Goal: Task Accomplishment & Management: Use online tool/utility

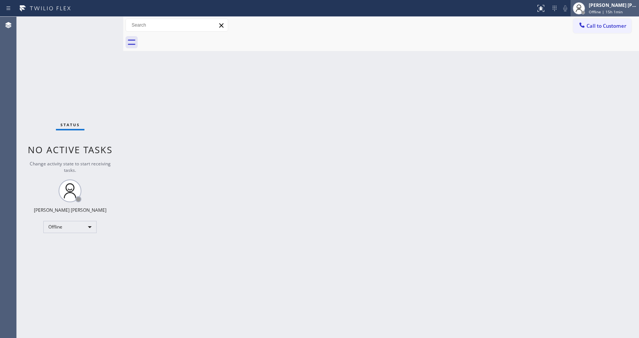
click at [599, 7] on div "[PERSON_NAME] [PERSON_NAME]" at bounding box center [613, 5] width 48 height 6
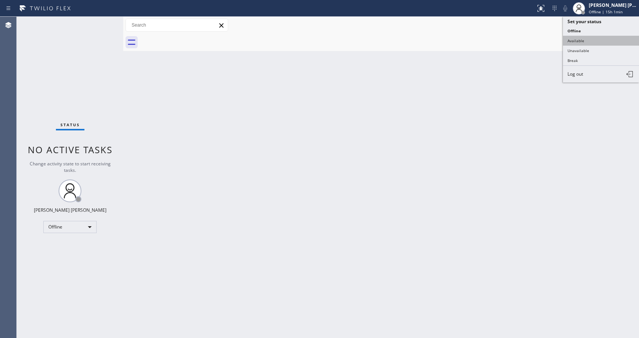
click at [596, 44] on button "Available" at bounding box center [601, 41] width 76 height 10
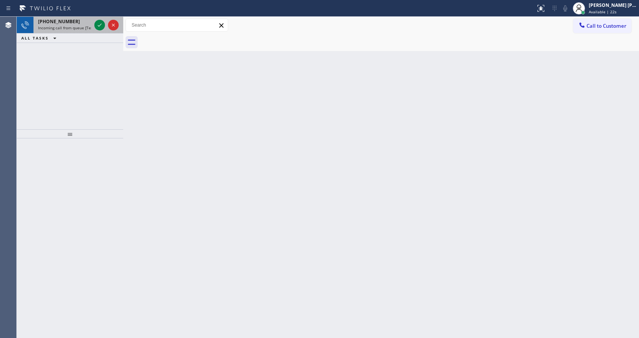
click at [89, 25] on span "Incoming call from queue [Test] All" at bounding box center [69, 27] width 63 height 5
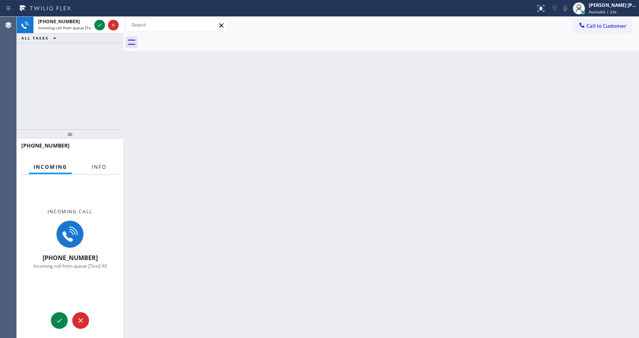
click at [97, 166] on span "Info" at bounding box center [99, 167] width 15 height 7
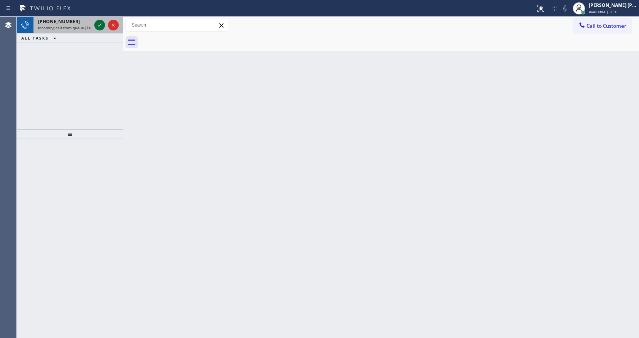
click at [100, 24] on icon at bounding box center [99, 25] width 9 height 9
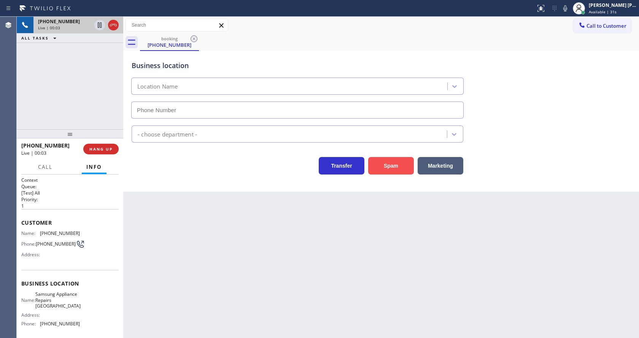
click at [388, 173] on button "Spam" at bounding box center [391, 166] width 46 height 18
click at [395, 160] on button "Spam" at bounding box center [391, 166] width 46 height 18
click at [396, 167] on button "Spam" at bounding box center [391, 166] width 46 height 18
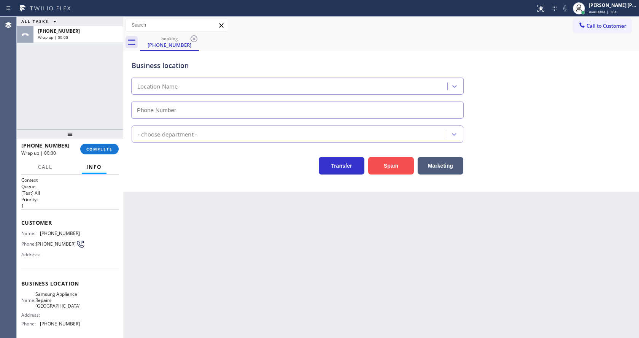
click at [396, 167] on button "Spam" at bounding box center [391, 166] width 46 height 18
click at [97, 151] on span "COMPLETE" at bounding box center [99, 148] width 26 height 5
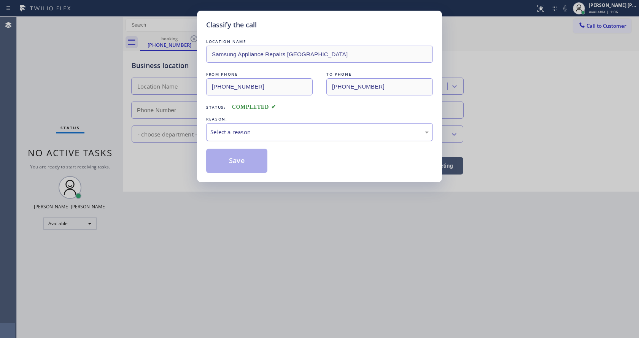
click at [240, 132] on div "Select a reason" at bounding box center [319, 132] width 218 height 9
click at [240, 162] on button "Save" at bounding box center [236, 161] width 61 height 24
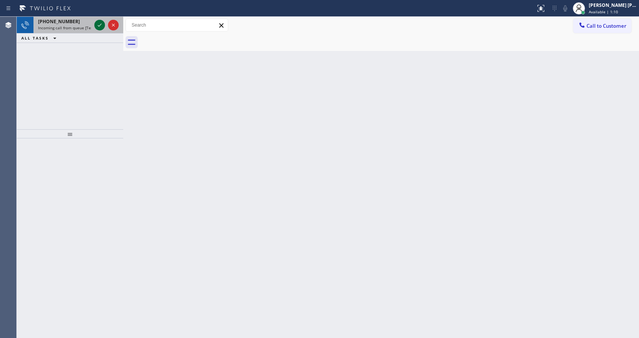
click at [102, 22] on icon at bounding box center [99, 25] width 9 height 9
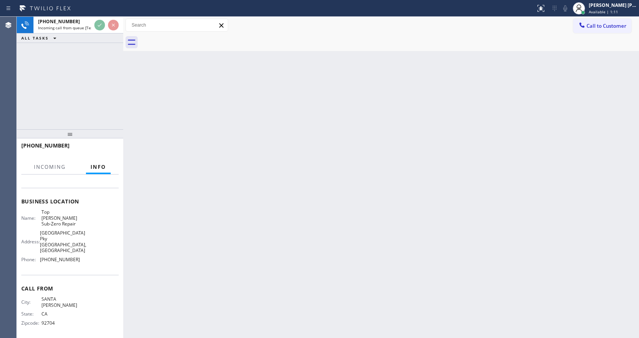
scroll to position [88, 0]
click at [250, 235] on div "Back to Dashboard Change Sender ID Customers Technicians Select a contact Outbo…" at bounding box center [381, 177] width 516 height 321
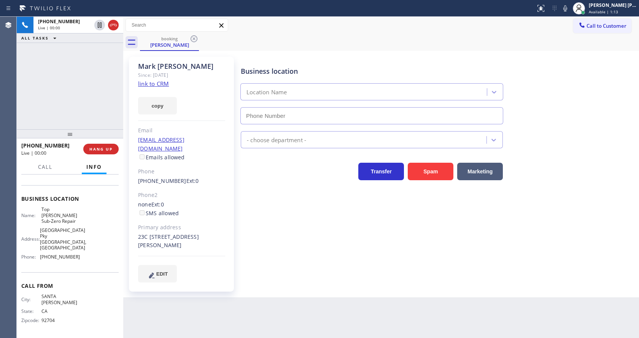
type input "[PHONE_NUMBER]"
click at [300, 263] on div "Business location Top [PERSON_NAME] Sub-Zero Repair [PHONE_NUMBER] Appliance Re…" at bounding box center [438, 170] width 398 height 222
click at [335, 244] on div "Business location Top [PERSON_NAME] Sub-Zero Repair [PHONE_NUMBER] Appliance Re…" at bounding box center [438, 170] width 398 height 222
click at [326, 216] on div "Business location Top [PERSON_NAME] Sub-Zero Repair [PHONE_NUMBER] Appliance Re…" at bounding box center [438, 170] width 398 height 222
click at [161, 84] on link "link to CRM" at bounding box center [153, 84] width 31 height 8
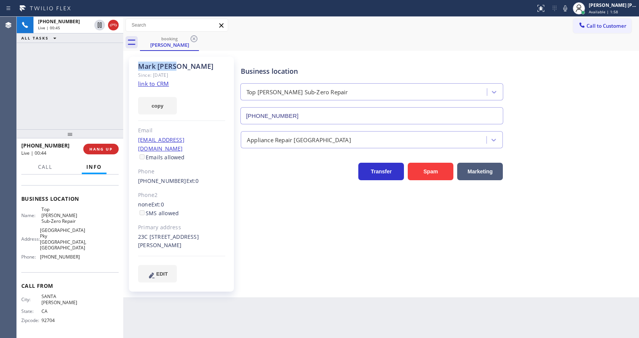
drag, startPoint x: 135, startPoint y: 63, endPoint x: 188, endPoint y: 70, distance: 52.6
click at [188, 70] on div "[PERSON_NAME] Since: [DATE] link to CRM copy Email [EMAIL_ADDRESS][DOMAIN_NAME]…" at bounding box center [181, 174] width 105 height 235
copy div "[PERSON_NAME]"
click at [302, 260] on div "Business location Top [PERSON_NAME] Sub-Zero Repair [PHONE_NUMBER] Appliance Re…" at bounding box center [438, 170] width 398 height 222
click at [48, 224] on span "Top [PERSON_NAME] Sub-Zero Repair" at bounding box center [60, 216] width 38 height 18
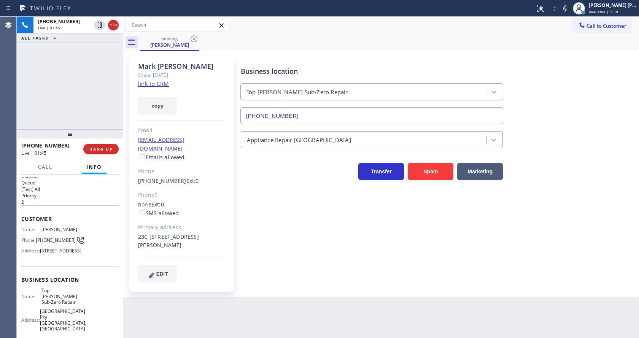
scroll to position [0, 0]
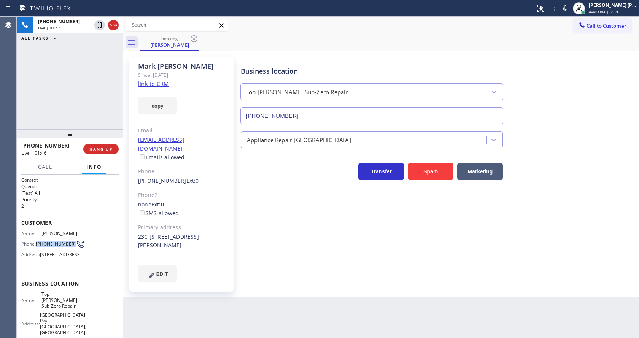
drag, startPoint x: 35, startPoint y: 239, endPoint x: 50, endPoint y: 247, distance: 16.8
click at [50, 247] on div "Phone: [PHONE_NUMBER]" at bounding box center [50, 244] width 59 height 9
copy span "[PHONE_NUMBER]"
click at [88, 256] on div "Name: [PERSON_NAME] Phone: [PHONE_NUMBER] Address: [STREET_ADDRESS]" at bounding box center [69, 246] width 97 height 30
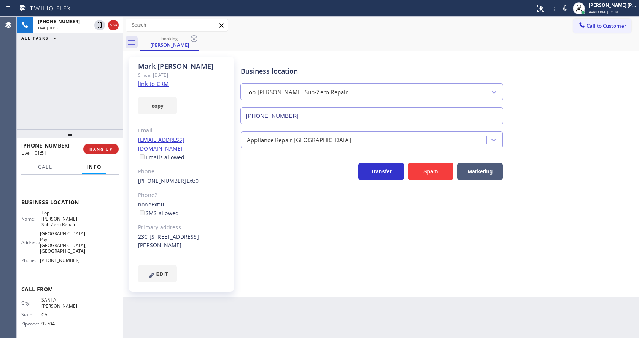
scroll to position [88, 0]
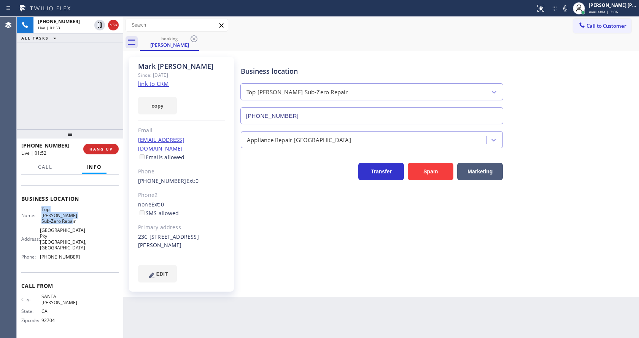
drag, startPoint x: 40, startPoint y: 227, endPoint x: 91, endPoint y: 235, distance: 51.6
click at [91, 235] on div "Name: Top [PERSON_NAME] Sub-Zero Repair Address: [STREET_ADDRESS] Phone: [PHONE…" at bounding box center [69, 235] width 97 height 56
copy div "Top [PERSON_NAME] Sub-Zero Repair"
click at [89, 270] on div "Business location Name: Top [PERSON_NAME] Sub-Zero Repair Address: [STREET_ADDR…" at bounding box center [69, 228] width 97 height 87
drag, startPoint x: 38, startPoint y: 262, endPoint x: 80, endPoint y: 266, distance: 42.0
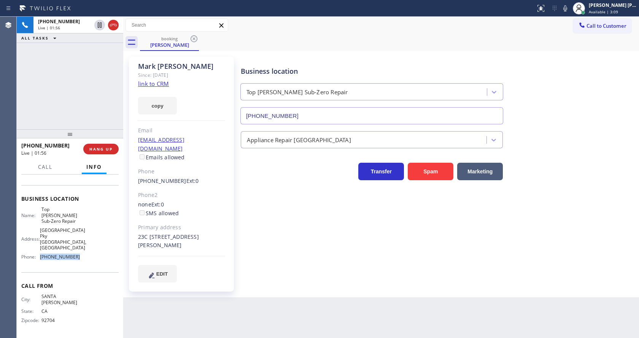
click at [80, 263] on div "Name: Top [PERSON_NAME] Sub-Zero Repair Address: [STREET_ADDRESS] Phone: [PHONE…" at bounding box center [69, 235] width 97 height 56
copy div "[PHONE_NUMBER]"
click at [183, 283] on div "[PERSON_NAME] Since: [DATE] link to CRM copy Email [EMAIL_ADDRESS][DOMAIN_NAME]…" at bounding box center [181, 174] width 105 height 235
click at [300, 232] on div "Business location Top [PERSON_NAME] Sub-Zero Repair [PHONE_NUMBER] Appliance Re…" at bounding box center [438, 170] width 398 height 222
click at [194, 269] on div "EDIT" at bounding box center [181, 274] width 87 height 18
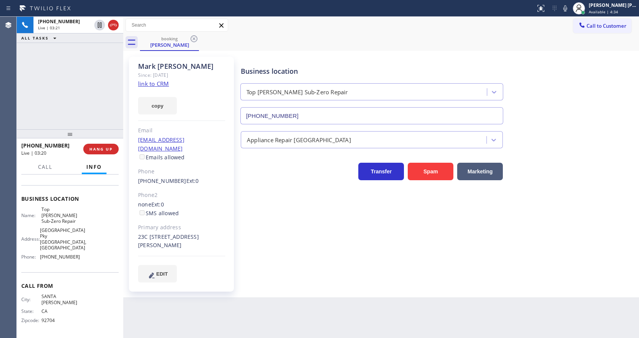
click at [350, 244] on div "Business location Top [PERSON_NAME] Sub-Zero Repair [PHONE_NUMBER] Appliance Re…" at bounding box center [438, 170] width 398 height 222
click at [567, 9] on icon at bounding box center [565, 8] width 4 height 6
click at [574, 93] on div "Business location Top [PERSON_NAME] Sub-Zero Repair [PHONE_NUMBER]" at bounding box center [438, 90] width 398 height 69
click at [313, 194] on div "Business location Top [PERSON_NAME] Sub-Zero Repair [PHONE_NUMBER] Appliance Re…" at bounding box center [438, 170] width 398 height 222
click at [146, 110] on button "copy" at bounding box center [157, 106] width 39 height 18
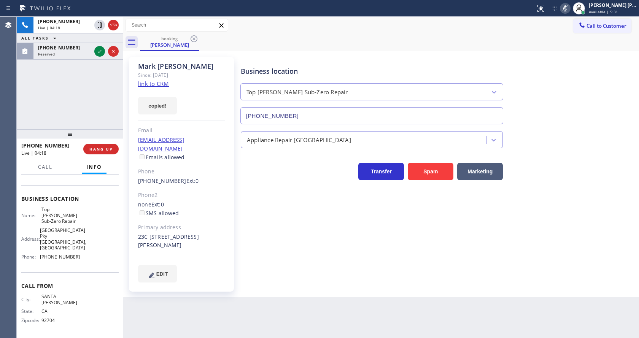
click at [566, 11] on icon at bounding box center [565, 8] width 9 height 9
click at [80, 111] on div "[PHONE_NUMBER] Live | 04:19 ALL TASKS ALL TASKS ACTIVE TASKS TASKS IN WRAP UP […" at bounding box center [70, 73] width 107 height 113
click at [101, 50] on icon at bounding box center [99, 51] width 9 height 9
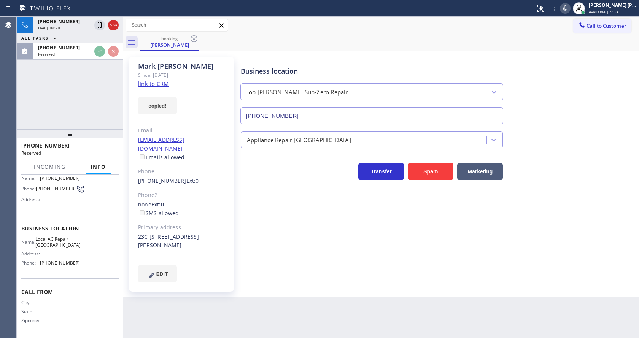
scroll to position [64, 0]
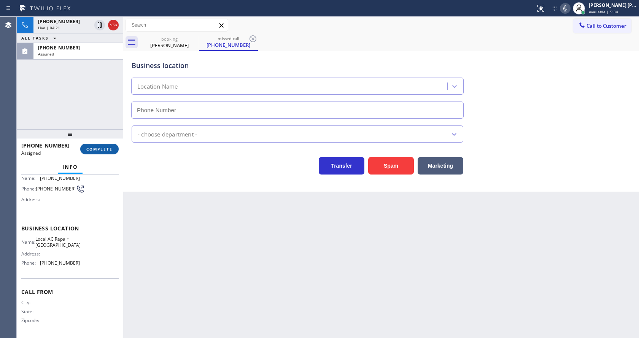
type input "[PHONE_NUMBER]"
click at [95, 149] on span "COMPLETE" at bounding box center [99, 148] width 26 height 5
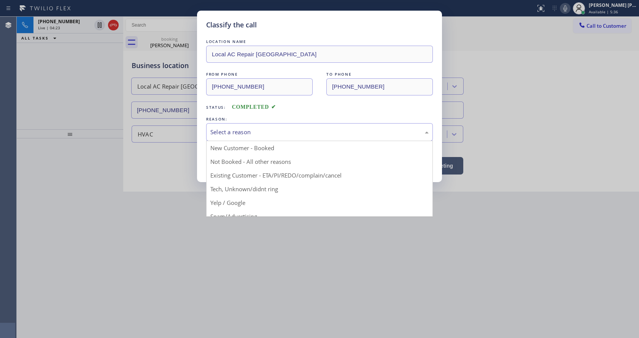
click at [232, 133] on div "Select a reason" at bounding box center [319, 132] width 218 height 9
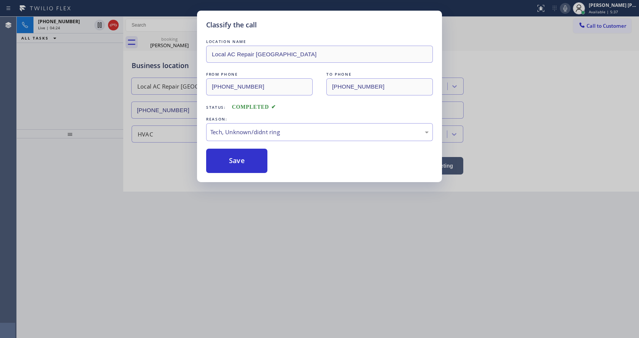
click at [238, 186] on div "Classify the call LOCATION NAME Local AC Repair [GEOGRAPHIC_DATA] FROM PHONE [P…" at bounding box center [319, 169] width 639 height 338
click at [236, 170] on button "Save" at bounding box center [236, 161] width 61 height 24
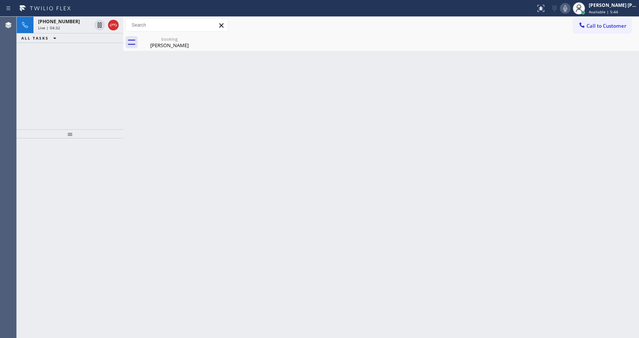
click at [382, 179] on div "Back to Dashboard Change Sender ID Customers Technicians Select a contact Outbo…" at bounding box center [381, 177] width 516 height 321
click at [162, 45] on div "[PERSON_NAME]" at bounding box center [169, 45] width 57 height 7
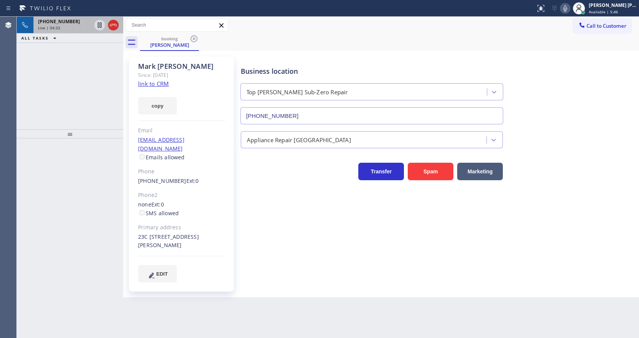
click at [68, 21] on span "[PHONE_NUMBER]" at bounding box center [59, 21] width 42 height 6
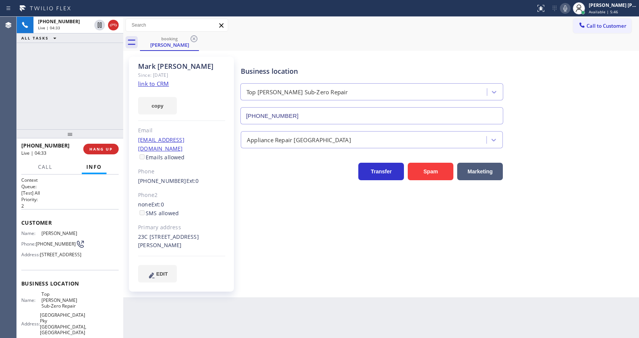
click at [305, 248] on div "Business location Top [PERSON_NAME] Sub-Zero Repair [PHONE_NUMBER] Appliance Re…" at bounding box center [438, 170] width 398 height 222
click at [298, 230] on div "Business location Top [PERSON_NAME] Sub-Zero Repair [PHONE_NUMBER] Appliance Re…" at bounding box center [438, 170] width 398 height 222
click at [569, 9] on icon at bounding box center [565, 8] width 9 height 9
click at [585, 83] on div "Business location Top [PERSON_NAME] Sub-Zero Repair [PHONE_NUMBER]" at bounding box center [438, 90] width 398 height 69
drag, startPoint x: 563, startPoint y: 241, endPoint x: 567, endPoint y: 116, distance: 125.2
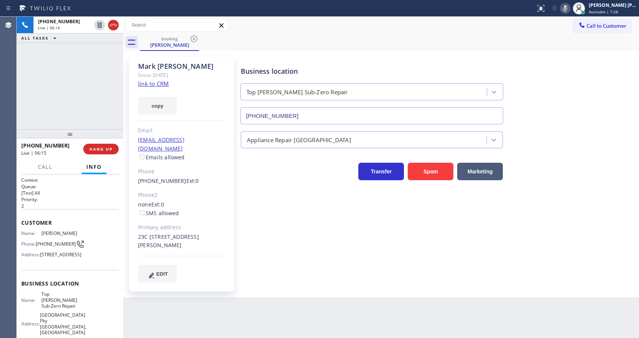
click at [563, 241] on div "Business location Top [PERSON_NAME] Sub-Zero Repair [PHONE_NUMBER] Appliance Re…" at bounding box center [438, 170] width 398 height 222
click at [570, 11] on icon at bounding box center [565, 8] width 9 height 9
click at [600, 131] on div "Appliance Repair [GEOGRAPHIC_DATA]" at bounding box center [438, 138] width 398 height 20
click at [285, 277] on div "Business location Top [PERSON_NAME] Sub-Zero Repair [PHONE_NUMBER] Appliance Re…" at bounding box center [438, 177] width 398 height 237
drag, startPoint x: 68, startPoint y: 137, endPoint x: 93, endPoint y: 71, distance: 70.5
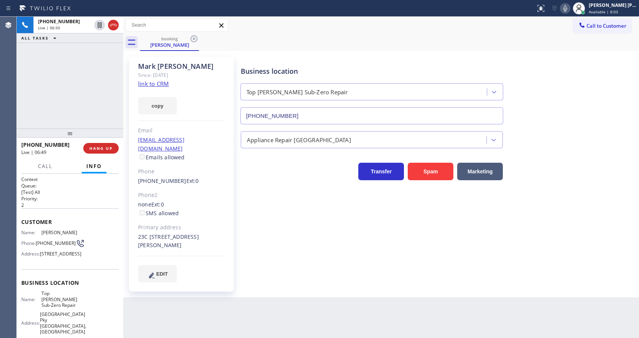
click at [78, 65] on div "[PHONE_NUMBER] Live | 06:50 ALL TASKS ALL TASKS ACTIVE TASKS TASKS IN WRAP UP […" at bounding box center [70, 177] width 107 height 321
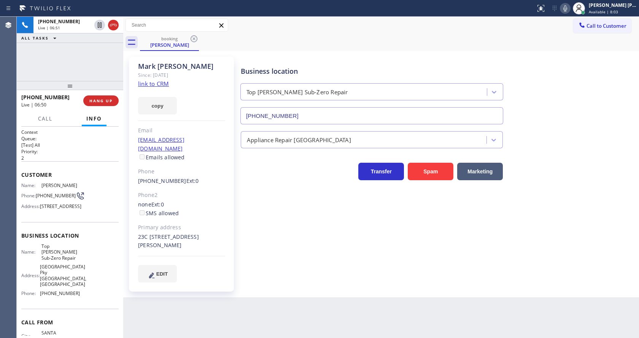
click at [321, 261] on div "Business location Top [PERSON_NAME] Sub-Zero Repair [PHONE_NUMBER] Appliance Re…" at bounding box center [438, 170] width 398 height 222
click at [236, 301] on div "Back to Dashboard Change Sender ID Customers Technicians Select a contact Outbo…" at bounding box center [381, 177] width 516 height 321
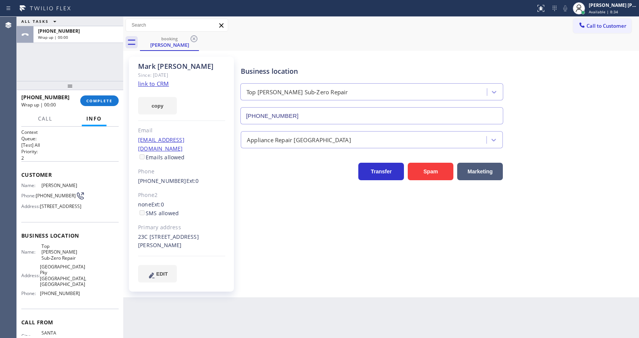
click at [289, 258] on div "Business location Top [PERSON_NAME] Sub-Zero Repair [PHONE_NUMBER] Appliance Re…" at bounding box center [438, 170] width 398 height 222
click at [251, 288] on div "[PERSON_NAME] Since: [DATE] link to CRM copy Email [EMAIL_ADDRESS][DOMAIN_NAME]…" at bounding box center [381, 174] width 516 height 247
click at [222, 331] on div "Back to Dashboard Change Sender ID Customers Technicians Select a contact Outbo…" at bounding box center [381, 177] width 516 height 321
click at [463, 265] on div "Business location Top [PERSON_NAME] Sub-Zero Repair [PHONE_NUMBER] Appliance Re…" at bounding box center [438, 170] width 398 height 222
click at [214, 284] on div "[PERSON_NAME] Since: [DATE] link to CRM copy Email [EMAIL_ADDRESS][DOMAIN_NAME]…" at bounding box center [182, 174] width 114 height 243
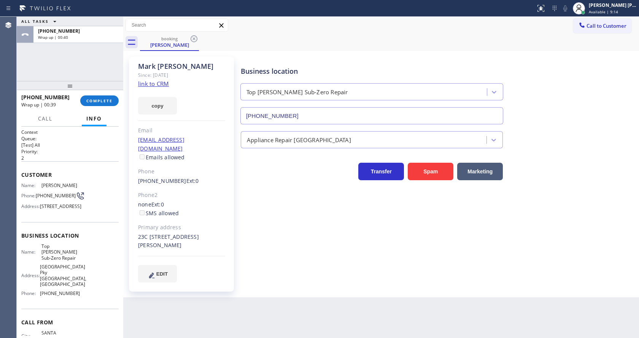
click at [327, 263] on div "Business location Top [PERSON_NAME] Sub-Zero Repair [PHONE_NUMBER] Appliance Re…" at bounding box center [438, 170] width 398 height 222
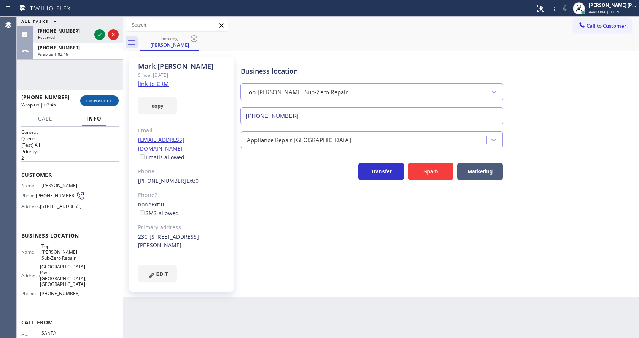
click at [101, 100] on span "COMPLETE" at bounding box center [99, 100] width 26 height 5
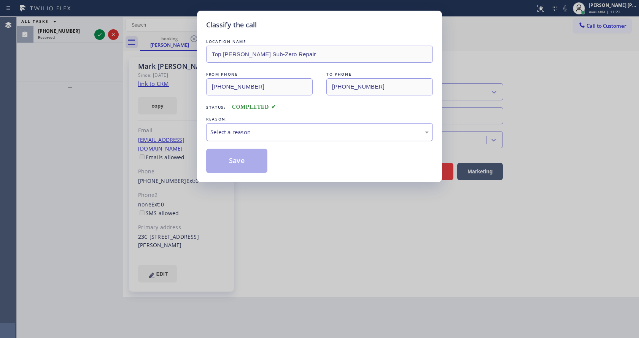
click at [221, 127] on div "Select a reason" at bounding box center [319, 132] width 227 height 18
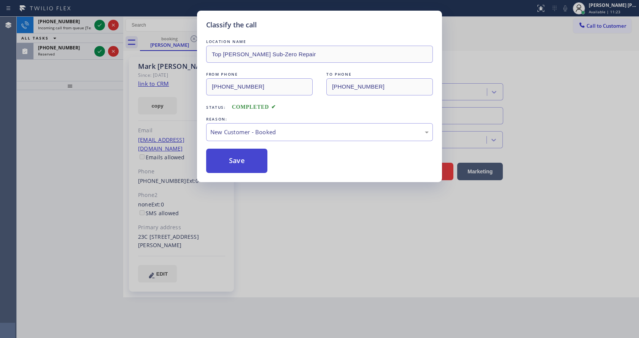
click at [231, 161] on button "Save" at bounding box center [236, 161] width 61 height 24
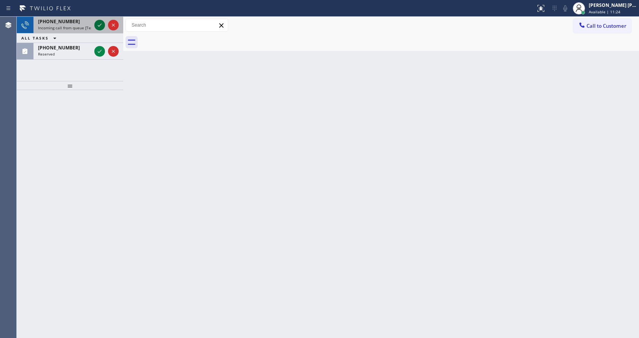
click at [98, 25] on icon at bounding box center [99, 25] width 9 height 9
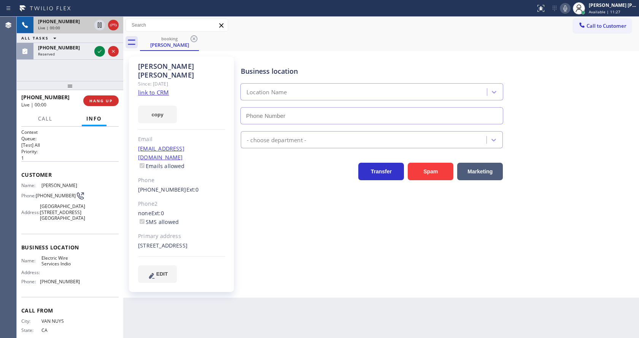
type input "[PHONE_NUMBER]"
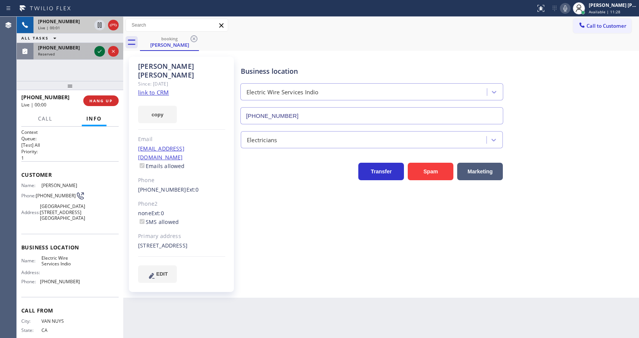
click at [100, 52] on icon at bounding box center [100, 51] width 4 height 3
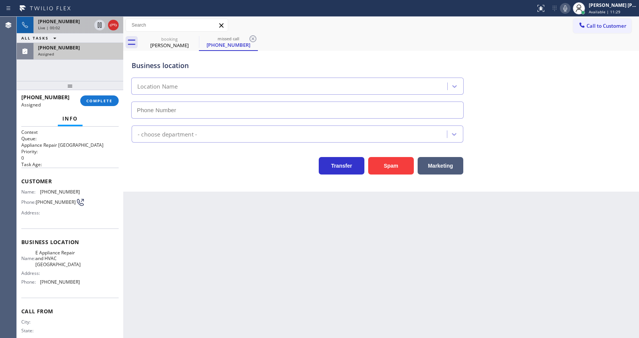
type input "[PHONE_NUMBER]"
click at [95, 98] on span "COMPLETE" at bounding box center [99, 100] width 26 height 5
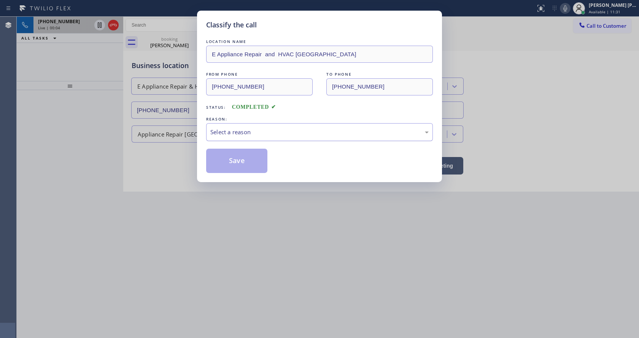
click at [234, 129] on div "Select a reason" at bounding box center [319, 132] width 218 height 9
click at [237, 160] on button "Save" at bounding box center [236, 161] width 61 height 24
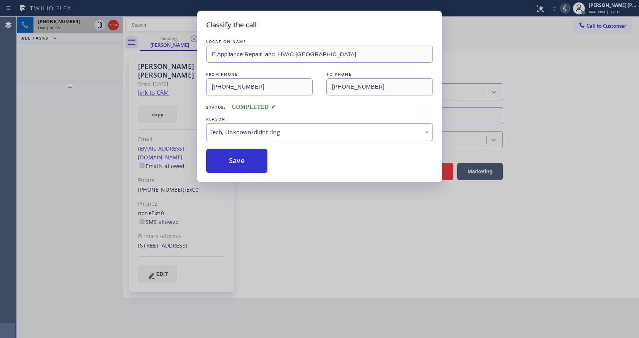
click at [342, 263] on div "Classify the call LOCATION NAME E Appliance Repair and HVAC [GEOGRAPHIC_DATA] F…" at bounding box center [319, 169] width 639 height 338
click at [263, 293] on div "Classify the call LOCATION NAME Samsung Appliance Repairs [GEOGRAPHIC_DATA] FRO…" at bounding box center [328, 177] width 622 height 321
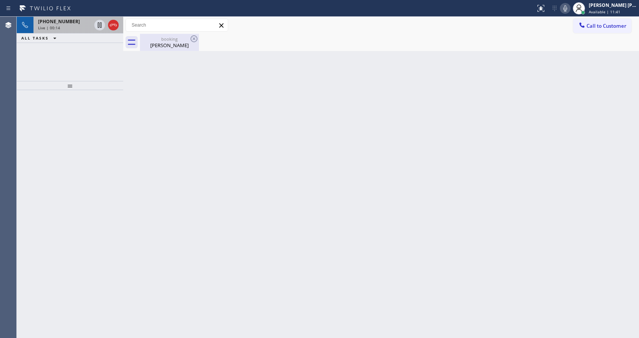
click at [161, 49] on div "booking [PERSON_NAME]" at bounding box center [169, 42] width 57 height 17
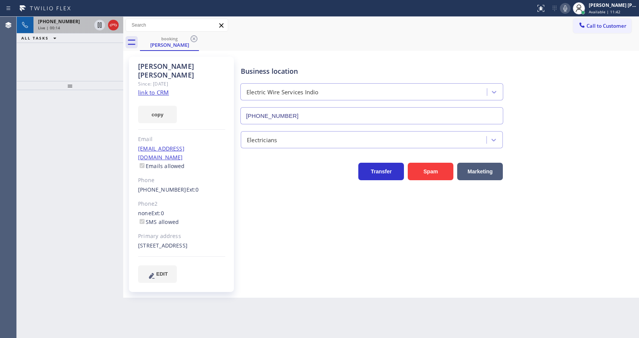
click at [70, 25] on div "Live | 00:14" at bounding box center [64, 27] width 53 height 5
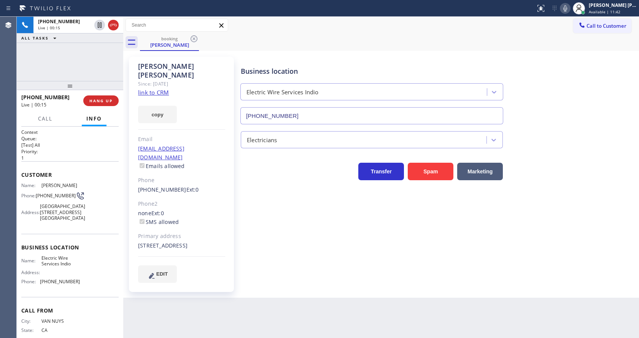
click at [165, 89] on link "link to CRM" at bounding box center [153, 93] width 31 height 8
click at [248, 253] on div "Business location Electric Wire Services Indio [PHONE_NUMBER] Electricians Tran…" at bounding box center [438, 170] width 398 height 222
click at [567, 6] on icon at bounding box center [565, 8] width 9 height 9
click at [583, 137] on div "Electricians" at bounding box center [438, 138] width 398 height 20
click at [99, 23] on icon at bounding box center [100, 24] width 4 height 5
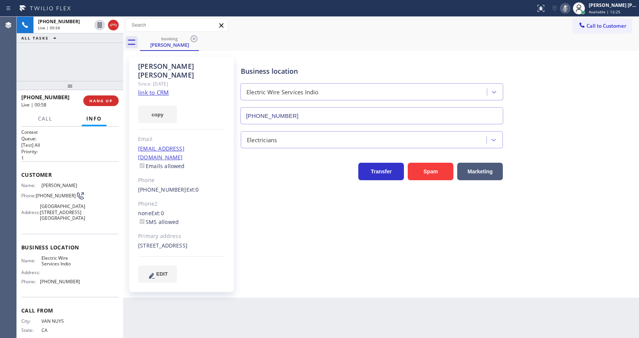
click at [266, 234] on div "Business location Electric Wire Services Indio [PHONE_NUMBER] Electricians Tran…" at bounding box center [438, 170] width 398 height 222
click at [100, 47] on icon at bounding box center [99, 51] width 9 height 9
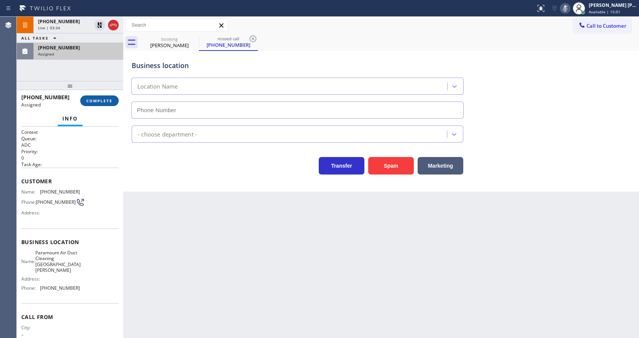
type input "[PHONE_NUMBER]"
click at [86, 105] on button "COMPLETE" at bounding box center [99, 100] width 38 height 11
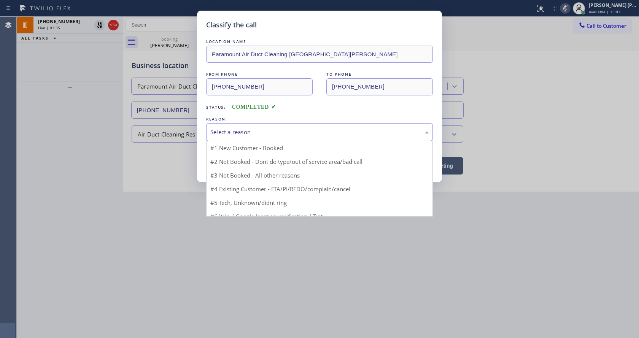
click at [234, 131] on div "Select a reason" at bounding box center [319, 132] width 218 height 9
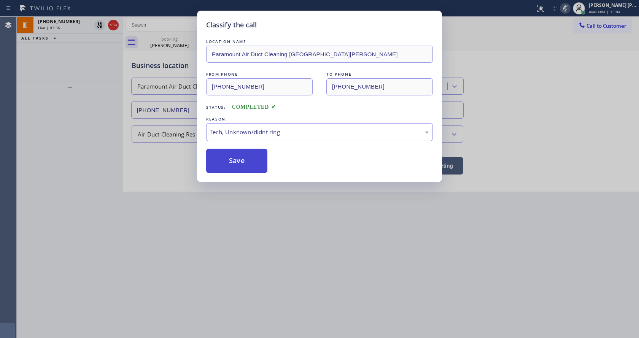
click at [237, 159] on button "Save" at bounding box center [236, 161] width 61 height 24
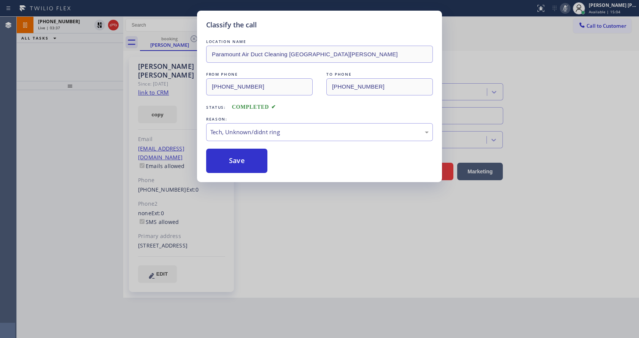
click at [279, 207] on div "Classify the call LOCATION NAME Paramount Air Duct Cleaning Santa [PERSON_NAME]…" at bounding box center [319, 169] width 639 height 338
drag, startPoint x: 288, startPoint y: 295, endPoint x: 255, endPoint y: 257, distance: 50.2
click at [288, 295] on div "Classify the call LOCATION NAME Paramount Air Duct Cleaning Santa [PERSON_NAME]…" at bounding box center [319, 169] width 639 height 338
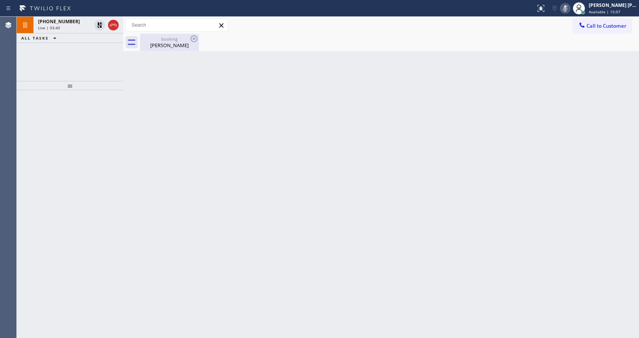
click at [151, 50] on div "booking [PERSON_NAME]" at bounding box center [169, 42] width 57 height 17
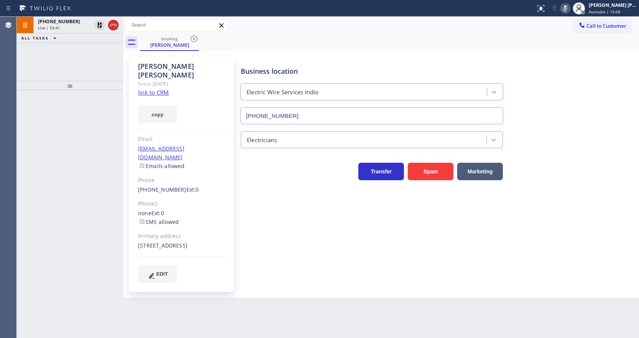
click at [70, 39] on div "ALL TASKS ALL TASKS ACTIVE TASKS TASKS IN WRAP UP" at bounding box center [70, 38] width 107 height 10
click at [78, 34] on div "ALL TASKS ALL TASKS ACTIVE TASKS TASKS IN WRAP UP" at bounding box center [70, 38] width 107 height 10
click at [98, 26] on icon at bounding box center [99, 25] width 9 height 9
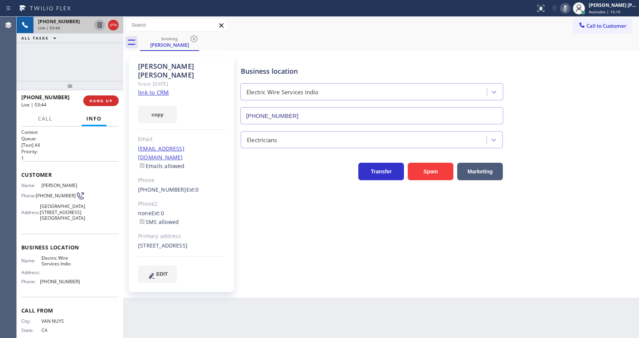
click at [568, 6] on icon at bounding box center [565, 8] width 9 height 9
click at [578, 95] on div "Business location Electric Wire Services Indio [PHONE_NUMBER]" at bounding box center [438, 90] width 398 height 69
click at [331, 240] on div "Business location Electric Wire Services Indio [PHONE_NUMBER] Electricians Tran…" at bounding box center [438, 170] width 398 height 222
click at [598, 116] on div "Business location Electric Wire Services Indio [PHONE_NUMBER]" at bounding box center [438, 90] width 398 height 69
click at [91, 101] on span "HANG UP" at bounding box center [100, 100] width 23 height 5
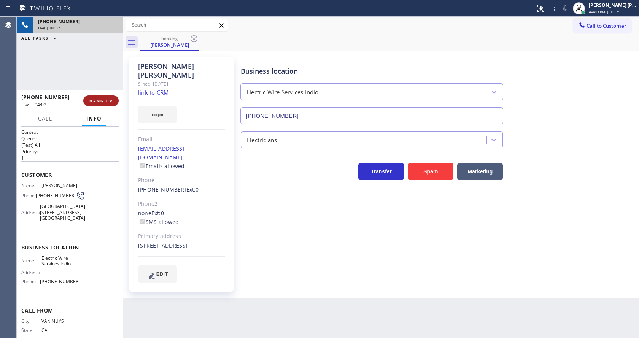
click at [91, 101] on span "HANG UP" at bounding box center [100, 100] width 23 height 5
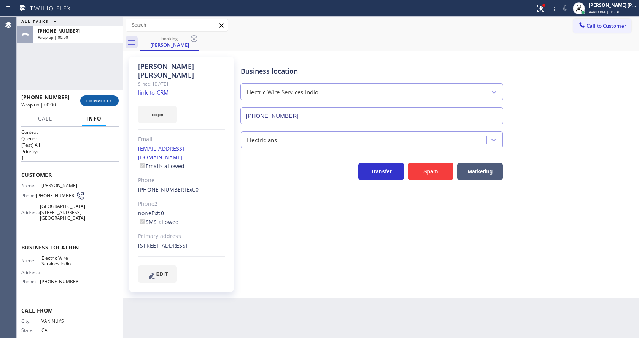
click at [91, 101] on span "COMPLETE" at bounding box center [99, 100] width 26 height 5
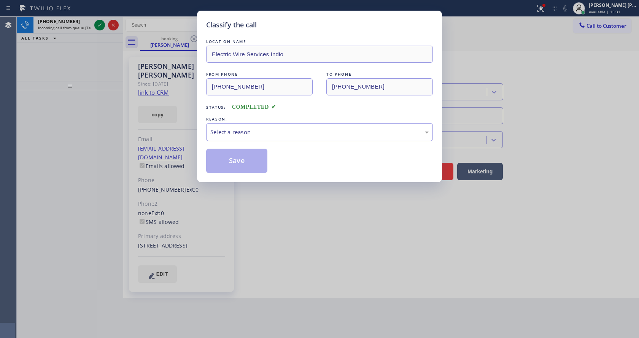
click at [218, 135] on div "Select a reason" at bounding box center [319, 132] width 218 height 9
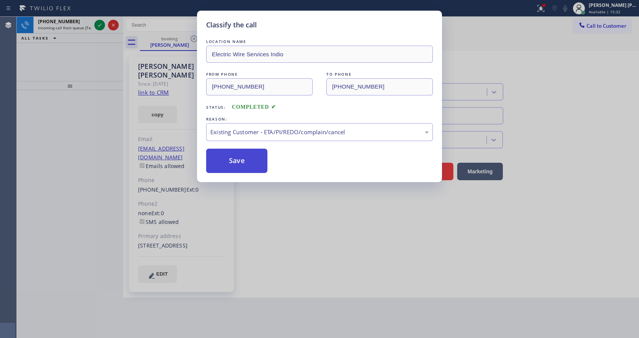
click at [237, 167] on button "Save" at bounding box center [236, 161] width 61 height 24
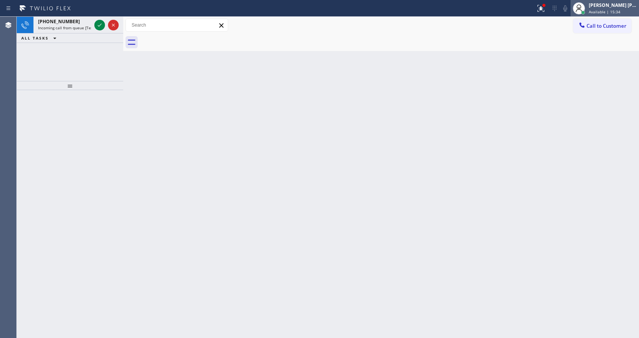
click at [611, 10] on span "Available | 15:34" at bounding box center [605, 11] width 32 height 5
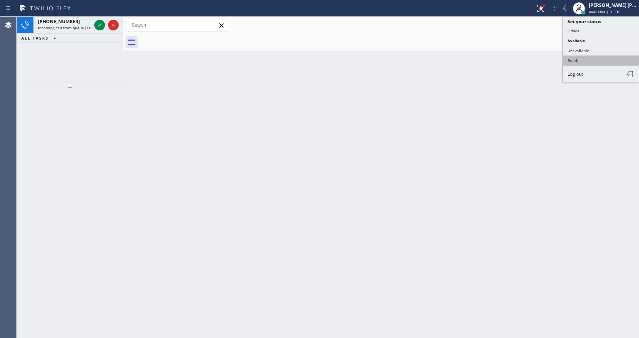
click at [585, 60] on button "Break" at bounding box center [601, 61] width 76 height 10
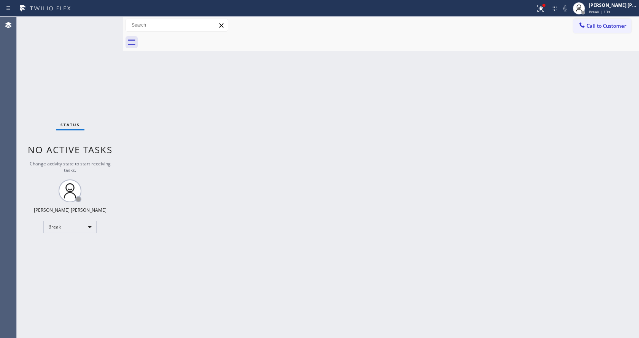
click at [102, 122] on div "Status No active tasks Change activity state to start receiving tasks. [PERSON_…" at bounding box center [70, 177] width 107 height 321
click at [605, 13] on span "Break | 11:00" at bounding box center [601, 11] width 25 height 5
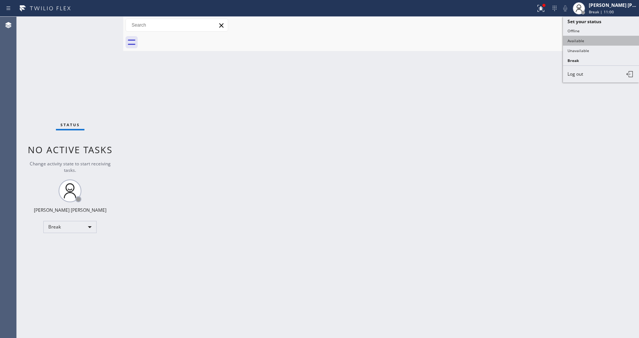
click at [592, 41] on button "Available" at bounding box center [601, 41] width 76 height 10
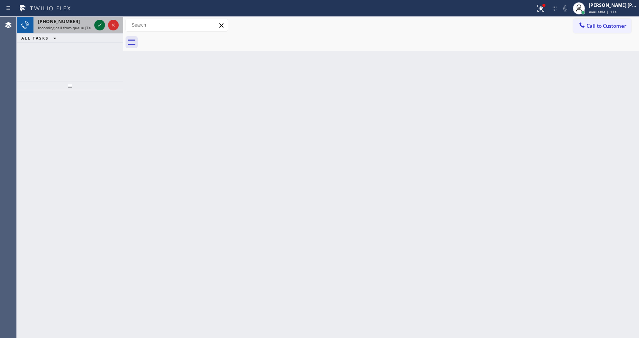
click at [97, 21] on icon at bounding box center [99, 25] width 9 height 9
click at [278, 219] on div "Back to Dashboard Change Sender ID Customers Technicians Select a contact Outbo…" at bounding box center [381, 177] width 516 height 321
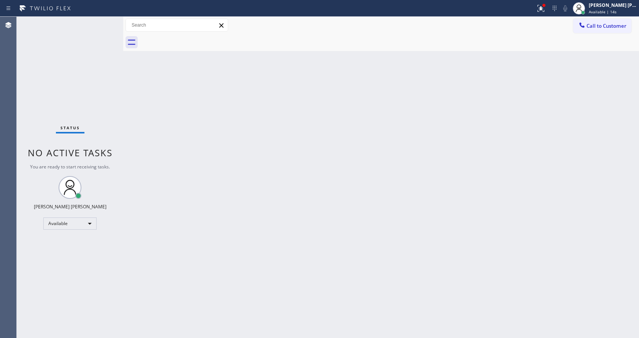
click at [311, 172] on div "Back to Dashboard Change Sender ID Customers Technicians Select a contact Outbo…" at bounding box center [381, 177] width 516 height 321
click at [551, 213] on div "Back to Dashboard Change Sender ID Customers Technicians Select a contact Outbo…" at bounding box center [381, 177] width 516 height 321
click at [541, 8] on icon at bounding box center [540, 8] width 9 height 9
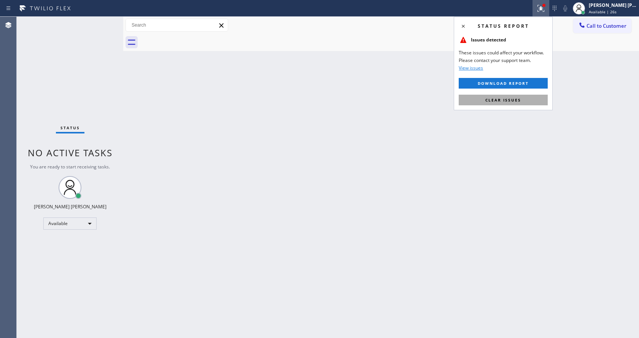
click at [513, 103] on button "Clear issues" at bounding box center [503, 100] width 89 height 11
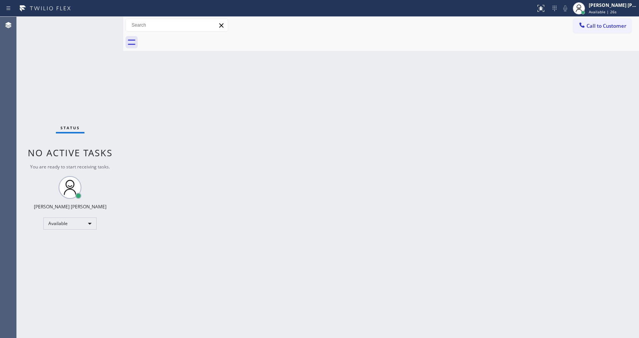
click at [515, 108] on div "Back to Dashboard Change Sender ID Customers Technicians Select a contact Outbo…" at bounding box center [381, 177] width 516 height 321
click at [100, 97] on div "Status No active tasks You are ready to start receiving tasks. [PERSON_NAME] [P…" at bounding box center [70, 177] width 107 height 321
click at [364, 154] on div "Back to Dashboard Change Sender ID Customers Technicians Select a contact Outbo…" at bounding box center [381, 177] width 516 height 321
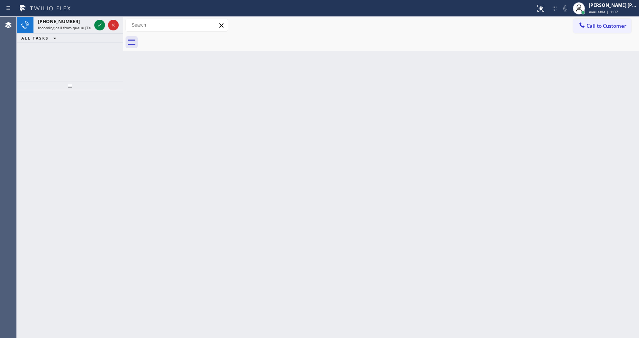
click at [178, 216] on div "Back to Dashboard Change Sender ID Customers Technicians Select a contact Outbo…" at bounding box center [381, 177] width 516 height 321
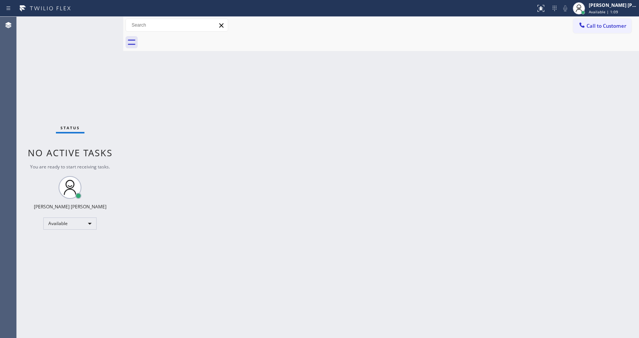
click at [99, 21] on div "Status No active tasks You are ready to start receiving tasks. [PERSON_NAME] [P…" at bounding box center [70, 177] width 107 height 321
click at [259, 192] on div "Back to Dashboard Change Sender ID Customers Technicians Select a contact Outbo…" at bounding box center [381, 177] width 516 height 321
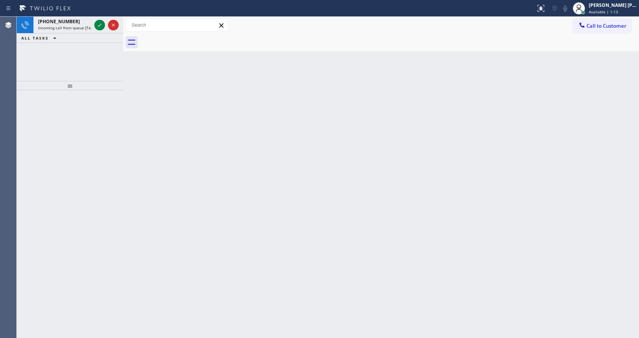
click at [126, 92] on div "Back to Dashboard Change Sender ID Customers Technicians Select a contact Outbo…" at bounding box center [381, 177] width 516 height 321
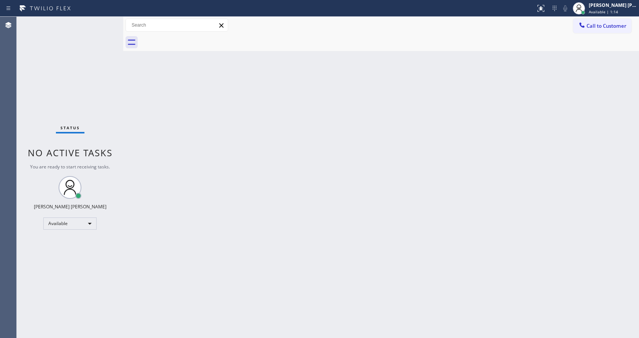
click at [97, 26] on div "Status No active tasks You are ready to start receiving tasks. [PERSON_NAME] [P…" at bounding box center [70, 177] width 107 height 321
click at [129, 78] on div "Back to Dashboard Change Sender ID Customers Technicians Select a contact Outbo…" at bounding box center [381, 177] width 516 height 321
click at [107, 20] on div "Status No active tasks You are ready to start receiving tasks. [PERSON_NAME] [P…" at bounding box center [70, 177] width 107 height 321
click at [120, 58] on div "Status No active tasks You are ready to start receiving tasks. [PERSON_NAME] [P…" at bounding box center [70, 177] width 107 height 321
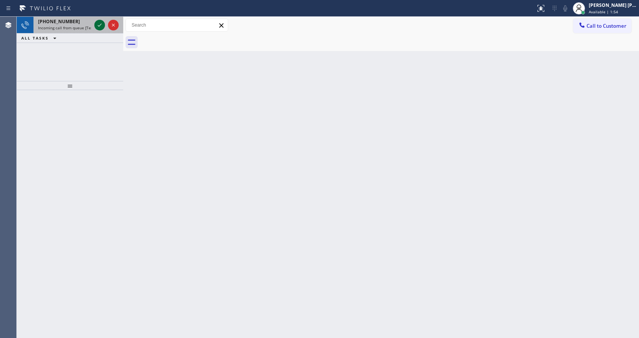
click at [98, 25] on icon at bounding box center [99, 25] width 9 height 9
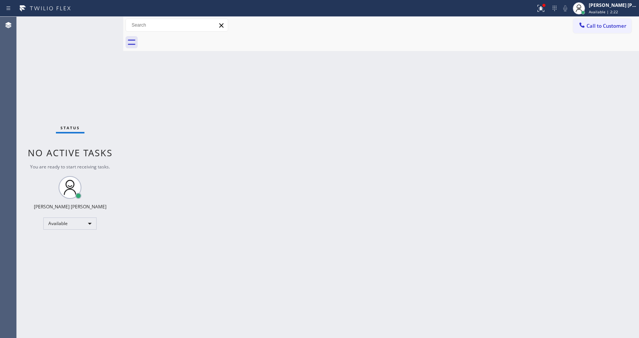
click at [320, 116] on div "Back to Dashboard Change Sender ID Customers Technicians Select a contact Outbo…" at bounding box center [381, 177] width 516 height 321
click at [394, 238] on div "Back to Dashboard Change Sender ID Customers Technicians Select a contact Outbo…" at bounding box center [381, 177] width 516 height 321
click at [542, 8] on icon at bounding box center [540, 8] width 9 height 9
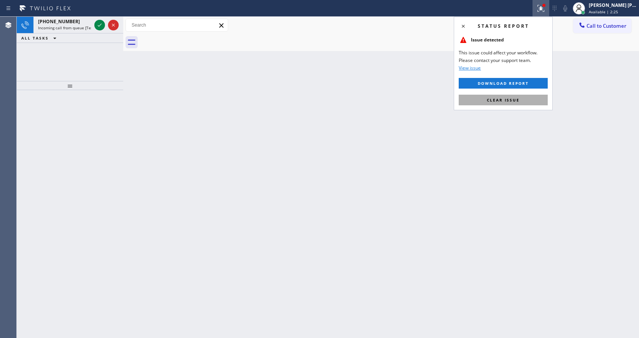
click at [504, 100] on span "Clear issue" at bounding box center [503, 99] width 33 height 5
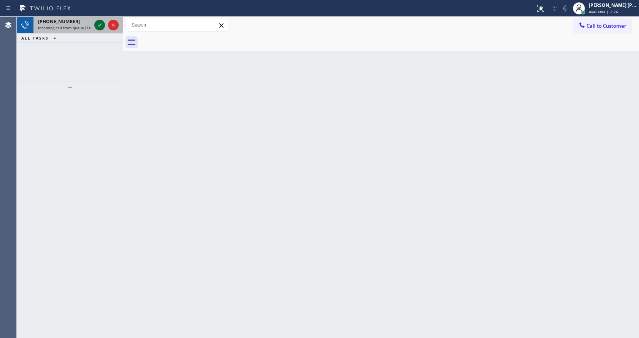
click at [100, 23] on icon at bounding box center [99, 25] width 9 height 9
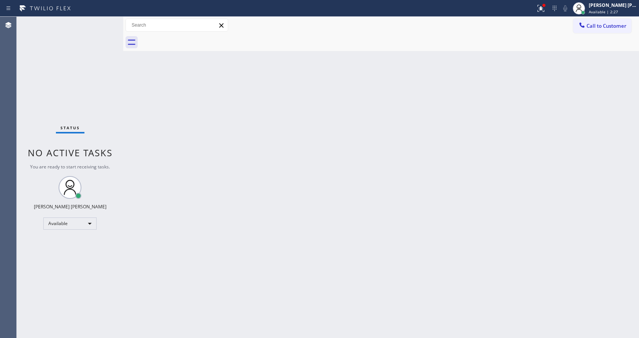
click at [247, 235] on div "Back to Dashboard Change Sender ID Customers Technicians Select a contact Outbo…" at bounding box center [381, 177] width 516 height 321
click at [99, 24] on div "Status No active tasks You are ready to start receiving tasks. [PERSON_NAME] [P…" at bounding box center [70, 177] width 107 height 321
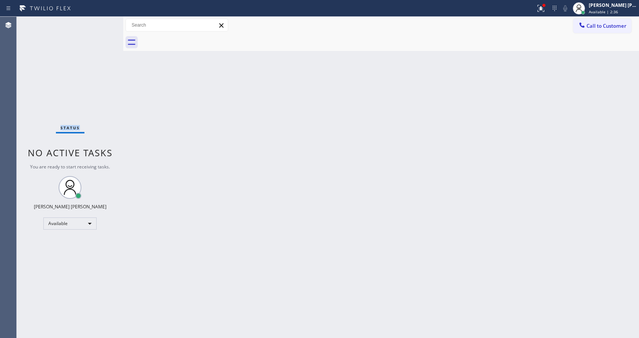
click at [99, 24] on div "Status No active tasks You are ready to start receiving tasks. [PERSON_NAME] [P…" at bounding box center [70, 177] width 107 height 321
click at [242, 166] on div "Back to Dashboard Change Sender ID Customers Technicians Select a contact Outbo…" at bounding box center [381, 177] width 516 height 321
click at [111, 81] on div "Status No active tasks You are ready to start receiving tasks. [PERSON_NAME] [P…" at bounding box center [70, 177] width 107 height 321
click at [541, 6] on icon at bounding box center [540, 7] width 5 height 5
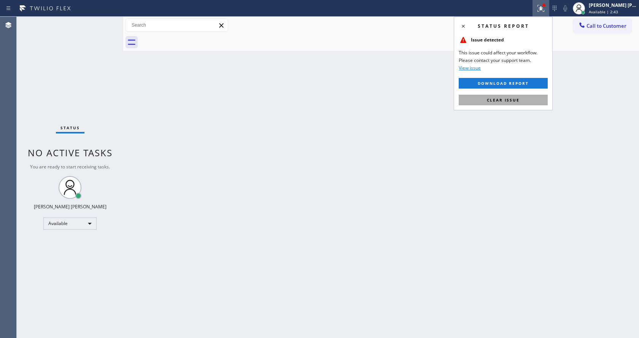
click at [516, 96] on button "Clear issue" at bounding box center [503, 100] width 89 height 11
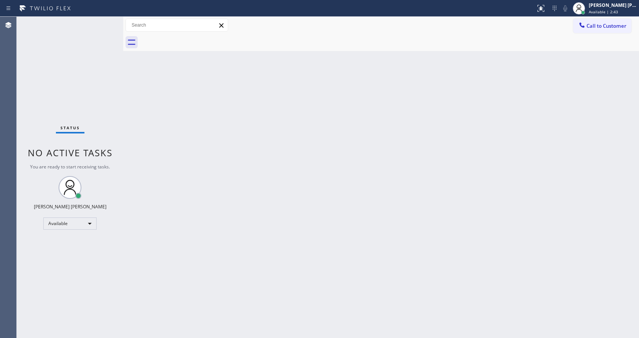
click at [516, 96] on div "Back to Dashboard Change Sender ID Customers Technicians Select a contact Outbo…" at bounding box center [381, 177] width 516 height 321
click at [147, 142] on div "Back to Dashboard Change Sender ID Customers Technicians Select a contact Outbo…" at bounding box center [381, 177] width 516 height 321
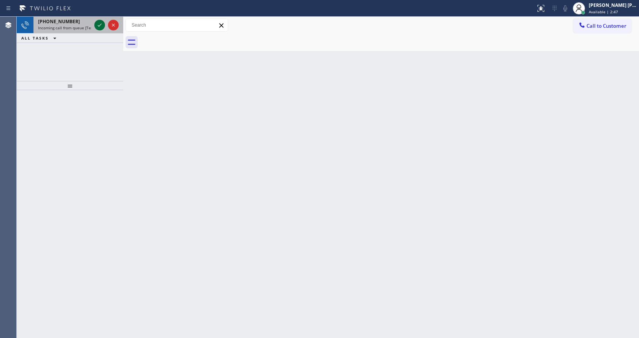
click at [100, 22] on icon at bounding box center [99, 25] width 9 height 9
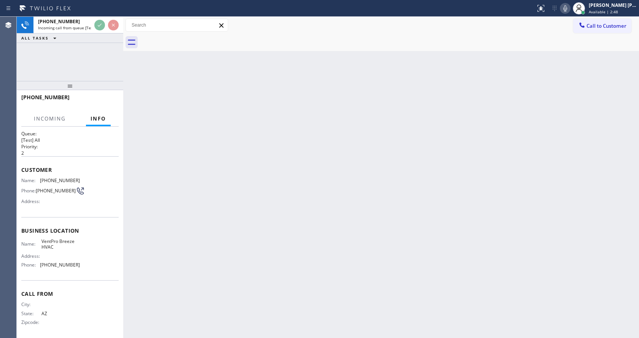
scroll to position [10, 0]
click at [259, 229] on div "Back to Dashboard Change Sender ID Customers Technicians Select a contact Outbo…" at bounding box center [381, 177] width 516 height 321
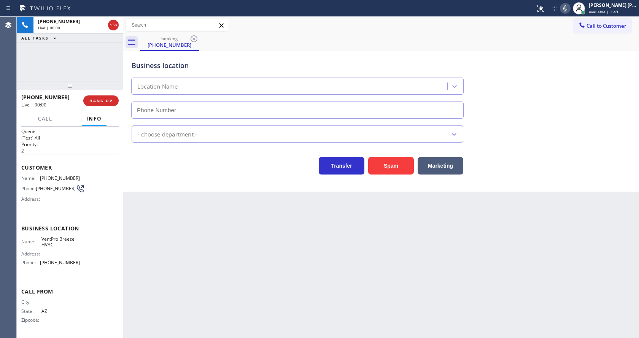
type input "[PHONE_NUMBER]"
click at [369, 178] on div "Business location VentPro Breeze HVAC [PHONE_NUMBER] HVAC Transfer Spam Marketi…" at bounding box center [381, 121] width 516 height 141
click at [386, 167] on button "Spam" at bounding box center [391, 166] width 46 height 18
click at [282, 274] on div "Back to Dashboard Change Sender ID Customers Technicians Select a contact Outbo…" at bounding box center [381, 177] width 516 height 321
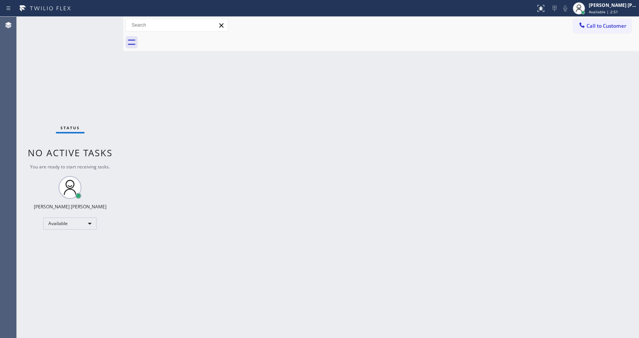
click at [298, 227] on div "Back to Dashboard Change Sender ID Customers Technicians Select a contact Outbo…" at bounding box center [381, 177] width 516 height 321
click at [416, 189] on div "Back to Dashboard Change Sender ID Customers Technicians Select a contact Outbo…" at bounding box center [381, 177] width 516 height 321
click at [105, 21] on div "Status No active tasks You are ready to start receiving tasks. [PERSON_NAME] [P…" at bounding box center [70, 177] width 107 height 321
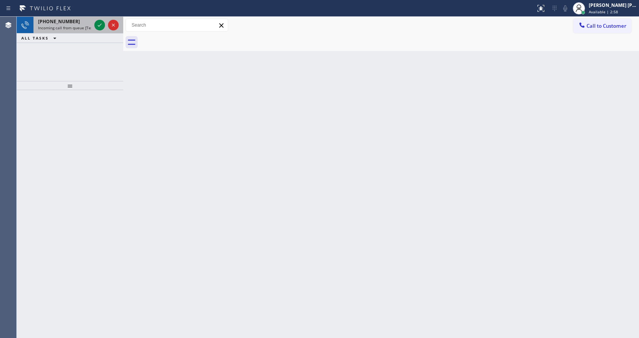
click at [102, 17] on div at bounding box center [106, 25] width 27 height 17
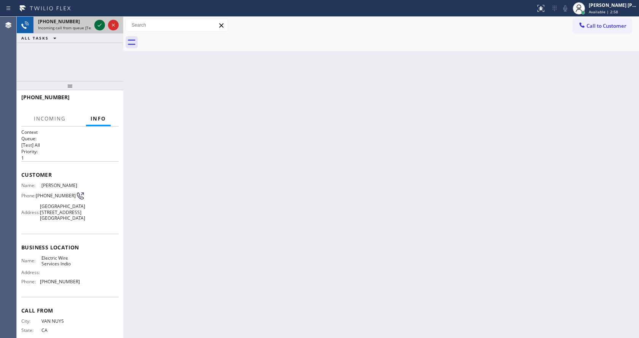
click at [100, 26] on icon at bounding box center [99, 25] width 9 height 9
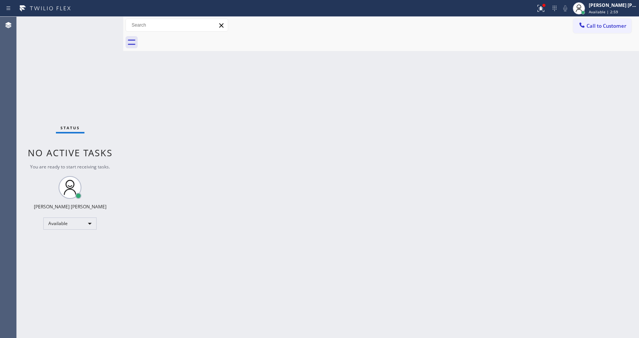
click at [100, 26] on div "Status No active tasks You are ready to start receiving tasks. [PERSON_NAME] [P…" at bounding box center [70, 177] width 107 height 321
click at [105, 20] on div "Status No active tasks You are ready to start receiving tasks. [PERSON_NAME] [P…" at bounding box center [70, 177] width 107 height 321
click at [105, 22] on div "Status No active tasks You are ready to start receiving tasks. [PERSON_NAME] [P…" at bounding box center [70, 177] width 107 height 321
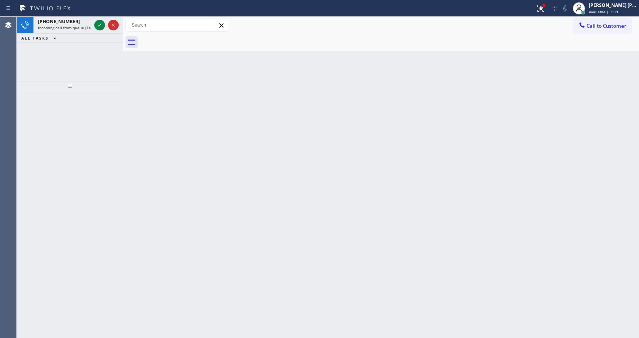
click at [105, 22] on div at bounding box center [99, 25] width 11 height 9
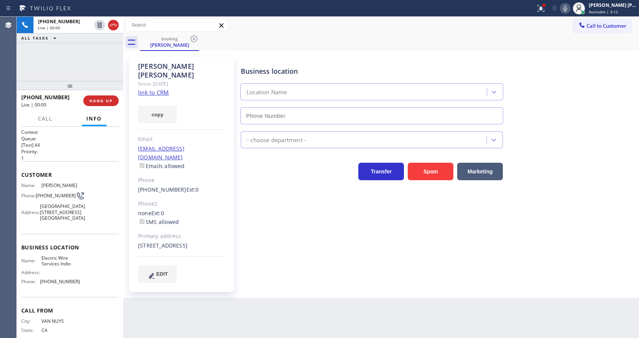
type input "[PHONE_NUMBER]"
click at [166, 89] on link "link to CRM" at bounding box center [153, 93] width 31 height 8
click at [255, 210] on div "Business location Electric Wire Services Indio [PHONE_NUMBER] Electricians Tran…" at bounding box center [438, 170] width 398 height 222
click at [297, 277] on div "Business location Electric Wire Services Indio [PHONE_NUMBER] Electricians Tran…" at bounding box center [438, 177] width 398 height 237
click at [100, 96] on button "HANG UP" at bounding box center [100, 100] width 35 height 11
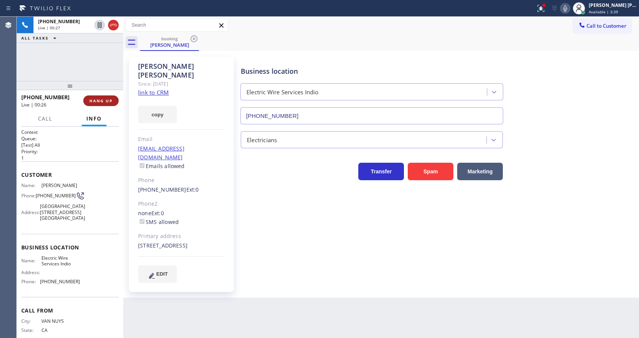
click at [100, 96] on button "HANG UP" at bounding box center [100, 100] width 35 height 11
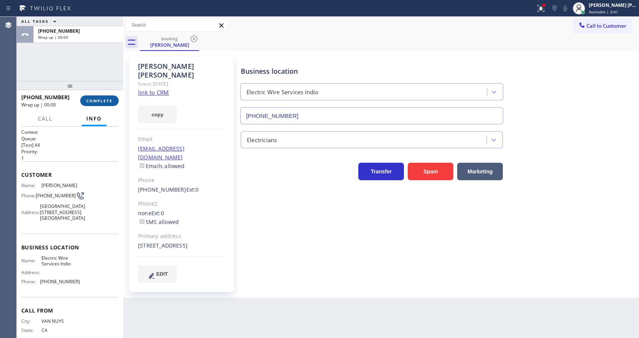
click at [100, 96] on button "COMPLETE" at bounding box center [99, 100] width 38 height 11
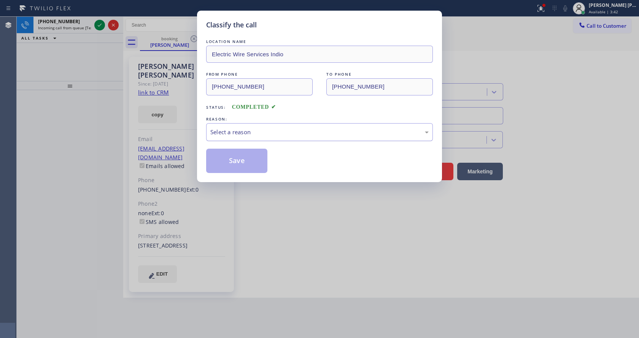
click at [257, 124] on div "Select a reason" at bounding box center [319, 132] width 227 height 18
click at [235, 169] on button "Save" at bounding box center [236, 161] width 61 height 24
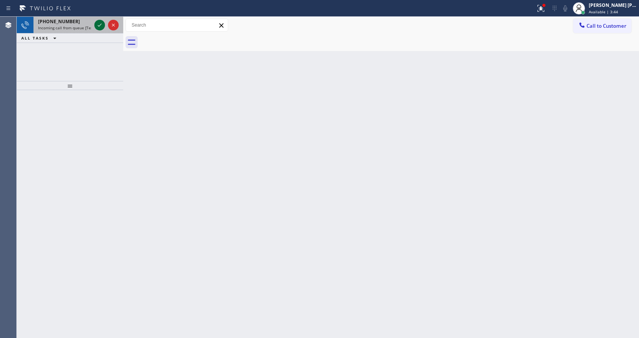
click at [101, 24] on icon at bounding box center [99, 25] width 9 height 9
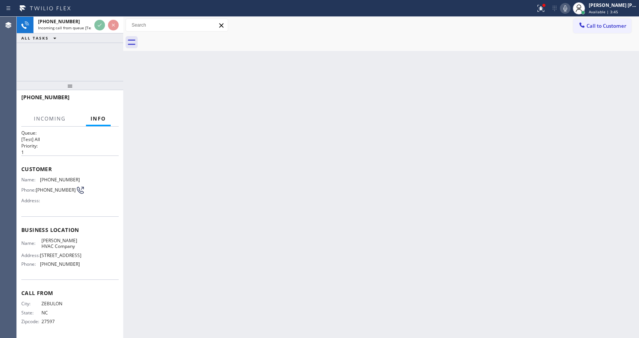
scroll to position [16, 0]
click at [302, 199] on div "Back to Dashboard Change Sender ID Customers Technicians Select a contact Outbo…" at bounding box center [381, 177] width 516 height 321
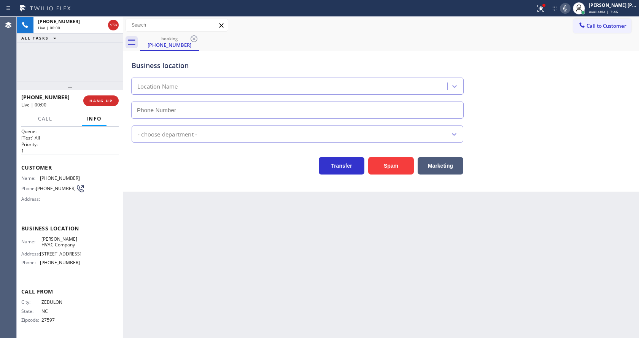
type input "[PHONE_NUMBER]"
click at [393, 168] on button "Spam" at bounding box center [391, 166] width 46 height 18
click at [539, 5] on div at bounding box center [541, 8] width 17 height 9
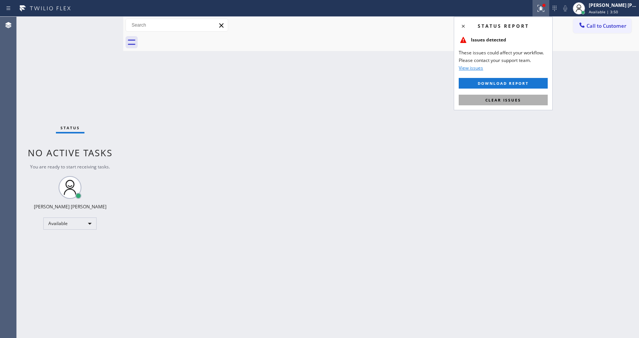
click at [516, 101] on span "Clear issues" at bounding box center [503, 99] width 36 height 5
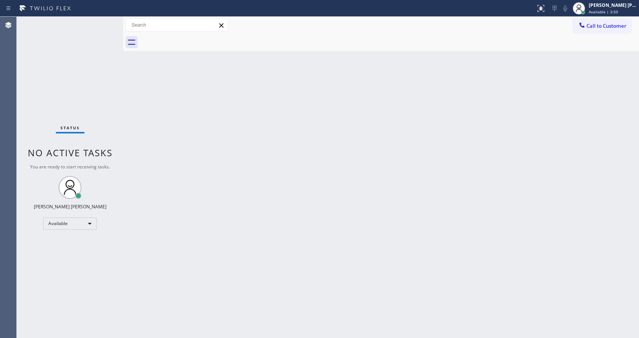
click at [314, 186] on div "Back to Dashboard Change Sender ID Customers Technicians Select a contact Outbo…" at bounding box center [381, 177] width 516 height 321
click at [275, 263] on div "Back to Dashboard Change Sender ID Customers Technicians Select a contact Outbo…" at bounding box center [381, 177] width 516 height 321
click at [344, 214] on div "Back to Dashboard Change Sender ID Customers Technicians Select a contact Outbo…" at bounding box center [381, 177] width 516 height 321
click at [75, 57] on div "Status No active tasks You are ready to start receiving tasks. [PERSON_NAME] [P…" at bounding box center [70, 177] width 107 height 321
click at [101, 21] on div "Status No active tasks You are ready to start receiving tasks. [PERSON_NAME] [P…" at bounding box center [70, 177] width 107 height 321
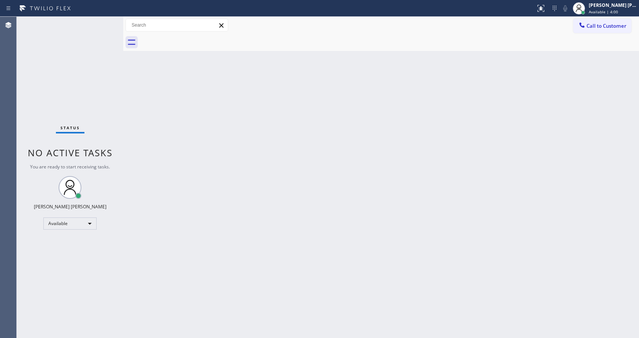
click at [104, 21] on div "Status No active tasks You are ready to start receiving tasks. [PERSON_NAME] [P…" at bounding box center [70, 177] width 107 height 321
click at [102, 21] on div "Status No active tasks You are ready to start receiving tasks. [PERSON_NAME] [P…" at bounding box center [70, 177] width 107 height 321
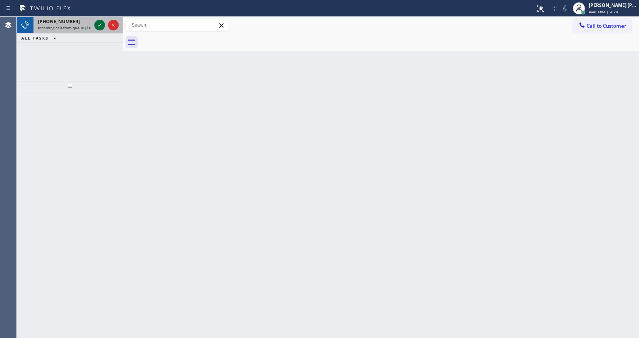
click at [102, 21] on icon at bounding box center [99, 25] width 9 height 9
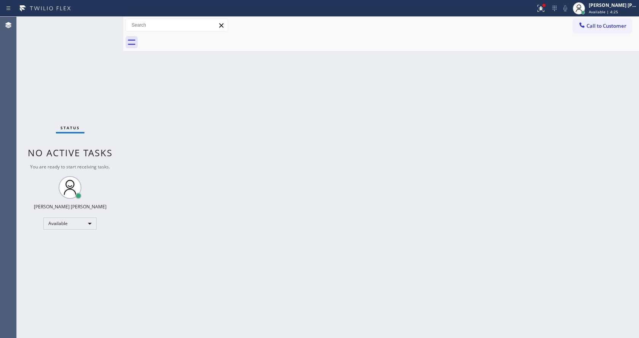
click at [308, 212] on div "Back to Dashboard Change Sender ID Customers Technicians Select a contact Outbo…" at bounding box center [381, 177] width 516 height 321
click at [33, 65] on div "Status No active tasks You are ready to start receiving tasks. [PERSON_NAME] [P…" at bounding box center [70, 177] width 107 height 321
click at [162, 84] on div "Back to Dashboard Change Sender ID Customers Technicians Select a contact Outbo…" at bounding box center [381, 177] width 516 height 321
click at [299, 229] on div "Back to Dashboard Change Sender ID Customers Technicians Select a contact Outbo…" at bounding box center [381, 177] width 516 height 321
click at [106, 21] on div "Status No active tasks You are ready to start receiving tasks. [PERSON_NAME] [P…" at bounding box center [70, 177] width 107 height 321
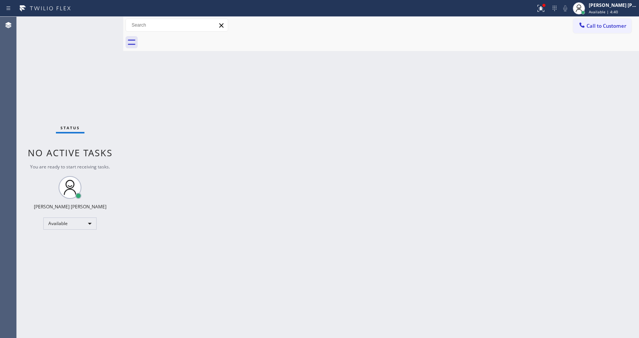
click at [103, 21] on div "Status No active tasks You are ready to start receiving tasks. [PERSON_NAME] [P…" at bounding box center [70, 177] width 107 height 321
click at [103, 22] on div "Status No active tasks You are ready to start receiving tasks. [PERSON_NAME] [P…" at bounding box center [70, 177] width 107 height 321
click at [541, 7] on icon at bounding box center [540, 8] width 9 height 9
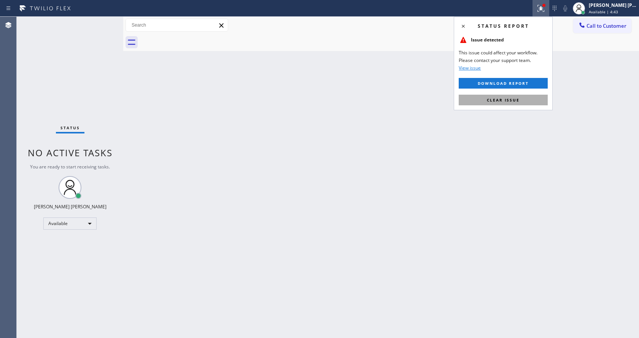
click at [506, 97] on span "Clear issue" at bounding box center [503, 99] width 33 height 5
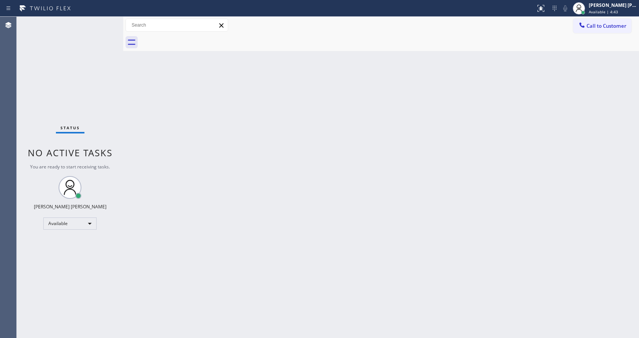
click at [506, 97] on div "Back to Dashboard Change Sender ID Customers Technicians Select a contact Outbo…" at bounding box center [381, 177] width 516 height 321
click at [104, 22] on div "Status No active tasks You are ready to start receiving tasks. [PERSON_NAME] [P…" at bounding box center [70, 177] width 107 height 321
click at [105, 21] on div "Status No active tasks You are ready to start receiving tasks. [PERSON_NAME] [P…" at bounding box center [70, 177] width 107 height 321
click at [104, 21] on div "Status No active tasks You are ready to start receiving tasks. [PERSON_NAME] [P…" at bounding box center [70, 177] width 107 height 321
click at [105, 22] on div "Status No active tasks You are ready to start receiving tasks. [PERSON_NAME] [P…" at bounding box center [70, 177] width 107 height 321
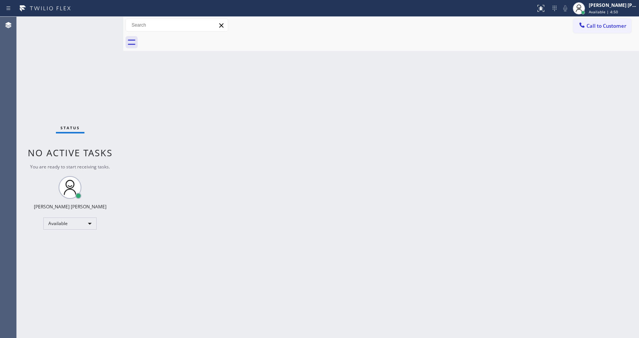
click at [103, 22] on div "Status No active tasks You are ready to start receiving tasks. [PERSON_NAME] [P…" at bounding box center [70, 177] width 107 height 321
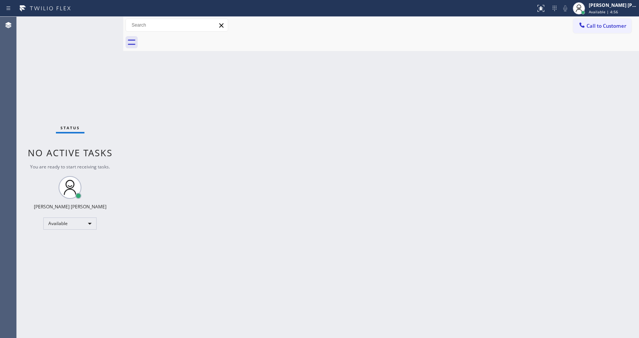
click at [103, 22] on div "Status No active tasks You are ready to start receiving tasks. [PERSON_NAME] [P…" at bounding box center [70, 177] width 107 height 321
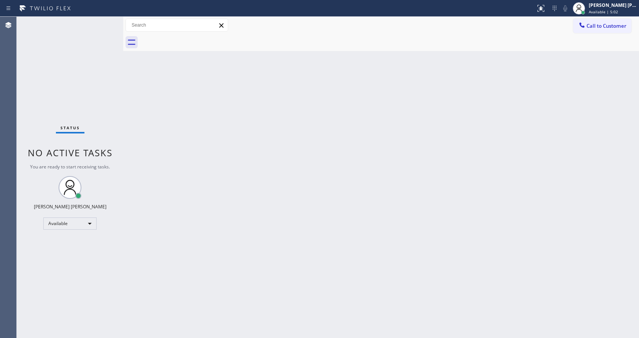
click at [103, 22] on div "Status No active tasks You are ready to start receiving tasks. [PERSON_NAME] [P…" at bounding box center [70, 177] width 107 height 321
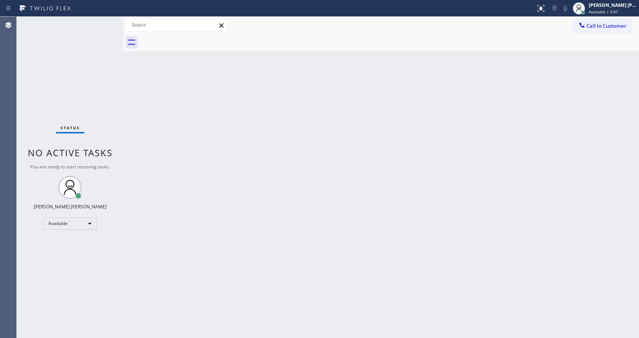
click at [103, 22] on div "Status No active tasks You are ready to start receiving tasks. [PERSON_NAME] [P…" at bounding box center [70, 177] width 107 height 321
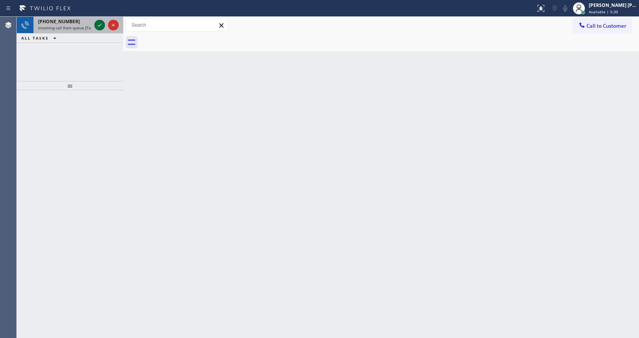
click at [103, 22] on icon at bounding box center [99, 25] width 9 height 9
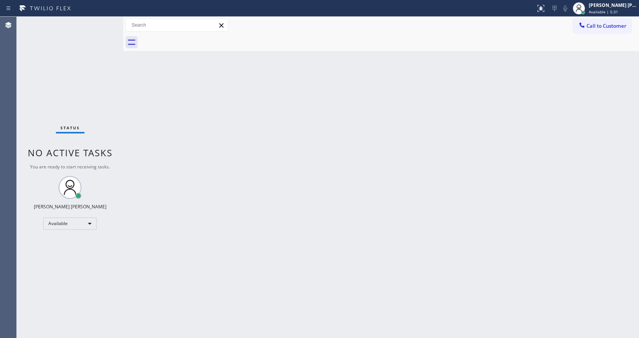
click at [348, 137] on div "Back to Dashboard Change Sender ID Customers Technicians Select a contact Outbo…" at bounding box center [381, 177] width 516 height 321
click at [538, 11] on div at bounding box center [541, 8] width 17 height 9
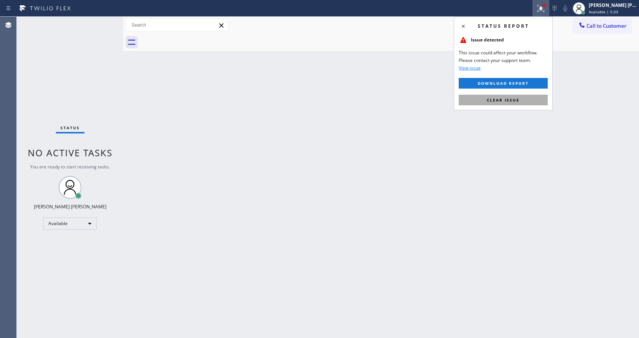
click at [513, 99] on span "Clear issue" at bounding box center [503, 99] width 33 height 5
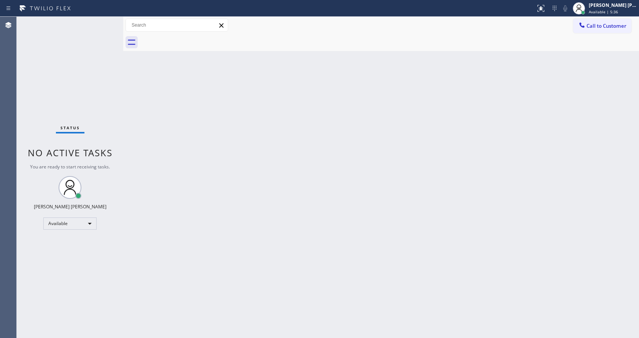
click at [227, 133] on div "Back to Dashboard Change Sender ID Customers Technicians Select a contact Outbo…" at bounding box center [381, 177] width 516 height 321
drag, startPoint x: 381, startPoint y: 204, endPoint x: 302, endPoint y: 150, distance: 95.9
click at [381, 204] on div "Back to Dashboard Change Sender ID Customers Technicians Select a contact Outbo…" at bounding box center [381, 177] width 516 height 321
click at [106, 20] on div "Status No active tasks You are ready to start receiving tasks. [PERSON_NAME] [P…" at bounding box center [70, 177] width 107 height 321
click at [102, 22] on div "Status No active tasks You are ready to start receiving tasks. [PERSON_NAME] [P…" at bounding box center [70, 177] width 107 height 321
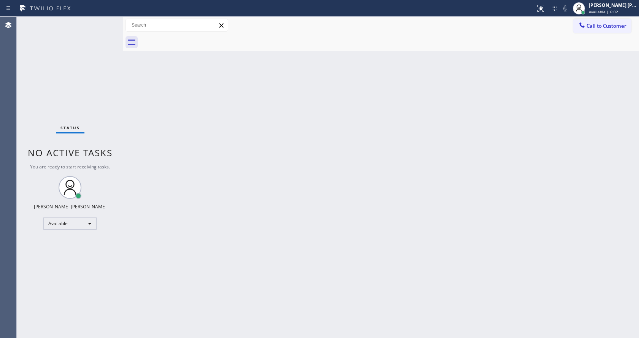
click at [102, 22] on div "Status No active tasks You are ready to start receiving tasks. [PERSON_NAME] [P…" at bounding box center [70, 177] width 107 height 321
click at [272, 167] on div "Back to Dashboard Change Sender ID Customers Technicians Select a contact Outbo…" at bounding box center [381, 177] width 516 height 321
click at [113, 120] on div "Status No active tasks You are ready to start receiving tasks. [PERSON_NAME] [P…" at bounding box center [70, 177] width 107 height 321
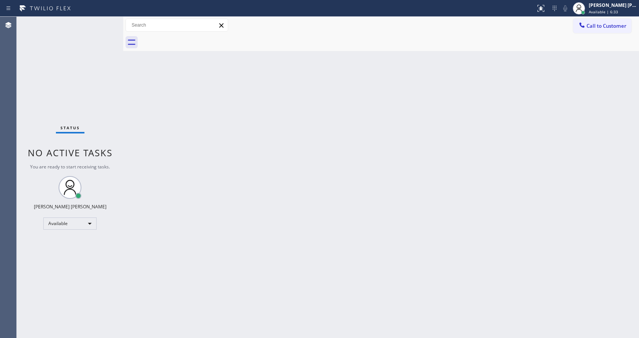
click at [105, 21] on div "Status No active tasks You are ready to start receiving tasks. [PERSON_NAME] [P…" at bounding box center [70, 177] width 107 height 321
click at [103, 20] on div "Status No active tasks You are ready to start receiving tasks. [PERSON_NAME] [P…" at bounding box center [70, 177] width 107 height 321
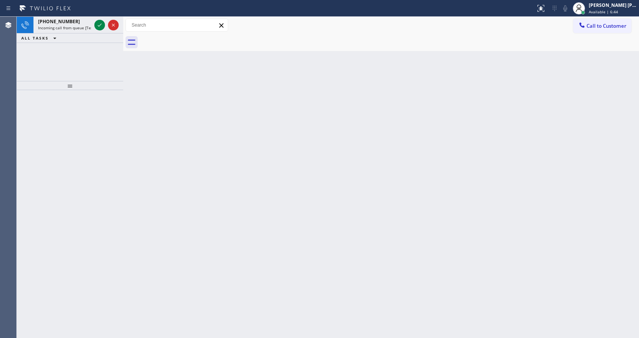
click at [103, 20] on div at bounding box center [106, 25] width 27 height 17
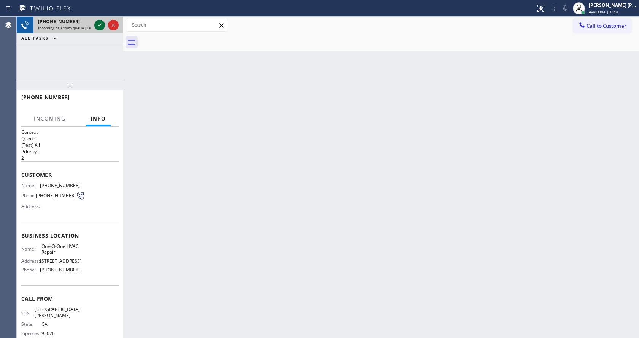
click at [102, 26] on icon at bounding box center [99, 25] width 9 height 9
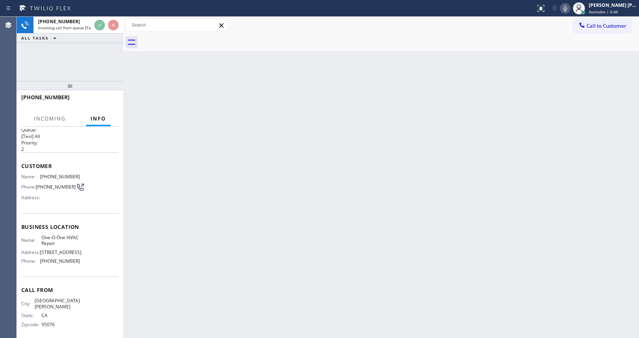
click at [265, 182] on div "Back to Dashboard Change Sender ID Customers Technicians Select a contact Outbo…" at bounding box center [381, 177] width 516 height 321
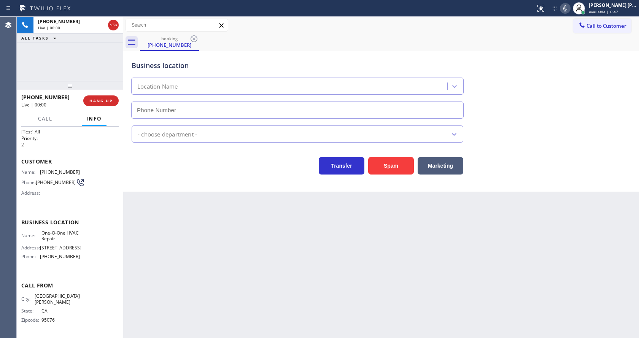
type input "[PHONE_NUMBER]"
click at [224, 260] on div "Back to Dashboard Change Sender ID Customers Technicians Select a contact Outbo…" at bounding box center [381, 177] width 516 height 321
click at [141, 223] on div "Back to Dashboard Change Sender ID Customers Technicians Select a contact Outbo…" at bounding box center [381, 177] width 516 height 321
click at [152, 227] on div "Back to Dashboard Change Sender ID Customers Technicians Select a contact Outbo…" at bounding box center [381, 177] width 516 height 321
click at [273, 251] on div "Back to Dashboard Change Sender ID Customers Technicians Select a contact Outbo…" at bounding box center [381, 177] width 516 height 321
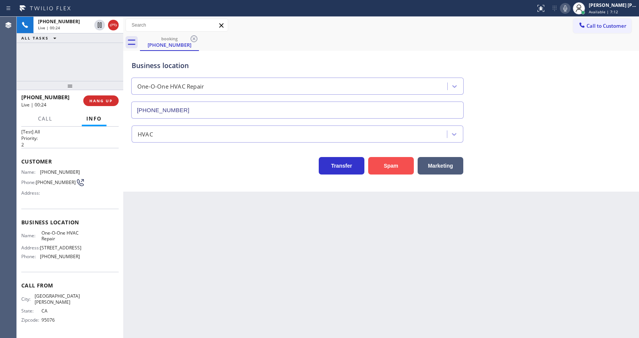
click at [393, 172] on button "Spam" at bounding box center [391, 166] width 46 height 18
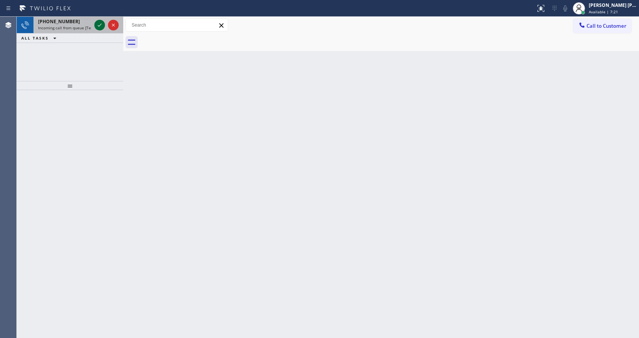
click at [99, 24] on icon at bounding box center [99, 25] width 9 height 9
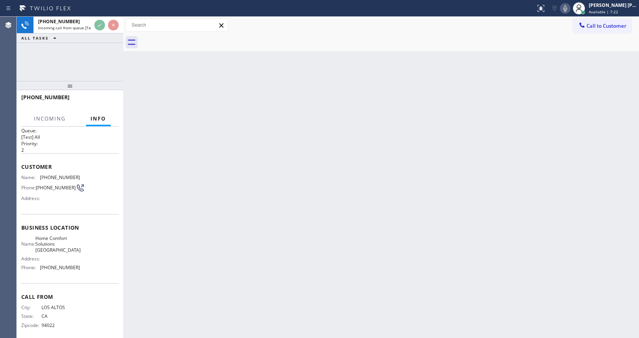
scroll to position [16, 0]
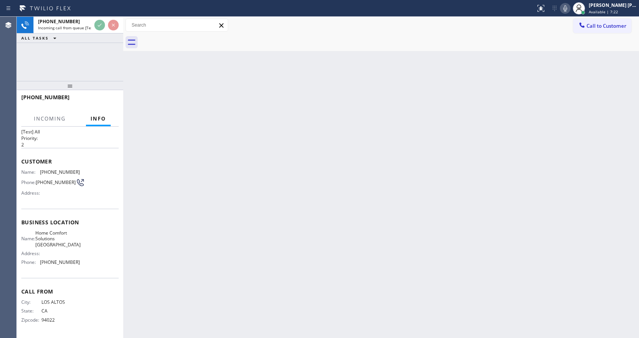
click at [293, 223] on div "Back to Dashboard Change Sender ID Customers Technicians Select a contact Outbo…" at bounding box center [381, 177] width 516 height 321
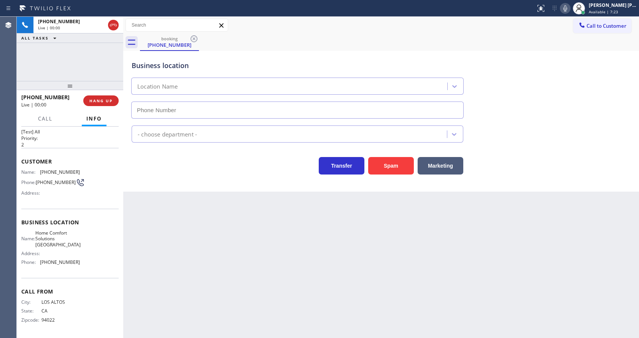
type input "[PHONE_NUMBER]"
click at [390, 170] on button "Spam" at bounding box center [391, 166] width 46 height 18
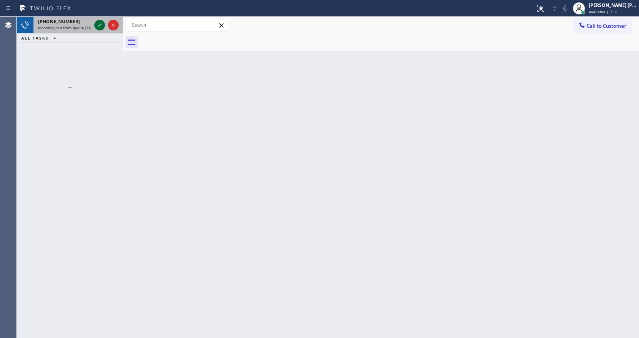
click at [98, 28] on icon at bounding box center [99, 25] width 9 height 9
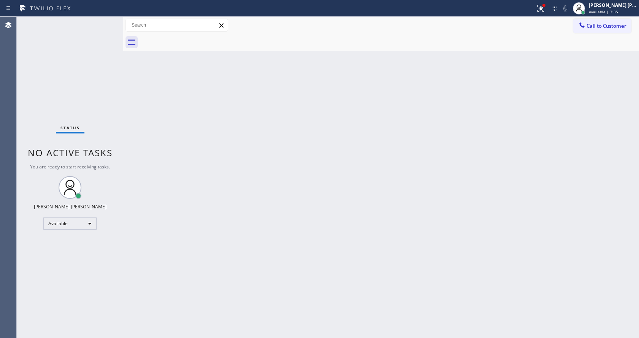
click at [103, 21] on div "Status No active tasks You are ready to start receiving tasks. [PERSON_NAME] [P…" at bounding box center [70, 177] width 107 height 321
click at [103, 24] on div "Status No active tasks You are ready to start receiving tasks. [PERSON_NAME] [P…" at bounding box center [70, 177] width 107 height 321
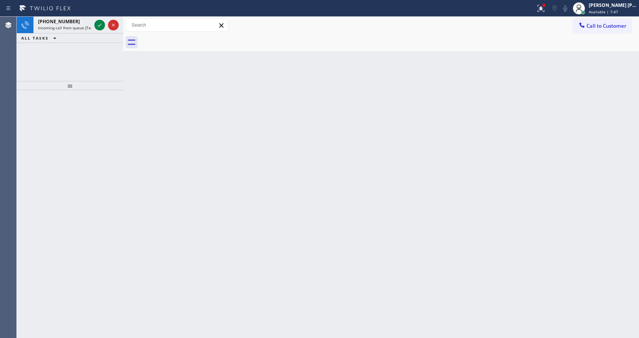
click at [292, 170] on div "Back to Dashboard Change Sender ID Customers Technicians Select a contact Outbo…" at bounding box center [381, 177] width 516 height 321
click at [102, 21] on icon at bounding box center [99, 25] width 9 height 9
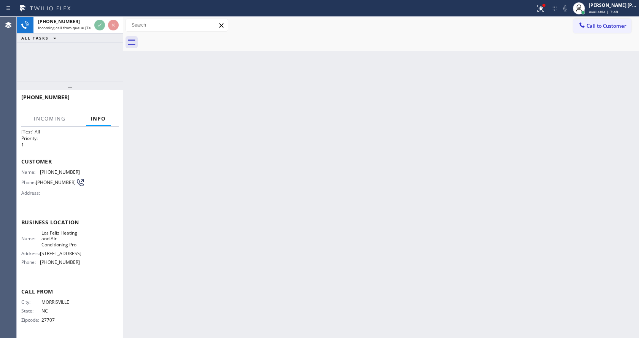
scroll to position [22, 0]
click at [253, 238] on div "Back to Dashboard Change Sender ID Customers Technicians Select a contact Outbo…" at bounding box center [381, 177] width 516 height 321
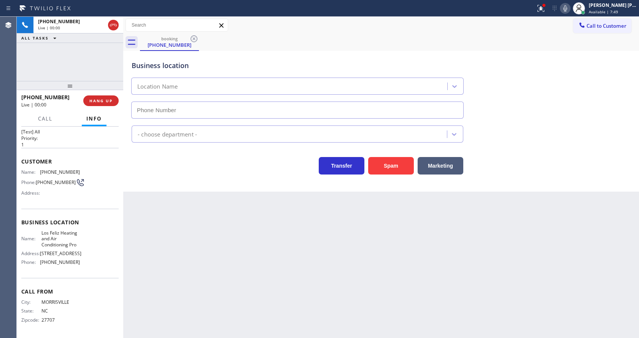
type input "[PHONE_NUMBER]"
click at [253, 238] on div "Back to Dashboard Change Sender ID Customers Technicians Select a contact Outbo…" at bounding box center [381, 177] width 516 height 321
click at [143, 193] on div "Back to Dashboard Change Sender ID Customers Technicians Select a contact Outbo…" at bounding box center [381, 177] width 516 height 321
click at [543, 7] on icon at bounding box center [540, 8] width 9 height 9
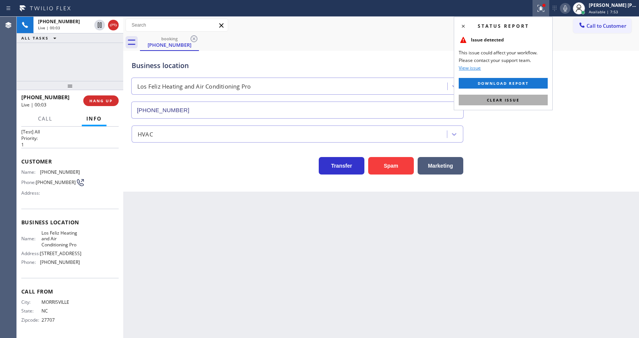
click at [525, 97] on button "Clear issue" at bounding box center [503, 100] width 89 height 11
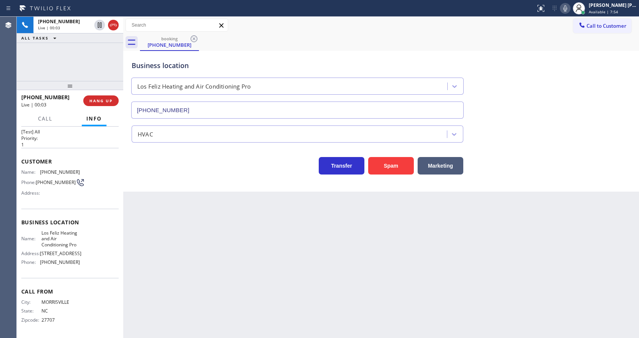
click at [544, 115] on div "Business location [GEOGRAPHIC_DATA] Heating and Air Conditioning Pro [PHONE_NUM…" at bounding box center [381, 84] width 502 height 69
click at [205, 213] on div "Back to Dashboard Change Sender ID Customers Technicians Select a contact Outbo…" at bounding box center [381, 177] width 516 height 321
click at [265, 259] on div "Back to Dashboard Change Sender ID Customers Technicians Select a contact Outbo…" at bounding box center [381, 177] width 516 height 321
click at [51, 169] on span "[PHONE_NUMBER]" at bounding box center [60, 172] width 40 height 6
drag, startPoint x: 38, startPoint y: 165, endPoint x: 79, endPoint y: 168, distance: 40.8
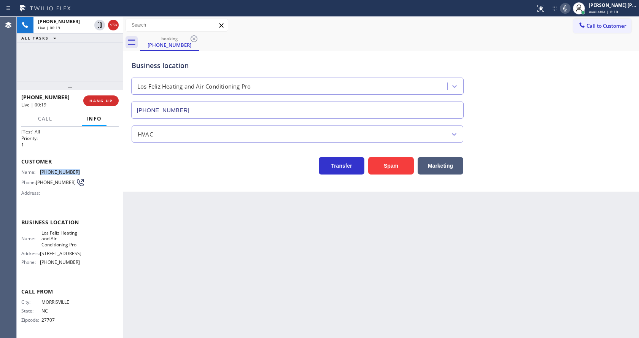
click at [79, 169] on div "Name: [PHONE_NUMBER] Phone: [PHONE_NUMBER] Address:" at bounding box center [69, 184] width 97 height 30
copy div "[PHONE_NUMBER]"
click at [218, 218] on div "Back to Dashboard Change Sender ID Customers Technicians Select a contact Outbo…" at bounding box center [381, 177] width 516 height 321
click at [91, 241] on div "Name: Los Feliz Heating and Air Conditioning Pro Address: [STREET_ADDRESS] Phon…" at bounding box center [69, 249] width 97 height 38
drag, startPoint x: 40, startPoint y: 225, endPoint x: 79, endPoint y: 242, distance: 42.5
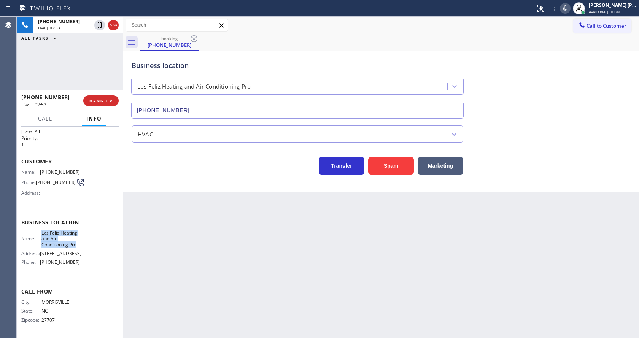
click at [79, 242] on div "Name: Los Feliz Heating and Air Conditioning Pro Address: [STREET_ADDRESS] Phon…" at bounding box center [69, 249] width 97 height 38
copy span "Los Feliz Heating and Air Conditioning Pro"
click at [196, 288] on div "Back to Dashboard Change Sender ID Customers Technicians Select a contact Outbo…" at bounding box center [381, 177] width 516 height 321
click at [101, 296] on div "Call From City: [GEOGRAPHIC_DATA]: [US_STATE] Zipcode: 27707" at bounding box center [69, 306] width 97 height 57
drag, startPoint x: 37, startPoint y: 266, endPoint x: 97, endPoint y: 268, distance: 60.2
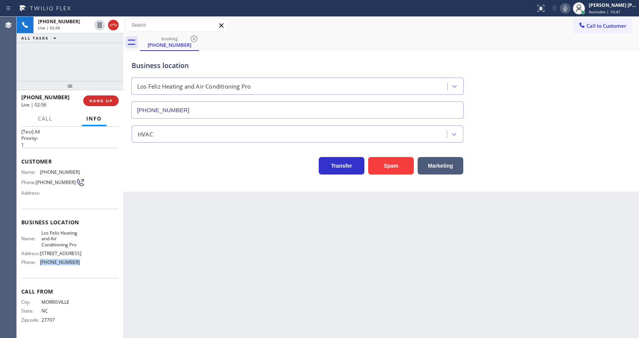
click at [97, 268] on div "Name: Los Feliz Heating and Air Conditioning Pro Address: [STREET_ADDRESS] Phon…" at bounding box center [69, 249] width 97 height 38
copy div "[PHONE_NUMBER]"
click at [193, 269] on div "Back to Dashboard Change Sender ID Customers Technicians Select a contact Outbo…" at bounding box center [381, 177] width 516 height 321
click at [309, 231] on div "Back to Dashboard Change Sender ID Customers Technicians Select a contact Outbo…" at bounding box center [381, 177] width 516 height 321
click at [181, 172] on div "Transfer Spam Marketing" at bounding box center [297, 163] width 335 height 21
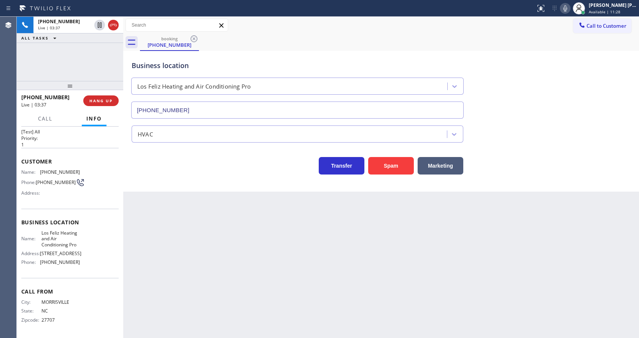
click at [164, 327] on div "Back to Dashboard Change Sender ID Customers Technicians Select a contact Outbo…" at bounding box center [381, 177] width 516 height 321
click at [310, 267] on div "Back to Dashboard Change Sender ID Customers Technicians Select a contact Outbo…" at bounding box center [381, 177] width 516 height 321
click at [287, 306] on div "Back to Dashboard Change Sender ID Customers Technicians Select a contact Outbo…" at bounding box center [381, 177] width 516 height 321
click at [583, 81] on div "Business location [GEOGRAPHIC_DATA] Heating and Air Conditioning Pro [PHONE_NUM…" at bounding box center [381, 84] width 502 height 69
click at [570, 10] on icon at bounding box center [565, 8] width 9 height 9
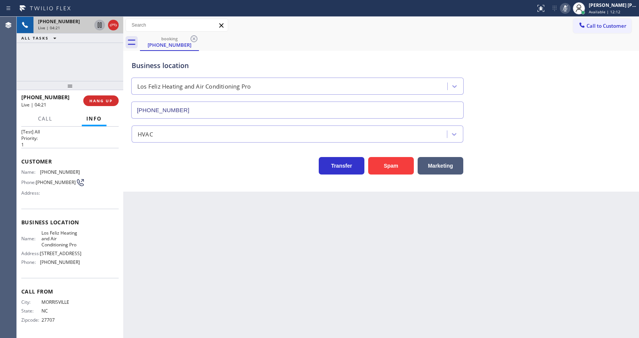
click at [99, 25] on icon at bounding box center [99, 25] width 9 height 9
click at [172, 256] on div "Back to Dashboard Change Sender ID Customers Technicians Select a contact Outbo…" at bounding box center [381, 177] width 516 height 321
click at [313, 252] on div "Back to Dashboard Change Sender ID Customers Technicians Select a contact Outbo…" at bounding box center [381, 177] width 516 height 321
click at [98, 23] on icon at bounding box center [99, 24] width 5 height 5
click at [567, 8] on icon at bounding box center [565, 8] width 4 height 6
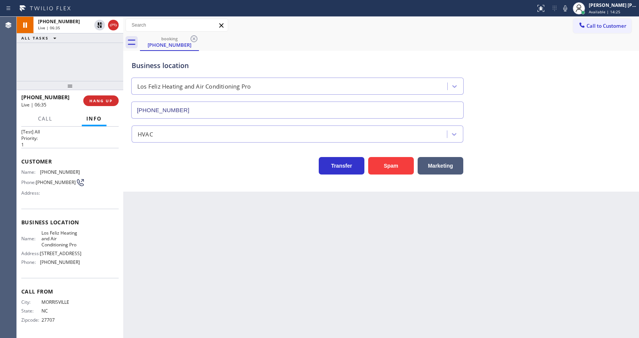
click at [552, 132] on div "HVAC" at bounding box center [381, 133] width 502 height 20
click at [291, 242] on div "Back to Dashboard Change Sender ID Customers Technicians Select a contact Outbo…" at bounding box center [381, 177] width 516 height 321
click at [207, 298] on div "Back to Dashboard Change Sender ID Customers Technicians Select a contact Outbo…" at bounding box center [381, 177] width 516 height 321
click at [306, 283] on div "Back to Dashboard Change Sender ID Customers Technicians Select a contact Outbo…" at bounding box center [381, 177] width 516 height 321
click at [199, 256] on div "Back to Dashboard Change Sender ID Customers Technicians Select a contact Outbo…" at bounding box center [381, 177] width 516 height 321
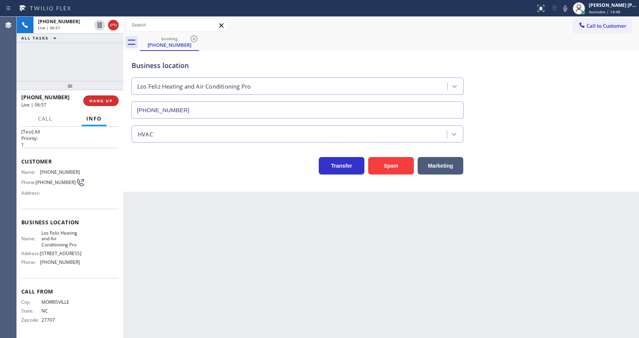
click at [323, 298] on div "Back to Dashboard Change Sender ID Customers Technicians Select a contact Outbo…" at bounding box center [381, 177] width 516 height 321
click at [172, 209] on div "Back to Dashboard Change Sender ID Customers Technicians Select a contact Outbo…" at bounding box center [381, 177] width 516 height 321
click at [183, 338] on html "Status report No issues detected If you experience an issue, please download th…" at bounding box center [319, 169] width 639 height 338
click at [172, 274] on div "Back to Dashboard Change Sender ID Customers Technicians Select a contact Outbo…" at bounding box center [381, 177] width 516 height 321
click at [317, 310] on div "Back to Dashboard Change Sender ID Customers Technicians Select a contact Outbo…" at bounding box center [381, 177] width 516 height 321
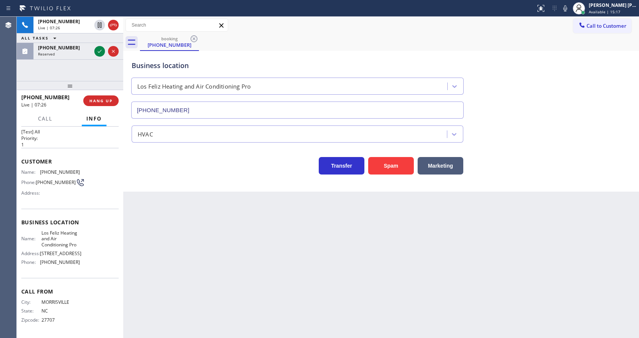
click at [155, 193] on div "Back to Dashboard Change Sender ID Customers Technicians Select a contact Outbo…" at bounding box center [381, 177] width 516 height 321
click at [567, 11] on icon at bounding box center [565, 8] width 4 height 6
click at [101, 24] on icon at bounding box center [99, 25] width 9 height 9
click at [97, 47] on icon at bounding box center [99, 51] width 9 height 9
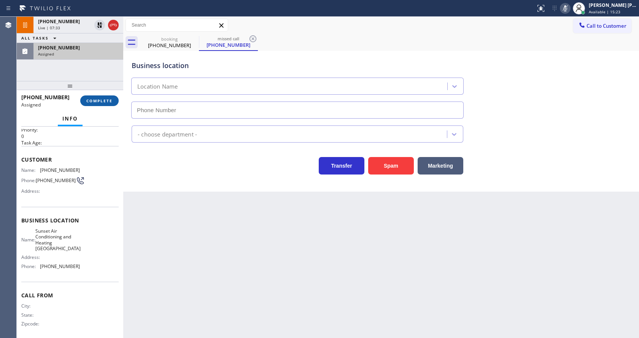
type input "[PHONE_NUMBER]"
click at [96, 98] on span "COMPLETE" at bounding box center [99, 100] width 26 height 5
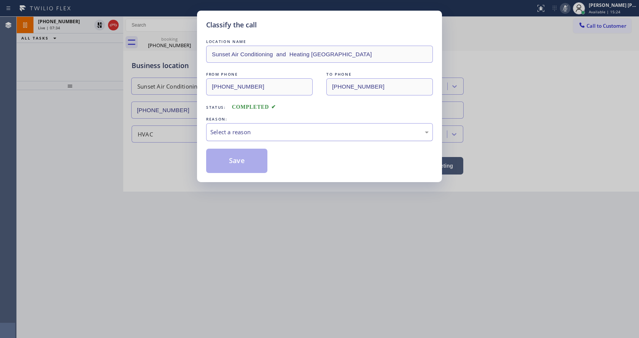
click at [219, 128] on div "Select a reason" at bounding box center [319, 132] width 218 height 9
click at [236, 168] on button "Save" at bounding box center [236, 161] width 61 height 24
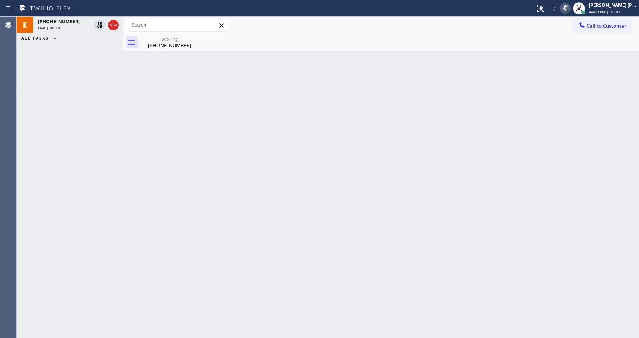
click at [169, 229] on div "Back to Dashboard Change Sender ID Customers Technicians Select a contact Outbo…" at bounding box center [381, 177] width 516 height 321
click at [44, 145] on div at bounding box center [70, 214] width 107 height 248
click at [151, 166] on div "Back to Dashboard Change Sender ID Customers Technicians Select a contact Outbo…" at bounding box center [381, 177] width 516 height 321
click at [391, 210] on div "Back to Dashboard Change Sender ID Customers Technicians Select a contact Outbo…" at bounding box center [381, 177] width 516 height 321
click at [53, 21] on span "[PHONE_NUMBER]" at bounding box center [59, 21] width 42 height 6
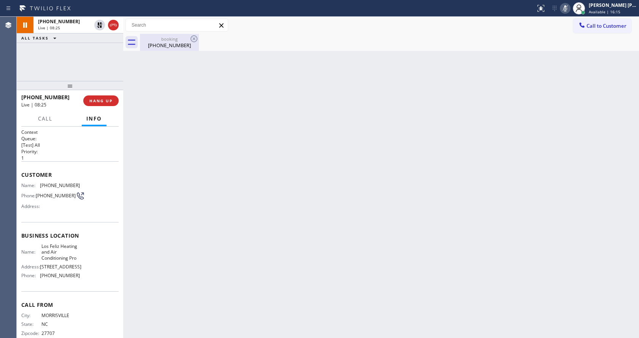
click at [162, 48] on div "[PHONE_NUMBER]" at bounding box center [169, 45] width 57 height 7
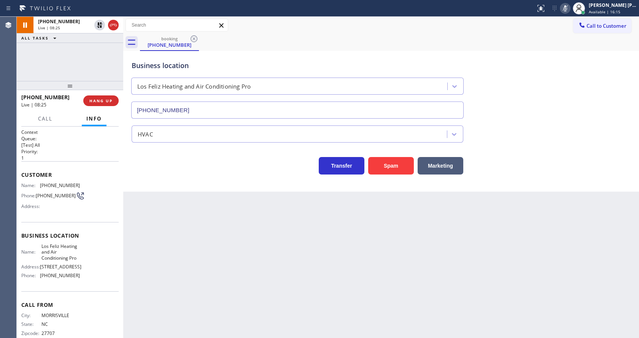
drag, startPoint x: 226, startPoint y: 267, endPoint x: 151, endPoint y: 158, distance: 133.2
click at [227, 267] on div "Back to Dashboard Change Sender ID Customers Technicians Select a contact Outbo…" at bounding box center [381, 177] width 516 height 321
drag, startPoint x: 101, startPoint y: 24, endPoint x: 112, endPoint y: 27, distance: 10.9
click at [101, 24] on icon at bounding box center [99, 24] width 5 height 5
click at [567, 8] on icon at bounding box center [565, 8] width 4 height 6
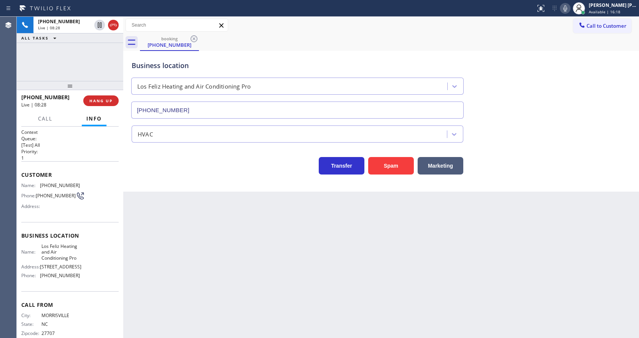
click at [554, 84] on div "Business location [GEOGRAPHIC_DATA] Heating and Air Conditioning Pro [PHONE_NUM…" at bounding box center [381, 84] width 502 height 69
click at [182, 275] on div "Back to Dashboard Change Sender ID Customers Technicians Select a contact Outbo…" at bounding box center [381, 177] width 516 height 321
click at [364, 237] on div "Back to Dashboard Change Sender ID Customers Technicians Select a contact Outbo…" at bounding box center [381, 177] width 516 height 321
click at [212, 212] on div "Back to Dashboard Change Sender ID Customers Technicians Select a contact Outbo…" at bounding box center [381, 177] width 516 height 321
click at [309, 277] on div "Back to Dashboard Change Sender ID Customers Technicians Select a contact Outbo…" at bounding box center [381, 177] width 516 height 321
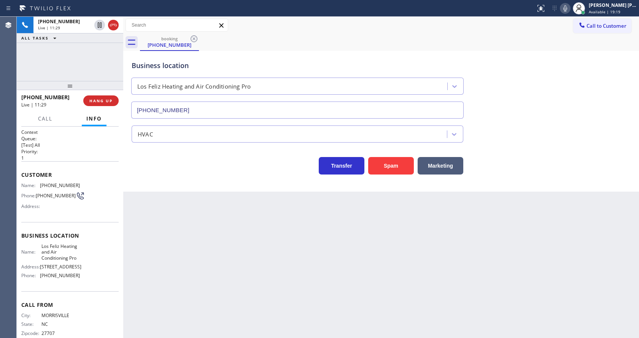
click at [202, 285] on div "Back to Dashboard Change Sender ID Customers Technicians Select a contact Outbo…" at bounding box center [381, 177] width 516 height 321
click at [385, 288] on div "Back to Dashboard Change Sender ID Customers Technicians Select a contact Outbo…" at bounding box center [381, 177] width 516 height 321
click at [277, 280] on div "Back to Dashboard Change Sender ID Customers Technicians Select a contact Outbo…" at bounding box center [381, 177] width 516 height 321
click at [173, 279] on div "Back to Dashboard Change Sender ID Customers Technicians Select a contact Outbo…" at bounding box center [381, 177] width 516 height 321
click at [91, 100] on span "HANG UP" at bounding box center [100, 100] width 23 height 5
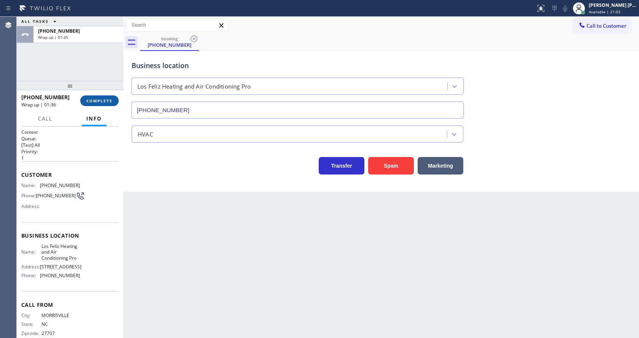
click at [91, 98] on button "COMPLETE" at bounding box center [99, 100] width 38 height 11
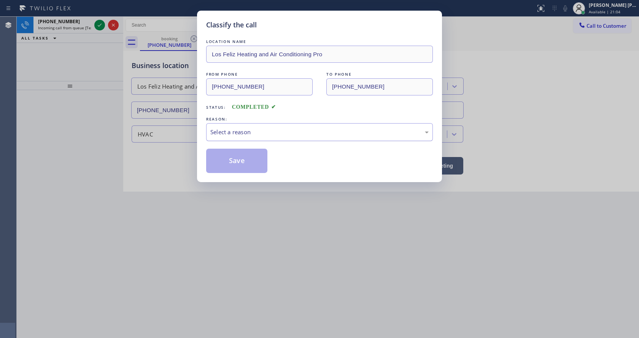
click at [226, 132] on div "Select a reason" at bounding box center [319, 132] width 218 height 9
click at [229, 168] on button "Save" at bounding box center [236, 161] width 61 height 24
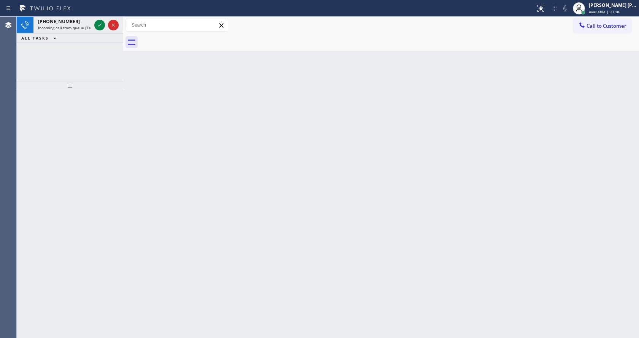
click at [95, 27] on div at bounding box center [99, 25] width 11 height 9
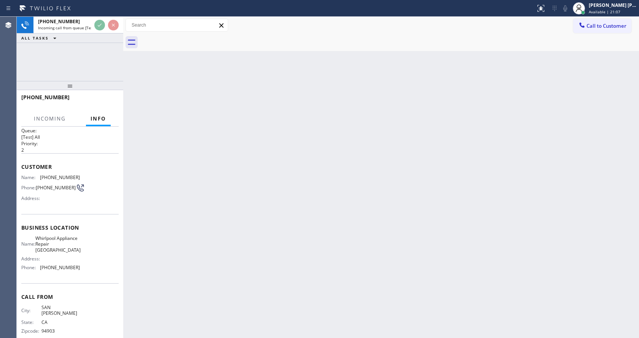
scroll to position [16, 0]
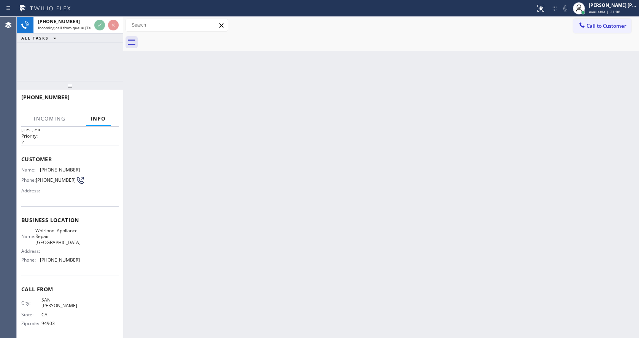
click at [283, 212] on div "Back to Dashboard Change Sender ID Customers Technicians Select a contact Outbo…" at bounding box center [381, 177] width 516 height 321
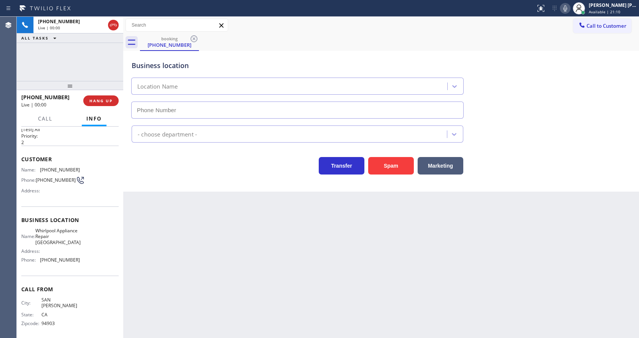
type input "[PHONE_NUMBER]"
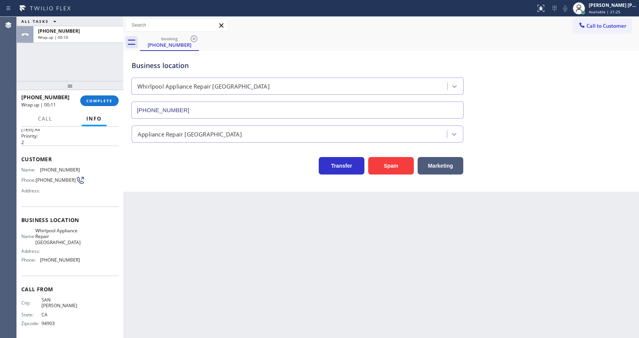
click at [282, 220] on div "Back to Dashboard Change Sender ID Customers Technicians Select a contact Outbo…" at bounding box center [381, 177] width 516 height 321
click at [129, 152] on div "Business location Whirlpool Appliance Repair [GEOGRAPHIC_DATA] [PHONE_NUMBER] A…" at bounding box center [381, 114] width 512 height 122
click at [103, 104] on button "COMPLETE" at bounding box center [99, 100] width 38 height 11
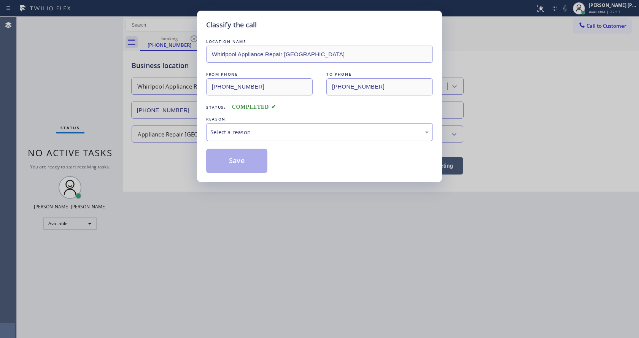
click at [216, 130] on div "Select a reason" at bounding box center [319, 132] width 218 height 9
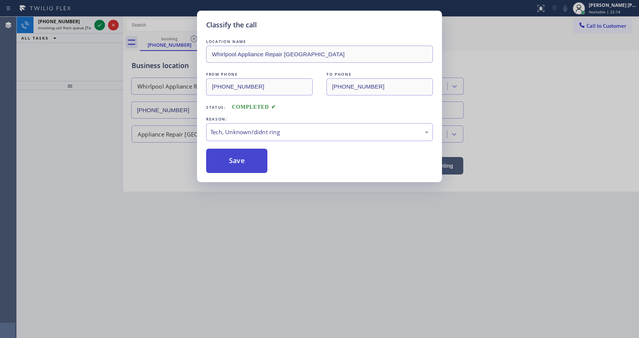
click at [224, 159] on button "Save" at bounding box center [236, 161] width 61 height 24
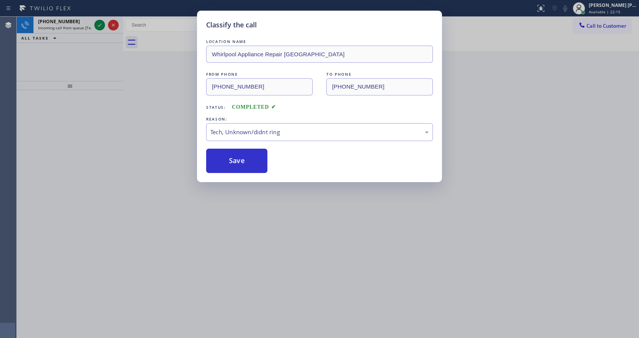
click at [99, 22] on div "Classify the call LOCATION NAME Whirlpool Appliance Repair [GEOGRAPHIC_DATA] FR…" at bounding box center [319, 169] width 639 height 338
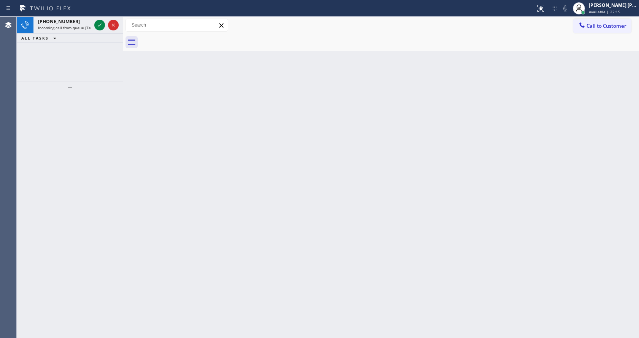
click at [99, 22] on icon at bounding box center [99, 25] width 9 height 9
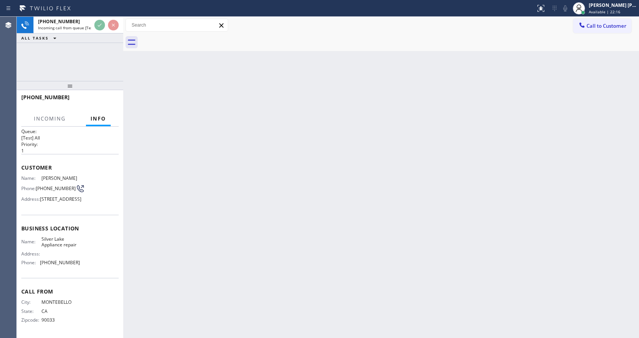
scroll to position [27, 0]
click at [264, 212] on div "Back to Dashboard Change Sender ID Customers Technicians Select a contact Outbo…" at bounding box center [381, 177] width 516 height 321
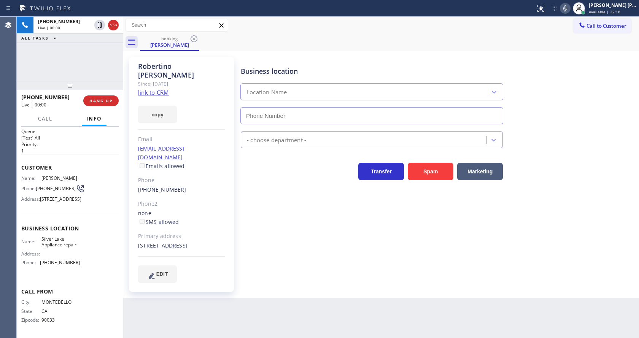
type input "[PHONE_NUMBER]"
click at [269, 261] on div "Business location [GEOGRAPHIC_DATA] Appliance repair [PHONE_NUMBER] Appliance R…" at bounding box center [438, 170] width 398 height 222
click at [274, 267] on div "Business location [GEOGRAPHIC_DATA] Appliance repair [PHONE_NUMBER] Appliance R…" at bounding box center [438, 170] width 398 height 222
click at [223, 286] on div "[PERSON_NAME] Since: [DATE] link to CRM copy Email [EMAIL_ADDRESS][DOMAIN_NAME]…" at bounding box center [182, 174] width 114 height 243
click at [163, 88] on div "[PERSON_NAME] Since: [DATE] link to CRM copy Email [EMAIL_ADDRESS][DOMAIN_NAME]…" at bounding box center [181, 174] width 105 height 235
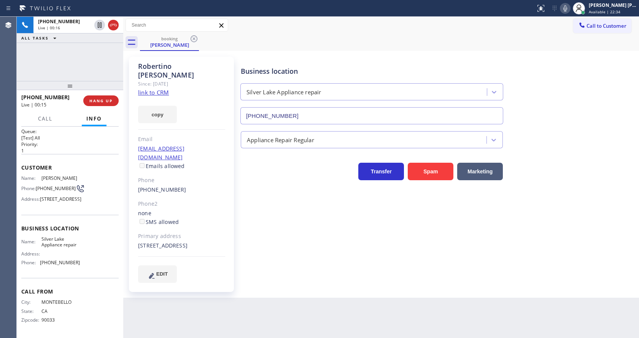
click at [163, 89] on link "link to CRM" at bounding box center [153, 93] width 31 height 8
click at [102, 102] on span "HANG UP" at bounding box center [100, 100] width 23 height 5
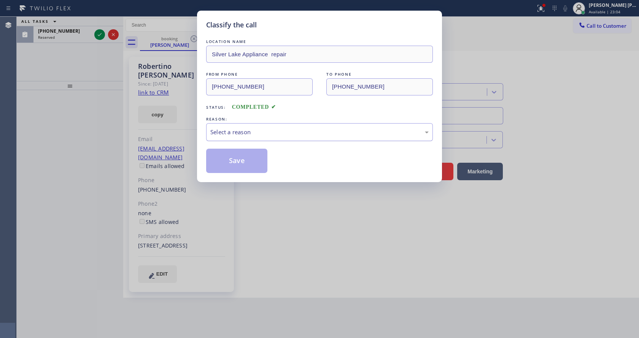
click at [256, 137] on div "Select a reason" at bounding box center [319, 132] width 227 height 18
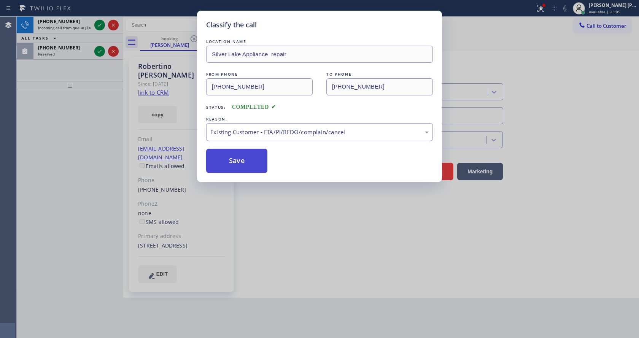
click at [237, 161] on button "Save" at bounding box center [236, 161] width 61 height 24
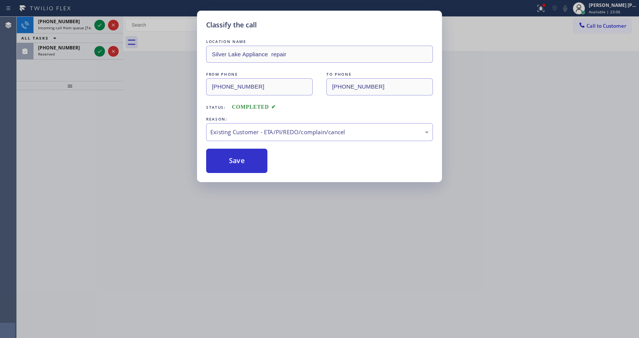
click at [100, 22] on div "Classify the call LOCATION NAME [GEOGRAPHIC_DATA] Appliance repair FROM PHONE […" at bounding box center [319, 169] width 639 height 338
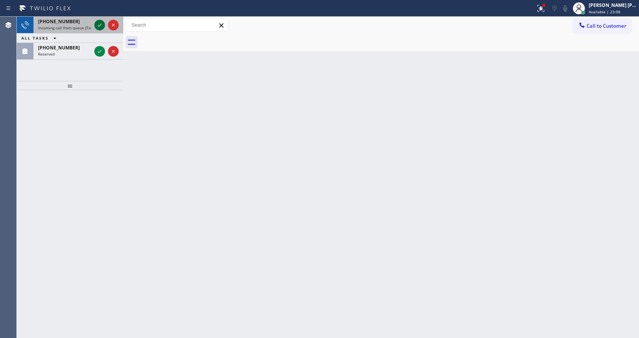
click at [102, 26] on icon at bounding box center [99, 25] width 9 height 9
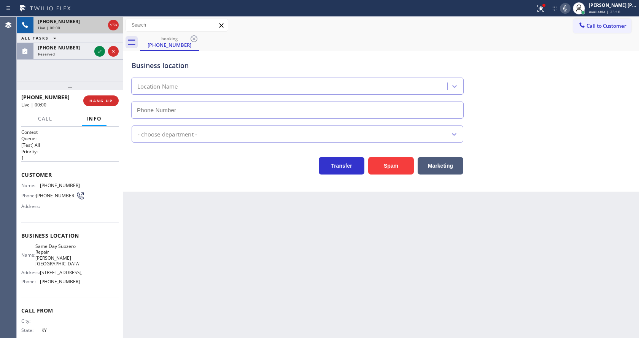
type input "[PHONE_NUMBER]"
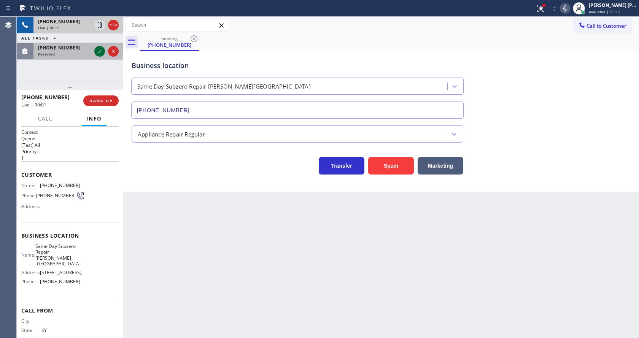
click at [101, 52] on icon at bounding box center [99, 51] width 9 height 9
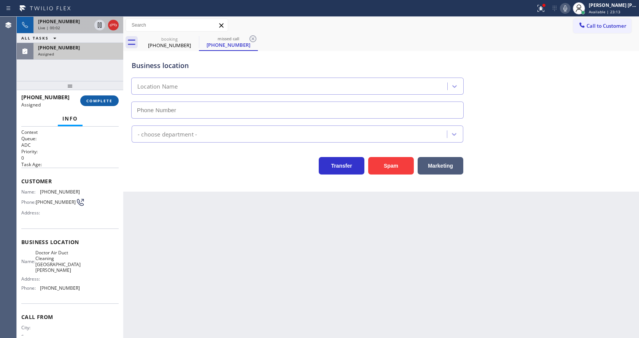
type input "[PHONE_NUMBER]"
click at [91, 98] on button "COMPLETE" at bounding box center [99, 100] width 38 height 11
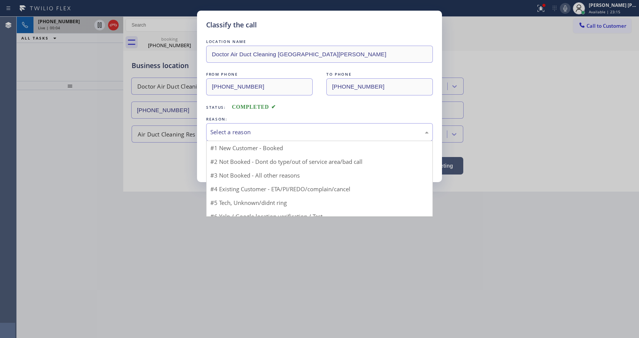
click at [235, 136] on div "Select a reason" at bounding box center [319, 132] width 218 height 9
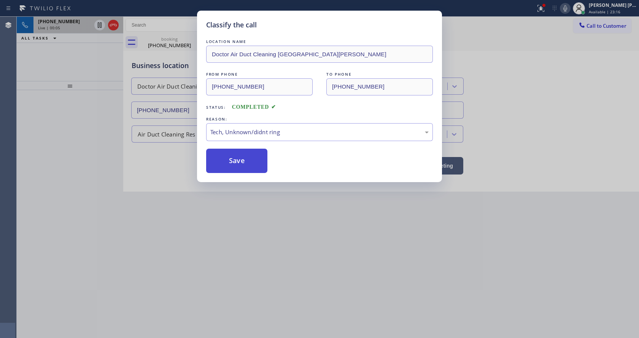
click at [229, 165] on button "Save" at bounding box center [236, 161] width 61 height 24
click at [279, 242] on div "Classify the call LOCATION NAME Doctor Air Duct Cleaning [GEOGRAPHIC_DATA][PERS…" at bounding box center [319, 169] width 639 height 338
click at [304, 252] on div "Classify the call LOCATION NAME Doctor Air Duct Cleaning [GEOGRAPHIC_DATA][PERS…" at bounding box center [319, 169] width 639 height 338
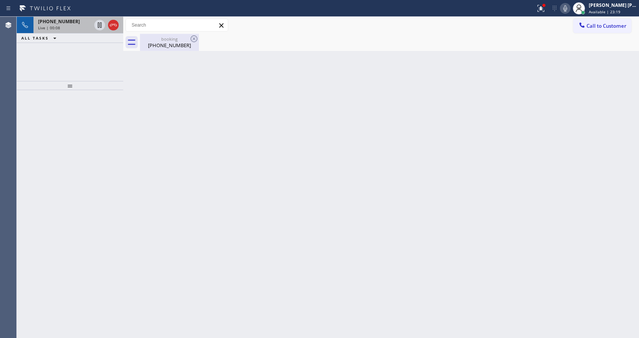
click at [157, 45] on div "[PHONE_NUMBER]" at bounding box center [169, 45] width 57 height 7
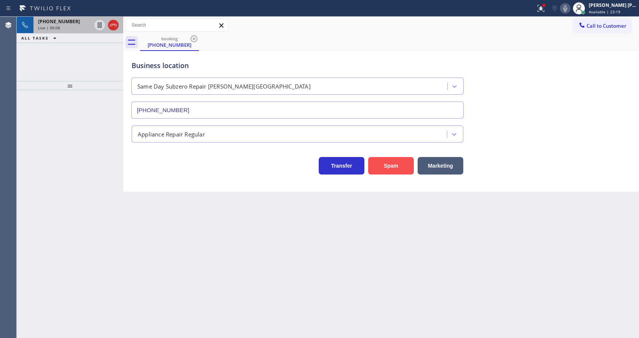
click at [391, 166] on button "Spam" at bounding box center [391, 166] width 46 height 18
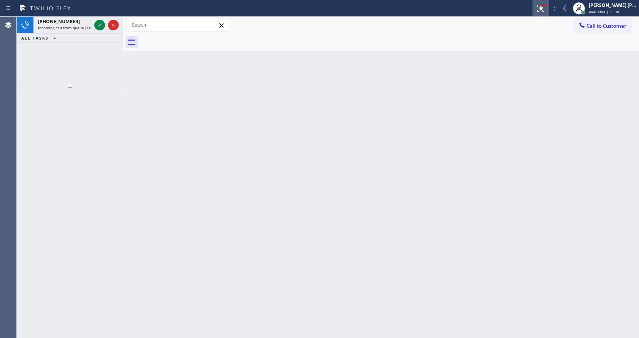
click at [541, 7] on icon at bounding box center [540, 8] width 9 height 9
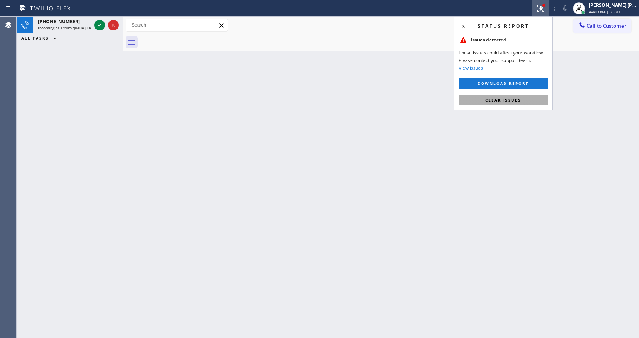
click at [525, 103] on button "Clear issues" at bounding box center [503, 100] width 89 height 11
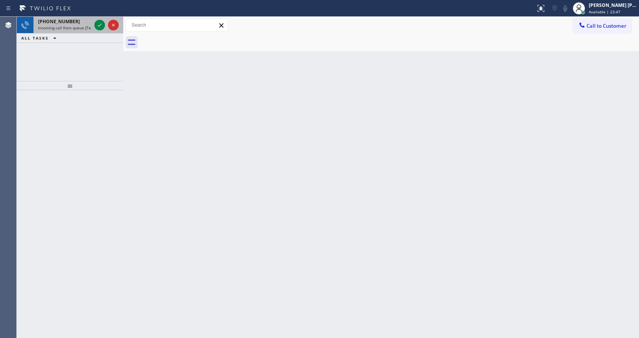
click at [66, 26] on span "Incoming call from queue [Test] All" at bounding box center [69, 27] width 63 height 5
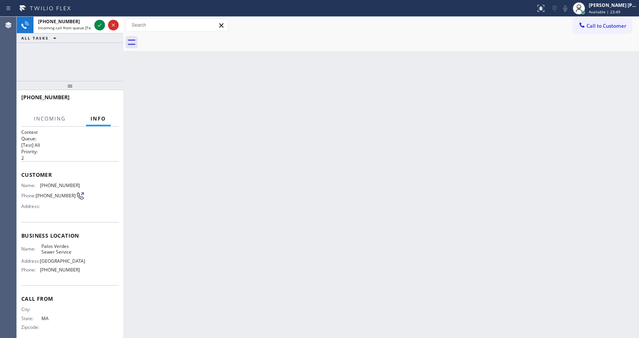
click at [220, 170] on div "Back to Dashboard Change Sender ID Customers Technicians Select a contact Outbo…" at bounding box center [381, 177] width 516 height 321
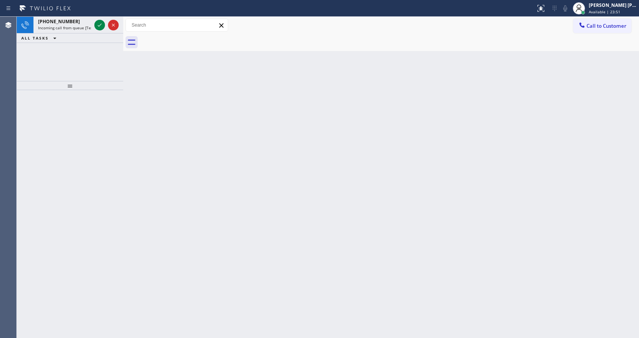
click at [605, 17] on div "Call to Customer Outbound call Location Search location Your caller id phone nu…" at bounding box center [381, 25] width 516 height 17
click at [605, 16] on div "[PERSON_NAME] [PERSON_NAME] Available | 23:52" at bounding box center [605, 8] width 68 height 17
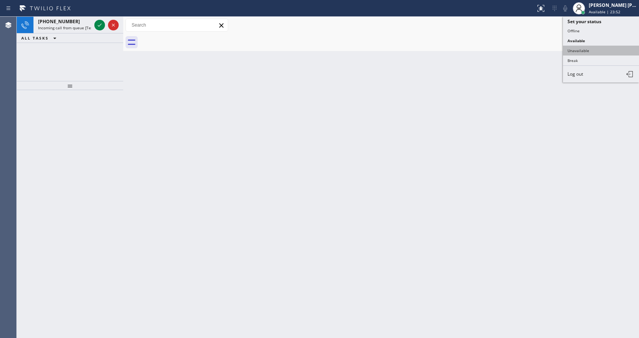
click at [591, 53] on button "Unavailable" at bounding box center [601, 51] width 76 height 10
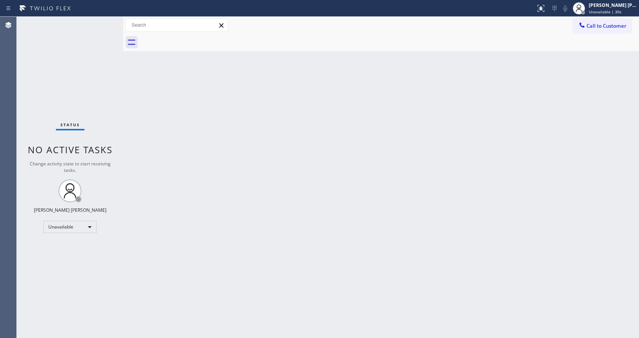
click at [164, 81] on div "Back to Dashboard Change Sender ID Customers Technicians Select a contact Outbo…" at bounding box center [381, 177] width 516 height 321
click at [312, 202] on div "Back to Dashboard Change Sender ID Customers Technicians Select a contact Outbo…" at bounding box center [381, 177] width 516 height 321
click at [116, 122] on div "Status No active tasks Change activity state to start receiving tasks. [PERSON_…" at bounding box center [70, 177] width 107 height 321
click at [201, 148] on div "Back to Dashboard Change Sender ID Customers Technicians Select a contact Outbo…" at bounding box center [381, 177] width 516 height 321
click at [137, 87] on div "Back to Dashboard Change Sender ID Customers Technicians Select a contact Outbo…" at bounding box center [381, 177] width 516 height 321
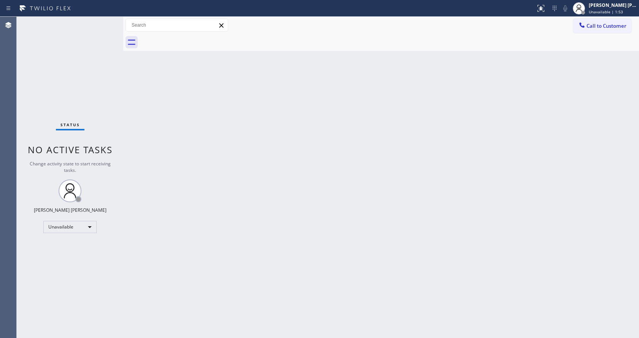
click at [100, 117] on div "Status No active tasks Change activity state to start receiving tasks. [PERSON_…" at bounding box center [70, 177] width 107 height 321
click at [614, 15] on div "[PERSON_NAME] [PERSON_NAME] Unavailable | 1:54" at bounding box center [605, 8] width 68 height 17
click at [306, 212] on div "Back to Dashboard Change Sender ID Customers Technicians Select a contact Outbo…" at bounding box center [381, 177] width 516 height 321
click at [148, 91] on div "Back to Dashboard Change Sender ID Customers Technicians Select a contact Outbo…" at bounding box center [381, 177] width 516 height 321
drag, startPoint x: 161, startPoint y: 144, endPoint x: 170, endPoint y: 141, distance: 10.0
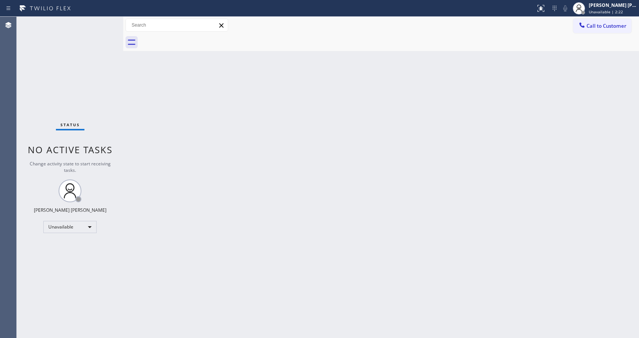
click at [161, 144] on div "Back to Dashboard Change Sender ID Customers Technicians Select a contact Outbo…" at bounding box center [381, 177] width 516 height 321
click at [609, 14] on span "Unavailable | 2:27" at bounding box center [606, 11] width 34 height 5
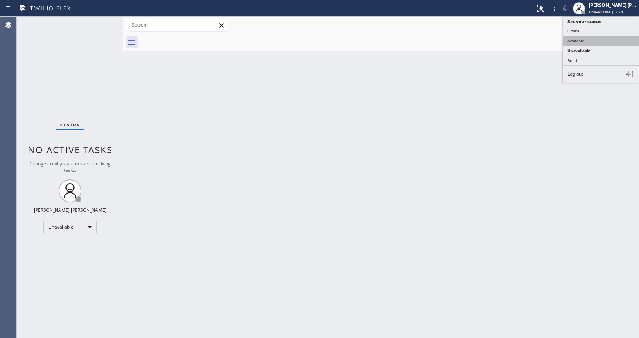
click at [579, 40] on button "Available" at bounding box center [601, 41] width 76 height 10
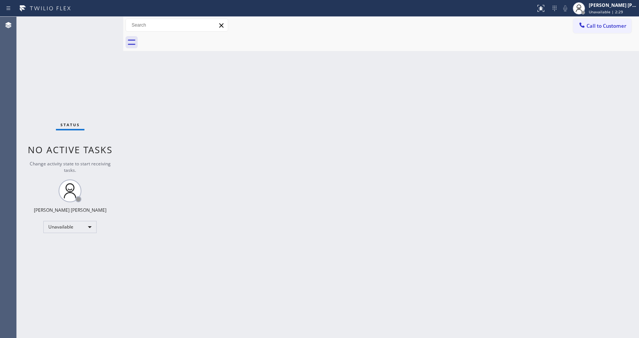
click at [359, 190] on div "Back to Dashboard Change Sender ID Customers Technicians Select a contact Outbo…" at bounding box center [381, 177] width 516 height 321
click at [309, 232] on div "Back to Dashboard Change Sender ID Customers Technicians Select a contact Outbo…" at bounding box center [381, 177] width 516 height 321
click at [380, 258] on div "Back to Dashboard Change Sender ID Customers Technicians Select a contact Outbo…" at bounding box center [381, 177] width 516 height 321
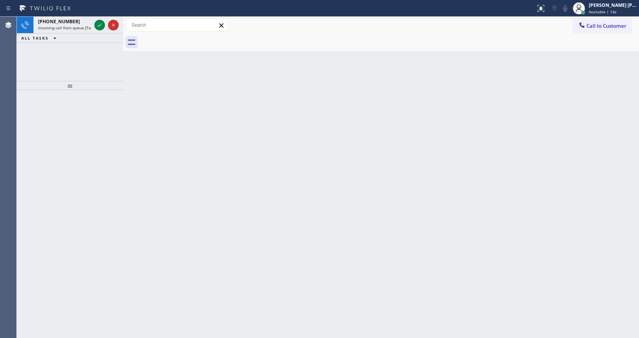
drag, startPoint x: 97, startPoint y: 135, endPoint x: 92, endPoint y: 122, distance: 14.3
click at [97, 135] on div at bounding box center [70, 214] width 107 height 248
click at [79, 24] on div "[PHONE_NUMBER]" at bounding box center [64, 21] width 53 height 6
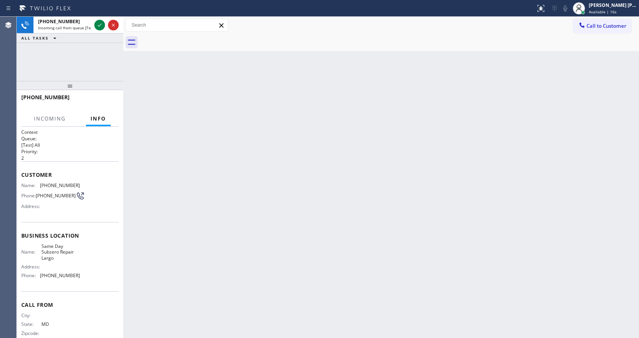
click at [302, 201] on div "Back to Dashboard Change Sender ID Customers Technicians Select a contact Outbo…" at bounding box center [381, 177] width 516 height 321
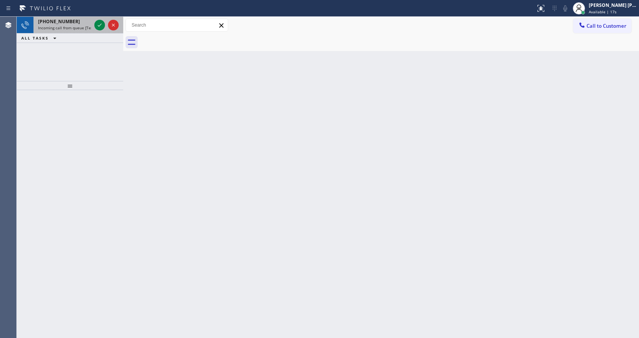
click at [84, 27] on span "Incoming call from queue [Test] All" at bounding box center [69, 27] width 63 height 5
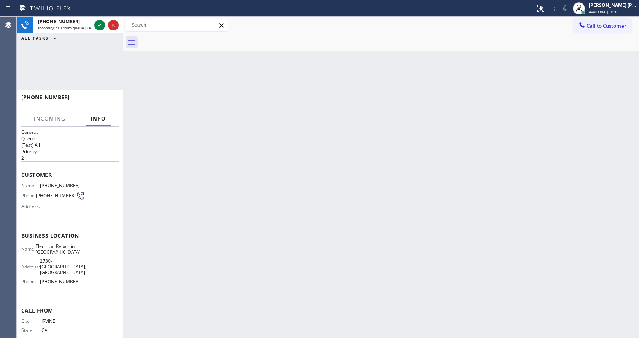
click at [276, 148] on div "Back to Dashboard Change Sender ID Customers Technicians Select a contact Outbo…" at bounding box center [381, 177] width 516 height 321
click at [99, 24] on icon at bounding box center [99, 25] width 9 height 9
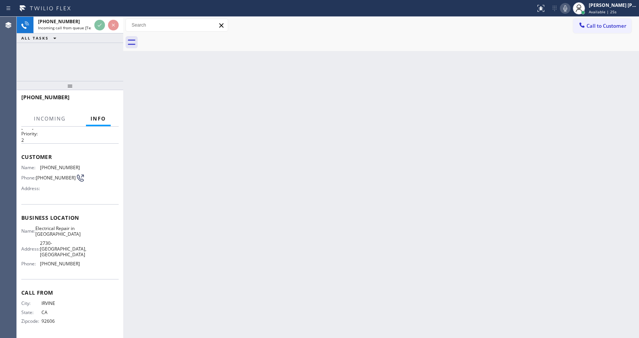
scroll to position [27, 0]
click at [297, 183] on div "Back to Dashboard Change Sender ID Customers Technicians Select a contact Outbo…" at bounding box center [381, 177] width 516 height 321
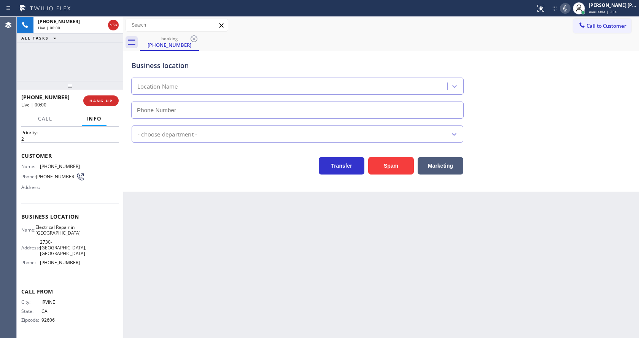
type input "[PHONE_NUMBER]"
click at [393, 170] on button "Spam" at bounding box center [391, 166] width 46 height 18
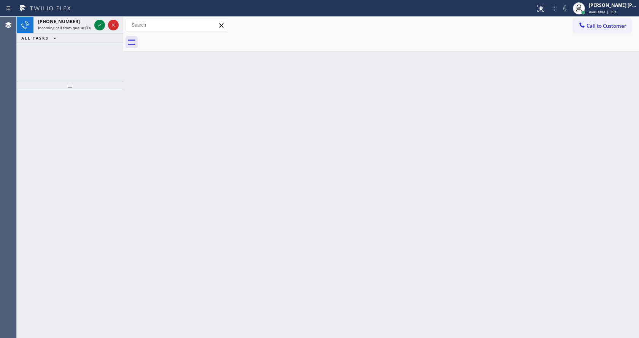
click at [140, 119] on div "Back to Dashboard Change Sender ID Customers Technicians Select a contact Outbo…" at bounding box center [381, 177] width 516 height 321
click at [100, 25] on icon at bounding box center [100, 25] width 4 height 3
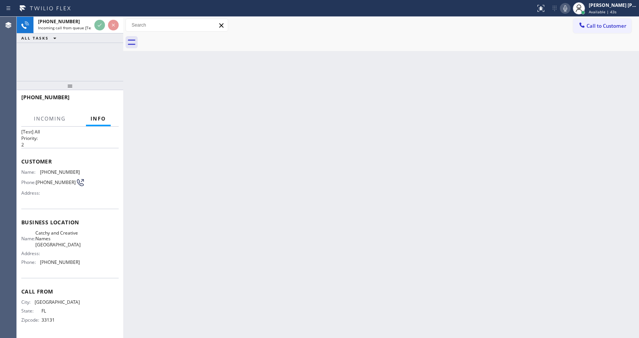
scroll to position [22, 0]
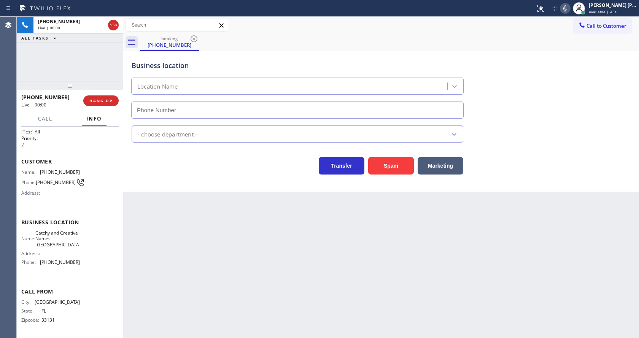
type input "[PHONE_NUMBER]"
click at [245, 272] on div "Back to Dashboard Change Sender ID Customers Technicians Select a contact Outbo…" at bounding box center [381, 177] width 516 height 321
click at [388, 169] on button "Spam" at bounding box center [391, 166] width 46 height 18
click at [274, 257] on div "Back to Dashboard Change Sender ID Customers Technicians Select a contact Outbo…" at bounding box center [381, 177] width 516 height 321
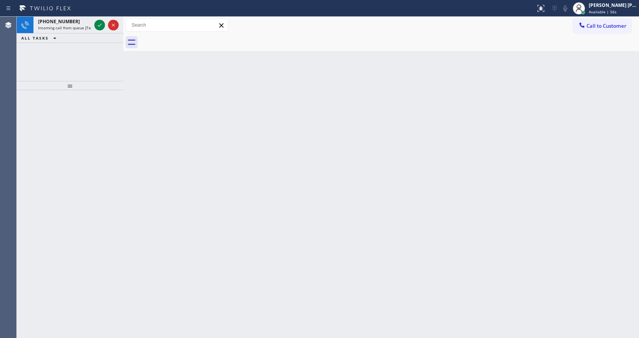
click at [117, 90] on div at bounding box center [70, 85] width 107 height 9
click at [98, 23] on icon at bounding box center [99, 25] width 9 height 9
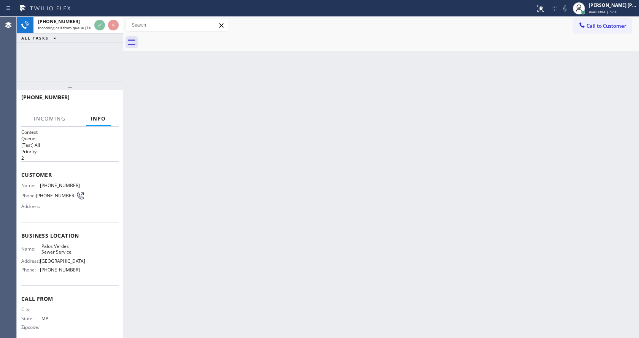
scroll to position [16, 0]
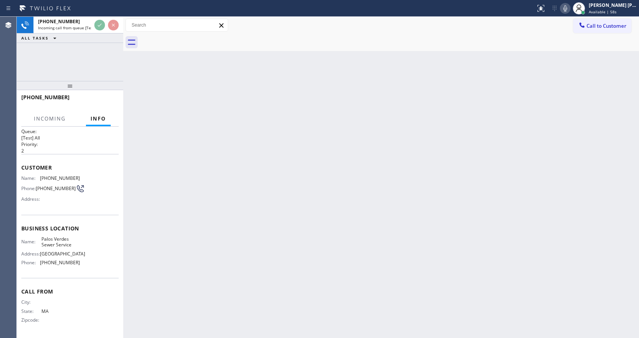
click at [306, 240] on div "Back to Dashboard Change Sender ID Customers Technicians Select a contact Outbo…" at bounding box center [381, 177] width 516 height 321
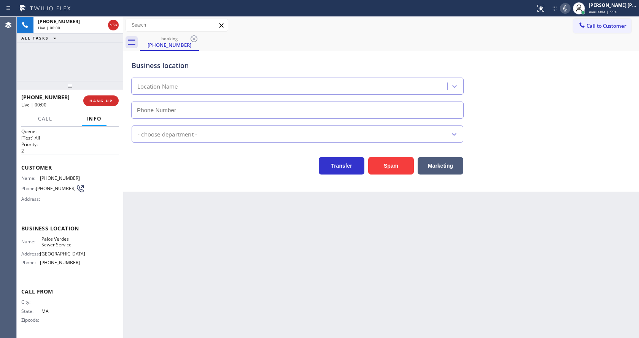
type input "[PHONE_NUMBER]"
click at [386, 164] on button "Spam" at bounding box center [391, 166] width 46 height 18
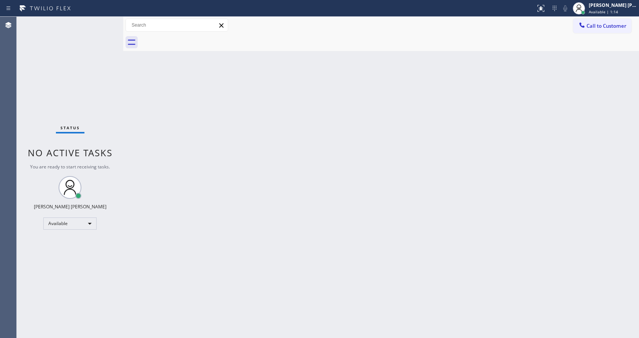
click at [169, 125] on div "Back to Dashboard Change Sender ID Customers Technicians Select a contact Outbo…" at bounding box center [381, 177] width 516 height 321
click at [105, 21] on div "Status No active tasks You are ready to start receiving tasks. [PERSON_NAME] [P…" at bounding box center [70, 177] width 107 height 321
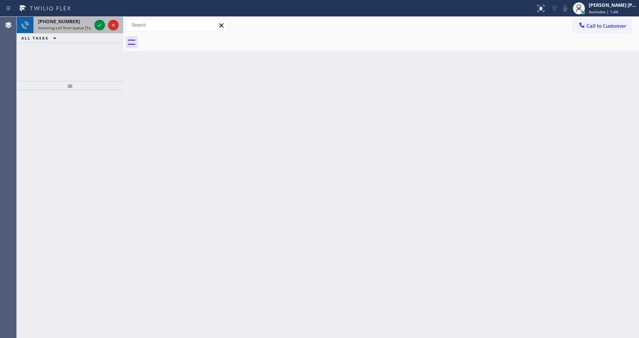
click at [86, 24] on div "[PHONE_NUMBER]" at bounding box center [64, 21] width 53 height 6
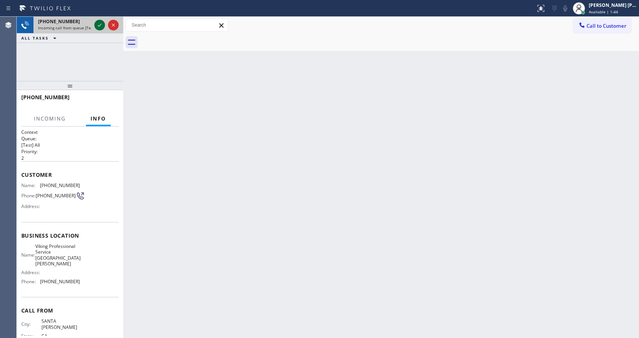
click at [102, 28] on icon at bounding box center [99, 25] width 9 height 9
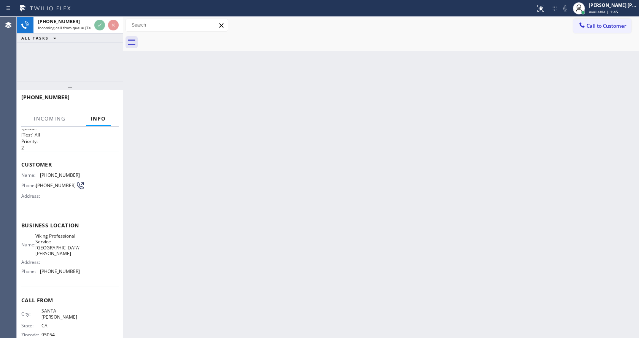
scroll to position [16, 0]
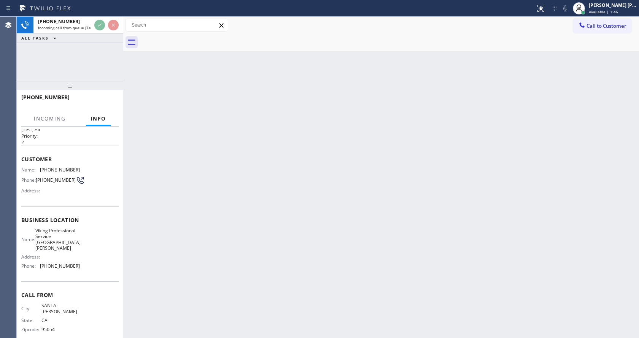
click at [225, 242] on div "Back to Dashboard Change Sender ID Customers Technicians Select a contact Outbo…" at bounding box center [381, 177] width 516 height 321
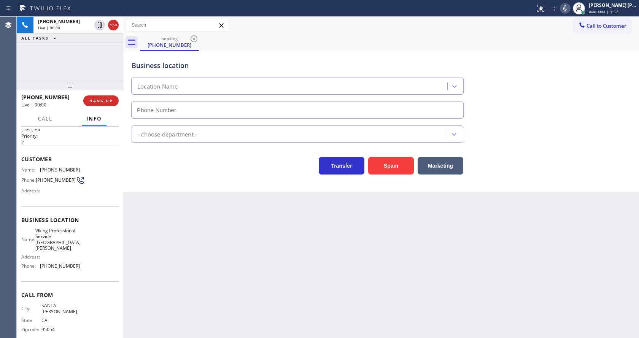
type input "[PHONE_NUMBER]"
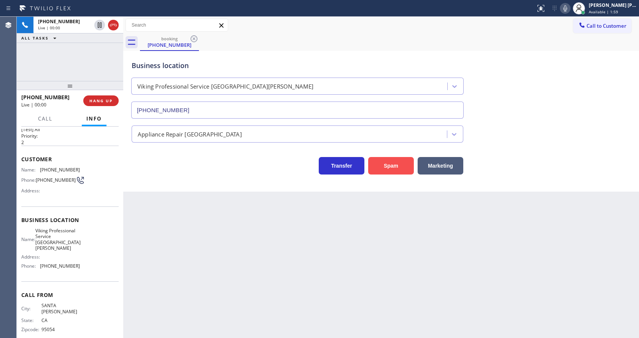
click at [403, 165] on button "Spam" at bounding box center [391, 166] width 46 height 18
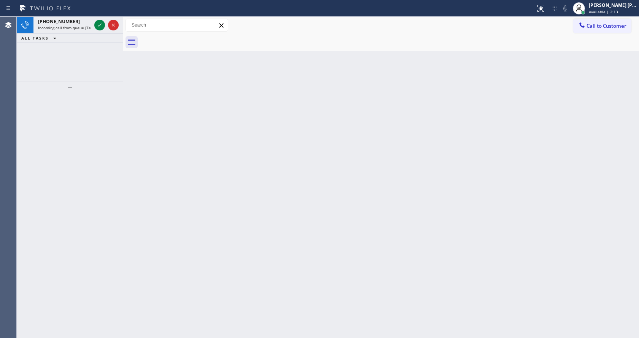
click at [121, 167] on div at bounding box center [70, 214] width 107 height 248
click at [90, 29] on span "Incoming call from queue [Test] All" at bounding box center [69, 27] width 63 height 5
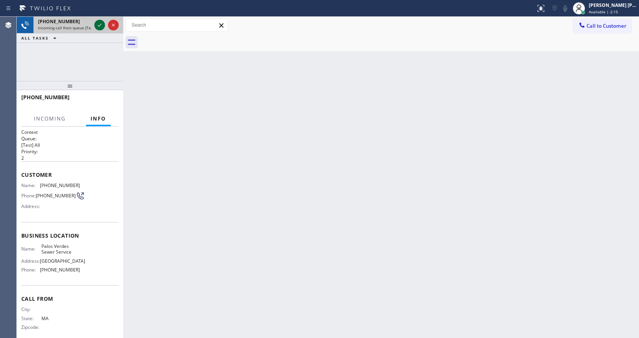
click at [98, 25] on icon at bounding box center [99, 25] width 9 height 9
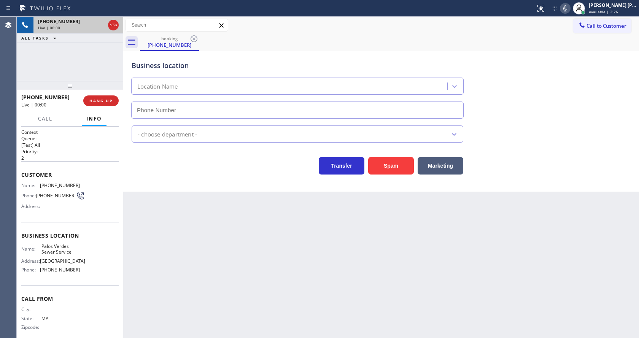
type input "[PHONE_NUMBER]"
click at [100, 105] on button "HANG UP" at bounding box center [100, 100] width 35 height 11
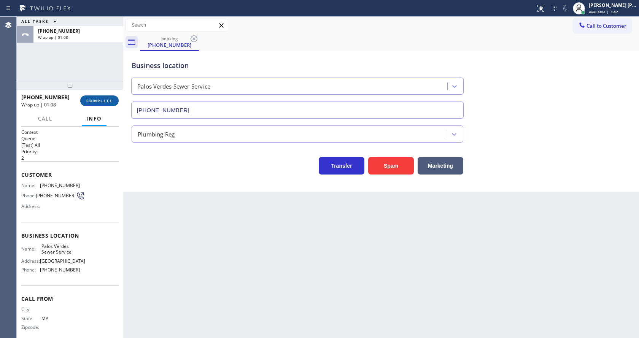
click at [86, 100] on button "COMPLETE" at bounding box center [99, 100] width 38 height 11
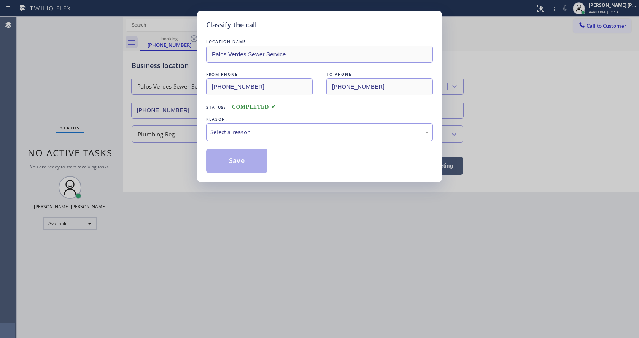
click at [242, 134] on div "Select a reason" at bounding box center [319, 132] width 218 height 9
click at [229, 162] on button "Save" at bounding box center [236, 161] width 61 height 24
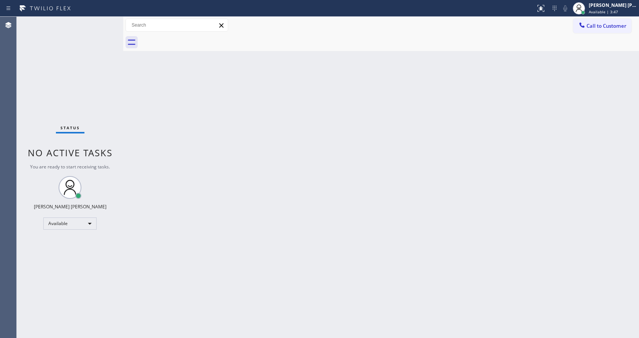
click at [446, 188] on div "Back to Dashboard Change Sender ID Customers Technicians Select a contact Outbo…" at bounding box center [381, 177] width 516 height 321
click at [288, 229] on div "Back to Dashboard Change Sender ID Customers Technicians Select a contact Outbo…" at bounding box center [381, 177] width 516 height 321
click at [293, 219] on div "Back to Dashboard Change Sender ID Customers Technicians Select a contact Outbo…" at bounding box center [381, 177] width 516 height 321
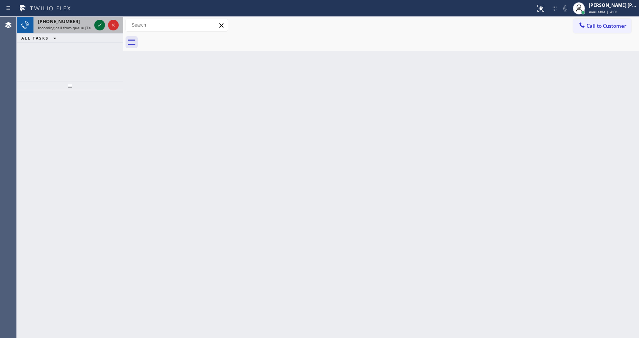
click at [97, 29] on icon at bounding box center [99, 25] width 9 height 9
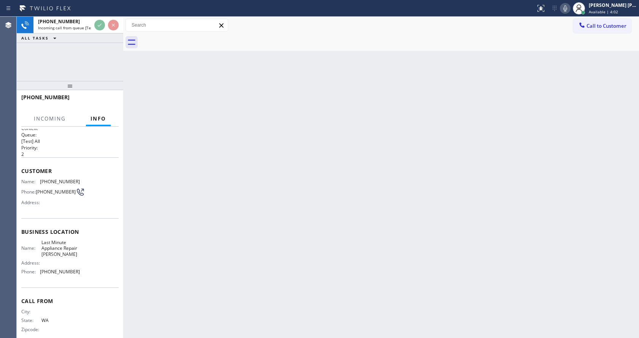
scroll to position [16, 0]
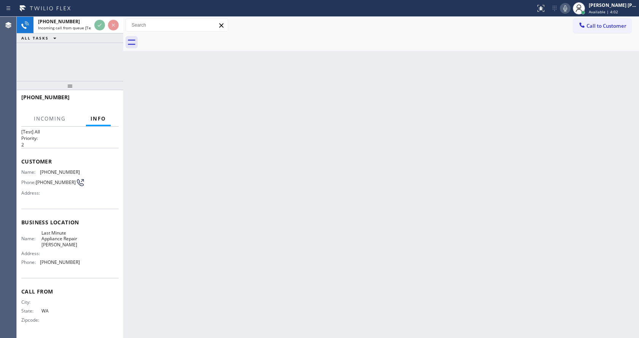
click at [308, 224] on div "Back to Dashboard Change Sender ID Customers Technicians Select a contact Outbo…" at bounding box center [381, 177] width 516 height 321
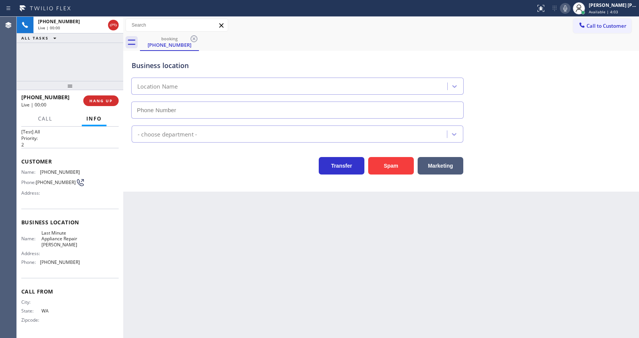
type input "[PHONE_NUMBER]"
click at [391, 170] on button "Spam" at bounding box center [391, 166] width 46 height 18
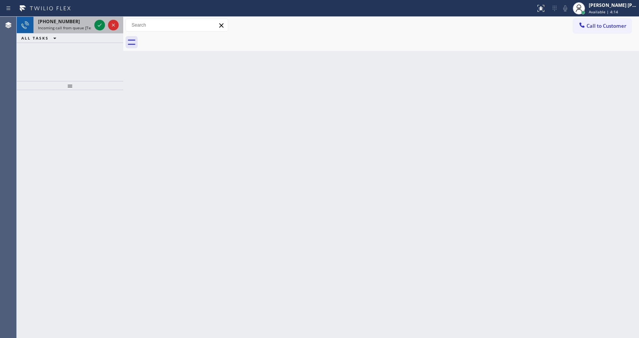
click at [87, 29] on span "Incoming call from queue [Test] All" at bounding box center [69, 27] width 63 height 5
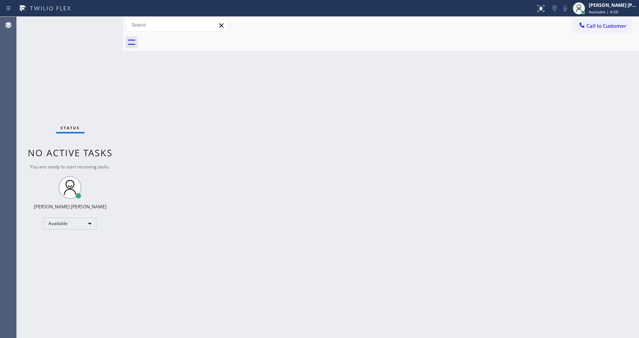
click at [77, 80] on div "Status No active tasks You are ready to start receiving tasks. [PERSON_NAME] [P…" at bounding box center [70, 177] width 107 height 321
click at [103, 22] on div "Status No active tasks You are ready to start receiving tasks. [PERSON_NAME] [P…" at bounding box center [70, 177] width 107 height 321
click at [534, 192] on div "Back to Dashboard Change Sender ID Customers Technicians Select a contact Outbo…" at bounding box center [381, 177] width 516 height 321
click at [210, 147] on div "Back to Dashboard Change Sender ID Customers Technicians Select a contact Outbo…" at bounding box center [381, 177] width 516 height 321
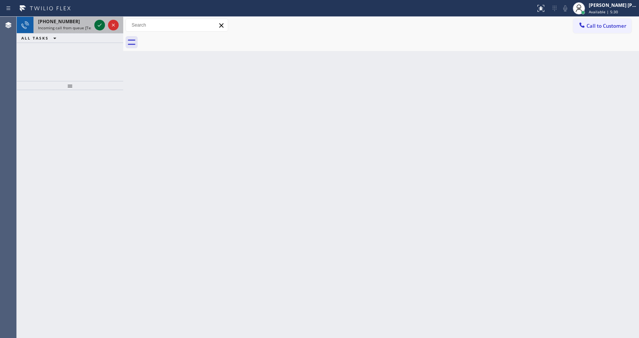
click at [100, 26] on icon at bounding box center [99, 25] width 9 height 9
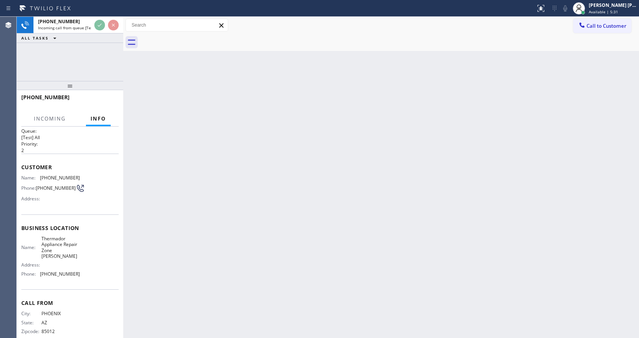
scroll to position [16, 0]
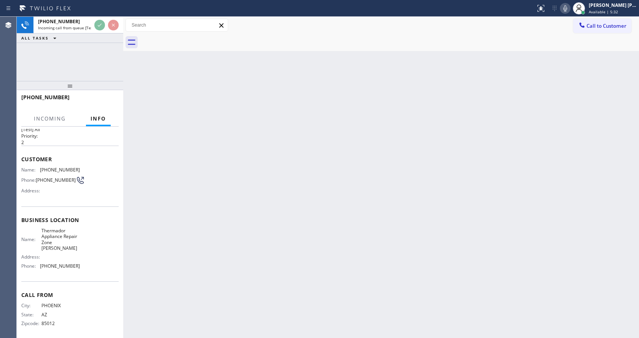
click at [234, 260] on div "Back to Dashboard Change Sender ID Customers Technicians Select a contact Outbo…" at bounding box center [381, 177] width 516 height 321
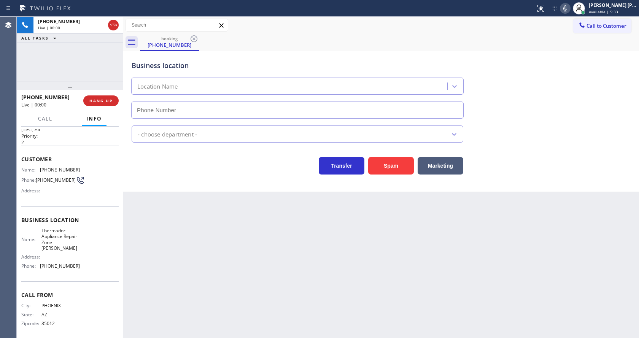
type input "[PHONE_NUMBER]"
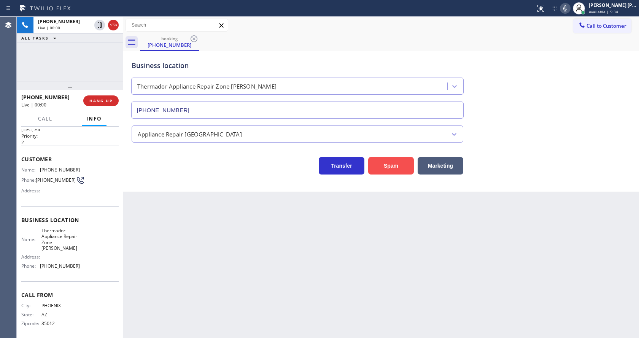
click at [390, 165] on button "Spam" at bounding box center [391, 166] width 46 height 18
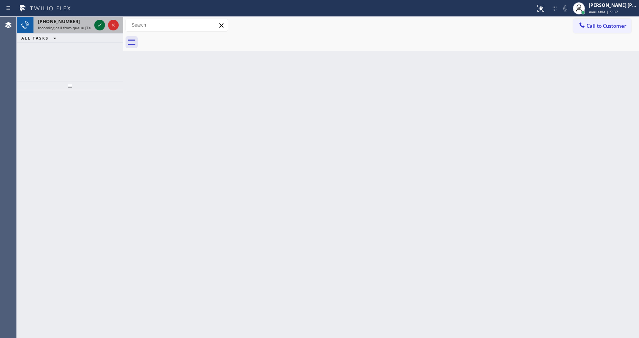
click at [98, 23] on icon at bounding box center [99, 25] width 9 height 9
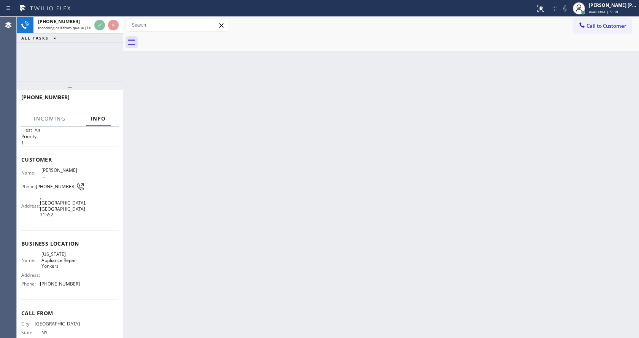
scroll to position [27, 0]
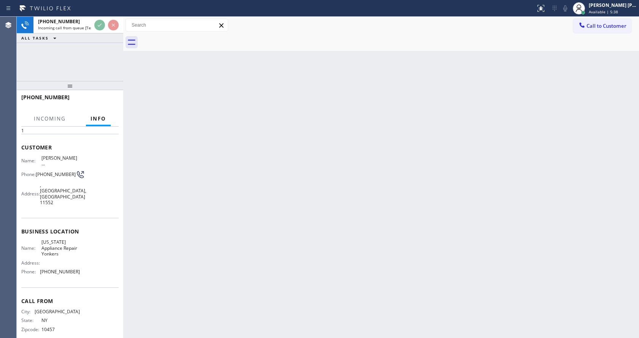
click at [321, 228] on div "Back to Dashboard Change Sender ID Customers Technicians Select a contact Outbo…" at bounding box center [381, 177] width 516 height 321
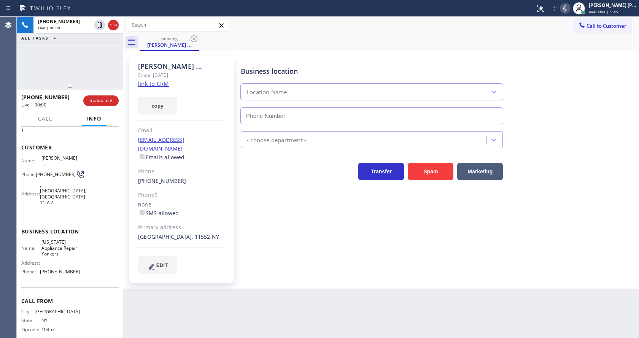
click at [160, 233] on div "[GEOGRAPHIC_DATA], 11552 NY" at bounding box center [181, 237] width 87 height 9
type input "[PHONE_NUMBER]"
click at [323, 240] on div "Business location [US_STATE] Appliance Repair [GEOGRAPHIC_DATA] [PHONE_NUMBER] …" at bounding box center [438, 165] width 398 height 213
click at [195, 269] on div "[PERSON_NAME] ... Since: [DATE] link to CRM copy Email [EMAIL_ADDRESS][DOMAIN_N…" at bounding box center [181, 170] width 105 height 226
click at [312, 302] on div "Back to Dashboard Change Sender ID Customers Technicians Select a contact Outbo…" at bounding box center [381, 177] width 516 height 321
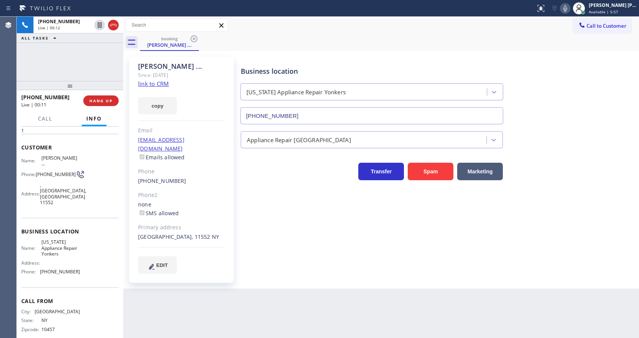
click at [162, 81] on link "link to CRM" at bounding box center [153, 84] width 31 height 8
click at [259, 225] on div "Business location [US_STATE] Appliance Repair [GEOGRAPHIC_DATA] [PHONE_NUMBER] …" at bounding box center [438, 165] width 398 height 213
click at [606, 159] on div "Transfer Spam Marketing" at bounding box center [438, 168] width 398 height 24
click at [562, 129] on div "Appliance Repair [GEOGRAPHIC_DATA]" at bounding box center [438, 138] width 398 height 20
click at [92, 156] on div "Name: [PERSON_NAME] ... Phone: [PHONE_NUMBER] Address: , [GEOGRAPHIC_DATA]" at bounding box center [69, 182] width 97 height 54
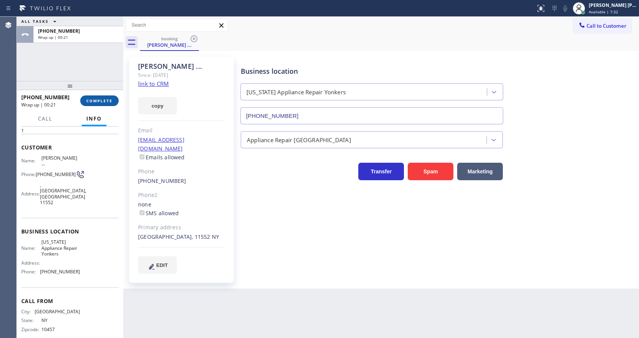
click at [102, 97] on button "COMPLETE" at bounding box center [99, 100] width 38 height 11
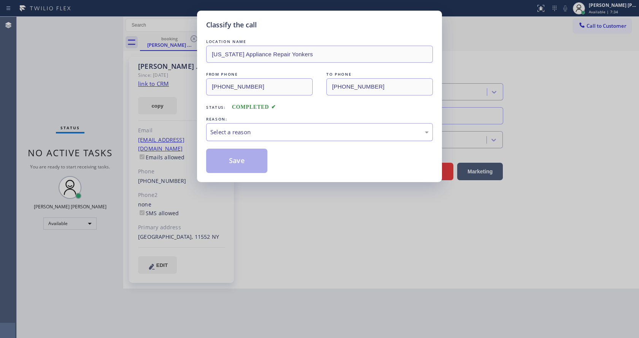
click at [235, 137] on div "Select a reason" at bounding box center [319, 132] width 227 height 18
click at [242, 172] on button "Save" at bounding box center [236, 161] width 61 height 24
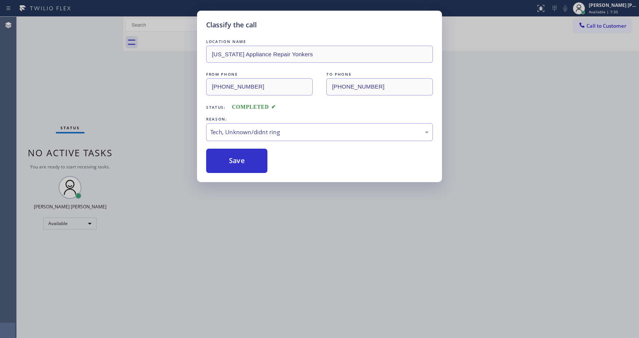
click at [283, 231] on div "Classify the call LOCATION NAME [US_STATE] Appliance Repair Yonkers FROM PHONE …" at bounding box center [319, 169] width 639 height 338
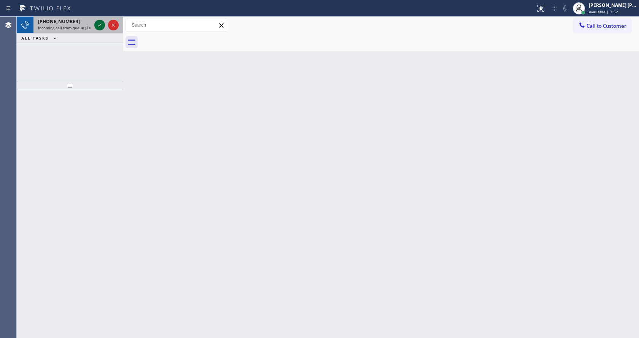
click at [102, 26] on icon at bounding box center [99, 25] width 9 height 9
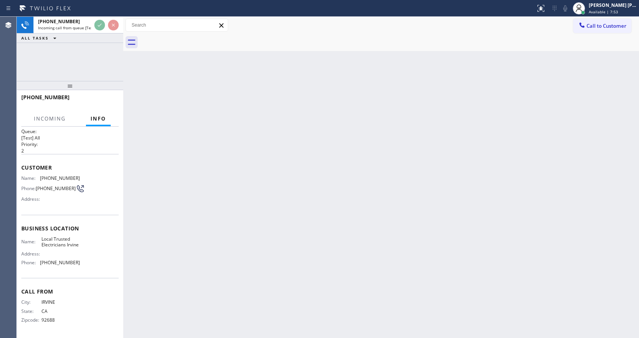
scroll to position [16, 0]
click at [315, 185] on div "Back to Dashboard Change Sender ID Customers Technicians Select a contact Outbo…" at bounding box center [381, 177] width 516 height 321
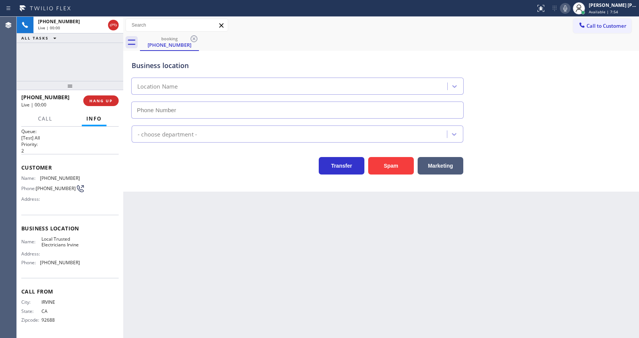
type input "[PHONE_NUMBER]"
click at [226, 251] on div "Back to Dashboard Change Sender ID Customers Technicians Select a contact Outbo…" at bounding box center [381, 177] width 516 height 321
drag, startPoint x: 147, startPoint y: 173, endPoint x: 301, endPoint y: 174, distance: 154.5
click at [147, 173] on div "Transfer Spam Marketing" at bounding box center [297, 163] width 335 height 21
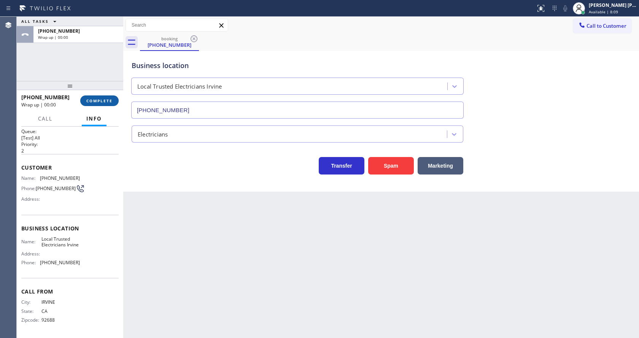
click at [96, 99] on span "COMPLETE" at bounding box center [99, 100] width 26 height 5
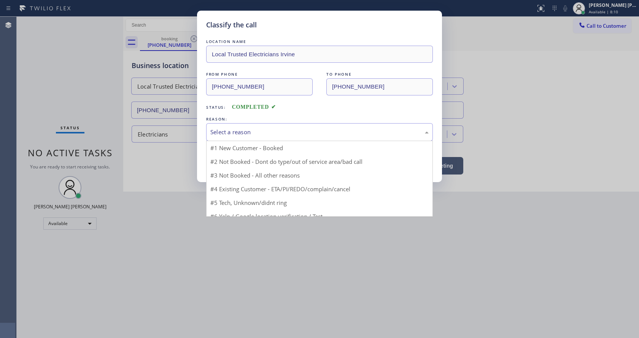
click at [221, 125] on div "Select a reason" at bounding box center [319, 132] width 227 height 18
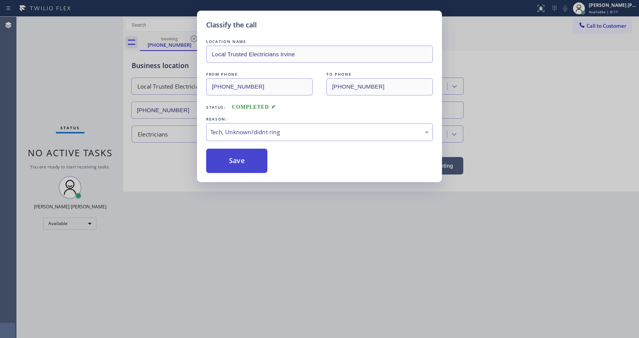
click at [232, 161] on button "Save" at bounding box center [236, 161] width 61 height 24
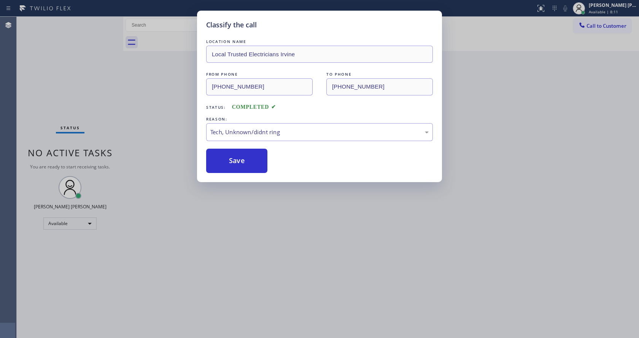
click at [293, 228] on div "Classify the call LOCATION NAME Local Trusted Electricians Irvine FROM PHONE [P…" at bounding box center [319, 169] width 639 height 338
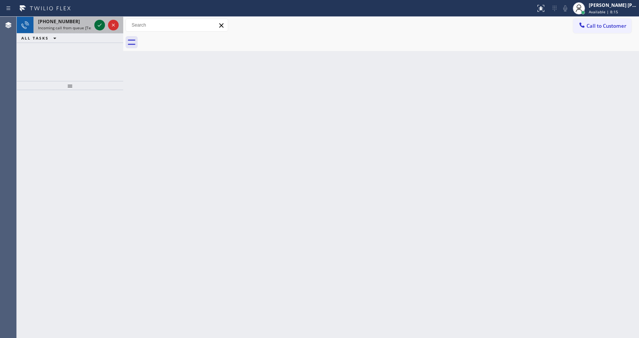
click at [95, 23] on div at bounding box center [99, 25] width 11 height 9
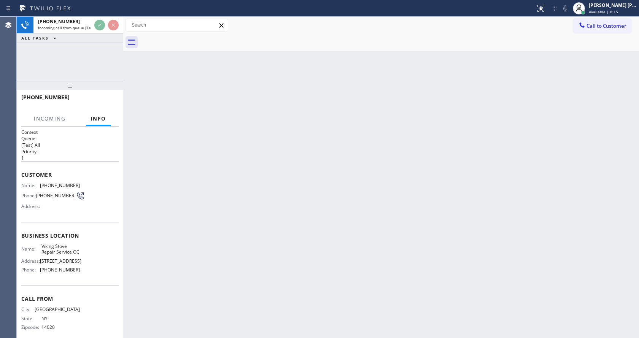
scroll to position [22, 0]
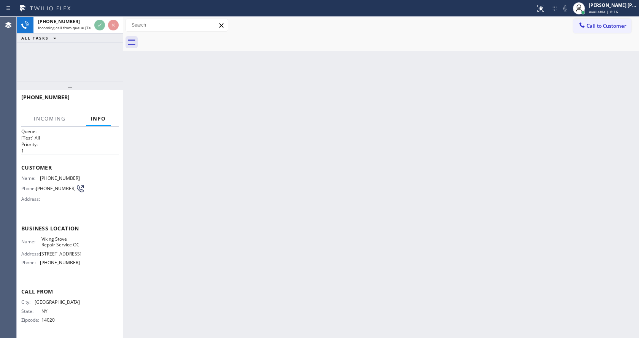
click at [337, 212] on div "Back to Dashboard Change Sender ID Customers Technicians Select a contact Outbo…" at bounding box center [381, 177] width 516 height 321
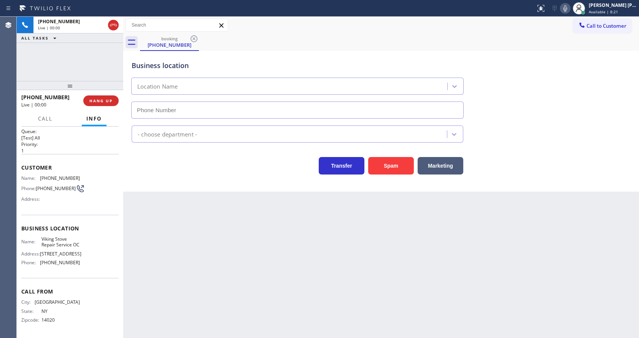
type input "[PHONE_NUMBER]"
click at [187, 169] on div "Transfer Spam Marketing" at bounding box center [297, 163] width 335 height 21
click at [265, 229] on div "Back to Dashboard Change Sender ID Customers Technicians Select a contact Outbo…" at bounding box center [381, 177] width 516 height 321
click at [54, 260] on span "[PHONE_NUMBER]" at bounding box center [60, 263] width 40 height 6
drag, startPoint x: 38, startPoint y: 164, endPoint x: 81, endPoint y: 162, distance: 42.7
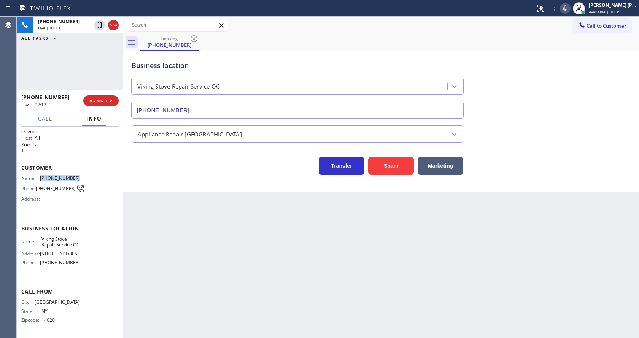
click at [81, 175] on div "Name: [PHONE_NUMBER] Phone: [PHONE_NUMBER] Address:" at bounding box center [69, 190] width 97 height 30
copy div "[PHONE_NUMBER]"
click at [167, 243] on div "Back to Dashboard Change Sender ID Customers Technicians Select a contact Outbo…" at bounding box center [381, 177] width 516 height 321
click at [70, 251] on span "[STREET_ADDRESS]" at bounding box center [60, 254] width 41 height 6
drag, startPoint x: 37, startPoint y: 224, endPoint x: 59, endPoint y: 239, distance: 26.8
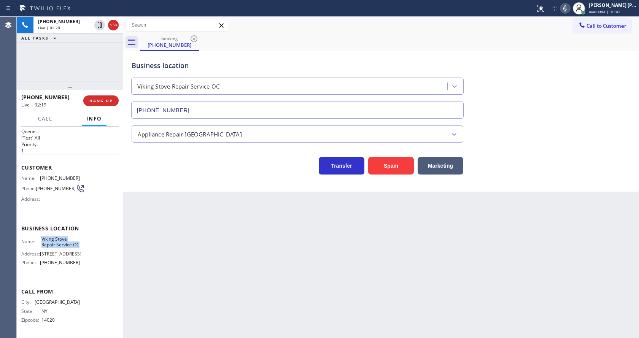
click at [59, 239] on div "Business location Name: Viking Stove Repair Service OC Address: [STREET_ADDRESS…" at bounding box center [69, 247] width 97 height 64
copy span "Viking Stove Repair Service OC"
click at [204, 259] on div "Back to Dashboard Change Sender ID Customers Technicians Select a contact Outbo…" at bounding box center [381, 177] width 516 height 321
click at [56, 276] on div "Business location Name: Viking Stove Repair Service OC Address: [STREET_ADDRESS…" at bounding box center [69, 247] width 97 height 64
drag, startPoint x: 38, startPoint y: 262, endPoint x: 76, endPoint y: 264, distance: 38.1
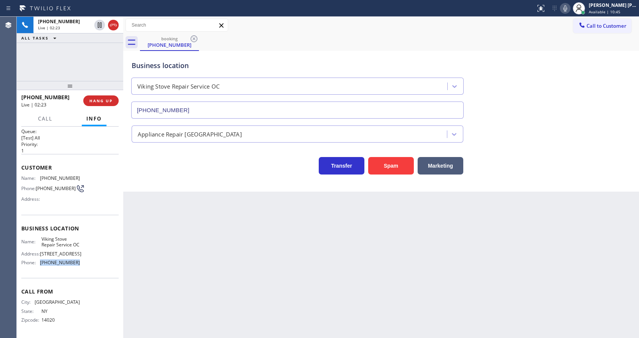
click at [76, 264] on div "Phone: [PHONE_NUMBER]" at bounding box center [50, 263] width 59 height 6
copy div "[PHONE_NUMBER]"
drag, startPoint x: 240, startPoint y: 248, endPoint x: 240, endPoint y: 302, distance: 53.6
click at [240, 248] on div "Back to Dashboard Change Sender ID Customers Technicians Select a contact Outbo…" at bounding box center [381, 177] width 516 height 321
click at [282, 226] on div "Back to Dashboard Change Sender ID Customers Technicians Select a contact Outbo…" at bounding box center [381, 177] width 516 height 321
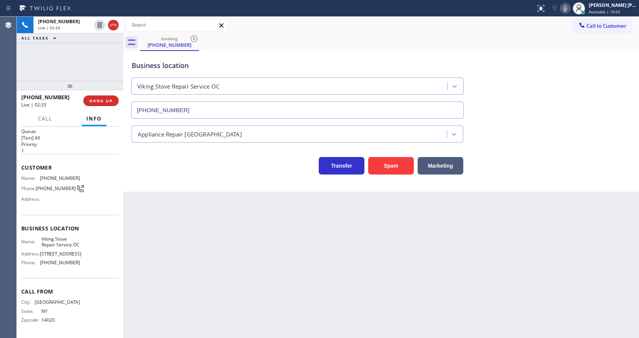
click at [474, 271] on div "Back to Dashboard Change Sender ID Customers Technicians Select a contact Outbo…" at bounding box center [381, 177] width 516 height 321
click at [192, 243] on div "Back to Dashboard Change Sender ID Customers Technicians Select a contact Outbo…" at bounding box center [381, 177] width 516 height 321
click at [183, 334] on div "Back to Dashboard Change Sender ID Customers Technicians Select a contact Outbo…" at bounding box center [381, 177] width 516 height 321
drag, startPoint x: 132, startPoint y: 239, endPoint x: 175, endPoint y: 332, distance: 102.0
click at [135, 240] on div "Back to Dashboard Change Sender ID Customers Technicians Select a contact Outbo…" at bounding box center [381, 177] width 516 height 321
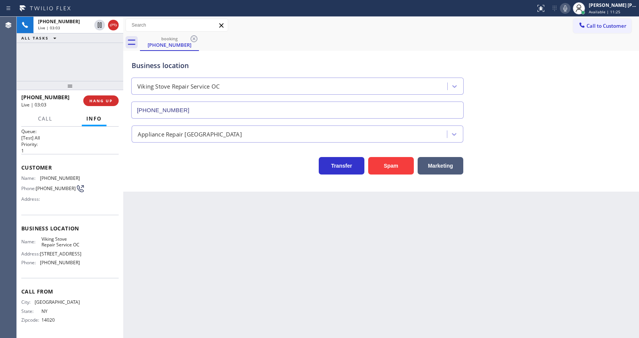
click at [361, 258] on div "Back to Dashboard Change Sender ID Customers Technicians Select a contact Outbo…" at bounding box center [381, 177] width 516 height 321
click at [357, 286] on div "Back to Dashboard Change Sender ID Customers Technicians Select a contact Outbo…" at bounding box center [381, 177] width 516 height 321
click at [163, 218] on div "Back to Dashboard Change Sender ID Customers Technicians Select a contact Outbo…" at bounding box center [381, 177] width 516 height 321
click at [570, 8] on icon at bounding box center [565, 8] width 9 height 9
click at [99, 24] on icon at bounding box center [100, 24] width 4 height 5
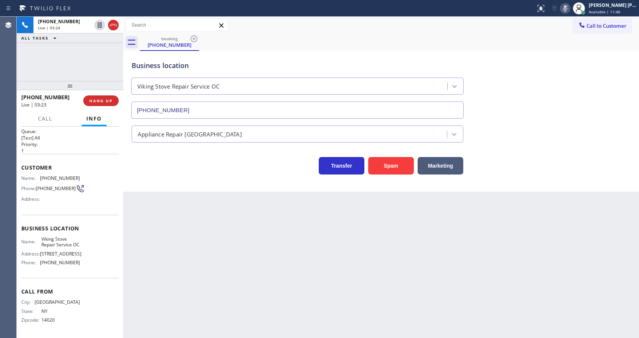
click at [254, 266] on div "Back to Dashboard Change Sender ID Customers Technicians Select a contact Outbo…" at bounding box center [381, 177] width 516 height 321
click at [98, 23] on icon at bounding box center [100, 24] width 4 height 5
click at [221, 260] on div "Back to Dashboard Change Sender ID Customers Technicians Select a contact Outbo…" at bounding box center [381, 177] width 516 height 321
drag, startPoint x: 319, startPoint y: 311, endPoint x: 237, endPoint y: 313, distance: 82.2
click at [318, 310] on div "Back to Dashboard Change Sender ID Customers Technicians Select a contact Outbo…" at bounding box center [381, 177] width 516 height 321
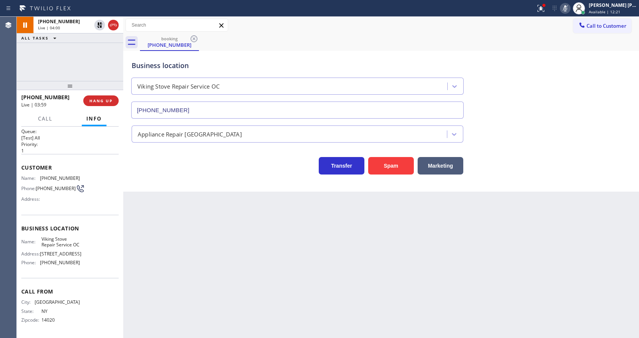
click at [158, 251] on div "Back to Dashboard Change Sender ID Customers Technicians Select a contact Outbo…" at bounding box center [381, 177] width 516 height 321
click at [265, 251] on div "Back to Dashboard Change Sender ID Customers Technicians Select a contact Outbo…" at bounding box center [381, 177] width 516 height 321
click at [166, 267] on div "Back to Dashboard Change Sender ID Customers Technicians Select a contact Outbo…" at bounding box center [381, 177] width 516 height 321
click at [281, 290] on div "Back to Dashboard Change Sender ID Customers Technicians Select a contact Outbo…" at bounding box center [381, 177] width 516 height 321
drag, startPoint x: 127, startPoint y: 265, endPoint x: 163, endPoint y: 299, distance: 49.2
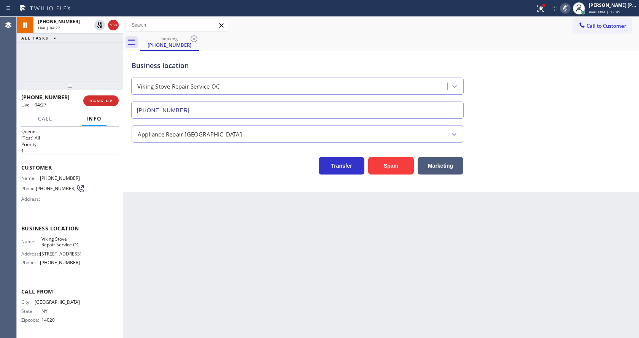
click at [127, 265] on div "Back to Dashboard Change Sender ID Customers Technicians Select a contact Outbo…" at bounding box center [381, 177] width 516 height 321
drag, startPoint x: 313, startPoint y: 253, endPoint x: 308, endPoint y: 252, distance: 5.1
click at [313, 253] on div "Back to Dashboard Change Sender ID Customers Technicians Select a contact Outbo…" at bounding box center [381, 177] width 516 height 321
click at [91, 238] on div "Name: Viking Stove Repair Service OC Address: [STREET_ADDRESS] Phone: [PHONE_NU…" at bounding box center [69, 252] width 97 height 33
click at [134, 231] on div "Back to Dashboard Change Sender ID Customers Technicians Select a contact Outbo…" at bounding box center [381, 177] width 516 height 321
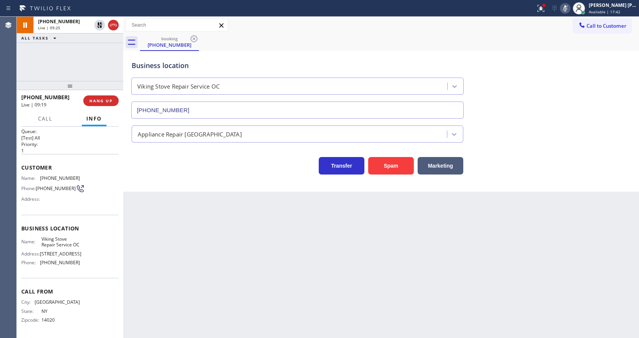
click at [304, 278] on div "Back to Dashboard Change Sender ID Customers Technicians Select a contact Outbo…" at bounding box center [381, 177] width 516 height 321
click at [223, 241] on div "Back to Dashboard Change Sender ID Customers Technicians Select a contact Outbo…" at bounding box center [381, 177] width 516 height 321
click at [558, 78] on div "Business location Viking Stove Repair Service OC [PHONE_NUMBER]" at bounding box center [381, 84] width 502 height 69
click at [544, 2] on button at bounding box center [541, 8] width 17 height 17
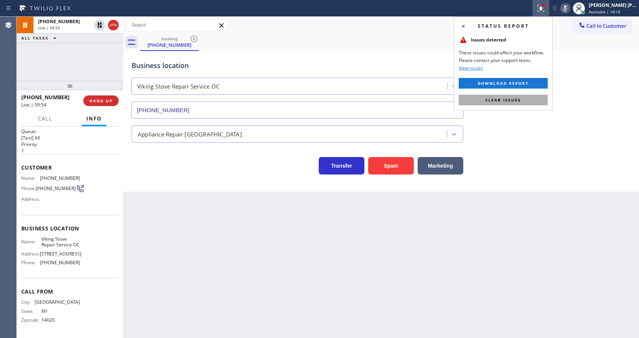
click at [527, 97] on button "Clear issues" at bounding box center [503, 100] width 89 height 11
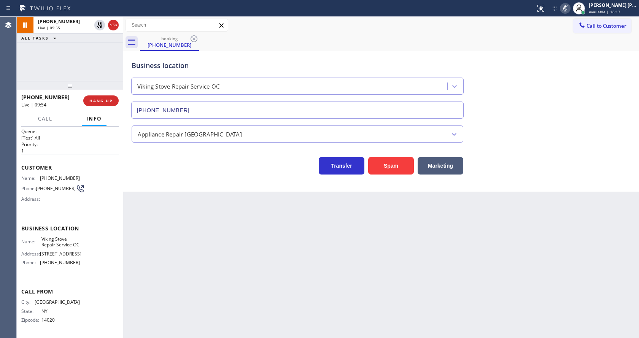
click at [537, 106] on div "Business location Viking Stove Repair Service OC [PHONE_NUMBER]" at bounding box center [381, 84] width 502 height 69
click at [272, 294] on div "Back to Dashboard Change Sender ID Customers Technicians Select a contact Outbo…" at bounding box center [381, 177] width 516 height 321
click at [196, 259] on div "Back to Dashboard Change Sender ID Customers Technicians Select a contact Outbo…" at bounding box center [381, 177] width 516 height 321
click at [180, 215] on div "Back to Dashboard Change Sender ID Customers Technicians Select a contact Outbo…" at bounding box center [381, 177] width 516 height 321
click at [173, 225] on div "Back to Dashboard Change Sender ID Customers Technicians Select a contact Outbo…" at bounding box center [381, 177] width 516 height 321
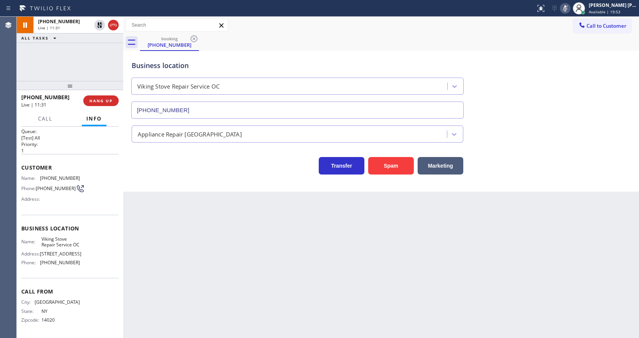
click at [161, 260] on div "Back to Dashboard Change Sender ID Customers Technicians Select a contact Outbo…" at bounding box center [381, 177] width 516 height 321
click at [294, 306] on div "Back to Dashboard Change Sender ID Customers Technicians Select a contact Outbo…" at bounding box center [381, 177] width 516 height 321
click at [100, 26] on icon at bounding box center [99, 24] width 5 height 5
click at [570, 7] on icon at bounding box center [565, 8] width 9 height 9
click at [573, 100] on div "Business location Viking Stove Repair Service OC [PHONE_NUMBER]" at bounding box center [381, 84] width 502 height 69
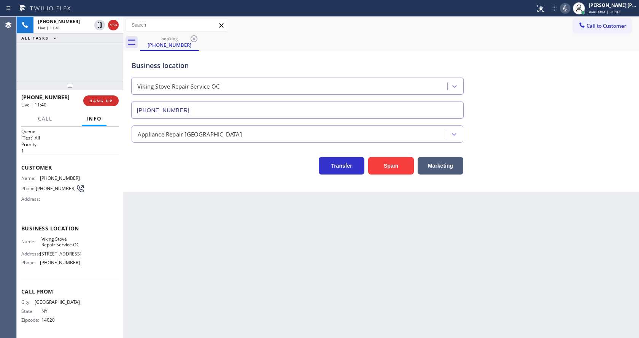
click at [250, 258] on div "Back to Dashboard Change Sender ID Customers Technicians Select a contact Outbo…" at bounding box center [381, 177] width 516 height 321
click at [200, 237] on div "Back to Dashboard Change Sender ID Customers Technicians Select a contact Outbo…" at bounding box center [381, 177] width 516 height 321
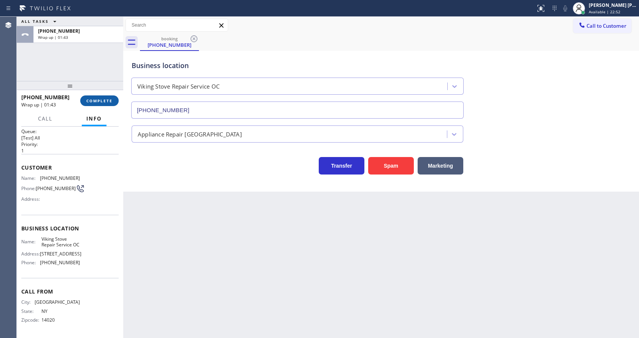
click at [87, 97] on button "COMPLETE" at bounding box center [99, 100] width 38 height 11
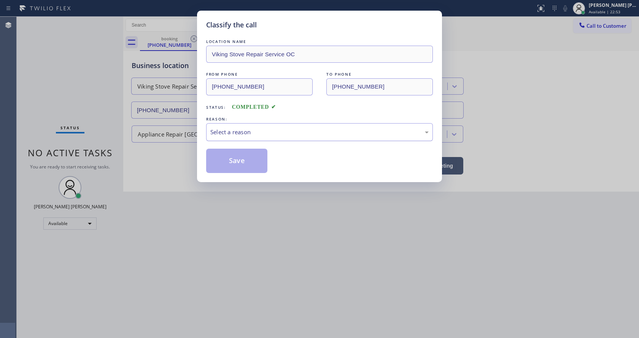
click at [229, 137] on div "Select a reason" at bounding box center [319, 132] width 227 height 18
click at [232, 159] on button "Save" at bounding box center [236, 161] width 61 height 24
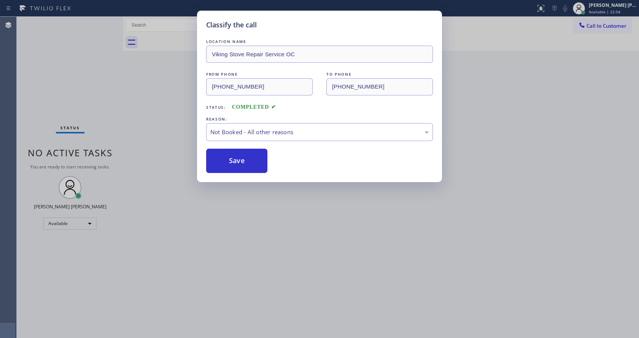
click at [232, 159] on button "Save" at bounding box center [236, 161] width 61 height 24
click at [286, 237] on div "Classify the call LOCATION NAME Viking Stove Repair Service OC FROM PHONE [PHON…" at bounding box center [319, 169] width 639 height 338
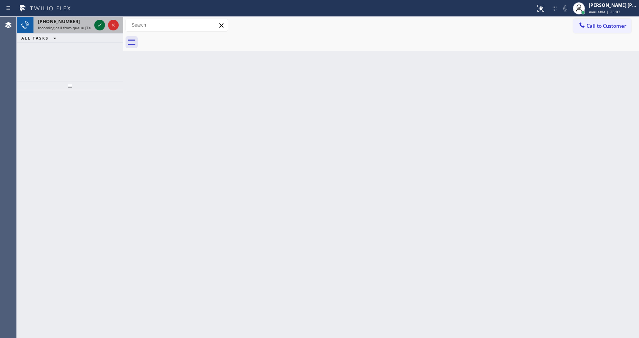
click at [98, 25] on icon at bounding box center [99, 25] width 9 height 9
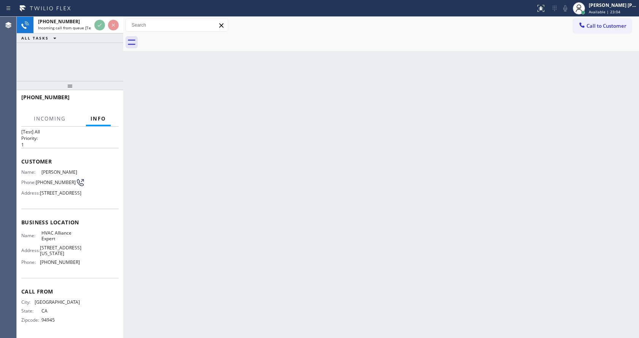
scroll to position [33, 0]
click at [307, 224] on div "Back to Dashboard Change Sender ID Customers Technicians Select a contact Outbo…" at bounding box center [381, 177] width 516 height 321
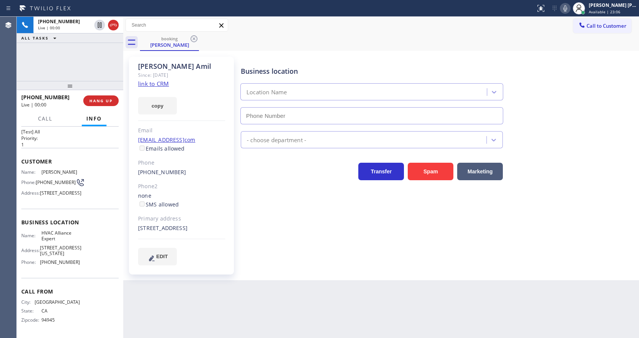
type input "[PHONE_NUMBER]"
click at [151, 82] on link "link to CRM" at bounding box center [153, 84] width 31 height 8
click at [566, 9] on icon at bounding box center [565, 8] width 9 height 9
click at [99, 25] on icon at bounding box center [100, 24] width 4 height 5
click at [224, 226] on div "[STREET_ADDRESS]" at bounding box center [181, 228] width 87 height 9
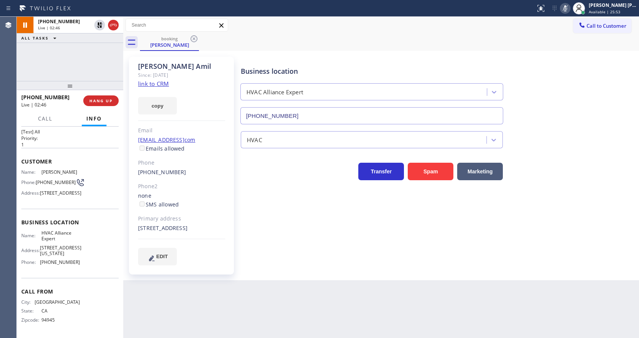
click at [568, 180] on div "Transfer Spam Marketing" at bounding box center [438, 168] width 398 height 24
click at [100, 25] on icon at bounding box center [99, 24] width 5 height 5
click at [567, 13] on icon at bounding box center [565, 8] width 9 height 9
click at [579, 102] on div "Business location HVAC Alliance Expert [PHONE_NUMBER]" at bounding box center [438, 90] width 398 height 69
click at [320, 240] on div "Business location HVAC Alliance Expert [PHONE_NUMBER] HVAC Transfer Spam Market…" at bounding box center [438, 161] width 398 height 205
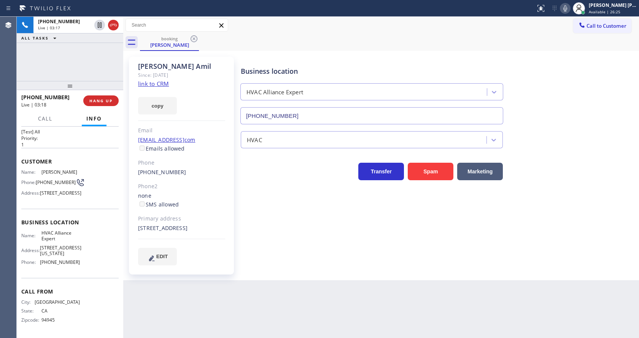
click at [291, 302] on div "Back to Dashboard Change Sender ID Customers Technicians Select a contact Outbo…" at bounding box center [381, 177] width 516 height 321
drag, startPoint x: 298, startPoint y: 307, endPoint x: 299, endPoint y: 270, distance: 37.7
click at [298, 307] on div "Back to Dashboard Change Sender ID Customers Technicians Select a contact Outbo…" at bounding box center [381, 177] width 516 height 321
click at [247, 252] on div "Business location HVAC Alliance Expert [PHONE_NUMBER] HVAC Transfer Spam Market…" at bounding box center [438, 161] width 398 height 205
click at [99, 51] on icon at bounding box center [99, 51] width 9 height 9
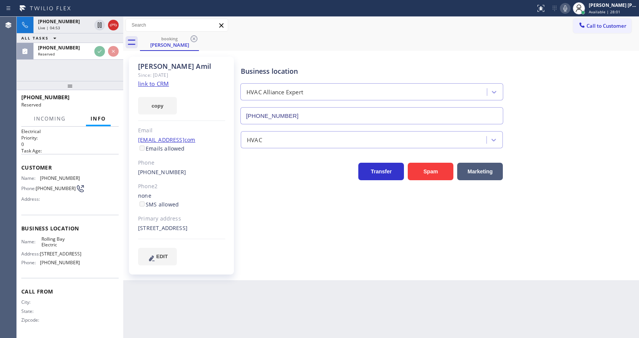
scroll to position [40, 0]
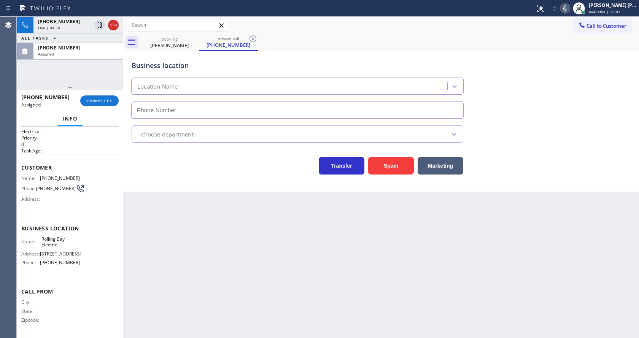
type input "[PHONE_NUMBER]"
click at [94, 100] on span "COMPLETE" at bounding box center [99, 100] width 26 height 5
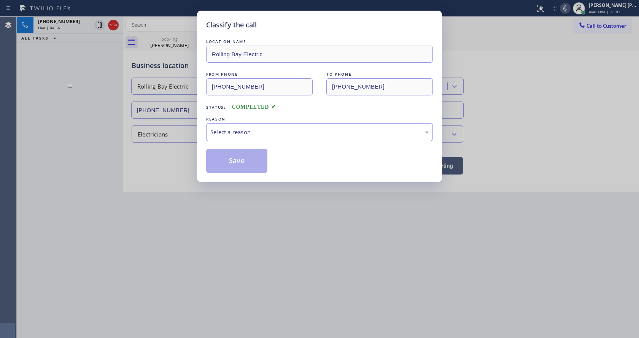
click at [240, 136] on div "Select a reason" at bounding box center [319, 132] width 218 height 9
click at [231, 161] on button "Save" at bounding box center [236, 161] width 61 height 24
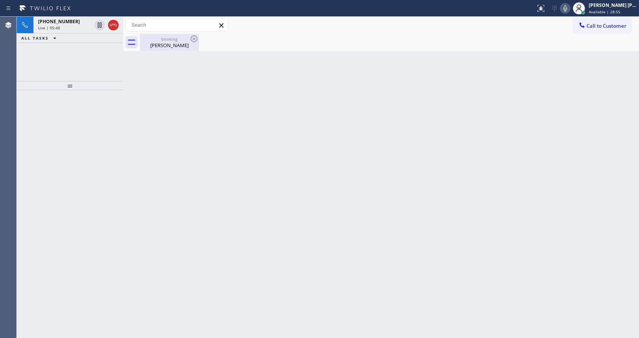
click at [168, 45] on div "[PERSON_NAME]" at bounding box center [169, 45] width 57 height 7
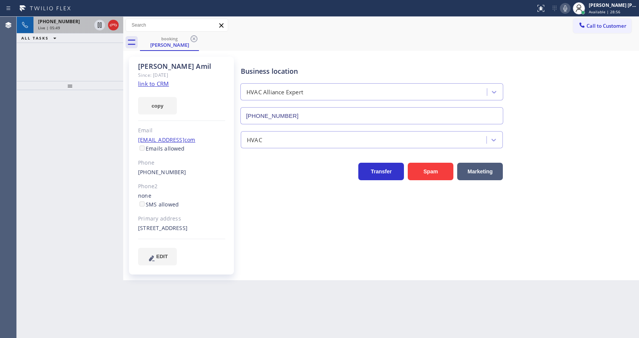
click at [77, 24] on div "[PHONE_NUMBER]" at bounding box center [64, 21] width 53 height 6
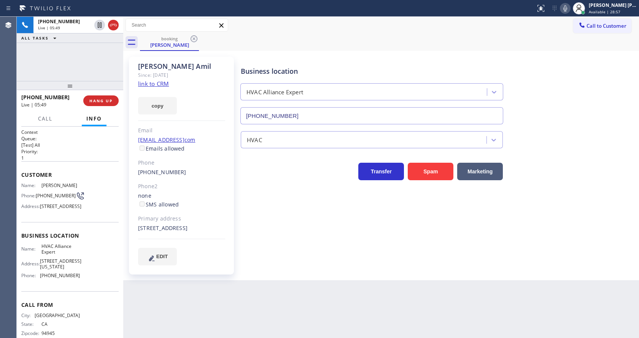
click at [296, 237] on div "Business location HVAC Alliance Expert [PHONE_NUMBER] HVAC Transfer Spam Market…" at bounding box center [438, 161] width 398 height 205
click at [94, 245] on div "Business location Name: HVAC Alliance Expert Address: [STREET_ADDRESS][US_STATE…" at bounding box center [69, 256] width 97 height 69
click at [284, 256] on div "Business location HVAC Alliance Expert [PHONE_NUMBER] HVAC Transfer Spam Market…" at bounding box center [438, 161] width 398 height 205
click at [566, 8] on icon at bounding box center [565, 8] width 9 height 9
click at [99, 23] on icon at bounding box center [100, 24] width 4 height 5
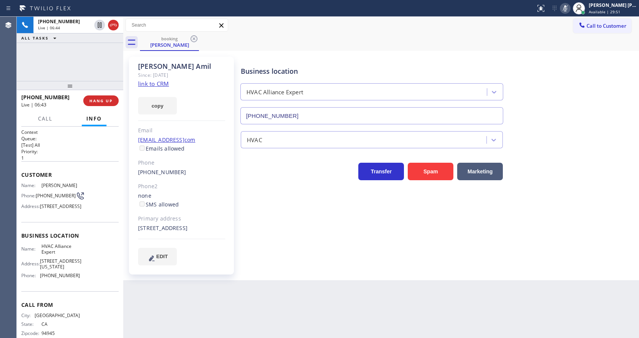
click at [318, 254] on div "Business location HVAC Alliance Expert [PHONE_NUMBER] HVAC Transfer Spam Market…" at bounding box center [438, 161] width 398 height 205
click at [298, 263] on div "Business location HVAC Alliance Expert [PHONE_NUMBER] HVAC Transfer Spam Market…" at bounding box center [438, 161] width 398 height 205
drag, startPoint x: 277, startPoint y: 309, endPoint x: 254, endPoint y: 323, distance: 27.2
click at [277, 309] on div "Back to Dashboard Change Sender ID Customers Technicians Select a contact Outbo…" at bounding box center [381, 177] width 516 height 321
click at [187, 190] on div "Phone2" at bounding box center [181, 186] width 87 height 9
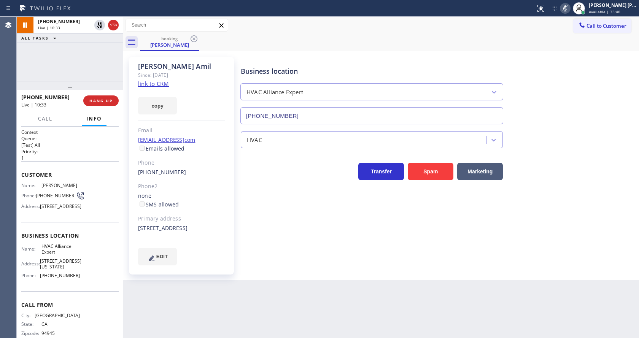
click at [396, 278] on div "Business location HVAC Alliance Expert [PHONE_NUMBER] HVAC Transfer Spam Market…" at bounding box center [438, 169] width 398 height 220
click at [99, 25] on icon at bounding box center [99, 25] width 9 height 9
click at [564, 6] on icon at bounding box center [565, 8] width 9 height 9
click at [563, 62] on div "Business location HVAC Alliance Expert [PHONE_NUMBER]" at bounding box center [438, 90] width 398 height 69
click at [309, 262] on div "Business location HVAC Alliance Expert [PHONE_NUMBER] HVAC Transfer Spam Market…" at bounding box center [438, 161] width 398 height 205
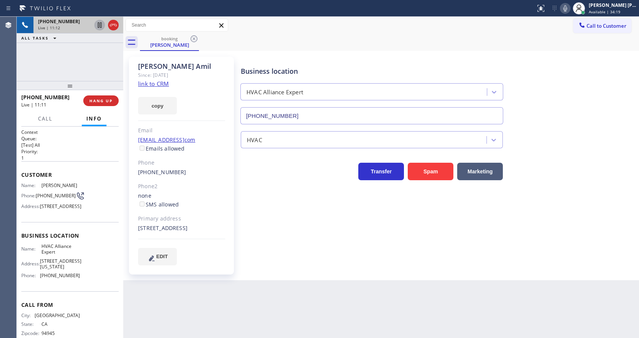
click at [304, 312] on div "Back to Dashboard Change Sender ID Customers Technicians Select a contact Outbo…" at bounding box center [381, 177] width 516 height 321
drag, startPoint x: 315, startPoint y: 257, endPoint x: 298, endPoint y: 253, distance: 18.0
click at [315, 257] on div "Business location HVAC Alliance Expert [PHONE_NUMBER] HVAC Transfer Spam Market…" at bounding box center [438, 161] width 398 height 205
click at [84, 264] on div "Name: HVAC Alliance Expert Address: [STREET_ADDRESS][US_STATE] Phone: [PHONE_NU…" at bounding box center [69, 262] width 97 height 38
drag, startPoint x: 79, startPoint y: 294, endPoint x: 40, endPoint y: 298, distance: 39.4
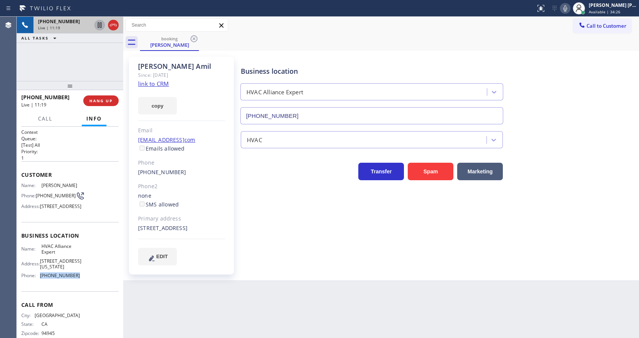
click at [40, 282] on div "Name: HVAC Alliance Expert Address: [STREET_ADDRESS][US_STATE] Phone: [PHONE_NU…" at bounding box center [69, 262] width 97 height 38
click at [245, 278] on div "Business location HVAC Alliance Expert [PHONE_NUMBER] HVAC Transfer Spam Market…" at bounding box center [438, 169] width 398 height 220
click at [218, 227] on div "[STREET_ADDRESS]" at bounding box center [181, 228] width 87 height 9
drag, startPoint x: 347, startPoint y: 290, endPoint x: 461, endPoint y: 154, distance: 177.7
click at [347, 290] on div "Back to Dashboard Change Sender ID Customers Technicians Select a contact Outbo…" at bounding box center [381, 177] width 516 height 321
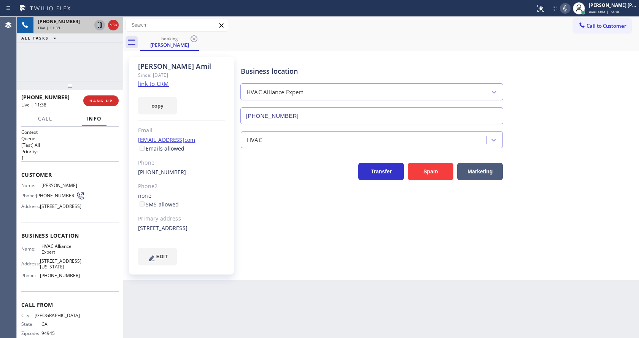
click at [566, 7] on icon at bounding box center [565, 8] width 9 height 9
click at [99, 22] on icon at bounding box center [99, 25] width 9 height 9
click at [287, 293] on div "Back to Dashboard Change Sender ID Customers Technicians Select a contact Outbo…" at bounding box center [381, 177] width 516 height 321
click at [302, 313] on div "Back to Dashboard Change Sender ID Customers Technicians Select a contact Outbo…" at bounding box center [381, 177] width 516 height 321
drag, startPoint x: 39, startPoint y: 266, endPoint x: 58, endPoint y: 273, distance: 20.0
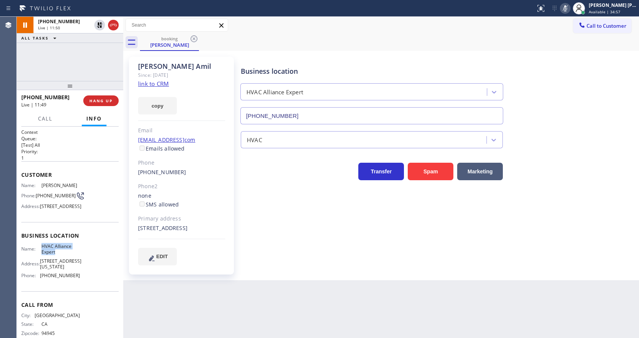
click at [58, 255] on div "Name: HVAC Alliance Expert" at bounding box center [50, 249] width 59 height 12
click at [315, 294] on div "Back to Dashboard Change Sender ID Customers Technicians Select a contact Outbo…" at bounding box center [381, 177] width 516 height 321
click at [299, 280] on div "[PERSON_NAME] Since: [DATE] link to CRM copy Email [EMAIL_ADDRESS]com Emails al…" at bounding box center [381, 165] width 516 height 229
click at [265, 263] on div "Business location HVAC Alliance Expert [PHONE_NUMBER] HVAC Transfer Spam Market…" at bounding box center [438, 161] width 398 height 205
click at [101, 55] on icon at bounding box center [99, 51] width 9 height 9
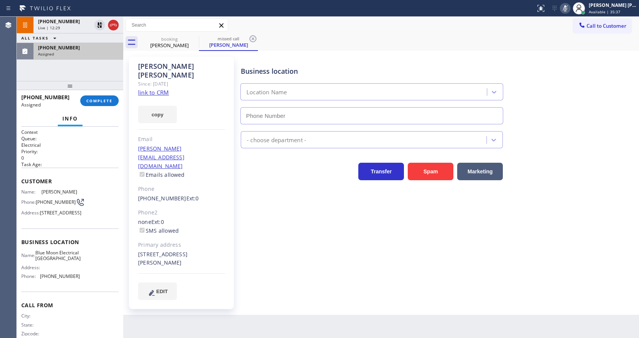
type input "[PHONE_NUMBER]"
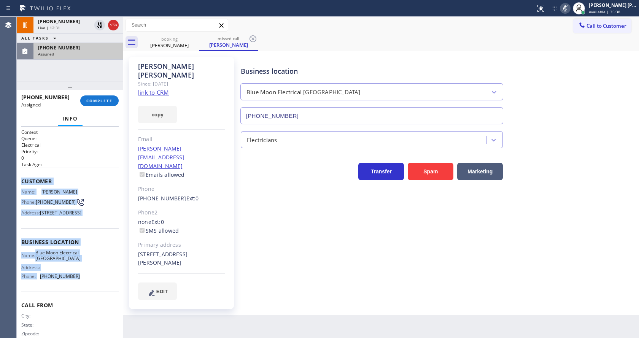
drag, startPoint x: 21, startPoint y: 179, endPoint x: 83, endPoint y: 305, distance: 140.7
click at [83, 305] on div "Context Queue: Electrical Priority: 0 Task Age: Customer Name: [PERSON_NAME] Ph…" at bounding box center [70, 233] width 107 height 212
click at [91, 102] on span "COMPLETE" at bounding box center [99, 100] width 26 height 5
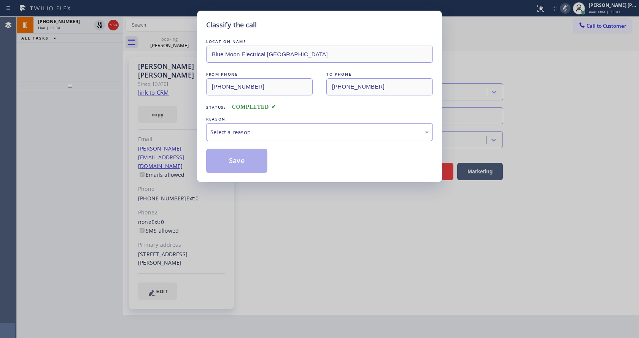
click at [241, 132] on div "Select a reason" at bounding box center [319, 132] width 218 height 9
click at [232, 171] on button "Save" at bounding box center [236, 161] width 61 height 24
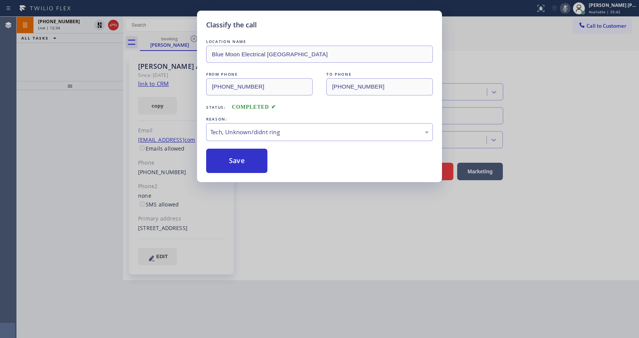
click at [304, 273] on div "Classify the call LOCATION NAME Blue Moon Electrical Palm Desert FROM PHONE [PH…" at bounding box center [319, 169] width 639 height 338
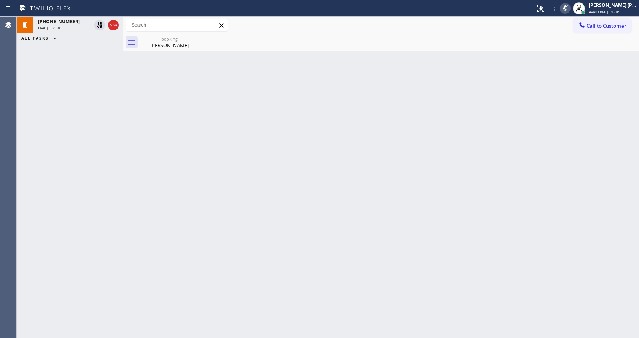
click at [123, 154] on div at bounding box center [123, 177] width 0 height 321
click at [159, 46] on div "[PERSON_NAME]" at bounding box center [169, 45] width 57 height 7
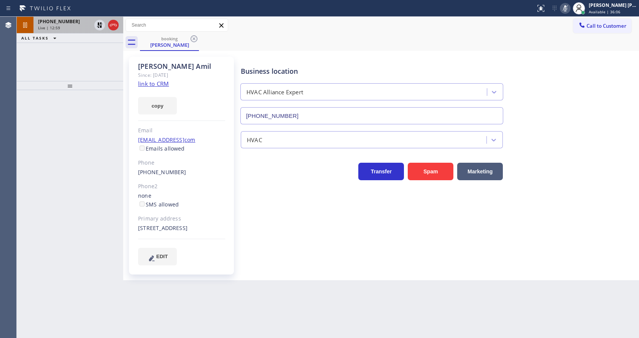
click at [74, 32] on div "[PHONE_NUMBER] Live | 12:59" at bounding box center [62, 25] width 59 height 17
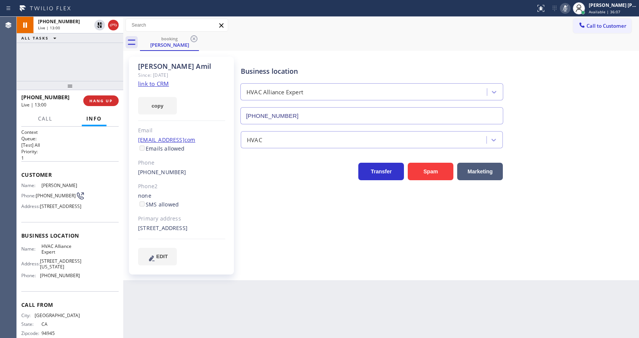
click at [292, 239] on div "Business location HVAC Alliance Expert [PHONE_NUMBER] HVAC Transfer Spam Market…" at bounding box center [438, 161] width 398 height 205
click at [361, 258] on div "Business location HVAC Alliance Expert [PHONE_NUMBER] HVAC Transfer Spam Market…" at bounding box center [438, 161] width 398 height 205
click at [87, 189] on div "Name: [PERSON_NAME] Phone: [PHONE_NUMBER] Address: [STREET_ADDRESS]" at bounding box center [69, 198] width 97 height 30
click at [89, 266] on div "Name: HVAC Alliance Expert Address: [STREET_ADDRESS][US_STATE] Phone: [PHONE_NU…" at bounding box center [69, 262] width 97 height 38
drag, startPoint x: 35, startPoint y: 192, endPoint x: 61, endPoint y: 204, distance: 28.6
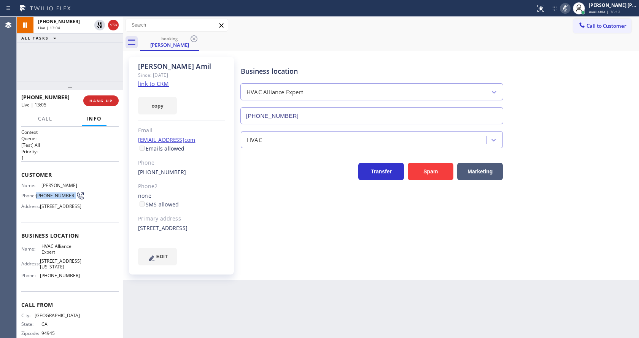
click at [61, 204] on div "Name: [PERSON_NAME] Phone: [PHONE_NUMBER] Address: [STREET_ADDRESS]" at bounding box center [50, 198] width 59 height 30
click at [165, 259] on button "EDIT" at bounding box center [157, 257] width 39 height 18
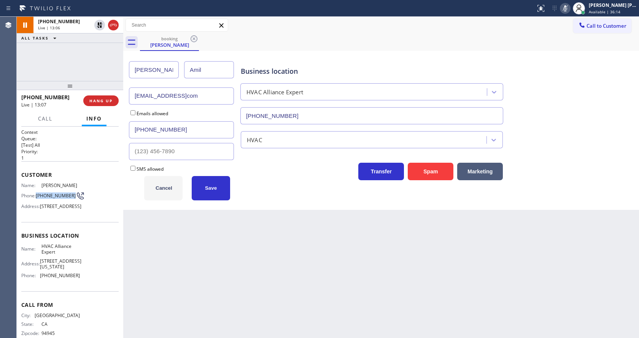
click at [175, 193] on button "Cancel" at bounding box center [163, 188] width 38 height 24
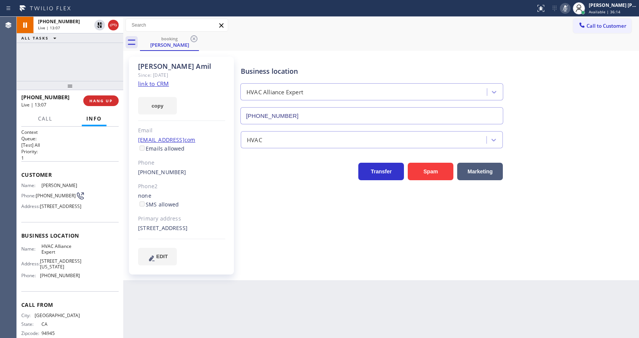
click at [190, 312] on div "Back to Dashboard Change Sender ID Customers Technicians Select a contact Outbo…" at bounding box center [381, 177] width 516 height 321
click at [71, 249] on div "Business location Name: HVAC Alliance Expert Address: [STREET_ADDRESS][US_STATE…" at bounding box center [69, 256] width 97 height 69
drag, startPoint x: 40, startPoint y: 265, endPoint x: 60, endPoint y: 275, distance: 22.5
click at [60, 255] on div "Name: HVAC Alliance Expert" at bounding box center [50, 249] width 59 height 12
click at [96, 270] on div "Name: HVAC Alliance Expert Address: [STREET_ADDRESS][US_STATE] Phone: [PHONE_NU…" at bounding box center [69, 262] width 97 height 38
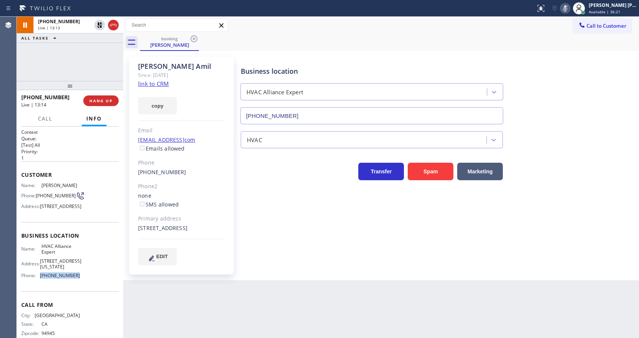
drag, startPoint x: 38, startPoint y: 296, endPoint x: 77, endPoint y: 301, distance: 39.4
click at [77, 282] on div "Name: HVAC Alliance Expert Address: [STREET_ADDRESS][US_STATE] Phone: [PHONE_NU…" at bounding box center [69, 262] width 97 height 38
click at [222, 329] on div "Back to Dashboard Change Sender ID Customers Technicians Select a contact Outbo…" at bounding box center [381, 177] width 516 height 321
drag, startPoint x: 332, startPoint y: 260, endPoint x: 292, endPoint y: 232, distance: 48.9
click at [332, 260] on div "Business location HVAC Alliance Expert [PHONE_NUMBER] HVAC Transfer Spam Market…" at bounding box center [438, 161] width 398 height 205
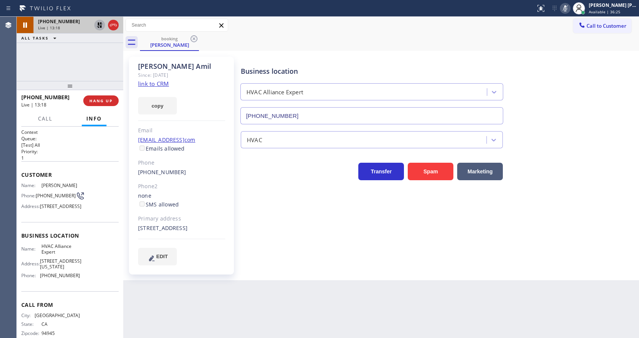
click at [98, 24] on icon at bounding box center [99, 24] width 5 height 5
click at [565, 9] on icon at bounding box center [565, 8] width 9 height 9
click at [582, 59] on div "Business location HVAC Alliance Expert [PHONE_NUMBER]" at bounding box center [438, 90] width 398 height 69
click at [335, 249] on div "Business location HVAC Alliance Expert [PHONE_NUMBER] HVAC Transfer Spam Market…" at bounding box center [438, 161] width 398 height 205
click at [320, 247] on div "Business location HVAC Alliance Expert [PHONE_NUMBER] HVAC Transfer Spam Market…" at bounding box center [438, 161] width 398 height 205
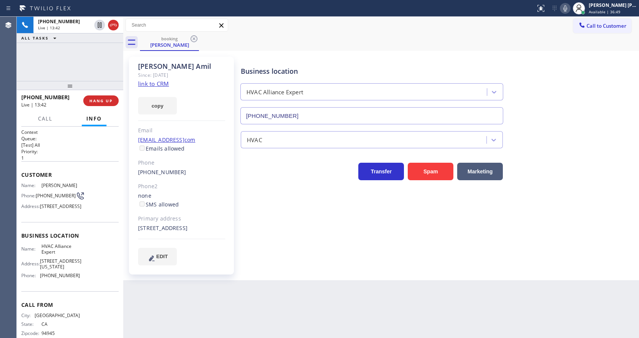
click at [200, 304] on div "Back to Dashboard Change Sender ID Customers Technicians Select a contact Outbo…" at bounding box center [381, 177] width 516 height 321
click at [336, 291] on div "Back to Dashboard Change Sender ID Customers Technicians Select a contact Outbo…" at bounding box center [381, 177] width 516 height 321
click at [333, 257] on div "Business location HVAC Alliance Expert [PHONE_NUMBER] HVAC Transfer Spam Market…" at bounding box center [438, 161] width 398 height 205
drag, startPoint x: 268, startPoint y: 224, endPoint x: 254, endPoint y: 272, distance: 49.5
click at [267, 225] on div "Business location HVAC Alliance Expert [PHONE_NUMBER] HVAC Transfer Spam Market…" at bounding box center [438, 161] width 398 height 205
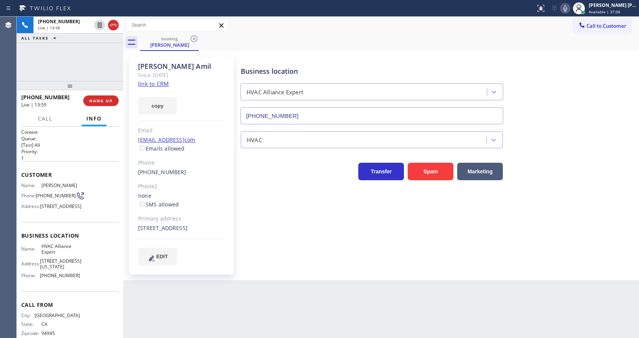
click at [251, 292] on div "Back to Dashboard Change Sender ID Customers Technicians Select a contact Outbo…" at bounding box center [381, 177] width 516 height 321
click at [202, 312] on div "Back to Dashboard Change Sender ID Customers Technicians Select a contact Outbo…" at bounding box center [381, 177] width 516 height 321
click at [288, 226] on div "Business location HVAC Alliance Expert [PHONE_NUMBER] HVAC Transfer Spam Market…" at bounding box center [438, 161] width 398 height 205
drag, startPoint x: 135, startPoint y: 65, endPoint x: 180, endPoint y: 64, distance: 45.3
click at [180, 64] on div "[PERSON_NAME] Since: [DATE] link to CRM copy Email [EMAIL_ADDRESS]com Emails al…" at bounding box center [181, 166] width 105 height 218
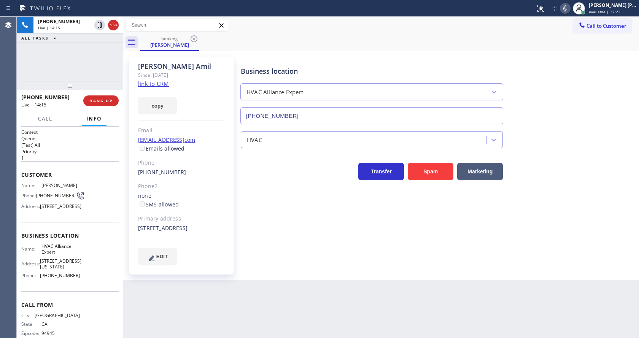
click at [293, 234] on div "Business location HVAC Alliance Expert [PHONE_NUMBER] HVAC Transfer Spam Market…" at bounding box center [438, 161] width 398 height 205
click at [287, 252] on div "Business location HVAC Alliance Expert [PHONE_NUMBER] HVAC Transfer Spam Market…" at bounding box center [438, 161] width 398 height 205
click at [244, 255] on div "Business location HVAC Alliance Expert [PHONE_NUMBER] HVAC Transfer Spam Market…" at bounding box center [438, 161] width 398 height 205
click at [303, 243] on div "Business location HVAC Alliance Expert [PHONE_NUMBER] HVAC Transfer Spam Market…" at bounding box center [438, 161] width 398 height 205
click at [239, 234] on div "[PERSON_NAME] Since: [DATE] link to CRM copy Email [EMAIL_ADDRESS]com Emails al…" at bounding box center [182, 166] width 114 height 226
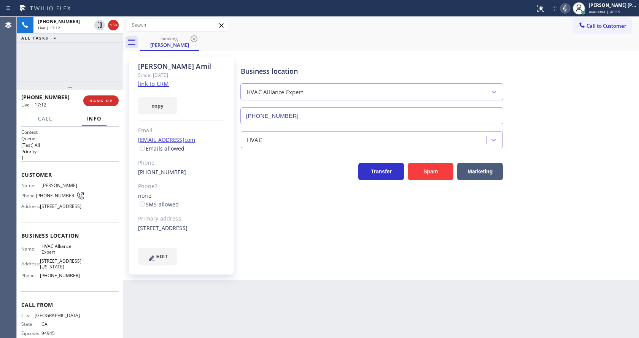
click at [270, 280] on div "[PERSON_NAME] Since: [DATE] link to CRM copy Email [EMAIL_ADDRESS]com Emails al…" at bounding box center [381, 165] width 516 height 229
click at [341, 252] on div "Business location HVAC Alliance Expert [PHONE_NUMBER] HVAC Transfer Spam Market…" at bounding box center [438, 161] width 398 height 205
click at [317, 263] on div "Business location HVAC Alliance Expert [PHONE_NUMBER] HVAC Transfer Spam Market…" at bounding box center [438, 161] width 398 height 205
click at [511, 275] on div "Business location HVAC Alliance Expert [PHONE_NUMBER] HVAC Transfer Spam Market…" at bounding box center [438, 169] width 398 height 220
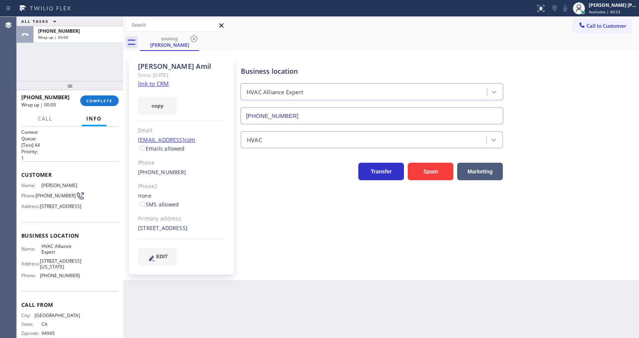
click at [299, 261] on div "Business location HVAC Alliance Expert [PHONE_NUMBER] HVAC Transfer Spam Market…" at bounding box center [438, 161] width 398 height 205
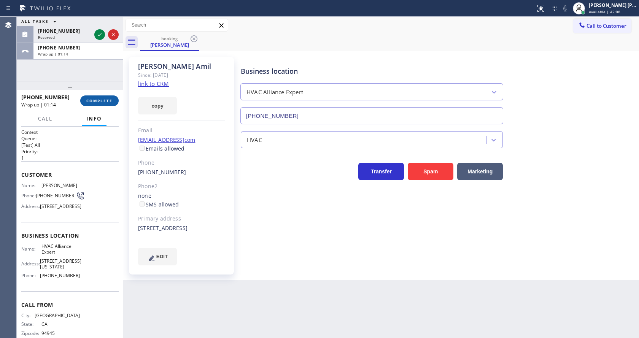
click at [100, 103] on button "COMPLETE" at bounding box center [99, 100] width 38 height 11
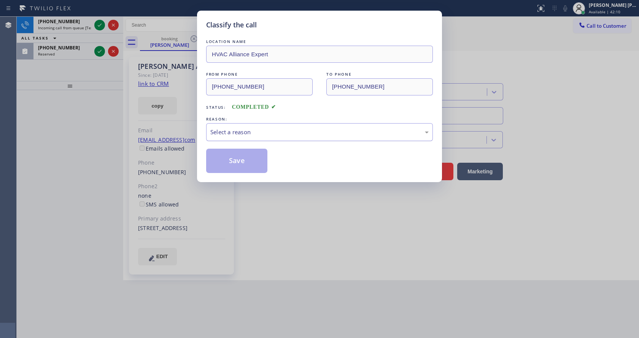
click at [242, 134] on div "Select a reason" at bounding box center [319, 132] width 218 height 9
click at [231, 161] on button "Save" at bounding box center [236, 161] width 61 height 24
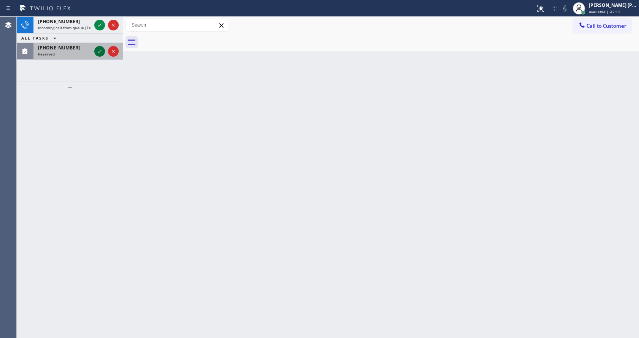
click at [99, 52] on icon at bounding box center [99, 51] width 9 height 9
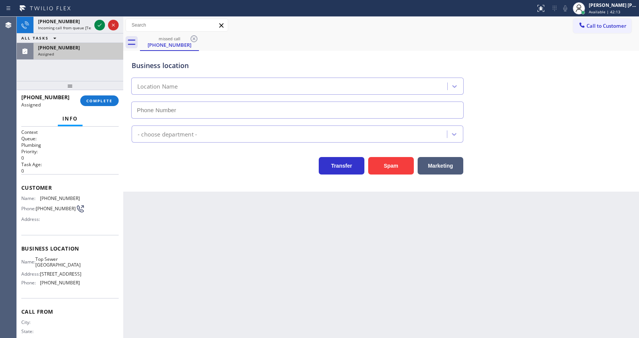
type input "[PHONE_NUMBER]"
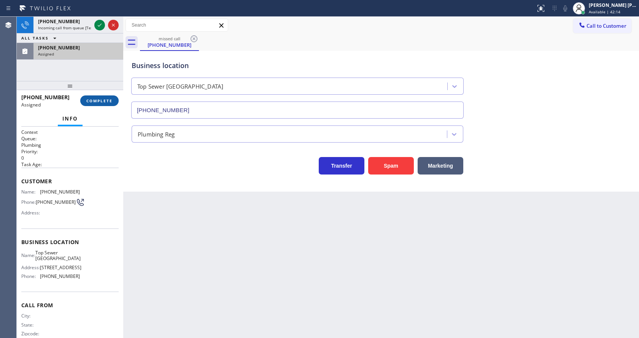
click at [90, 96] on button "COMPLETE" at bounding box center [99, 100] width 38 height 11
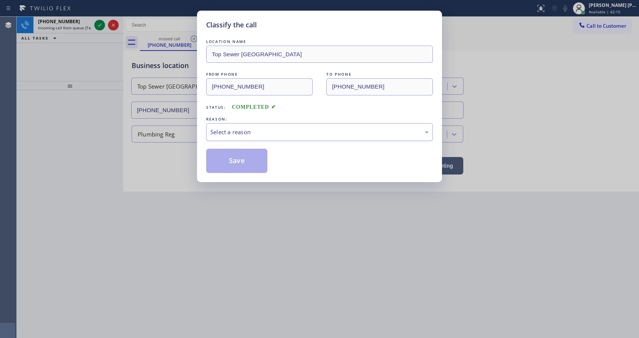
click at [247, 131] on div "Select a reason" at bounding box center [319, 132] width 218 height 9
click at [233, 164] on button "Save" at bounding box center [236, 161] width 61 height 24
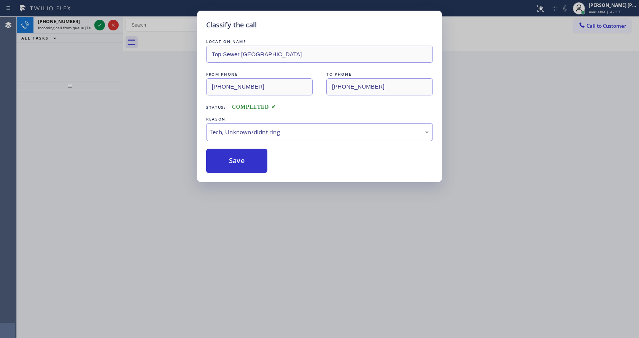
click at [98, 25] on icon at bounding box center [99, 25] width 9 height 9
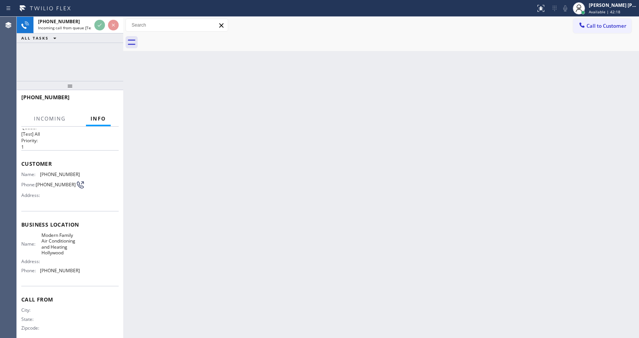
scroll to position [22, 0]
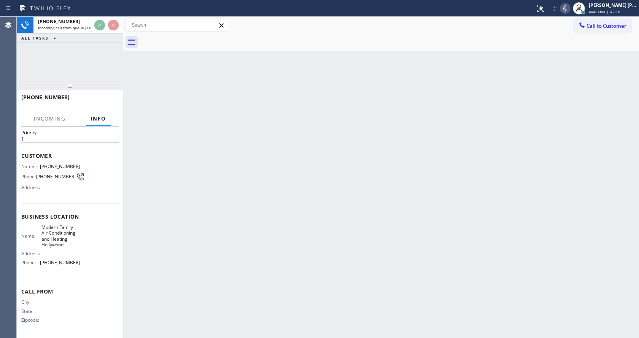
click at [296, 223] on div "Back to Dashboard Change Sender ID Customers Technicians Select a contact Outbo…" at bounding box center [381, 177] width 516 height 321
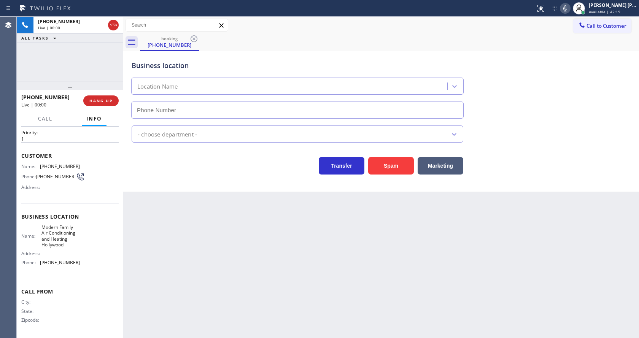
type input "[PHONE_NUMBER]"
click at [172, 224] on div "Back to Dashboard Change Sender ID Customers Technicians Select a contact Outbo…" at bounding box center [381, 177] width 516 height 321
drag, startPoint x: 314, startPoint y: 249, endPoint x: 253, endPoint y: 310, distance: 87.2
click at [314, 249] on div "Back to Dashboard Change Sender ID Customers Technicians Select a contact Outbo…" at bounding box center [381, 177] width 516 height 321
click at [141, 208] on div "Back to Dashboard Change Sender ID Customers Technicians Select a contact Outbo…" at bounding box center [381, 177] width 516 height 321
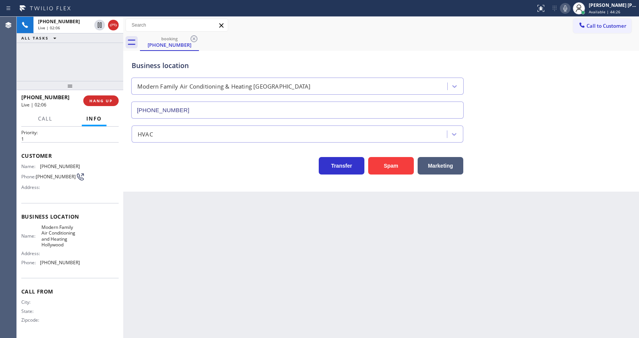
click at [168, 205] on div "Back to Dashboard Change Sender ID Customers Technicians Select a contact Outbo…" at bounding box center [381, 177] width 516 height 321
click at [138, 186] on div "Business location Modern Family Air Conditioning & Heating [GEOGRAPHIC_DATA] [P…" at bounding box center [381, 121] width 516 height 141
click at [199, 191] on div "Business location Modern Family Air Conditioning & Heating [GEOGRAPHIC_DATA] [P…" at bounding box center [381, 121] width 516 height 141
click at [305, 242] on div "Back to Dashboard Change Sender ID Customers Technicians Select a contact Outbo…" at bounding box center [381, 177] width 516 height 321
click at [158, 214] on div "Back to Dashboard Change Sender ID Customers Technicians Select a contact Outbo…" at bounding box center [381, 177] width 516 height 321
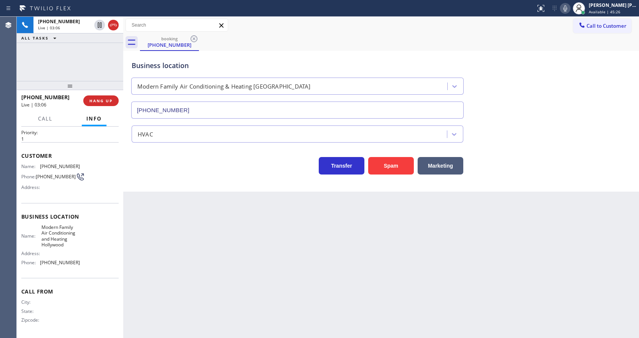
click at [522, 65] on div "Business location Modern Family Air Conditioning & Heating [GEOGRAPHIC_DATA] [P…" at bounding box center [381, 84] width 502 height 69
click at [566, 8] on icon at bounding box center [565, 8] width 9 height 9
click at [535, 203] on div "Back to Dashboard Change Sender ID Customers Technicians Select a contact Outbo…" at bounding box center [381, 177] width 516 height 321
click at [568, 10] on icon at bounding box center [565, 8] width 9 height 9
click at [524, 197] on div "Back to Dashboard Change Sender ID Customers Technicians Select a contact Outbo…" at bounding box center [381, 177] width 516 height 321
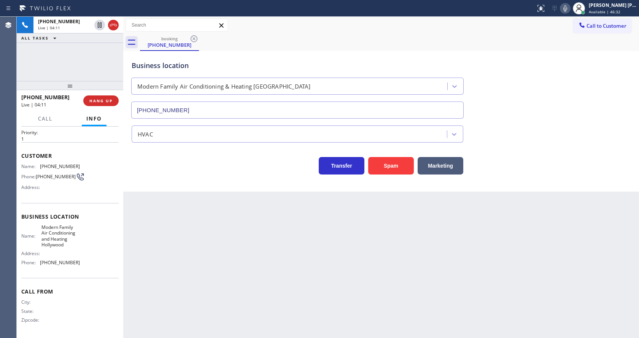
click at [202, 319] on div "Back to Dashboard Change Sender ID Customers Technicians Select a contact Outbo…" at bounding box center [381, 177] width 516 height 321
click at [161, 235] on div "Back to Dashboard Change Sender ID Customers Technicians Select a contact Outbo…" at bounding box center [381, 177] width 516 height 321
click at [204, 310] on div "Back to Dashboard Change Sender ID Customers Technicians Select a contact Outbo…" at bounding box center [381, 177] width 516 height 321
click at [321, 267] on div "Back to Dashboard Change Sender ID Customers Technicians Select a contact Outbo…" at bounding box center [381, 177] width 516 height 321
click at [239, 267] on div "Back to Dashboard Change Sender ID Customers Technicians Select a contact Outbo…" at bounding box center [381, 177] width 516 height 321
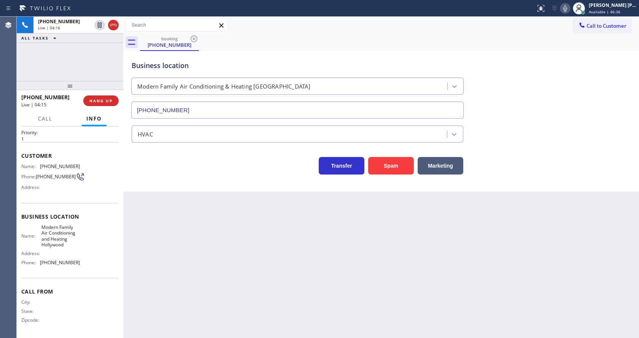
click at [331, 295] on div "Back to Dashboard Change Sender ID Customers Technicians Select a contact Outbo…" at bounding box center [381, 177] width 516 height 321
click at [142, 198] on div "Back to Dashboard Change Sender ID Customers Technicians Select a contact Outbo…" at bounding box center [381, 177] width 516 height 321
click at [315, 221] on div "Back to Dashboard Change Sender ID Customers Technicians Select a contact Outbo…" at bounding box center [381, 177] width 516 height 321
click at [568, 7] on icon at bounding box center [565, 8] width 9 height 9
click at [99, 24] on icon at bounding box center [99, 25] width 9 height 9
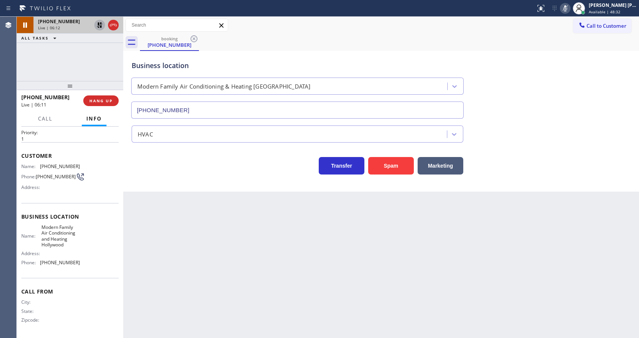
click at [153, 200] on div "Back to Dashboard Change Sender ID Customers Technicians Select a contact Outbo…" at bounding box center [381, 177] width 516 height 321
click at [99, 51] on icon at bounding box center [99, 51] width 9 height 9
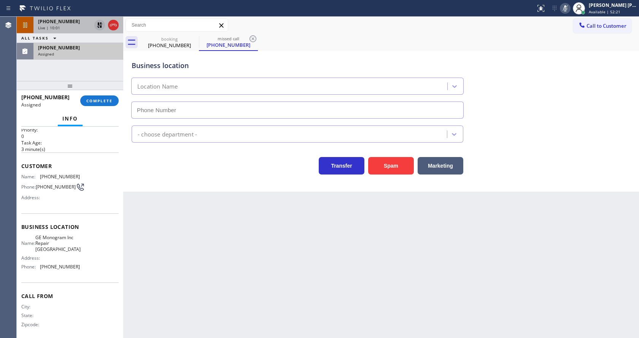
type input "[PHONE_NUMBER]"
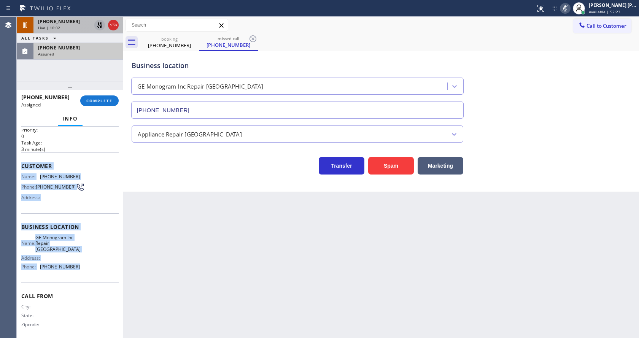
drag, startPoint x: 21, startPoint y: 165, endPoint x: 78, endPoint y: 273, distance: 122.5
click at [78, 273] on div "Context Queue: Appliance Repair High End Priority: 0 Task Age: [DEMOGRAPHIC_DAT…" at bounding box center [70, 233] width 107 height 212
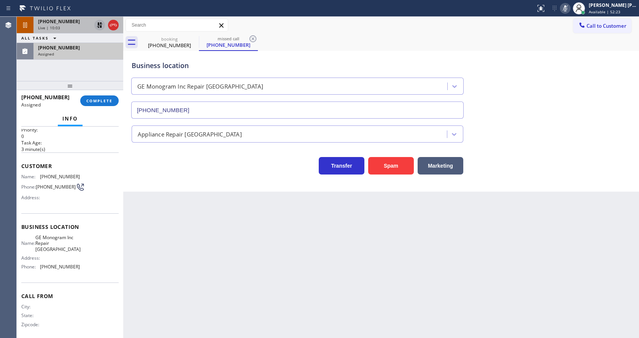
click at [213, 263] on div "Back to Dashboard Change Sender ID Customers Technicians Select a contact Outbo…" at bounding box center [381, 177] width 516 height 321
click at [168, 219] on div "Back to Dashboard Change Sender ID Customers Technicians Select a contact Outbo…" at bounding box center [381, 177] width 516 height 321
click at [189, 259] on div "Back to Dashboard Change Sender ID Customers Technicians Select a contact Outbo…" at bounding box center [381, 177] width 516 height 321
click at [91, 103] on span "COMPLETE" at bounding box center [99, 100] width 26 height 5
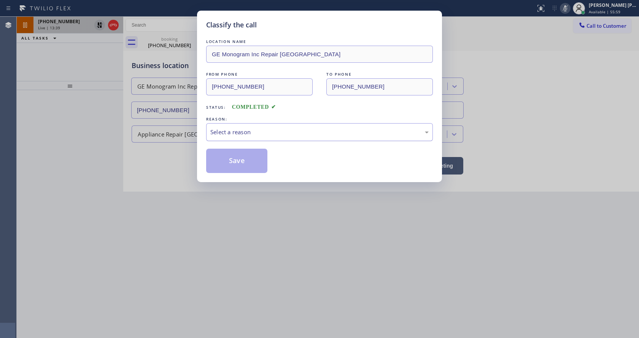
click at [236, 126] on div "Select a reason" at bounding box center [319, 132] width 227 height 18
click at [242, 159] on button "Save" at bounding box center [236, 161] width 61 height 24
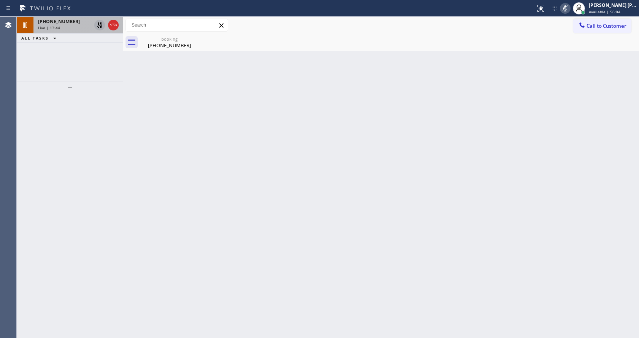
click at [54, 140] on div at bounding box center [70, 214] width 107 height 248
click at [163, 39] on div "booking" at bounding box center [169, 39] width 57 height 6
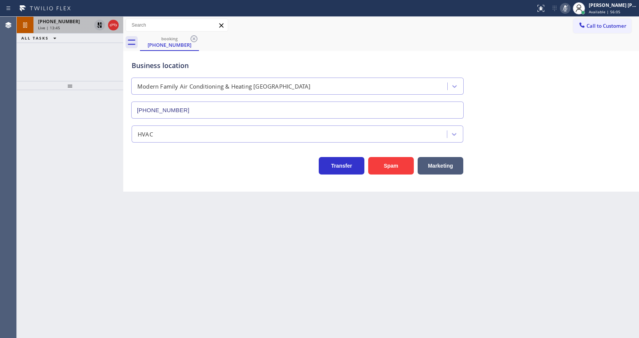
click at [64, 23] on span "[PHONE_NUMBER]" at bounding box center [59, 21] width 42 height 6
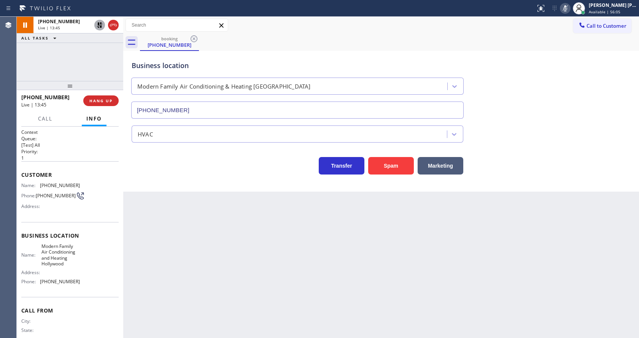
click at [242, 228] on div "Back to Dashboard Change Sender ID Customers Technicians Select a contact Outbo…" at bounding box center [381, 177] width 516 height 321
click at [237, 242] on div "Back to Dashboard Change Sender ID Customers Technicians Select a contact Outbo…" at bounding box center [381, 177] width 516 height 321
click at [168, 205] on div "Back to Dashboard Change Sender ID Customers Technicians Select a contact Outbo…" at bounding box center [381, 177] width 516 height 321
click at [340, 239] on div "Back to Dashboard Change Sender ID Customers Technicians Select a contact Outbo…" at bounding box center [381, 177] width 516 height 321
click at [231, 234] on div "Back to Dashboard Change Sender ID Customers Technicians Select a contact Outbo…" at bounding box center [381, 177] width 516 height 321
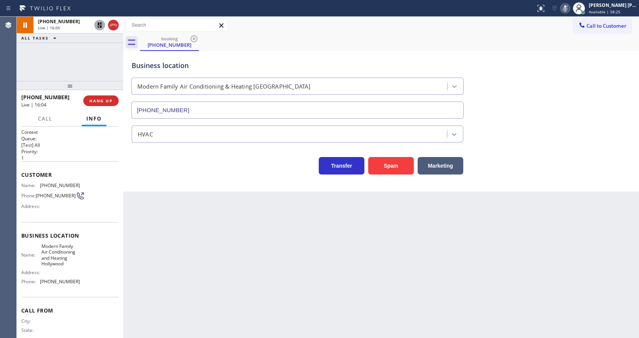
click at [100, 22] on icon at bounding box center [99, 25] width 9 height 9
click at [565, 6] on icon at bounding box center [565, 8] width 9 height 9
click at [573, 90] on div "Business location Modern Family Air Conditioning & Heating [GEOGRAPHIC_DATA] [P…" at bounding box center [381, 84] width 502 height 69
click at [289, 245] on div "Back to Dashboard Change Sender ID Customers Technicians Select a contact Outbo…" at bounding box center [381, 177] width 516 height 321
click at [145, 203] on div "Back to Dashboard Change Sender ID Customers Technicians Select a contact Outbo…" at bounding box center [381, 177] width 516 height 321
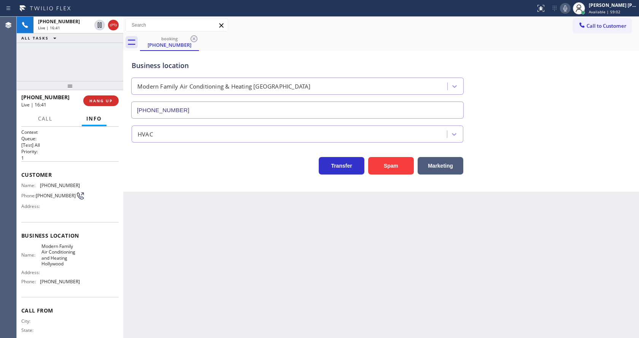
click at [196, 229] on div "Back to Dashboard Change Sender ID Customers Technicians Select a contact Outbo…" at bounding box center [381, 177] width 516 height 321
click at [144, 199] on div "Back to Dashboard Change Sender ID Customers Technicians Select a contact Outbo…" at bounding box center [381, 177] width 516 height 321
click at [101, 99] on span "HANG UP" at bounding box center [100, 100] width 23 height 5
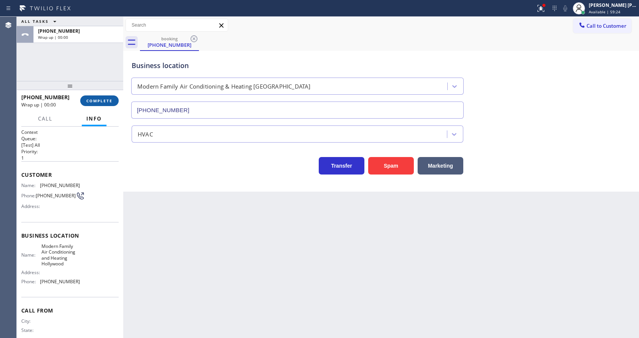
click at [101, 99] on span "COMPLETE" at bounding box center [99, 100] width 26 height 5
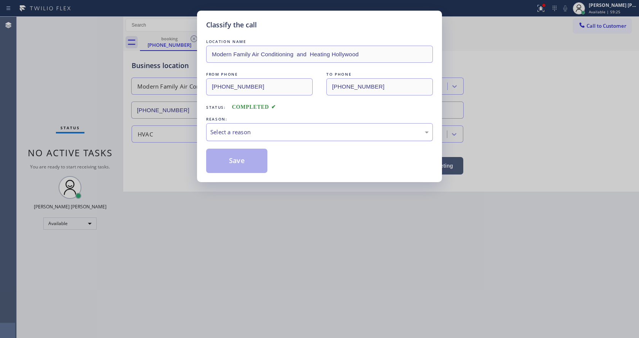
click at [215, 138] on div "Select a reason" at bounding box center [319, 132] width 227 height 18
click at [219, 158] on button "Save" at bounding box center [236, 161] width 61 height 24
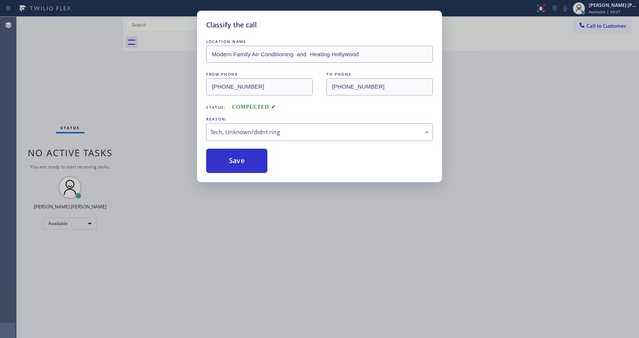
click at [235, 236] on div "Classify the call LOCATION NAME Modern Family Air Conditioning and Heating Holl…" at bounding box center [319, 169] width 639 height 338
click at [174, 337] on div "Classify the call LOCATION NAME Modern Family Air Conditioning and Heating Holl…" at bounding box center [319, 169] width 639 height 338
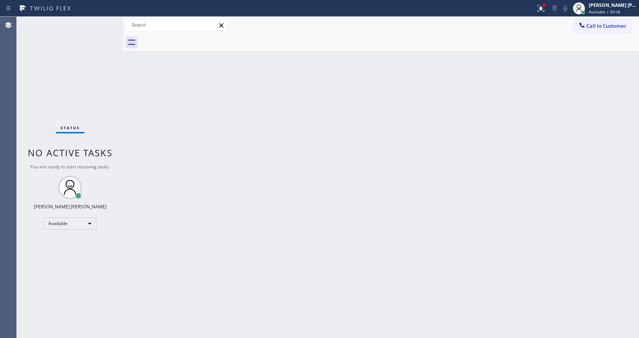
click at [320, 188] on div "Back to Dashboard Change Sender ID Customers Technicians Select a contact Outbo…" at bounding box center [381, 177] width 516 height 321
click at [544, 3] on button at bounding box center [541, 8] width 17 height 17
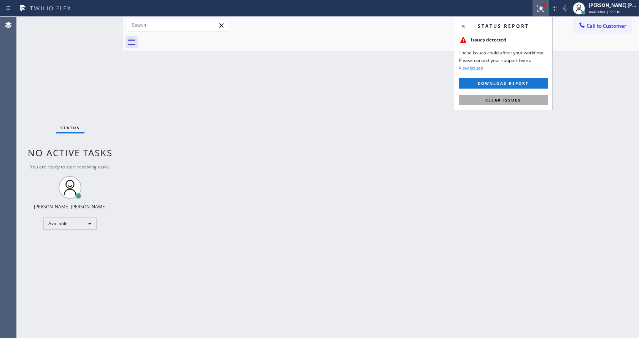
click at [499, 100] on span "Clear issues" at bounding box center [503, 99] width 36 height 5
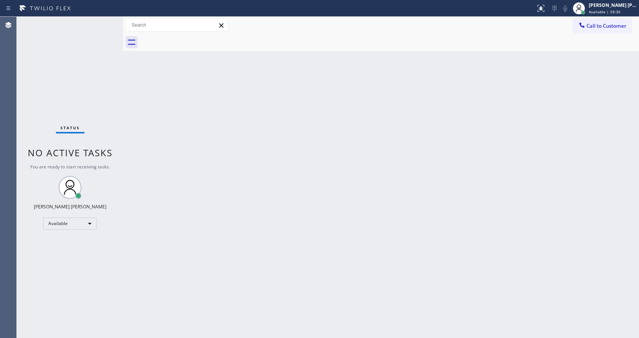
click at [501, 103] on div "Back to Dashboard Change Sender ID Customers Technicians Select a contact Outbo…" at bounding box center [381, 177] width 516 height 321
click at [162, 177] on div "Back to Dashboard Change Sender ID Customers Technicians Select a contact Outbo…" at bounding box center [381, 177] width 516 height 321
click at [295, 196] on div "Back to Dashboard Change Sender ID Customers Technicians Select a contact Outbo…" at bounding box center [381, 177] width 516 height 321
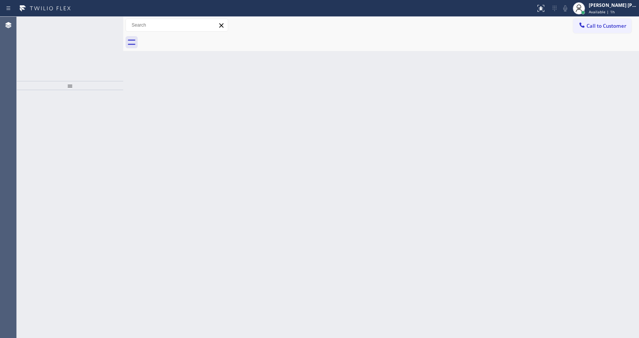
click at [123, 158] on div at bounding box center [123, 177] width 0 height 321
click at [73, 23] on div "[PHONE_NUMBER]" at bounding box center [64, 21] width 53 height 6
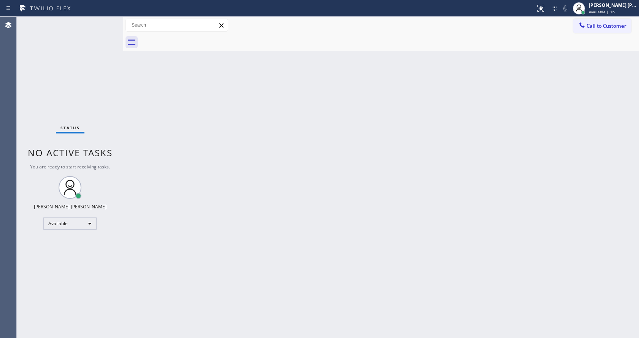
click at [312, 203] on div "Back to Dashboard Change Sender ID Customers Technicians Select a contact Outbo…" at bounding box center [381, 177] width 516 height 321
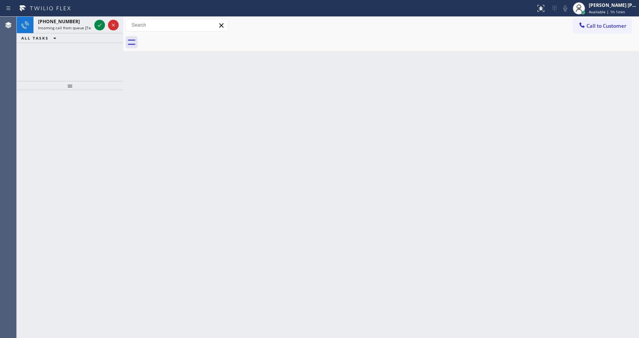
click at [123, 76] on div at bounding box center [123, 177] width 0 height 321
click at [97, 27] on icon at bounding box center [99, 25] width 9 height 9
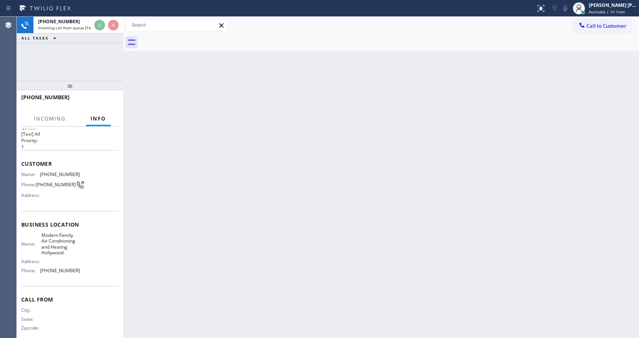
scroll to position [22, 0]
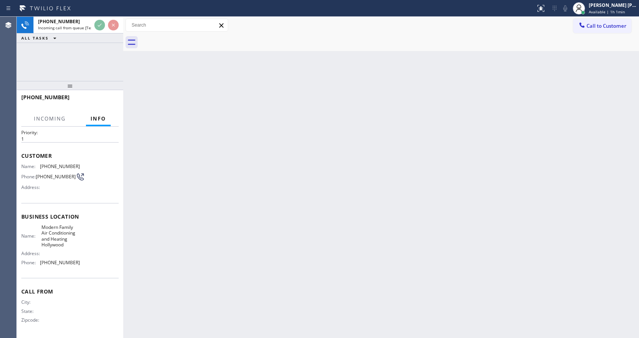
click at [302, 217] on div "Back to Dashboard Change Sender ID Customers Technicians Select a contact Outbo…" at bounding box center [381, 177] width 516 height 321
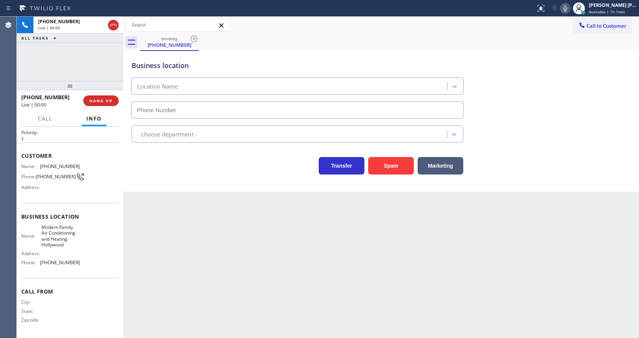
type input "[PHONE_NUMBER]"
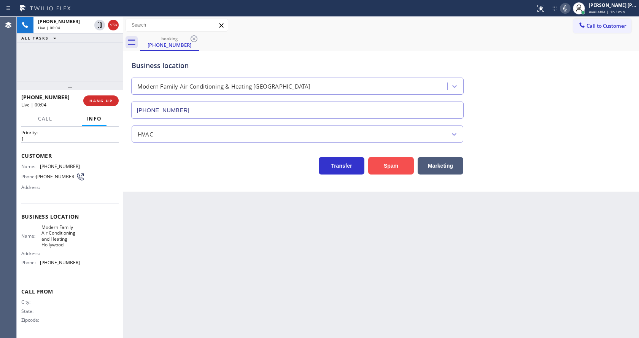
click at [380, 166] on button "Spam" at bounding box center [391, 166] width 46 height 18
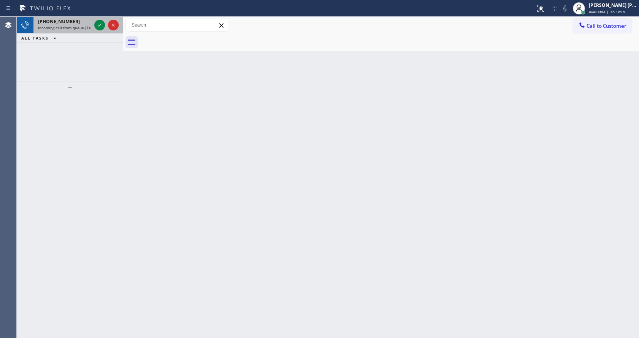
click at [86, 30] on span "Incoming call from queue [Test] All" at bounding box center [69, 27] width 63 height 5
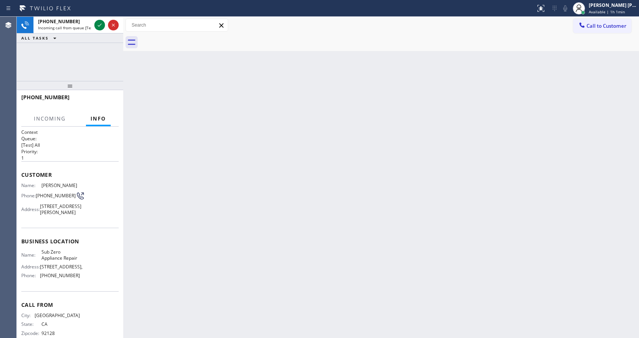
click at [355, 179] on div "Back to Dashboard Change Sender ID Customers Technicians Select a contact Outbo…" at bounding box center [381, 177] width 516 height 321
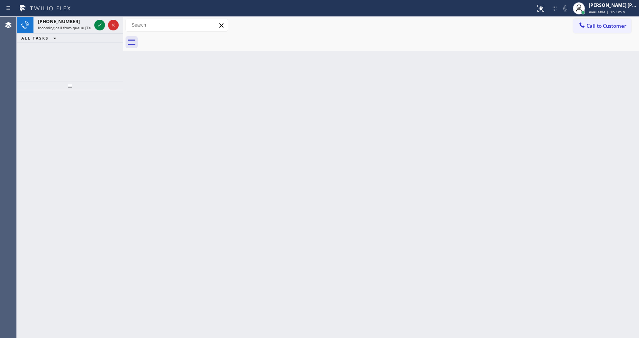
click at [93, 57] on div "[PHONE_NUMBER] Incoming call from queue [Test] All ALL TASKS ALL TASKS ACTIVE T…" at bounding box center [70, 49] width 107 height 64
click at [76, 21] on div "[PHONE_NUMBER]" at bounding box center [64, 21] width 53 height 6
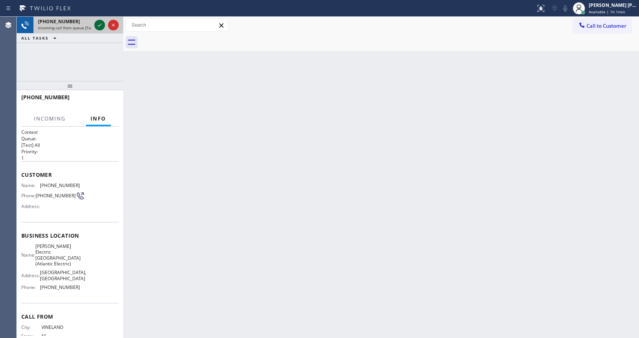
click at [99, 23] on icon at bounding box center [99, 25] width 9 height 9
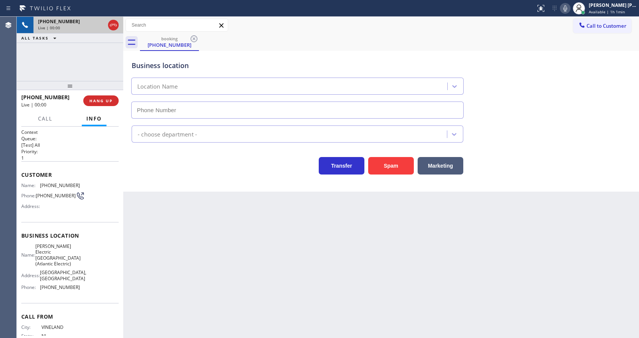
type input "[PHONE_NUMBER]"
click at [213, 213] on div "Back to Dashboard Change Sender ID Customers Technicians Select a contact Outbo…" at bounding box center [381, 177] width 516 height 321
click at [175, 175] on div "Business location [PERSON_NAME] Electric [GEOGRAPHIC_DATA](Atlantic Electric) […" at bounding box center [381, 121] width 516 height 141
click at [275, 248] on div "Back to Dashboard Change Sender ID Customers Technicians Select a contact Outbo…" at bounding box center [381, 177] width 516 height 321
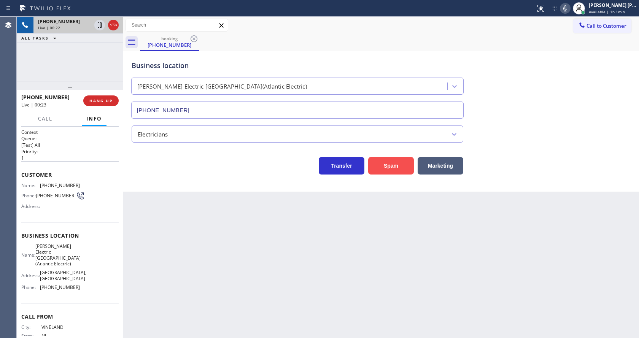
click at [381, 164] on button "Spam" at bounding box center [391, 166] width 46 height 18
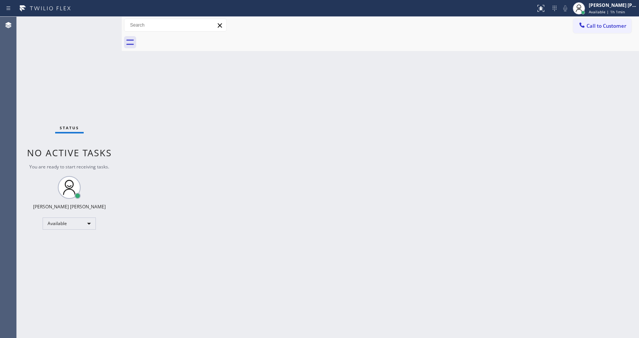
drag, startPoint x: 124, startPoint y: 28, endPoint x: 104, endPoint y: 26, distance: 20.2
click at [104, 26] on div "Status No active tasks You are ready to start receiving tasks. [PERSON_NAME] [P…" at bounding box center [328, 177] width 622 height 321
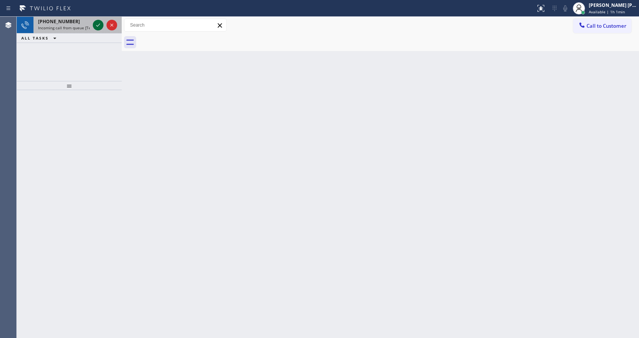
click at [100, 22] on icon at bounding box center [98, 25] width 9 height 9
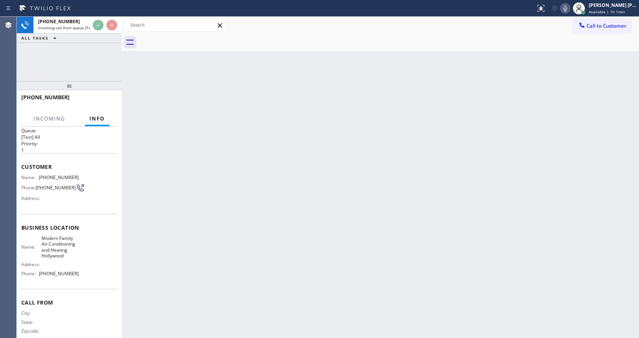
scroll to position [22, 0]
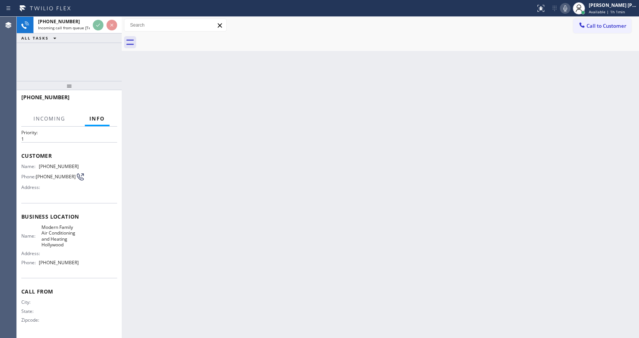
click at [222, 238] on div "Back to Dashboard Change Sender ID Customers Technicians Select a contact Outbo…" at bounding box center [380, 177] width 517 height 321
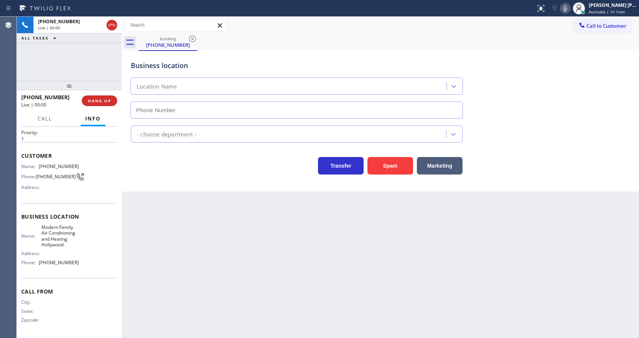
type input "[PHONE_NUMBER]"
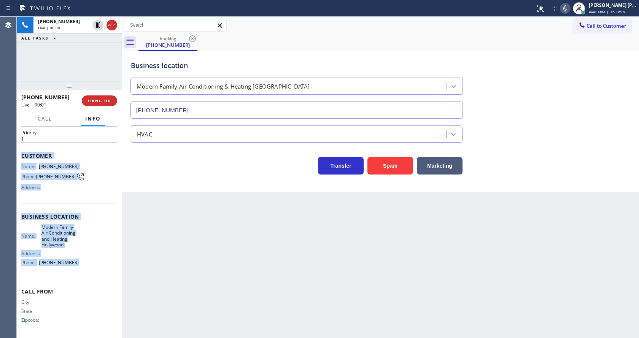
drag, startPoint x: 21, startPoint y: 153, endPoint x: 83, endPoint y: 265, distance: 128.0
click at [83, 265] on div "Context Queue: [Test] All Priority: 1 Customer Name: [PHONE_NUMBER] Phone: [PHO…" at bounding box center [69, 223] width 96 height 226
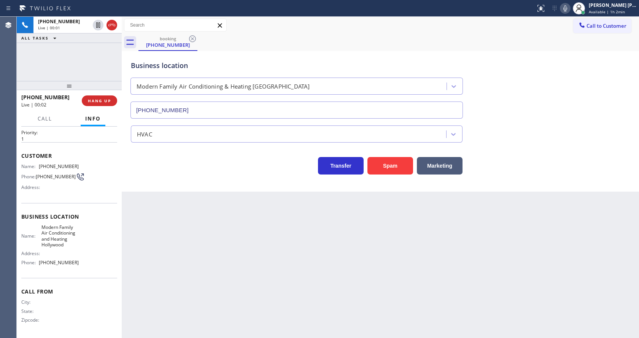
click at [238, 268] on div "Back to Dashboard Change Sender ID Customers Technicians Select a contact Outbo…" at bounding box center [380, 177] width 517 height 321
click at [390, 165] on button "Spam" at bounding box center [391, 166] width 46 height 18
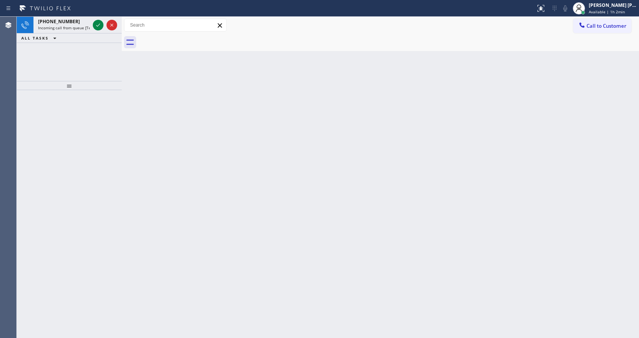
click at [59, 90] on div at bounding box center [69, 85] width 105 height 9
click at [75, 16] on div "Status report No issues detected If you experience an issue, please download th…" at bounding box center [319, 8] width 639 height 17
click at [84, 28] on span "Incoming call from queue [Test] All" at bounding box center [69, 27] width 63 height 5
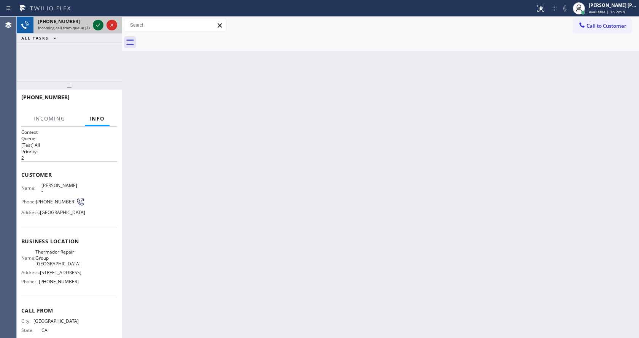
click at [96, 26] on icon at bounding box center [98, 25] width 9 height 9
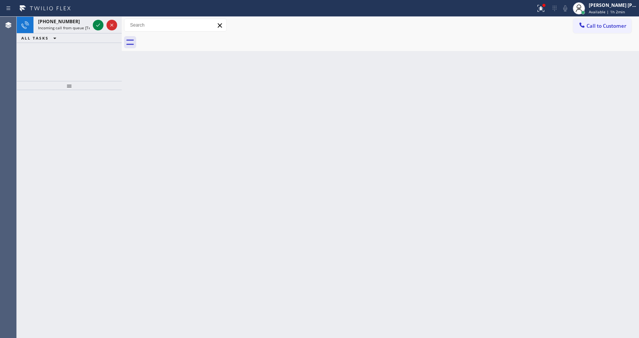
click at [200, 247] on div "Back to Dashboard Change Sender ID Customers Technicians Select a contact Outbo…" at bounding box center [380, 177] width 517 height 321
click at [69, 21] on span "[PHONE_NUMBER]" at bounding box center [59, 21] width 42 height 6
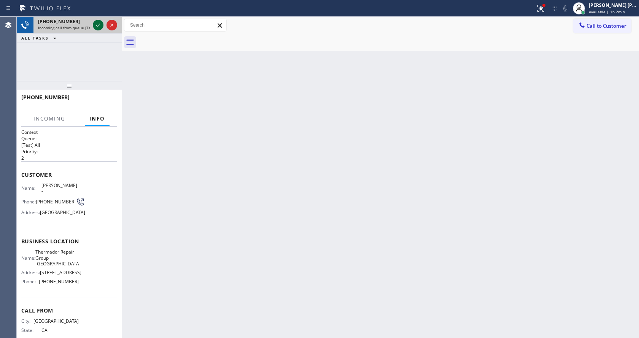
click at [97, 24] on icon at bounding box center [98, 25] width 9 height 9
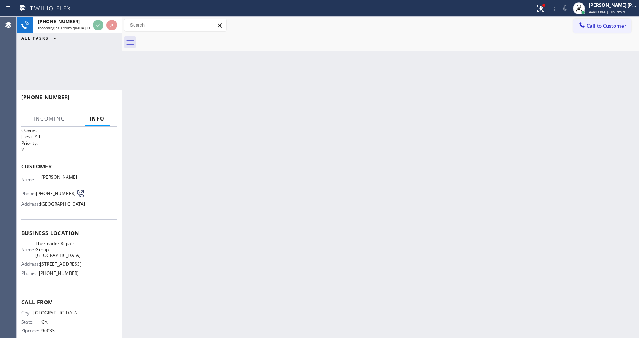
scroll to position [22, 0]
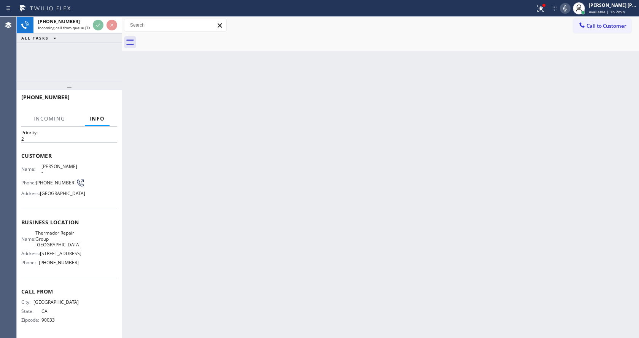
click at [239, 226] on div "Back to Dashboard Change Sender ID Customers Technicians Select a contact Outbo…" at bounding box center [380, 177] width 517 height 321
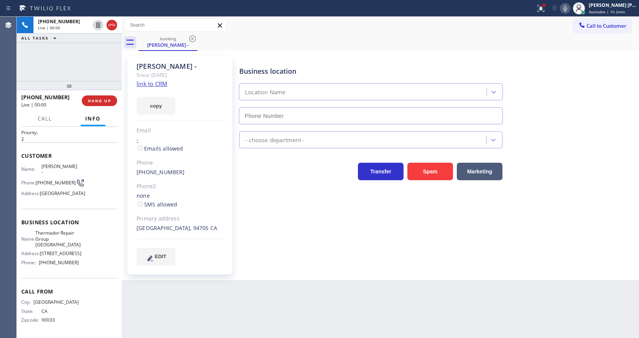
type input "[PHONE_NUMBER]"
click at [153, 87] on link "link to CRM" at bounding box center [152, 84] width 31 height 8
click at [539, 14] on button at bounding box center [541, 8] width 17 height 17
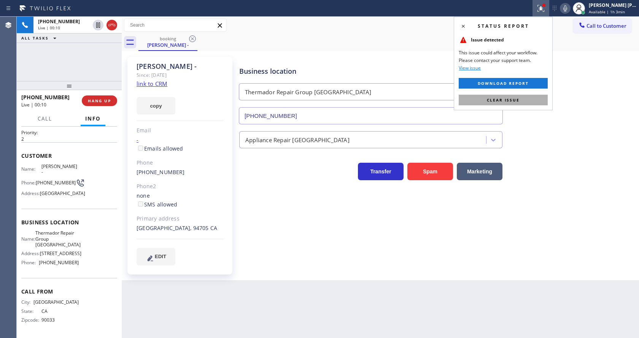
click at [518, 96] on button "Clear issue" at bounding box center [503, 100] width 89 height 11
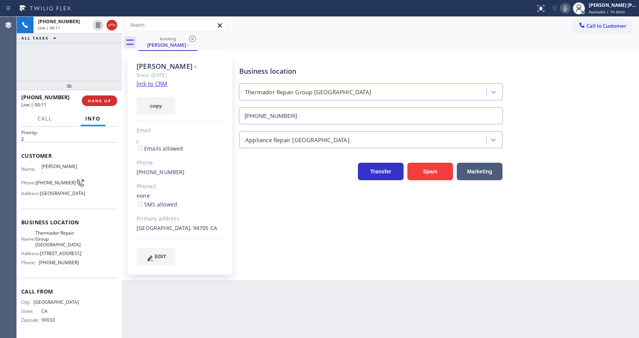
click at [570, 7] on icon at bounding box center [565, 8] width 9 height 9
click at [97, 26] on icon at bounding box center [98, 24] width 4 height 5
click at [96, 24] on icon at bounding box center [97, 24] width 5 height 5
click at [570, 11] on icon at bounding box center [565, 8] width 9 height 9
click at [571, 59] on div "Business location Thermador Repair Group [GEOGRAPHIC_DATA] [PHONE_NUMBER]" at bounding box center [437, 90] width 399 height 69
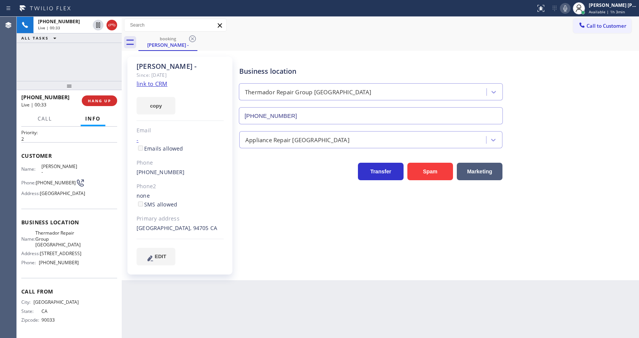
click at [313, 212] on div "Business location Thermador Repair Group [GEOGRAPHIC_DATA] [PHONE_NUMBER] Appli…" at bounding box center [437, 161] width 399 height 205
click at [351, 275] on div "Business location Thermador Repair Group [GEOGRAPHIC_DATA] [PHONE_NUMBER] Appli…" at bounding box center [437, 169] width 399 height 220
click at [291, 304] on div "Back to Dashboard Change Sender ID Customers Technicians Select a contact Outbo…" at bounding box center [380, 177] width 517 height 321
click at [92, 103] on span "HANG UP" at bounding box center [99, 100] width 23 height 5
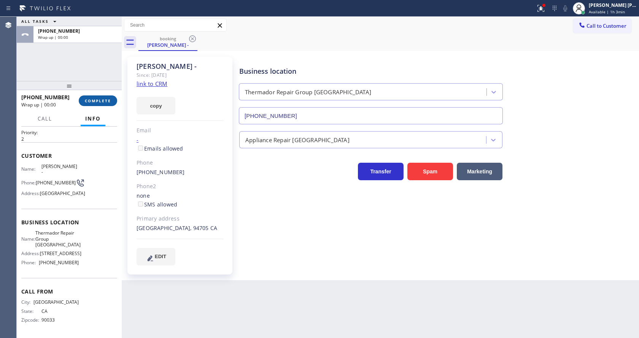
click at [92, 103] on span "COMPLETE" at bounding box center [98, 100] width 26 height 5
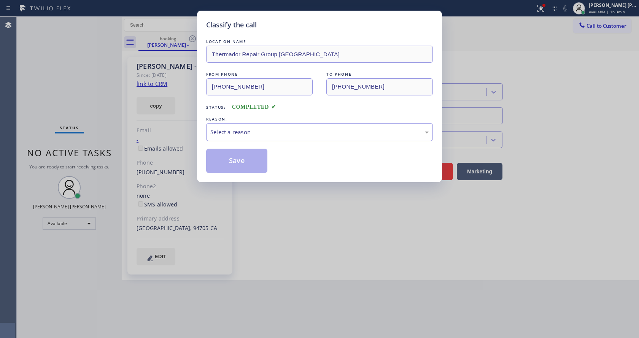
click at [237, 126] on div "Select a reason" at bounding box center [319, 132] width 227 height 18
click at [237, 169] on button "Save" at bounding box center [236, 161] width 61 height 24
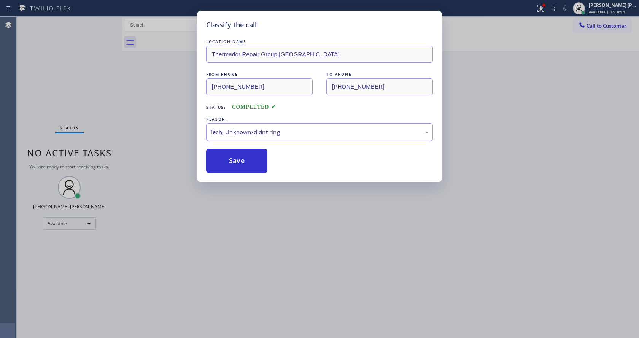
click at [276, 242] on div "Classify the call LOCATION NAME Thermador Repair Group Oakland FROM PHONE [PHON…" at bounding box center [319, 169] width 639 height 338
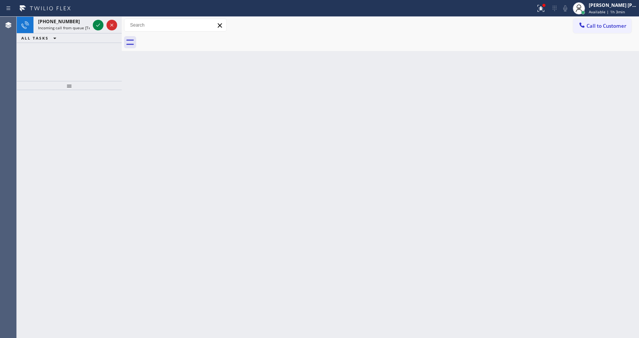
drag, startPoint x: 40, startPoint y: 142, endPoint x: 81, endPoint y: 102, distance: 56.5
click at [40, 142] on div at bounding box center [69, 214] width 105 height 248
drag, startPoint x: 83, startPoint y: 30, endPoint x: 88, endPoint y: 30, distance: 5.4
click at [83, 29] on span "Incoming call from queue [Test] All" at bounding box center [69, 27] width 63 height 5
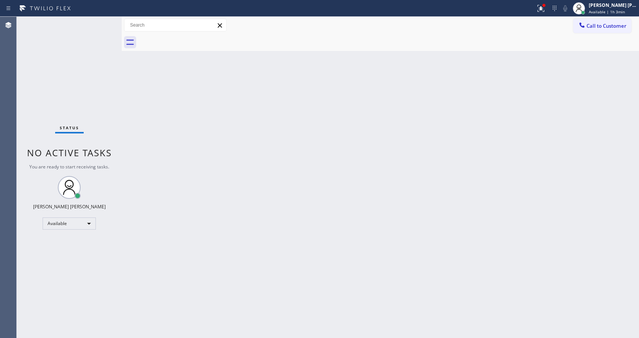
click at [245, 211] on div "Back to Dashboard Change Sender ID Customers Technicians Select a contact Outbo…" at bounding box center [380, 177] width 517 height 321
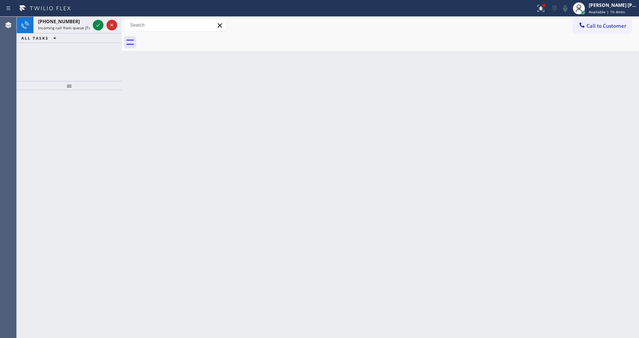
click at [142, 154] on div "Back to Dashboard Change Sender ID Customers Technicians Select a contact Outbo…" at bounding box center [380, 177] width 517 height 321
click at [82, 33] on div "ALL TASKS ALL TASKS ACTIVE TASKS TASKS IN WRAP UP" at bounding box center [69, 38] width 105 height 10
click at [83, 32] on div "[PHONE_NUMBER] Incoming call from queue [Test] All" at bounding box center [62, 25] width 58 height 17
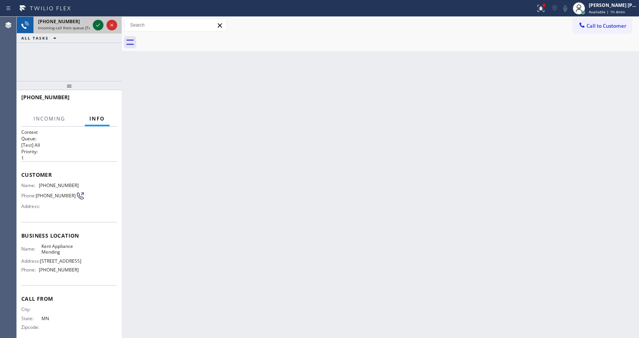
click at [99, 23] on icon at bounding box center [98, 25] width 9 height 9
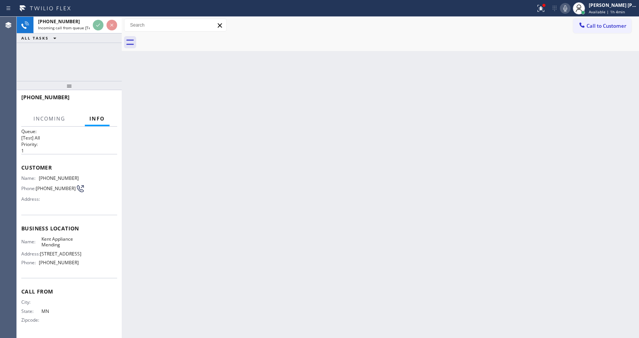
click at [288, 226] on div "Back to Dashboard Change Sender ID Customers Technicians Select a contact Outbo…" at bounding box center [380, 177] width 517 height 321
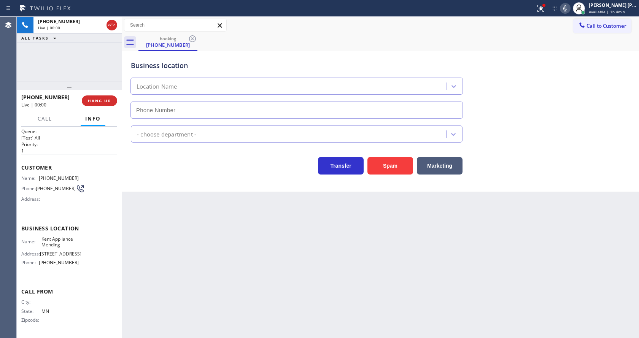
type input "[PHONE_NUMBER]"
click at [229, 270] on div "Back to Dashboard Change Sender ID Customers Technicians Select a contact Outbo…" at bounding box center [380, 177] width 517 height 321
click at [126, 216] on div "Back to Dashboard Change Sender ID Customers Technicians Select a contact Outbo…" at bounding box center [380, 177] width 517 height 321
click at [98, 105] on button "HANG UP" at bounding box center [99, 100] width 35 height 11
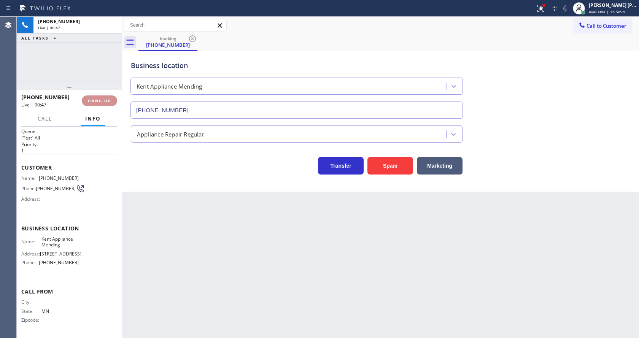
click at [98, 105] on button "HANG UP" at bounding box center [99, 100] width 35 height 11
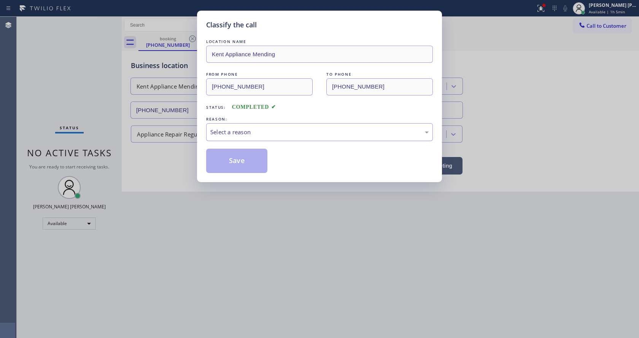
click at [255, 137] on div "Select a reason" at bounding box center [319, 132] width 227 height 18
click at [236, 165] on button "Save" at bounding box center [236, 161] width 61 height 24
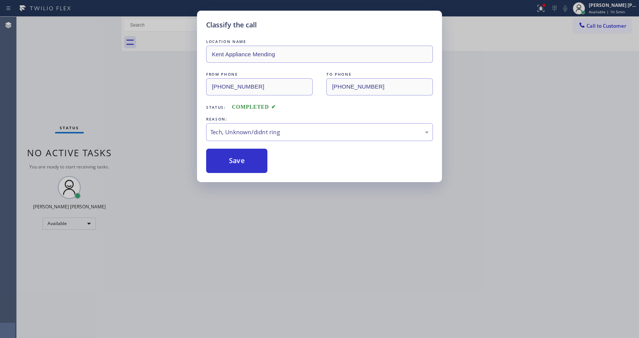
click at [256, 193] on div "Classify the call LOCATION NAME Kent Appliance Mending FROM PHONE [PHONE_NUMBER…" at bounding box center [319, 169] width 639 height 338
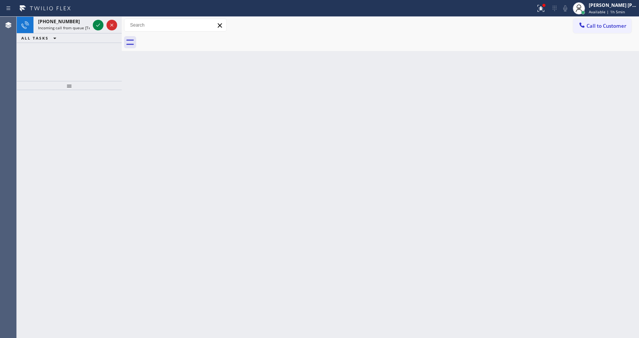
click at [89, 63] on div "[PHONE_NUMBER] Incoming call from queue [Test] All ALL TASKS ALL TASKS ACTIVE T…" at bounding box center [69, 49] width 105 height 64
click at [83, 23] on div "[PHONE_NUMBER]" at bounding box center [64, 21] width 52 height 6
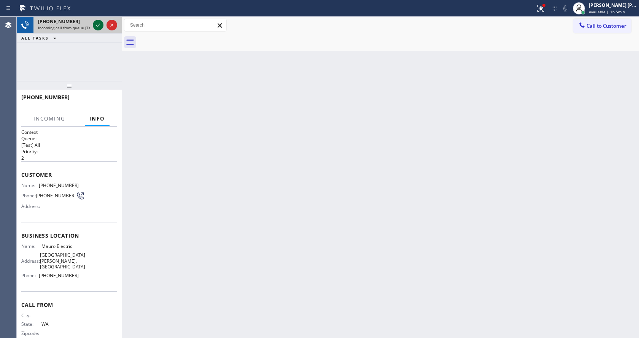
click at [97, 24] on icon at bounding box center [98, 25] width 9 height 9
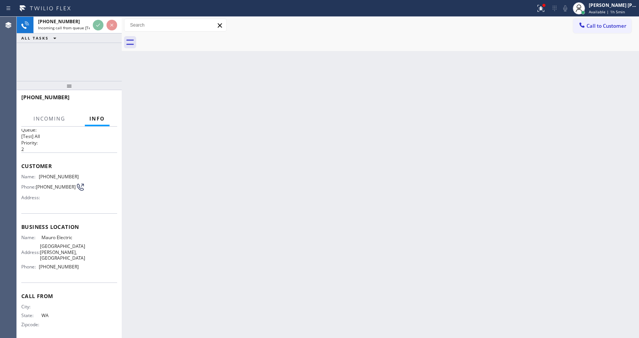
scroll to position [16, 0]
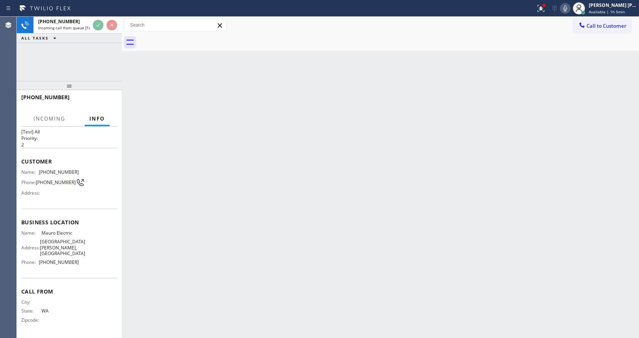
click at [228, 274] on div "Back to Dashboard Change Sender ID Customers Technicians Select a contact Outbo…" at bounding box center [380, 177] width 517 height 321
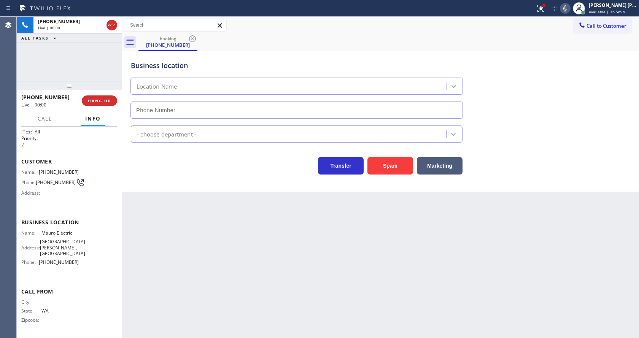
type input "[PHONE_NUMBER]"
click at [248, 309] on div "Back to Dashboard Change Sender ID Customers Technicians Select a contact Outbo…" at bounding box center [380, 177] width 517 height 321
click at [156, 175] on div "Business location Mauro Electric [PHONE_NUMBER] Electricians Transfer Spam Mark…" at bounding box center [380, 121] width 517 height 141
click at [389, 163] on button "Spam" at bounding box center [391, 166] width 46 height 18
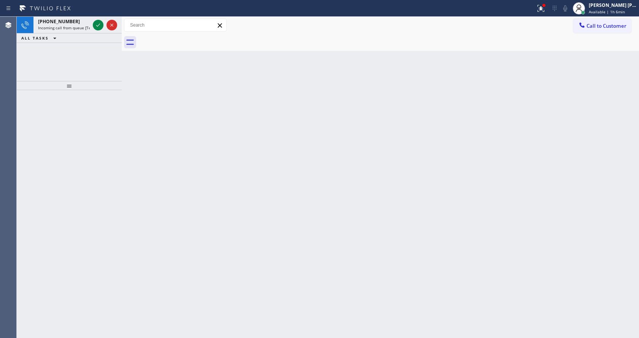
click at [100, 121] on div at bounding box center [69, 214] width 105 height 248
click at [98, 27] on icon at bounding box center [98, 25] width 9 height 9
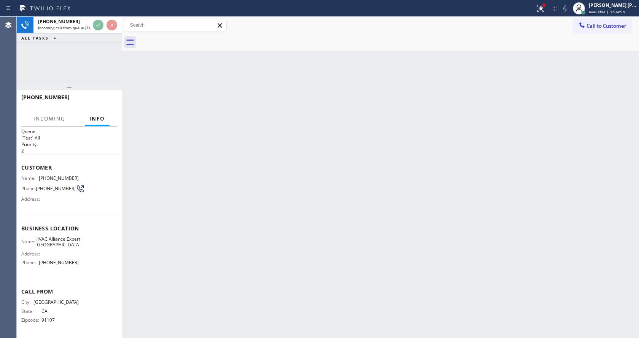
scroll to position [16, 0]
click at [339, 202] on div "Back to Dashboard Change Sender ID Customers Technicians Select a contact Outbo…" at bounding box center [380, 177] width 517 height 321
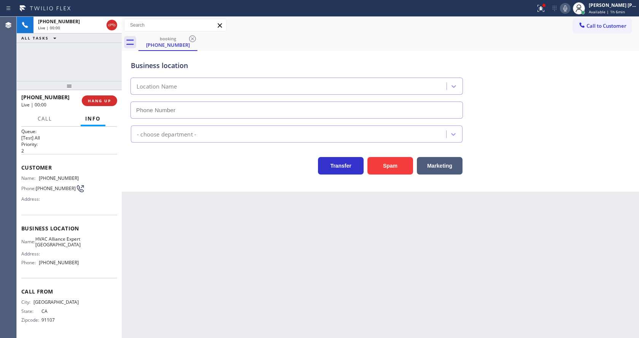
type input "[PHONE_NUMBER]"
click at [132, 224] on div "Back to Dashboard Change Sender ID Customers Technicians Select a contact Outbo…" at bounding box center [380, 177] width 517 height 321
click at [395, 164] on button "Spam" at bounding box center [391, 166] width 46 height 18
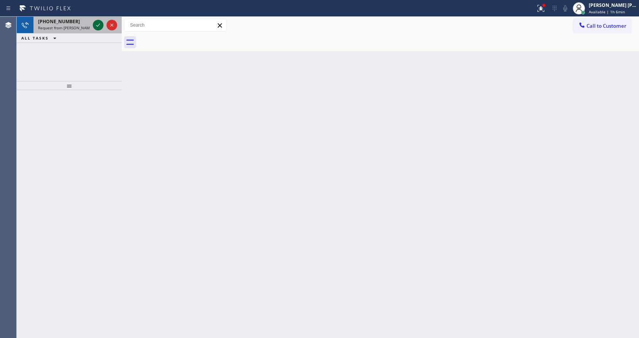
click at [100, 24] on icon at bounding box center [98, 25] width 9 height 9
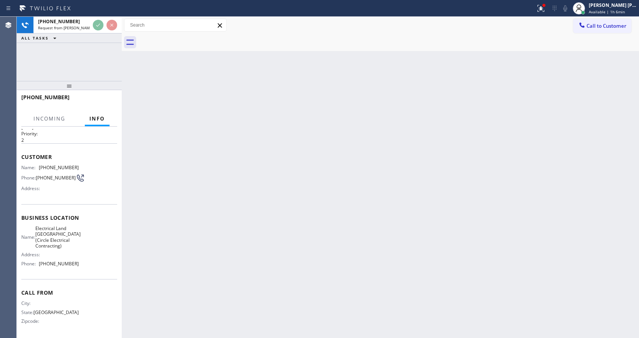
scroll to position [27, 0]
click at [278, 228] on div "Back to Dashboard Change Sender ID Customers Technicians Select a contact Outbo…" at bounding box center [380, 177] width 517 height 321
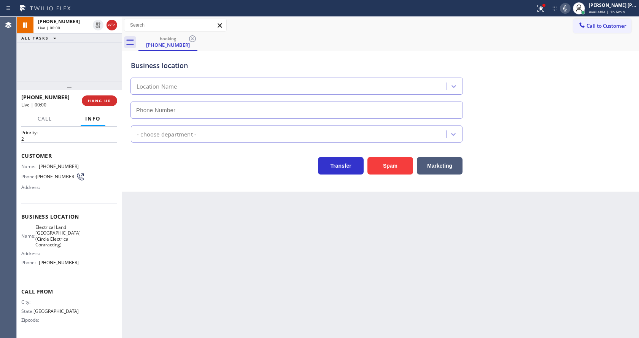
type input "[PHONE_NUMBER]"
click at [211, 259] on div "Back to Dashboard Change Sender ID Customers Technicians Select a contact Outbo…" at bounding box center [380, 177] width 517 height 321
click at [178, 267] on div "Back to Dashboard Change Sender ID Customers Technicians Select a contact Outbo…" at bounding box center [380, 177] width 517 height 321
click at [173, 291] on div "Back to Dashboard Change Sender ID Customers Technicians Select a contact Outbo…" at bounding box center [380, 177] width 517 height 321
click at [350, 259] on div "Back to Dashboard Change Sender ID Customers Technicians Select a contact Outbo…" at bounding box center [380, 177] width 517 height 321
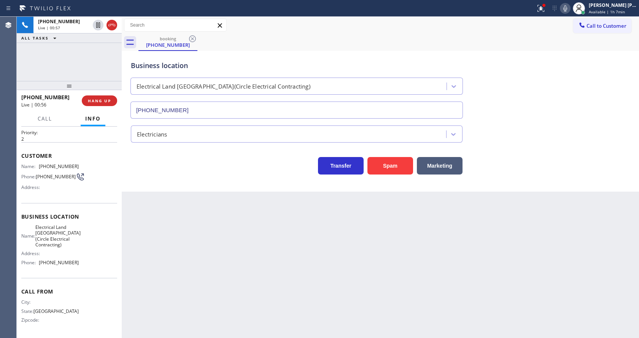
click at [197, 223] on div "Back to Dashboard Change Sender ID Customers Technicians Select a contact Outbo…" at bounding box center [380, 177] width 517 height 321
click at [46, 240] on span "Electrical Land [GEOGRAPHIC_DATA](Circle Electrical Contracting)" at bounding box center [57, 236] width 45 height 24
drag, startPoint x: 40, startPoint y: 156, endPoint x: 102, endPoint y: 162, distance: 63.0
click at [102, 164] on div "Name: [PHONE_NUMBER] Phone: [PHONE_NUMBER] Address:" at bounding box center [69, 179] width 96 height 30
click at [201, 244] on div "Back to Dashboard Change Sender ID Customers Technicians Select a contact Outbo…" at bounding box center [380, 177] width 517 height 321
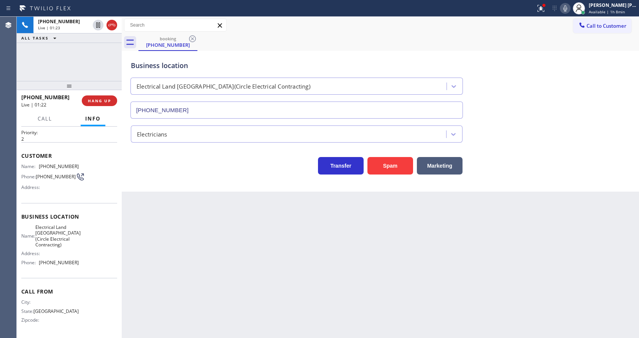
click at [70, 233] on span "Electrical Land [GEOGRAPHIC_DATA](Circle Electrical Contracting)" at bounding box center [57, 236] width 45 height 24
drag, startPoint x: 37, startPoint y: 218, endPoint x: 81, endPoint y: 247, distance: 52.2
click at [81, 247] on div "Business location Name: Electrical Land [GEOGRAPHIC_DATA](Circle Electrical Con…" at bounding box center [69, 240] width 96 height 75
click at [284, 288] on div "Back to Dashboard Change Sender ID Customers Technicians Select a contact Outbo…" at bounding box center [380, 177] width 517 height 321
click at [546, 10] on icon at bounding box center [540, 8] width 9 height 9
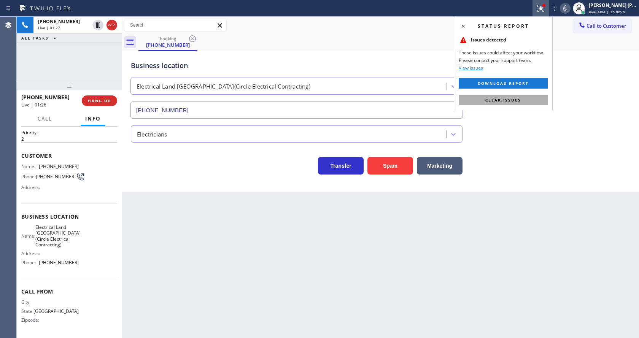
click at [520, 102] on span "Clear issues" at bounding box center [503, 99] width 36 height 5
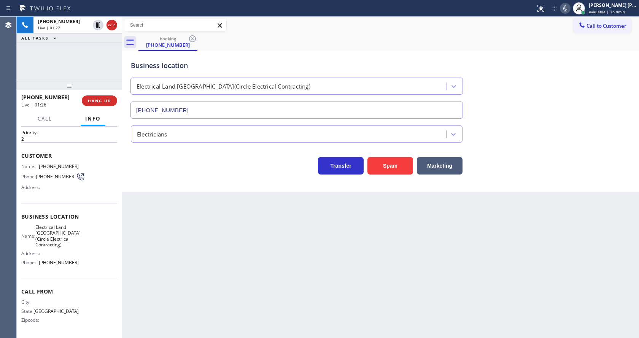
click at [566, 9] on icon at bounding box center [565, 8] width 9 height 9
click at [98, 26] on icon at bounding box center [98, 25] width 9 height 9
click at [198, 244] on div "Back to Dashboard Change Sender ID Customers Technicians Select a contact Outbo…" at bounding box center [380, 177] width 517 height 321
click at [40, 285] on div "Call From City: State: [US_STATE] Zipcode:" at bounding box center [69, 306] width 96 height 57
drag, startPoint x: 37, startPoint y: 267, endPoint x: 84, endPoint y: 267, distance: 47.6
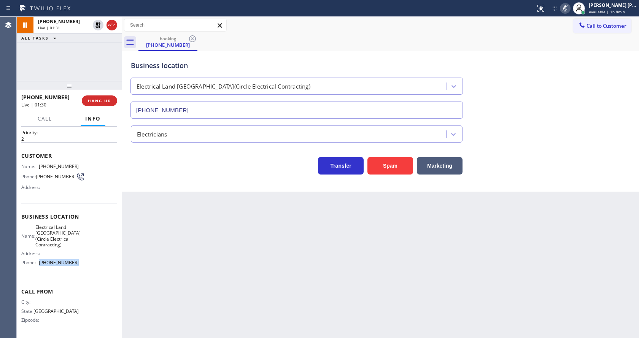
click at [84, 267] on div "Name: Electrical [GEOGRAPHIC_DATA](Circle Electrical Contracting) Address: Phon…" at bounding box center [69, 246] width 96 height 45
click at [215, 268] on div "Back to Dashboard Change Sender ID Customers Technicians Select a contact Outbo…" at bounding box center [380, 177] width 517 height 321
click at [372, 225] on div "Back to Dashboard Change Sender ID Customers Technicians Select a contact Outbo…" at bounding box center [380, 177] width 517 height 321
click at [189, 225] on div "Back to Dashboard Change Sender ID Customers Technicians Select a contact Outbo…" at bounding box center [380, 177] width 517 height 321
click at [305, 247] on div "Back to Dashboard Change Sender ID Customers Technicians Select a contact Outbo…" at bounding box center [380, 177] width 517 height 321
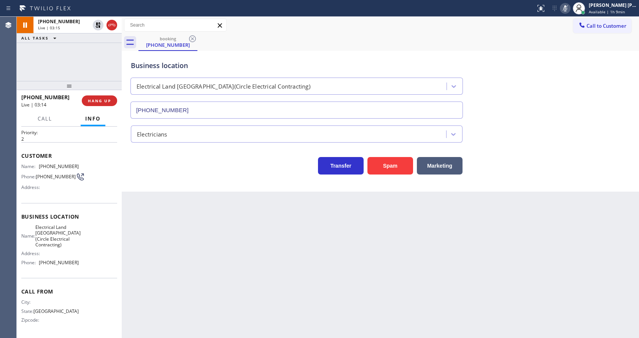
click at [169, 240] on div "Back to Dashboard Change Sender ID Customers Technicians Select a contact Outbo…" at bounding box center [380, 177] width 517 height 321
click at [347, 251] on div "Back to Dashboard Change Sender ID Customers Technicians Select a contact Outbo…" at bounding box center [380, 177] width 517 height 321
click at [99, 24] on icon at bounding box center [98, 25] width 9 height 9
click at [566, 9] on icon at bounding box center [565, 8] width 9 height 9
click at [566, 28] on div "Call to Customer Outbound call Location Search location Your caller id phone nu…" at bounding box center [380, 25] width 517 height 13
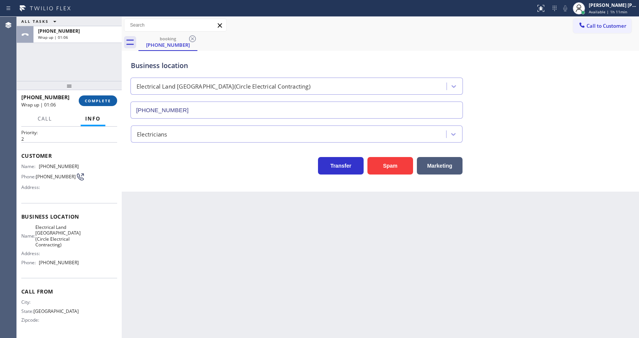
click at [90, 98] on button "COMPLETE" at bounding box center [98, 100] width 38 height 11
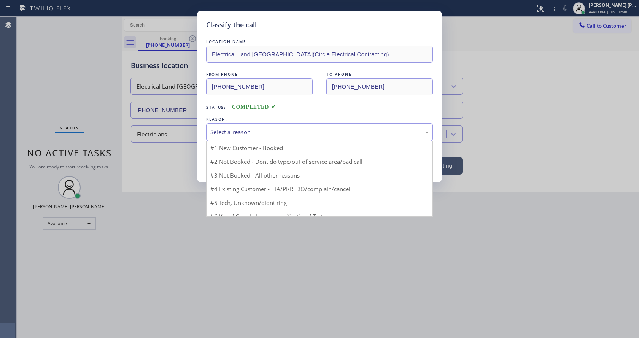
click at [227, 137] on div "Select a reason" at bounding box center [319, 132] width 227 height 18
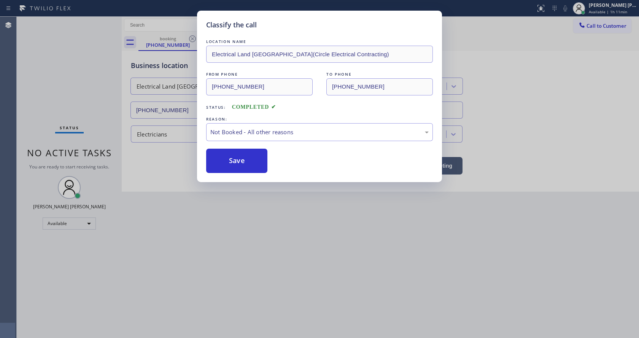
click at [232, 162] on button "Save" at bounding box center [236, 161] width 61 height 24
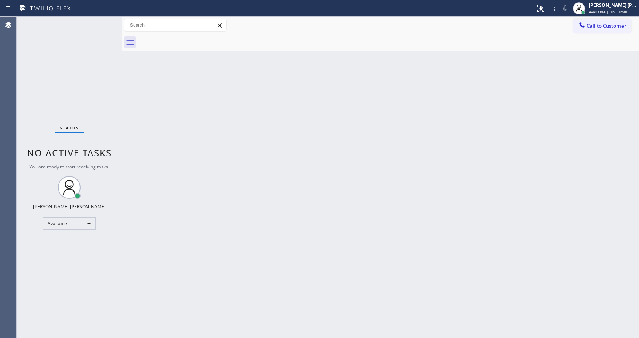
click at [419, 126] on div "Back to Dashboard Change Sender ID Customers Technicians Select a contact Outbo…" at bounding box center [380, 177] width 517 height 321
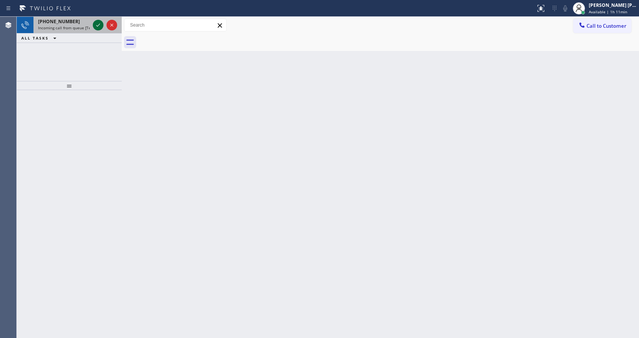
click at [97, 28] on icon at bounding box center [98, 25] width 9 height 9
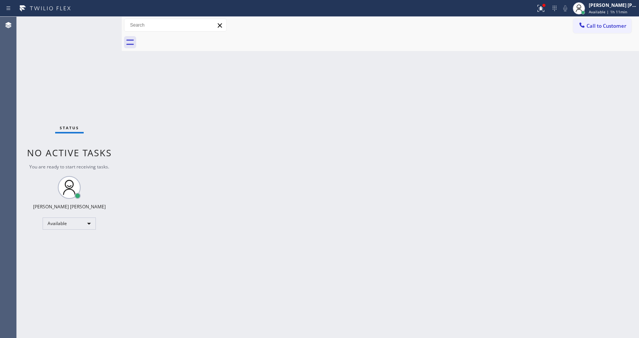
click at [182, 174] on div "Back to Dashboard Change Sender ID Customers Technicians Select a contact Outbo…" at bounding box center [380, 177] width 517 height 321
click at [114, 137] on div "Status No active tasks You are ready to start receiving tasks. [PERSON_NAME] [P…" at bounding box center [69, 177] width 105 height 321
click at [103, 23] on div "Status No active tasks You are ready to start receiving tasks. [PERSON_NAME] [P…" at bounding box center [69, 177] width 105 height 321
click at [104, 22] on div "Status No active tasks You are ready to start receiving tasks. [PERSON_NAME] [P…" at bounding box center [69, 177] width 105 height 321
click at [434, 76] on div "Back to Dashboard Change Sender ID Customers Technicians Select a contact Outbo…" at bounding box center [380, 177] width 517 height 321
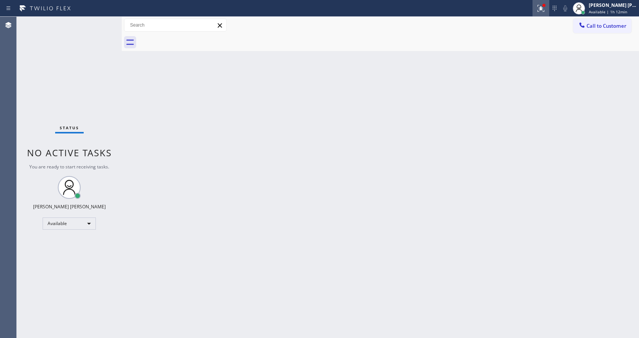
click at [537, 8] on div at bounding box center [541, 8] width 17 height 9
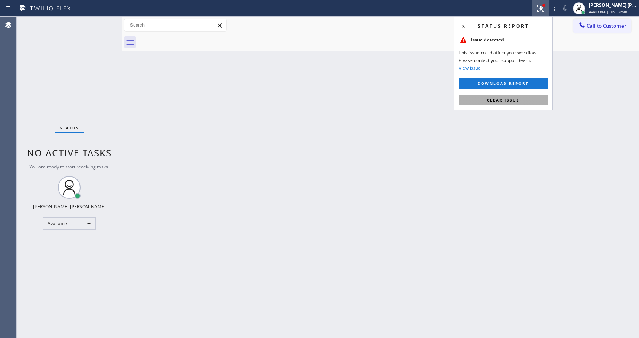
click at [504, 100] on span "Clear issue" at bounding box center [503, 99] width 33 height 5
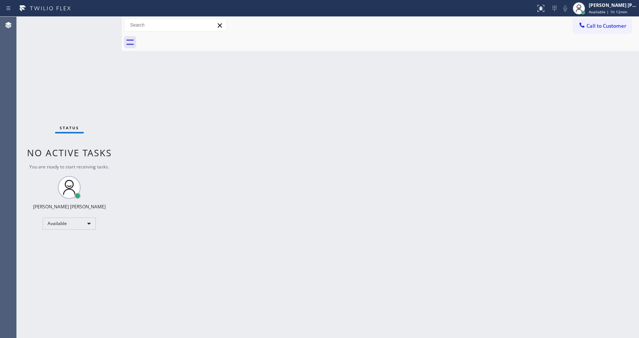
click at [391, 173] on div "Back to Dashboard Change Sender ID Customers Technicians Select a contact Outbo…" at bounding box center [380, 177] width 517 height 321
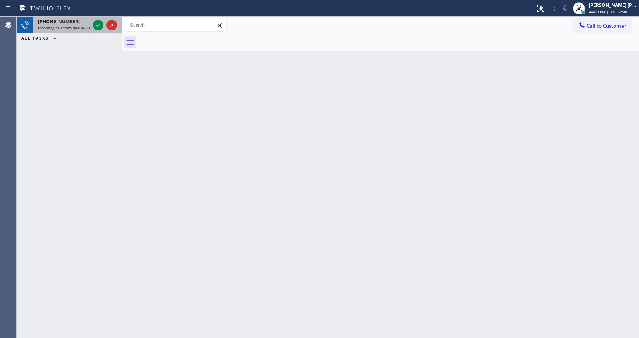
click at [88, 22] on div "[PHONE_NUMBER]" at bounding box center [64, 21] width 52 height 6
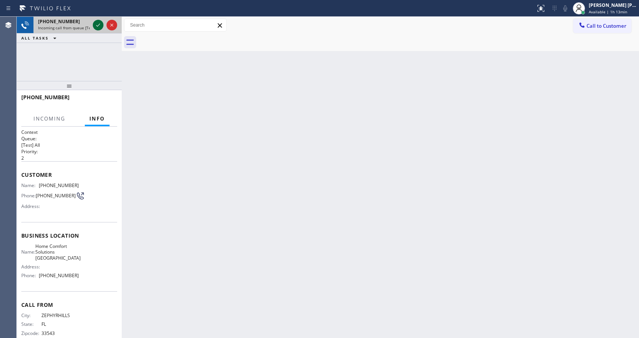
click at [95, 24] on icon at bounding box center [98, 25] width 9 height 9
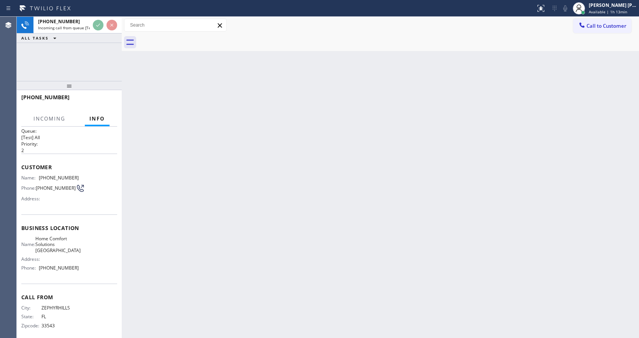
scroll to position [10, 0]
click at [263, 198] on div "Back to Dashboard Change Sender ID Customers Technicians Select a contact Outbo…" at bounding box center [380, 177] width 517 height 321
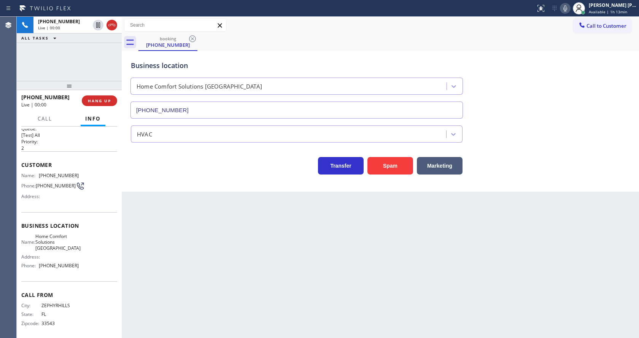
type input "[PHONE_NUMBER]"
click at [155, 226] on div "Back to Dashboard Change Sender ID Customers Technicians Select a contact Outbo…" at bounding box center [380, 177] width 517 height 321
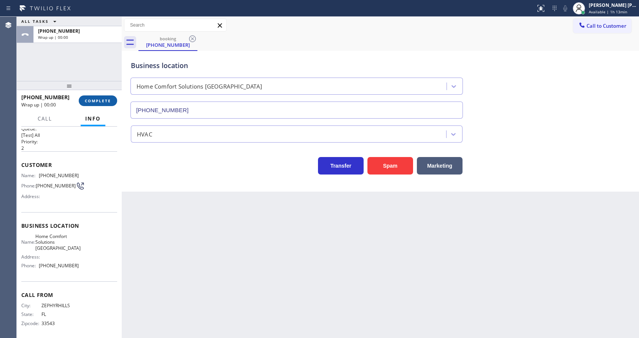
click at [82, 103] on button "COMPLETE" at bounding box center [98, 100] width 38 height 11
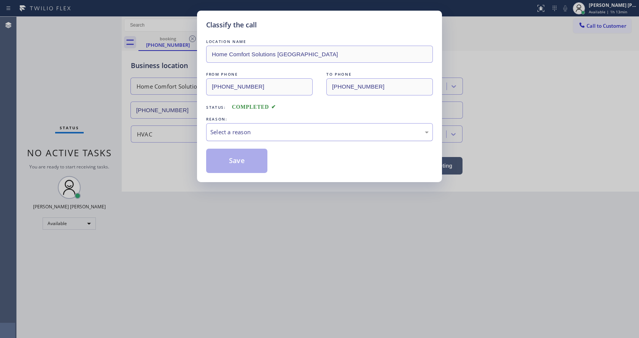
click at [207, 132] on div "Select a reason" at bounding box center [319, 132] width 227 height 18
click at [223, 156] on button "Save" at bounding box center [236, 161] width 61 height 24
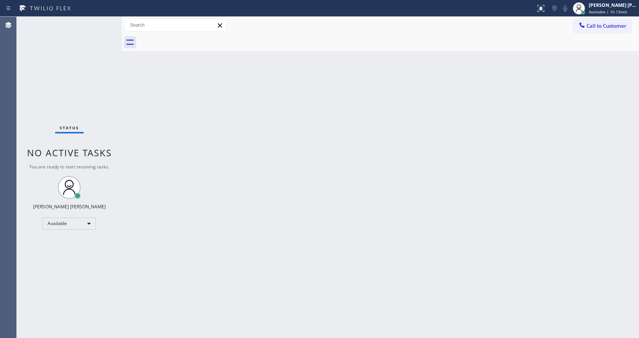
click at [235, 215] on div "Back to Dashboard Change Sender ID Customers Technicians Select a contact Outbo…" at bounding box center [380, 177] width 517 height 321
click at [293, 230] on div "Back to Dashboard Change Sender ID Customers Technicians Select a contact Outbo…" at bounding box center [380, 177] width 517 height 321
click at [215, 215] on div "Back to Dashboard Change Sender ID Customers Technicians Select a contact Outbo…" at bounding box center [380, 177] width 517 height 321
click at [91, 113] on div "Status No active tasks You are ready to start receiving tasks. [PERSON_NAME] [P…" at bounding box center [69, 177] width 105 height 321
click at [103, 19] on div "Status No active tasks You are ready to start receiving tasks. [PERSON_NAME] [P…" at bounding box center [69, 177] width 105 height 321
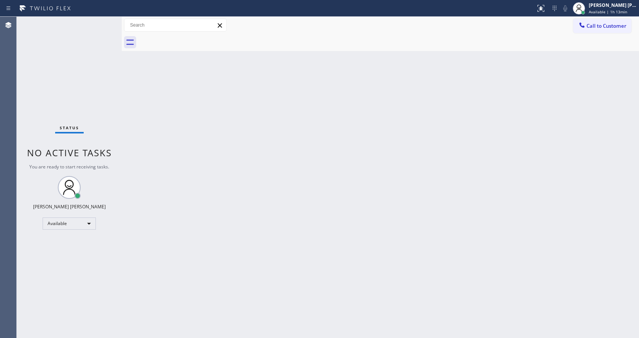
click at [103, 21] on div "Status No active tasks You are ready to start receiving tasks. [PERSON_NAME] [P…" at bounding box center [69, 177] width 105 height 321
drag, startPoint x: 97, startPoint y: 24, endPoint x: 371, endPoint y: 175, distance: 313.1
click at [375, 175] on div "Back to Dashboard Change Sender ID Customers Technicians Select a contact Outbo…" at bounding box center [380, 177] width 517 height 321
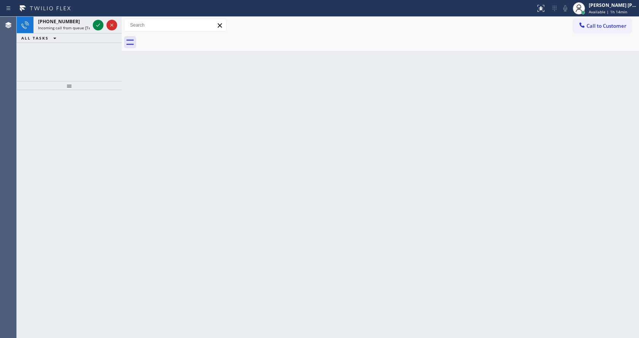
click at [136, 153] on div "Back to Dashboard Change Sender ID Customers Technicians Select a contact Outbo…" at bounding box center [380, 177] width 517 height 321
click at [70, 30] on span "Incoming call from queue [Test] All" at bounding box center [69, 27] width 63 height 5
click at [94, 27] on icon at bounding box center [98, 25] width 9 height 9
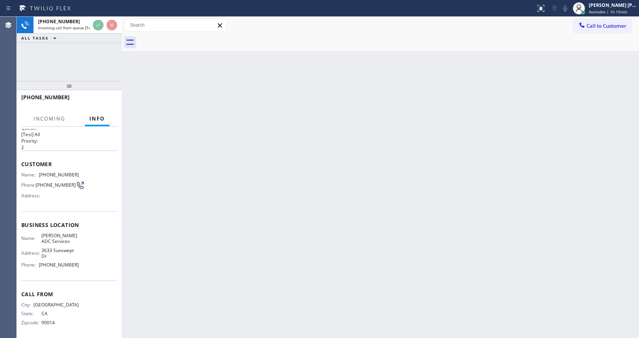
scroll to position [16, 0]
click at [308, 220] on div "Back to Dashboard Change Sender ID Customers Technicians Select a contact Outbo…" at bounding box center [380, 177] width 517 height 321
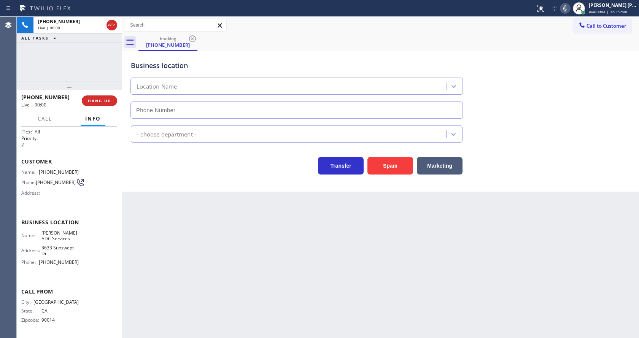
type input "[PHONE_NUMBER]"
click at [170, 173] on div "Transfer Spam Marketing" at bounding box center [296, 163] width 335 height 21
click at [567, 10] on icon at bounding box center [565, 8] width 4 height 6
click at [567, 135] on div "Air Duct Cleaning Res" at bounding box center [380, 133] width 502 height 20
click at [568, 11] on icon at bounding box center [565, 8] width 9 height 9
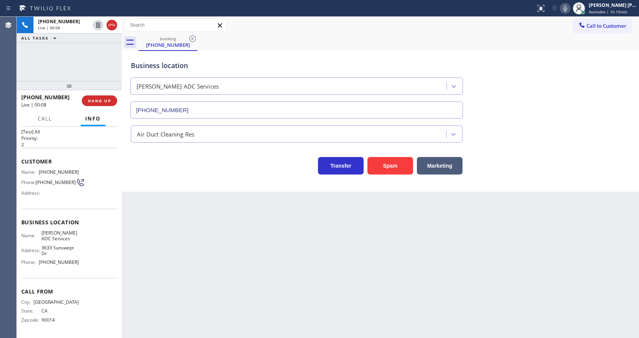
click at [578, 158] on div "Transfer Spam Marketing" at bounding box center [380, 162] width 502 height 24
click at [260, 280] on div "Back to Dashboard Change Sender ID Customers Technicians Select a contact Outbo…" at bounding box center [380, 177] width 517 height 321
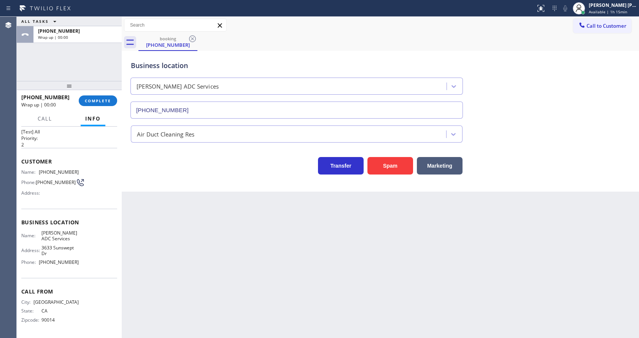
click at [168, 197] on div "Back to Dashboard Change Sender ID Customers Technicians Select a contact Outbo…" at bounding box center [380, 177] width 517 height 321
click at [111, 107] on div "[PHONE_NUMBER] Wrap up | 00:00 COMPLETE" at bounding box center [69, 101] width 96 height 20
click at [101, 102] on span "COMPLETE" at bounding box center [98, 100] width 26 height 5
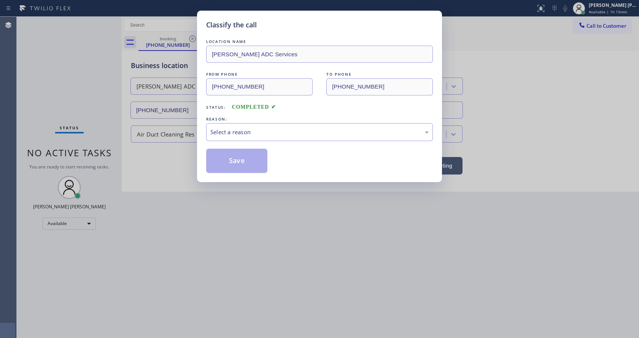
click at [208, 135] on div "Select a reason" at bounding box center [319, 132] width 227 height 18
click at [234, 167] on button "Save" at bounding box center [236, 161] width 61 height 24
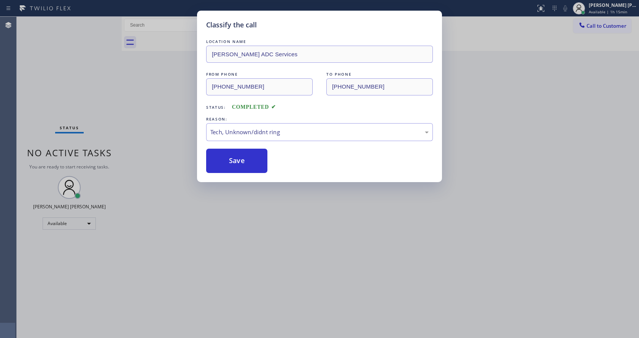
click at [258, 232] on div "Classify the call LOCATION NAME [PERSON_NAME] ADC Services FROM PHONE [PHONE_NU…" at bounding box center [319, 169] width 639 height 338
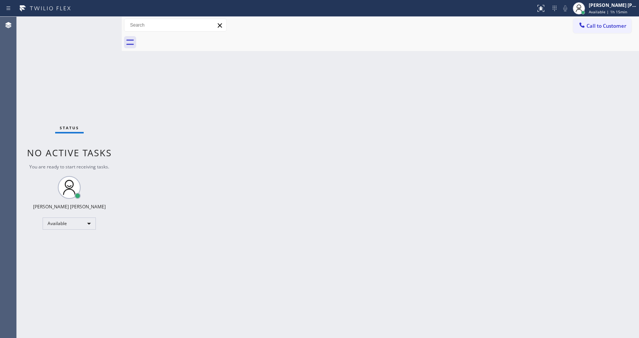
click at [140, 124] on div "Back to Dashboard Change Sender ID Customers Technicians Select a contact Outbo…" at bounding box center [380, 177] width 517 height 321
click at [100, 21] on div "Status No active tasks You are ready to start receiving tasks. [PERSON_NAME] [P…" at bounding box center [69, 177] width 105 height 321
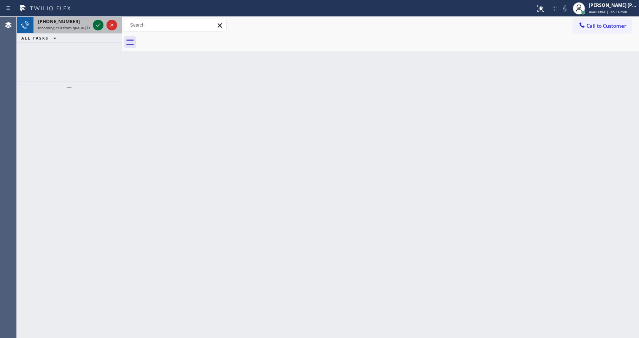
click at [98, 21] on icon at bounding box center [98, 25] width 9 height 9
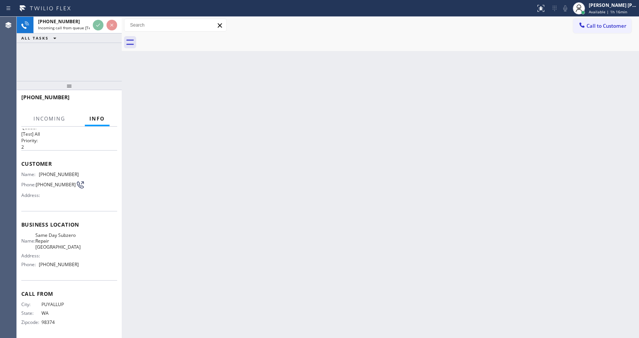
scroll to position [16, 0]
click at [331, 212] on div "Back to Dashboard Change Sender ID Customers Technicians Select a contact Outbo…" at bounding box center [380, 177] width 517 height 321
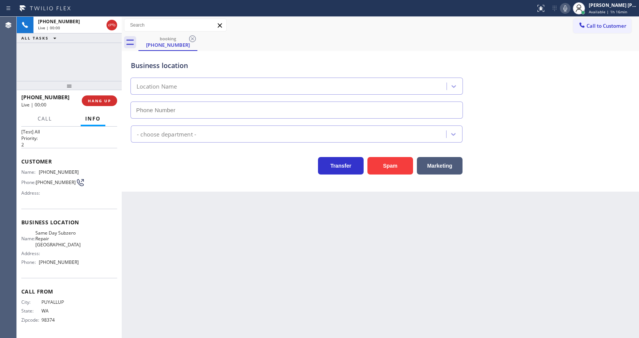
type input "[PHONE_NUMBER]"
click at [391, 162] on button "Spam" at bounding box center [391, 166] width 46 height 18
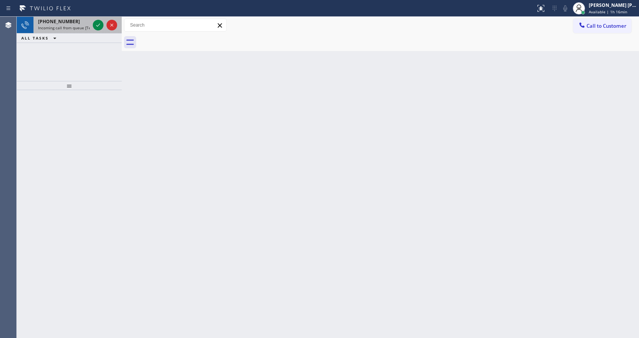
click at [95, 20] on div at bounding box center [104, 25] width 27 height 17
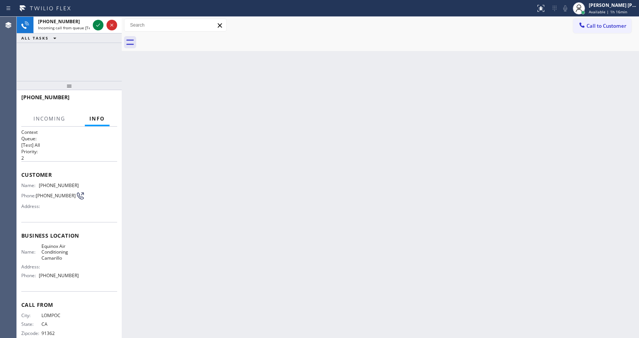
click at [101, 35] on div "ALL TASKS ALL TASKS ACTIVE TASKS TASKS IN WRAP UP" at bounding box center [69, 38] width 105 height 10
click at [93, 23] on div at bounding box center [98, 25] width 11 height 9
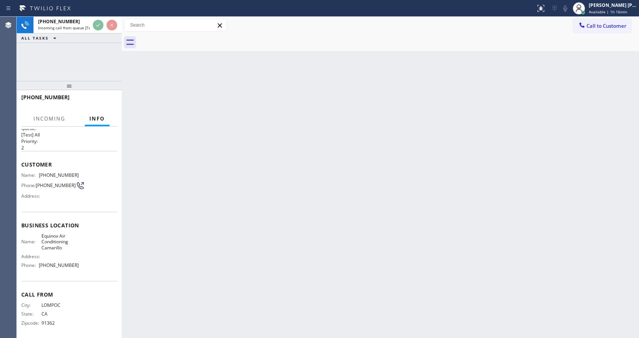
scroll to position [16, 0]
click at [219, 260] on div "Back to Dashboard Change Sender ID Customers Technicians Select a contact Outbo…" at bounding box center [380, 177] width 517 height 321
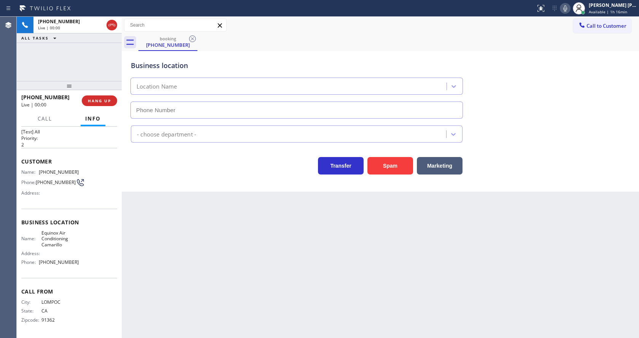
type input "[PHONE_NUMBER]"
click at [383, 173] on button "Spam" at bounding box center [391, 166] width 46 height 18
click at [298, 288] on div "Back to Dashboard Change Sender ID Customers Technicians Select a contact Outbo…" at bounding box center [380, 177] width 517 height 321
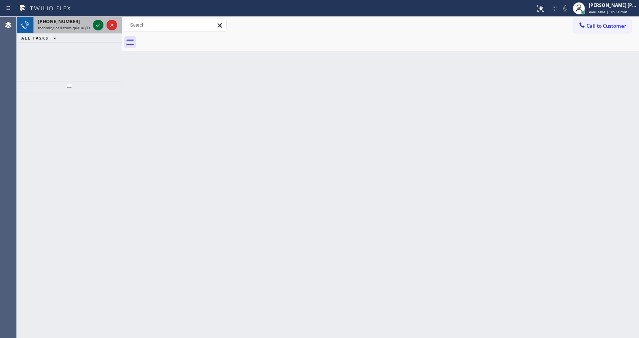
click at [97, 25] on icon at bounding box center [98, 25] width 9 height 9
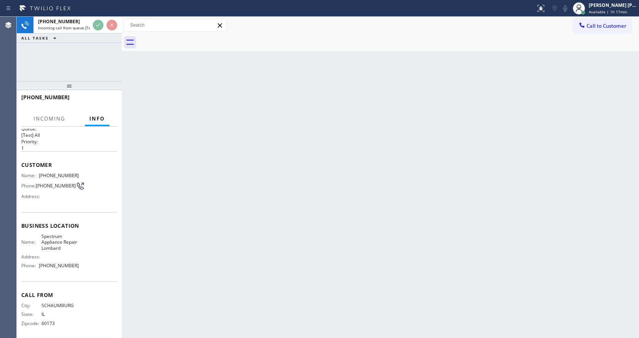
scroll to position [16, 0]
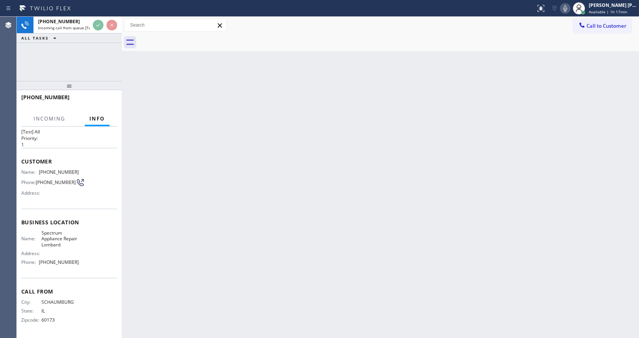
click at [270, 259] on div "Back to Dashboard Change Sender ID Customers Technicians Select a contact Outbo…" at bounding box center [380, 177] width 517 height 321
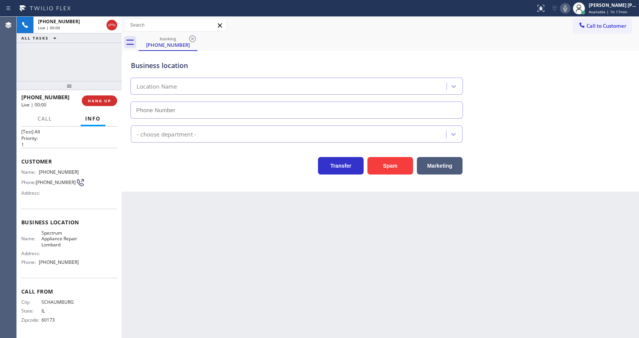
type input "[PHONE_NUMBER]"
click at [243, 263] on div "Back to Dashboard Change Sender ID Customers Technicians Select a contact Outbo…" at bounding box center [380, 177] width 517 height 321
click at [103, 195] on div "Name: [PHONE_NUMBER] Phone: [PHONE_NUMBER] Address:" at bounding box center [69, 184] width 96 height 30
click at [216, 219] on div "Back to Dashboard Change Sender ID Customers Technicians Select a contact Outbo…" at bounding box center [380, 177] width 517 height 321
click at [163, 214] on div "Back to Dashboard Change Sender ID Customers Technicians Select a contact Outbo…" at bounding box center [380, 177] width 517 height 321
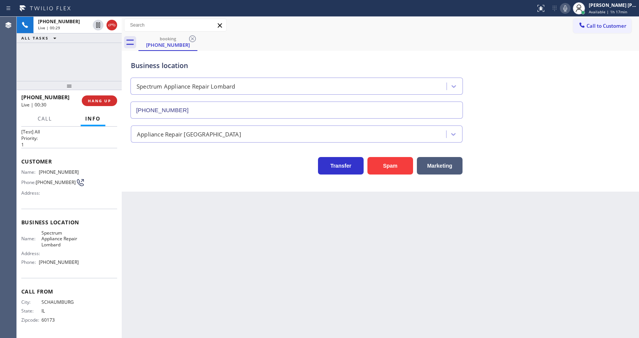
click at [162, 204] on div "Back to Dashboard Change Sender ID Customers Technicians Select a contact Outbo…" at bounding box center [380, 177] width 517 height 321
click at [239, 250] on div "Back to Dashboard Change Sender ID Customers Technicians Select a contact Outbo…" at bounding box center [380, 177] width 517 height 321
click at [180, 189] on div "Business location Spectrum Appliance Repair [GEOGRAPHIC_DATA] [PHONE_NUMBER] Ap…" at bounding box center [380, 121] width 517 height 141
click at [271, 241] on div "Back to Dashboard Change Sender ID Customers Technicians Select a contact Outbo…" at bounding box center [380, 177] width 517 height 321
click at [188, 224] on div "Back to Dashboard Change Sender ID Customers Technicians Select a contact Outbo…" at bounding box center [380, 177] width 517 height 321
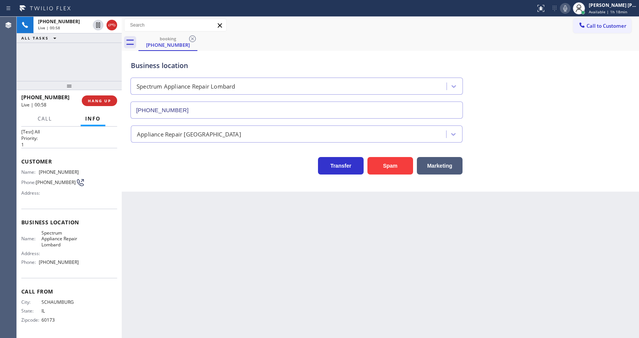
click at [181, 326] on div "Back to Dashboard Change Sender ID Customers Technicians Select a contact Outbo…" at bounding box center [380, 177] width 517 height 321
click at [298, 237] on div "Back to Dashboard Change Sender ID Customers Technicians Select a contact Outbo…" at bounding box center [380, 177] width 517 height 321
click at [385, 271] on div "Back to Dashboard Change Sender ID Customers Technicians Select a contact Outbo…" at bounding box center [380, 177] width 517 height 321
click at [153, 226] on div "Back to Dashboard Change Sender ID Customers Technicians Select a contact Outbo…" at bounding box center [380, 177] width 517 height 321
click at [181, 200] on div "Back to Dashboard Change Sender ID Customers Technicians Select a contact Outbo…" at bounding box center [380, 177] width 517 height 321
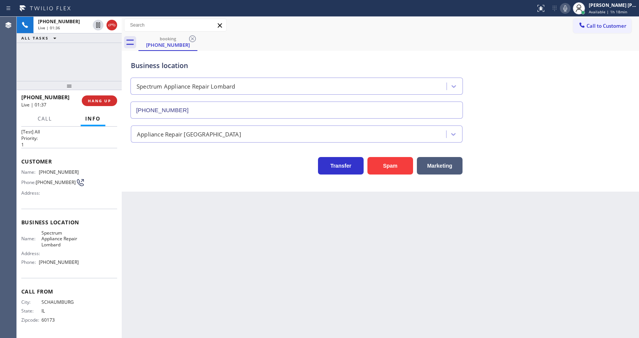
click at [179, 237] on div "Back to Dashboard Change Sender ID Customers Technicians Select a contact Outbo…" at bounding box center [380, 177] width 517 height 321
click at [49, 226] on div "Business location Name: Spectrum Appliance Repair Lombard Address: Phone: [PHON…" at bounding box center [69, 243] width 96 height 69
drag, startPoint x: 37, startPoint y: 171, endPoint x: 88, endPoint y: 171, distance: 51.0
click at [88, 171] on div "Name: [PHONE_NUMBER] Phone: [PHONE_NUMBER] Address:" at bounding box center [69, 184] width 96 height 30
drag, startPoint x: 206, startPoint y: 236, endPoint x: 191, endPoint y: 284, distance: 49.7
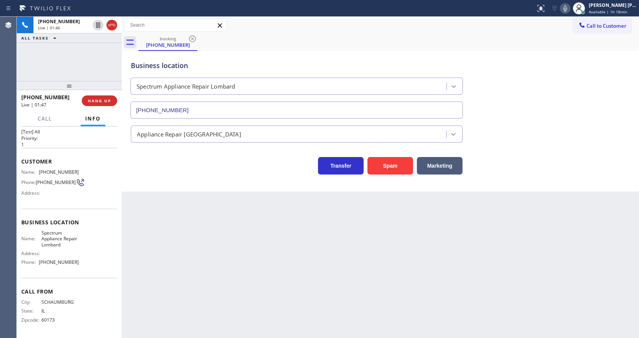
click at [205, 236] on div "Back to Dashboard Change Sender ID Customers Technicians Select a contact Outbo…" at bounding box center [380, 177] width 517 height 321
click at [54, 243] on span "Spectrum Appliance Repair Lombard" at bounding box center [60, 239] width 38 height 18
drag, startPoint x: 37, startPoint y: 231, endPoint x: 77, endPoint y: 249, distance: 44.6
click at [77, 249] on div "Name: Spectrum Appliance Repair Lombard Address: Phone: [PHONE_NUMBER]" at bounding box center [69, 249] width 96 height 38
drag, startPoint x: 192, startPoint y: 248, endPoint x: 174, endPoint y: 336, distance: 89.7
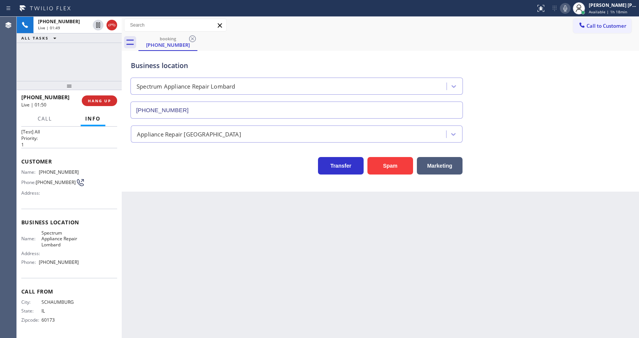
click at [191, 248] on div "Back to Dashboard Change Sender ID Customers Technicians Select a contact Outbo…" at bounding box center [380, 177] width 517 height 321
click at [50, 257] on div "Name: Spectrum Appliance Repair Lombard Address: Phone: [PHONE_NUMBER]" at bounding box center [49, 249] width 57 height 38
drag, startPoint x: 38, startPoint y: 261, endPoint x: 81, endPoint y: 264, distance: 43.1
click at [81, 264] on div "Name: Spectrum Appliance Repair Lombard Address: Phone: [PHONE_NUMBER]" at bounding box center [69, 249] width 96 height 38
click at [203, 248] on div "Back to Dashboard Change Sender ID Customers Technicians Select a contact Outbo…" at bounding box center [380, 177] width 517 height 321
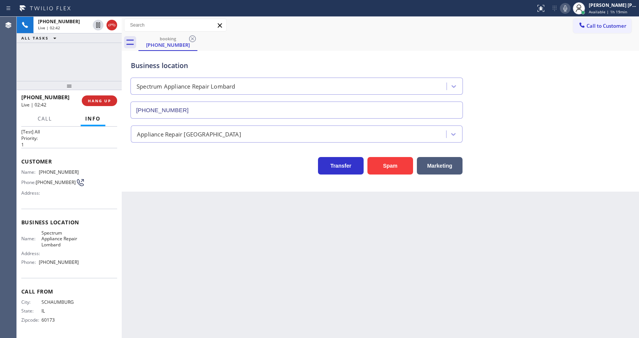
click at [326, 259] on div "Back to Dashboard Change Sender ID Customers Technicians Select a contact Outbo…" at bounding box center [380, 177] width 517 height 321
click at [295, 270] on div "Back to Dashboard Change Sender ID Customers Technicians Select a contact Outbo…" at bounding box center [380, 177] width 517 height 321
click at [170, 194] on div "Back to Dashboard Change Sender ID Customers Technicians Select a contact Outbo…" at bounding box center [380, 177] width 517 height 321
click at [233, 270] on div "Back to Dashboard Change Sender ID Customers Technicians Select a contact Outbo…" at bounding box center [380, 177] width 517 height 321
click at [322, 278] on div "Back to Dashboard Change Sender ID Customers Technicians Select a contact Outbo…" at bounding box center [380, 177] width 517 height 321
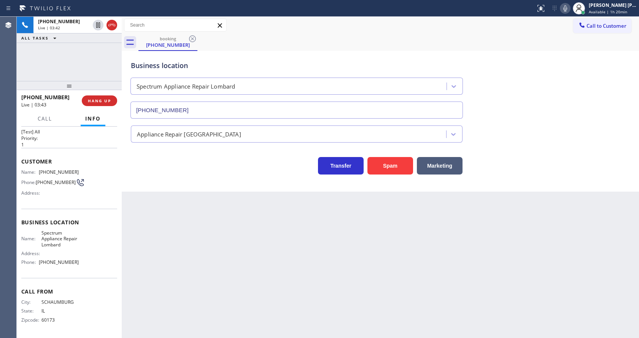
click at [242, 254] on div "Back to Dashboard Change Sender ID Customers Technicians Select a contact Outbo…" at bounding box center [380, 177] width 517 height 321
drag, startPoint x: 342, startPoint y: 248, endPoint x: 153, endPoint y: 62, distance: 265.5
click at [341, 248] on div "Back to Dashboard Change Sender ID Customers Technicians Select a contact Outbo…" at bounding box center [380, 177] width 517 height 321
click at [255, 317] on div "Back to Dashboard Change Sender ID Customers Technicians Select a contact Outbo…" at bounding box center [380, 177] width 517 height 321
click at [384, 229] on div "Back to Dashboard Change Sender ID Customers Technicians Select a contact Outbo…" at bounding box center [380, 177] width 517 height 321
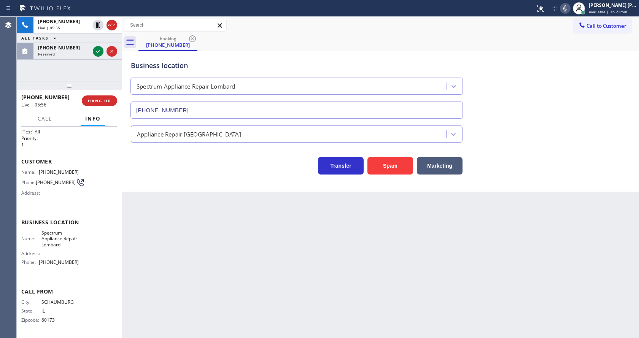
click at [156, 206] on div "Back to Dashboard Change Sender ID Customers Technicians Select a contact Outbo…" at bounding box center [380, 177] width 517 height 321
click at [96, 47] on icon at bounding box center [98, 51] width 9 height 9
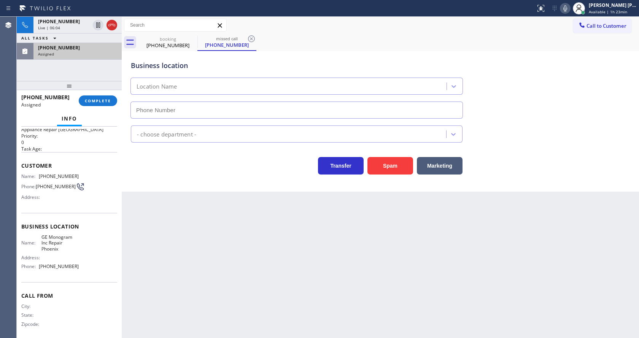
type input "[PHONE_NUMBER]"
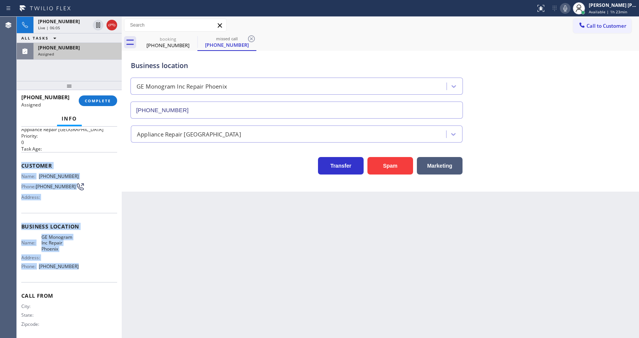
drag, startPoint x: 20, startPoint y: 167, endPoint x: 75, endPoint y: 269, distance: 115.9
click at [75, 269] on div "Context Queue: Appliance Repair High End Priority: 0 Task Age: Customer Name: […" at bounding box center [69, 233] width 105 height 212
click at [101, 103] on span "COMPLETE" at bounding box center [98, 100] width 26 height 5
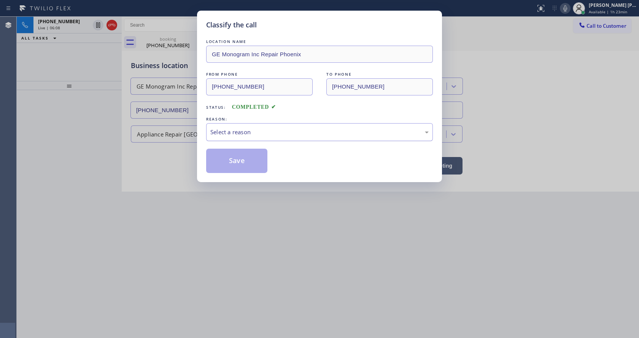
click at [263, 135] on div "Select a reason" at bounding box center [319, 132] width 218 height 9
click at [241, 169] on button "Save" at bounding box center [236, 161] width 61 height 24
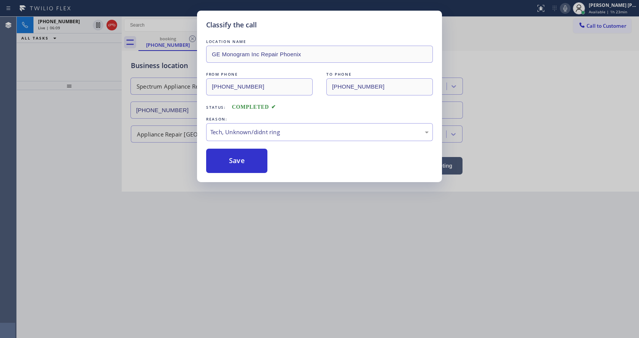
click at [272, 237] on div "Classify the call LOCATION NAME GE Monogram Inc Repair Phoenix FROM PHONE [PHON…" at bounding box center [319, 169] width 639 height 338
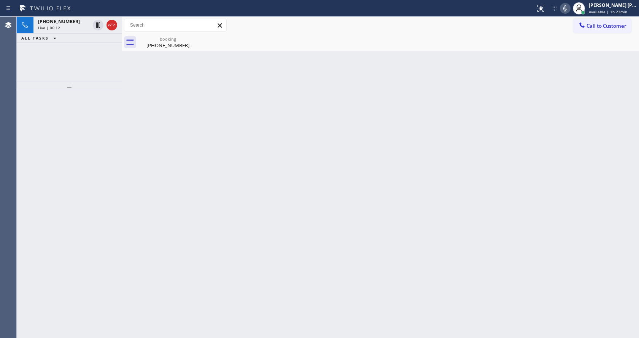
click at [125, 220] on div "Back to Dashboard Change Sender ID Customers Technicians Select a contact Outbo…" at bounding box center [380, 177] width 517 height 321
drag, startPoint x: 103, startPoint y: 85, endPoint x: 112, endPoint y: 80, distance: 10.7
click at [103, 85] on div at bounding box center [69, 85] width 105 height 9
click at [153, 52] on div "Back to Dashboard Change Sender ID Customers Technicians Select a contact Outbo…" at bounding box center [380, 177] width 517 height 321
click at [153, 48] on div "[PHONE_NUMBER]" at bounding box center [167, 45] width 57 height 7
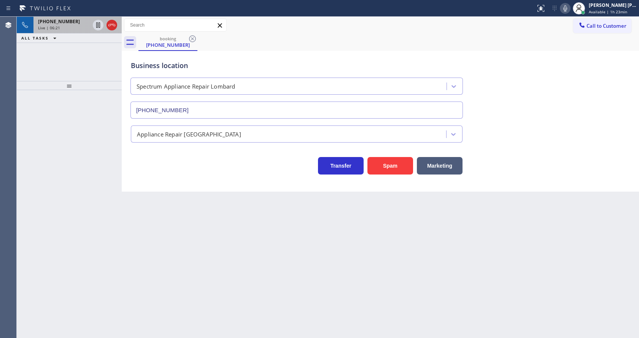
click at [83, 28] on div "Live | 06:21" at bounding box center [64, 27] width 52 height 5
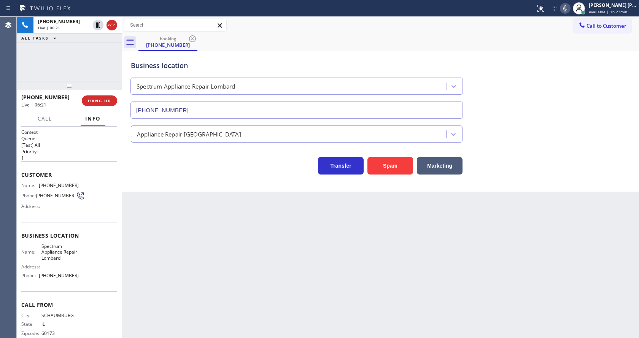
click at [188, 221] on div "Back to Dashboard Change Sender ID Customers Technicians Select a contact Outbo…" at bounding box center [380, 177] width 517 height 321
click at [298, 235] on div "Back to Dashboard Change Sender ID Customers Technicians Select a contact Outbo…" at bounding box center [380, 177] width 517 height 321
click at [193, 208] on div "Back to Dashboard Change Sender ID Customers Technicians Select a contact Outbo…" at bounding box center [380, 177] width 517 height 321
click at [329, 250] on div "Back to Dashboard Change Sender ID Customers Technicians Select a contact Outbo…" at bounding box center [380, 177] width 517 height 321
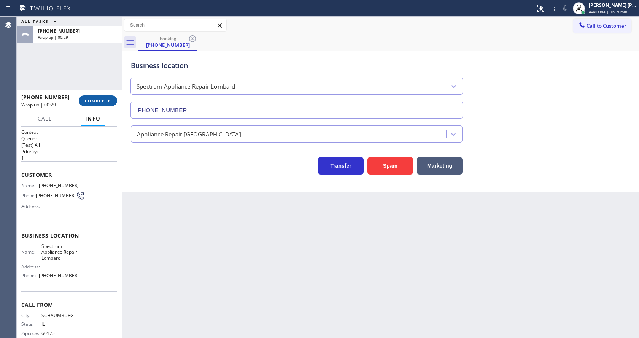
click at [99, 103] on button "COMPLETE" at bounding box center [98, 100] width 38 height 11
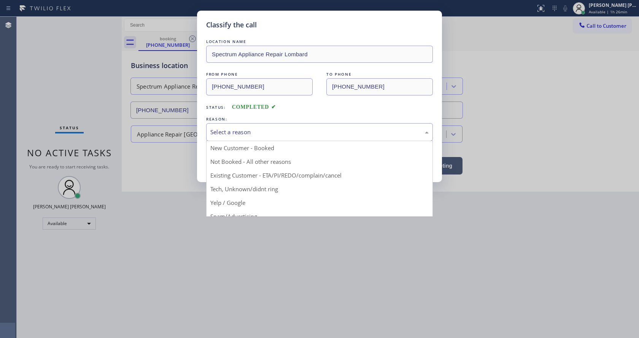
click at [242, 137] on div "Select a reason" at bounding box center [319, 132] width 227 height 18
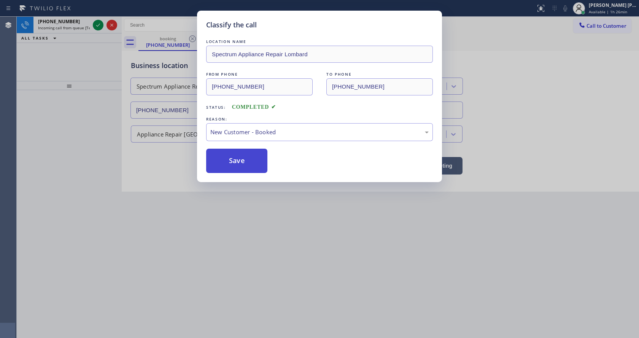
click at [234, 156] on button "Save" at bounding box center [236, 161] width 61 height 24
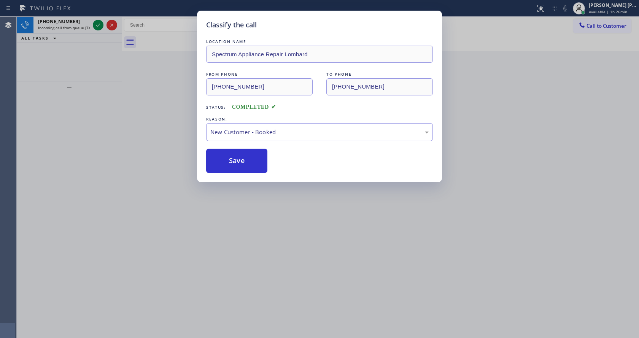
click at [259, 204] on div "Classify the call LOCATION NAME Spectrum Appliance Repair Lombard FROM PHONE [P…" at bounding box center [319, 169] width 639 height 338
click at [245, 337] on div "Classify the call LOCATION NAME Spectrum Appliance Repair Lombard FROM PHONE [P…" at bounding box center [319, 169] width 639 height 338
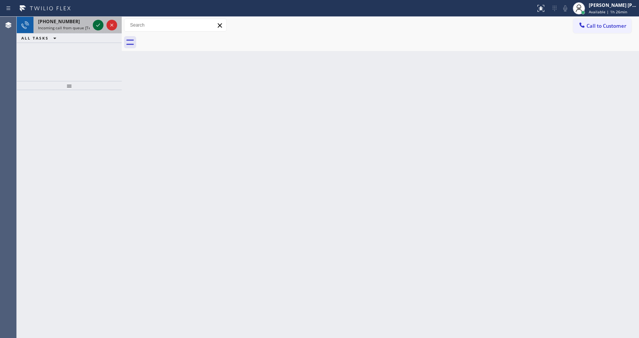
click at [97, 25] on icon at bounding box center [98, 25] width 9 height 9
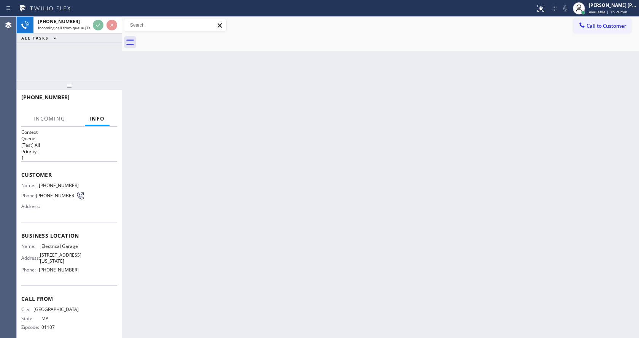
scroll to position [22, 0]
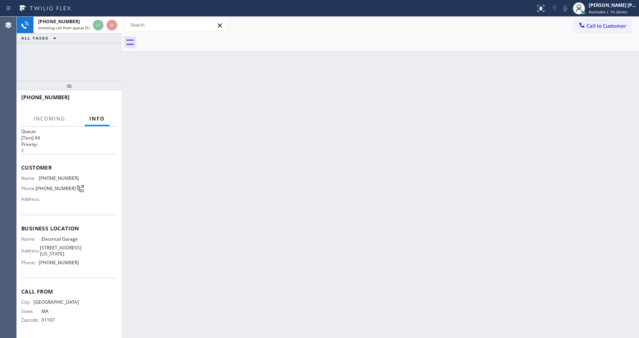
click at [258, 210] on div "Back to Dashboard Change Sender ID Customers Technicians Select a contact Outbo…" at bounding box center [380, 177] width 517 height 321
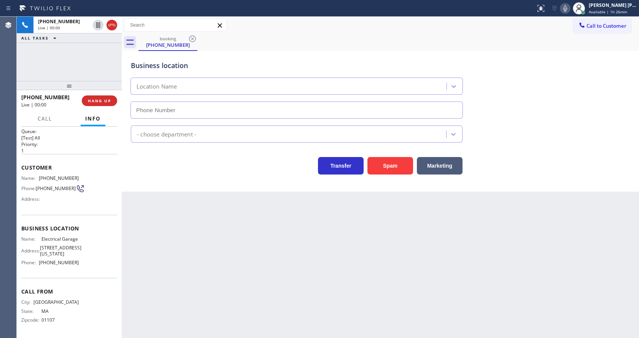
type input "[PHONE_NUMBER]"
drag, startPoint x: 111, startPoint y: 129, endPoint x: 275, endPoint y: 173, distance: 169.9
click at [111, 141] on h2 "Priority:" at bounding box center [69, 144] width 96 height 6
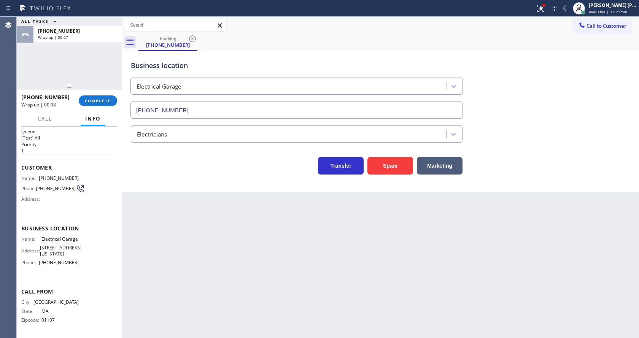
click at [318, 317] on div "Back to Dashboard Change Sender ID Customers Technicians Select a contact Outbo…" at bounding box center [380, 177] width 517 height 321
click at [444, 280] on div "Back to Dashboard Change Sender ID Customers Technicians Select a contact Outbo…" at bounding box center [380, 177] width 517 height 321
drag, startPoint x: 322, startPoint y: 264, endPoint x: 91, endPoint y: 87, distance: 290.8
click at [322, 262] on div "Back to Dashboard Change Sender ID Customers Technicians Select a contact Outbo…" at bounding box center [380, 177] width 517 height 321
click at [87, 100] on span "COMPLETE" at bounding box center [98, 100] width 26 height 5
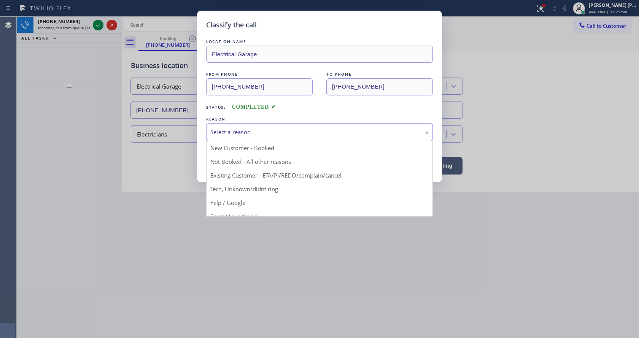
click at [216, 130] on div "Select a reason" at bounding box center [319, 132] width 218 height 9
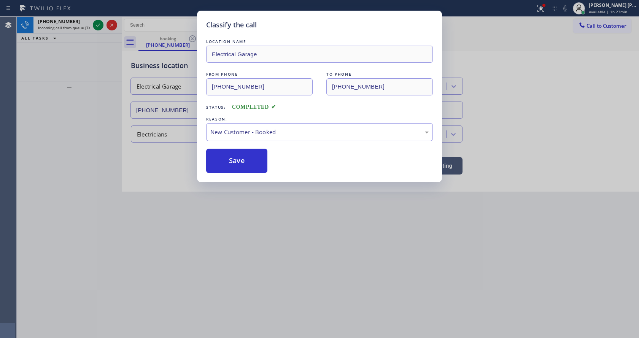
click at [231, 150] on button "Save" at bounding box center [236, 161] width 61 height 24
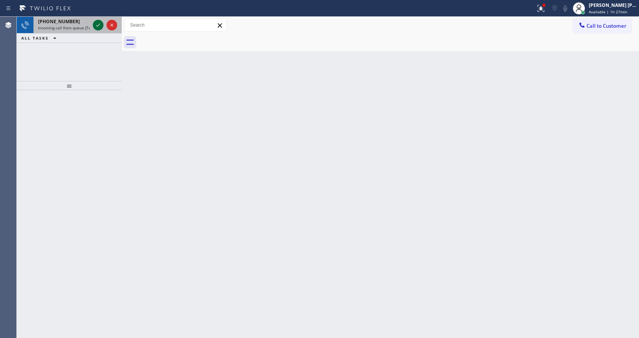
click at [99, 24] on icon at bounding box center [98, 25] width 9 height 9
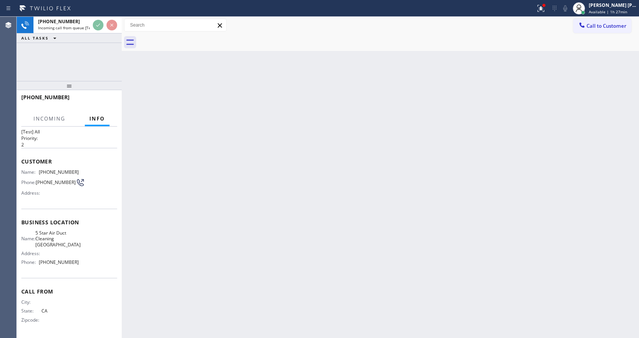
scroll to position [16, 0]
click at [293, 234] on div "Back to Dashboard Change Sender ID Customers Technicians Select a contact Outbo…" at bounding box center [380, 177] width 517 height 321
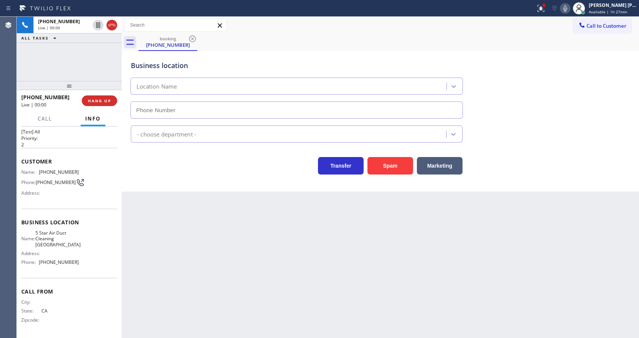
type input "[PHONE_NUMBER]"
click at [391, 164] on button "Spam" at bounding box center [391, 166] width 46 height 18
click at [229, 307] on div "Back to Dashboard Change Sender ID Customers Technicians Select a contact Outbo…" at bounding box center [380, 177] width 517 height 321
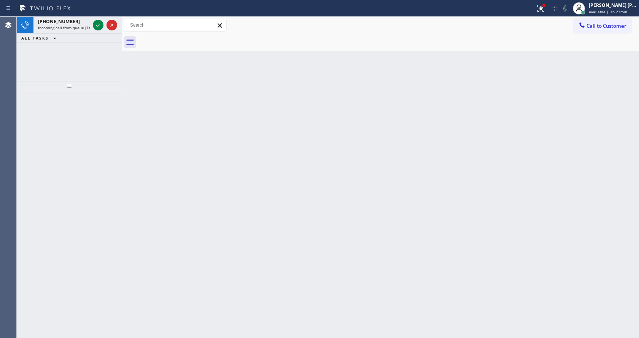
drag, startPoint x: 348, startPoint y: 213, endPoint x: 290, endPoint y: 248, distance: 67.7
click at [348, 213] on div "Back to Dashboard Change Sender ID Customers Technicians Select a contact Outbo…" at bounding box center [380, 177] width 517 height 321
click at [186, 151] on div "Back to Dashboard Change Sender ID Customers Technicians Select a contact Outbo…" at bounding box center [380, 177] width 517 height 321
click at [95, 26] on icon at bounding box center [98, 25] width 9 height 9
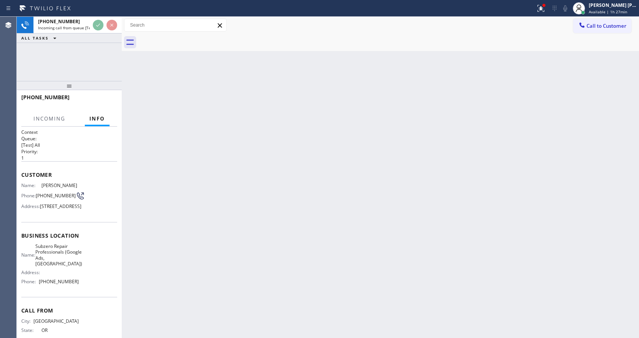
scroll to position [33, 0]
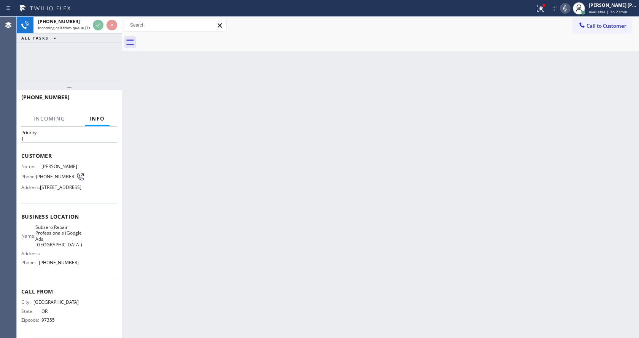
click at [262, 237] on div "Back to Dashboard Change Sender ID Customers Technicians Select a contact Outbo…" at bounding box center [380, 177] width 517 height 321
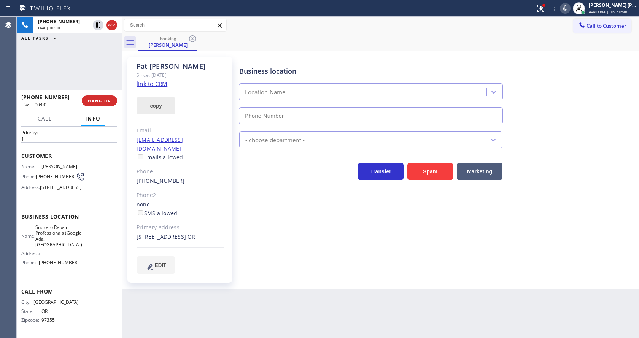
type input "[PHONE_NUMBER]"
click at [159, 86] on link "link to CRM" at bounding box center [152, 84] width 31 height 8
click at [282, 224] on div "Business location Subzero Repair Professionals (Google Ads, [GEOGRAPHIC_DATA]) …" at bounding box center [437, 165] width 399 height 213
click at [207, 223] on div "Primary address" at bounding box center [180, 227] width 87 height 9
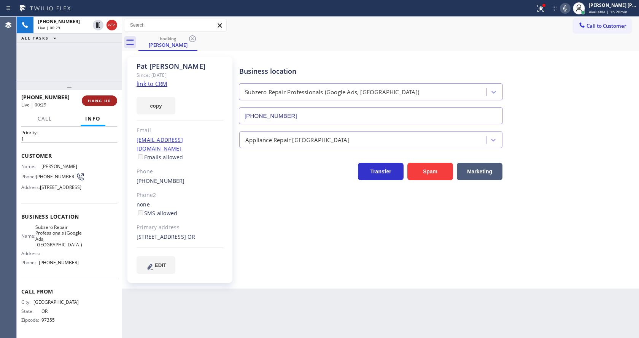
click at [92, 98] on span "HANG UP" at bounding box center [99, 100] width 23 height 5
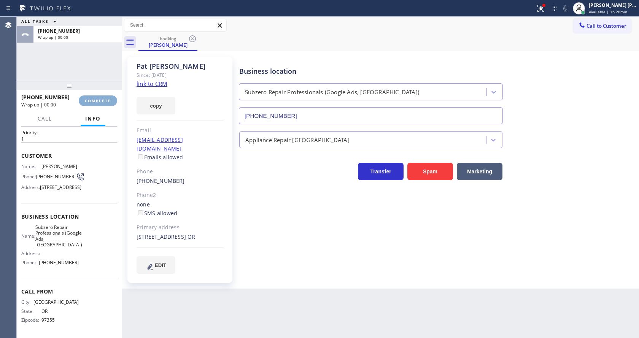
click at [92, 98] on span "COMPLETE" at bounding box center [98, 100] width 26 height 5
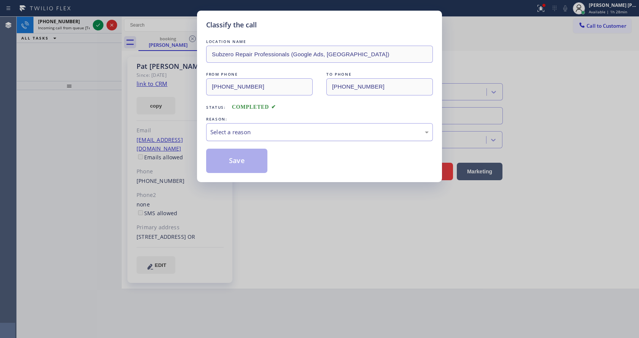
click at [263, 135] on div "Select a reason" at bounding box center [319, 132] width 218 height 9
click at [238, 171] on button "Save" at bounding box center [236, 161] width 61 height 24
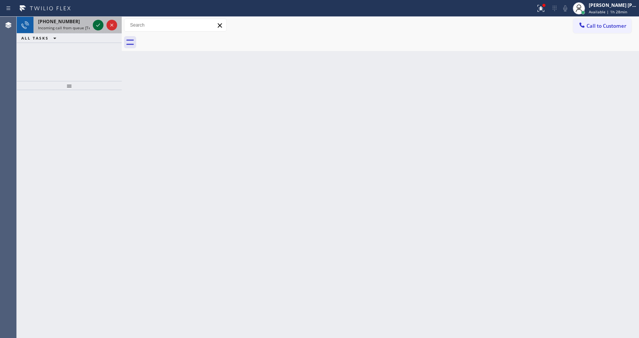
click at [98, 24] on icon at bounding box center [98, 25] width 9 height 9
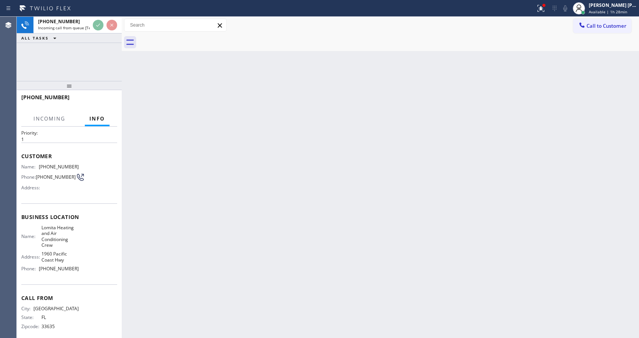
scroll to position [27, 0]
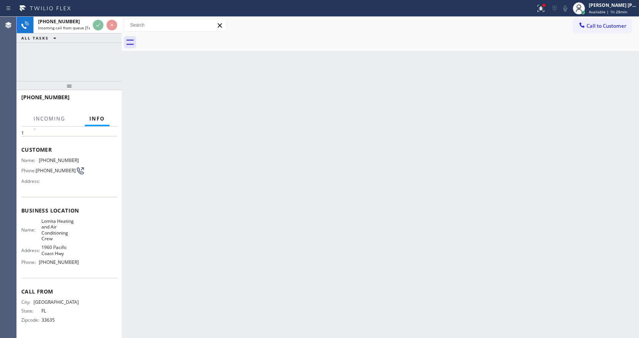
click at [291, 223] on div "Back to Dashboard Change Sender ID Customers Technicians Select a contact Outbo…" at bounding box center [380, 177] width 517 height 321
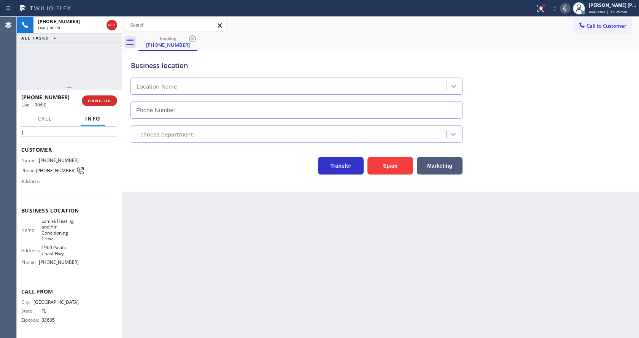
type input "[PHONE_NUMBER]"
click at [393, 163] on button "Spam" at bounding box center [391, 166] width 46 height 18
click at [272, 235] on div "Back to Dashboard Change Sender ID Customers Technicians Select a contact Outbo…" at bounding box center [380, 177] width 517 height 321
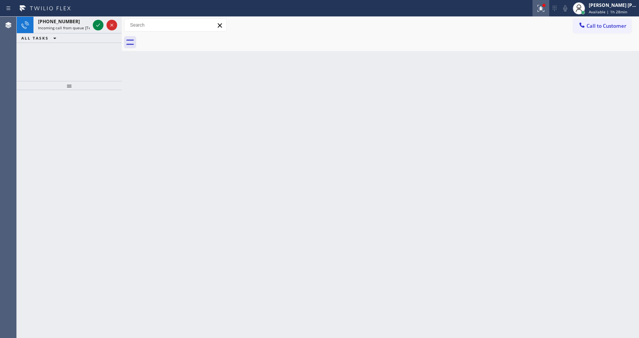
click at [542, 13] on icon at bounding box center [540, 8] width 9 height 9
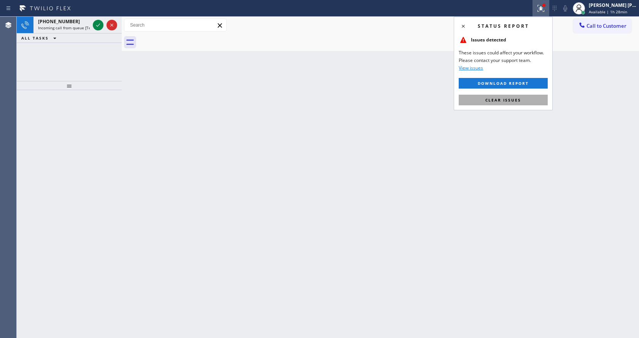
click at [518, 95] on button "Clear issues" at bounding box center [503, 100] width 89 height 11
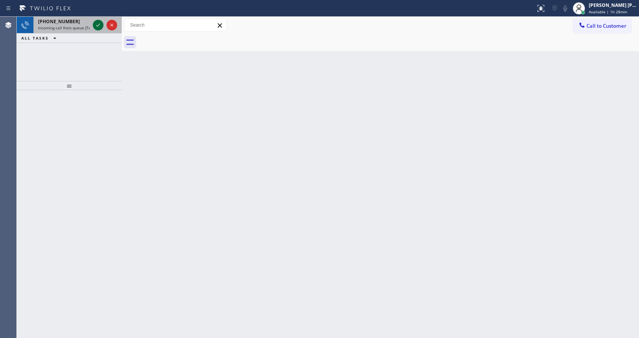
click at [96, 27] on icon at bounding box center [98, 25] width 9 height 9
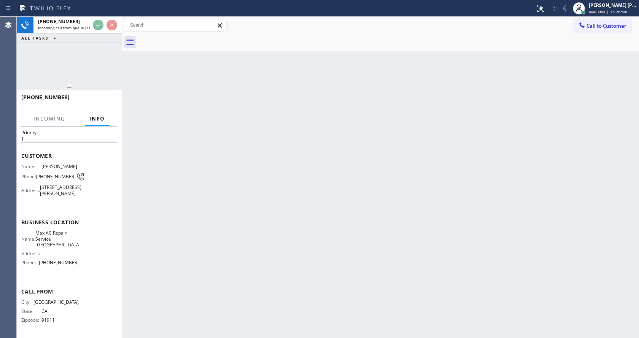
click at [286, 221] on div "Back to Dashboard Change Sender ID Customers Technicians Select a contact Outbo…" at bounding box center [380, 177] width 517 height 321
click at [188, 326] on div "Back to Dashboard Change Sender ID Customers Technicians Select a contact Outbo…" at bounding box center [380, 177] width 517 height 321
click at [185, 337] on div "Back to Dashboard Change Sender ID Customers Technicians Select a contact Outbo…" at bounding box center [380, 177] width 517 height 321
click at [376, 187] on div "Back to Dashboard Change Sender ID Customers Technicians Select a contact Outbo…" at bounding box center [380, 177] width 517 height 321
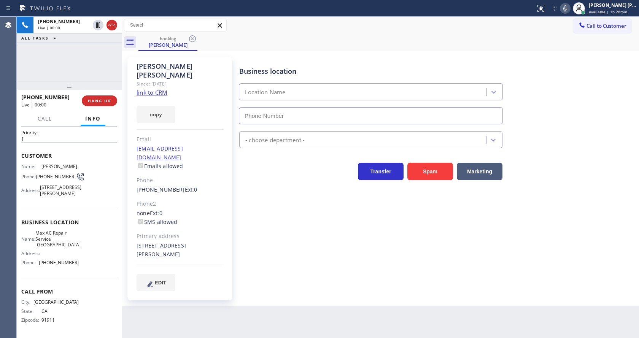
type input "[PHONE_NUMBER]"
click at [301, 204] on div "Business location Max AC Repair Service [GEOGRAPHIC_DATA] [PHONE_NUMBER] HVAC T…" at bounding box center [437, 174] width 399 height 231
click at [163, 89] on link "link to CRM" at bounding box center [152, 93] width 31 height 8
click at [245, 194] on div "Business location Max AC Repair Service [GEOGRAPHIC_DATA] [PHONE_NUMBER] HVAC T…" at bounding box center [437, 174] width 399 height 231
click at [53, 127] on div "Context Queue: [Test] All Priority: 1 Customer Name: [PERSON_NAME] Phone: [PHON…" at bounding box center [69, 233] width 105 height 212
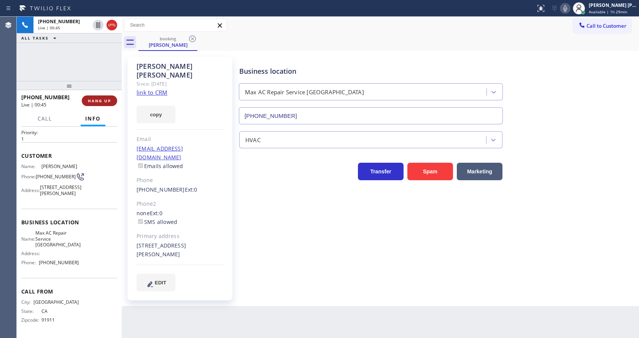
click at [97, 100] on span "HANG UP" at bounding box center [99, 100] width 23 height 5
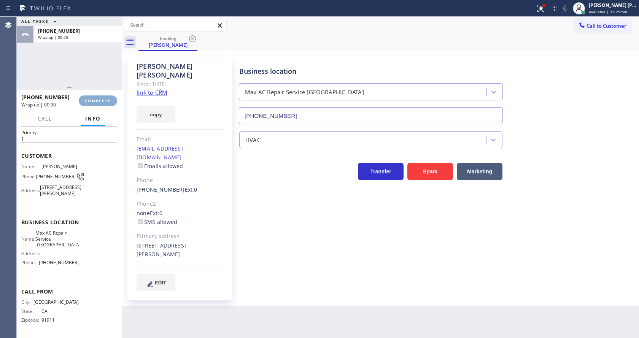
click at [97, 100] on span "COMPLETE" at bounding box center [98, 100] width 26 height 5
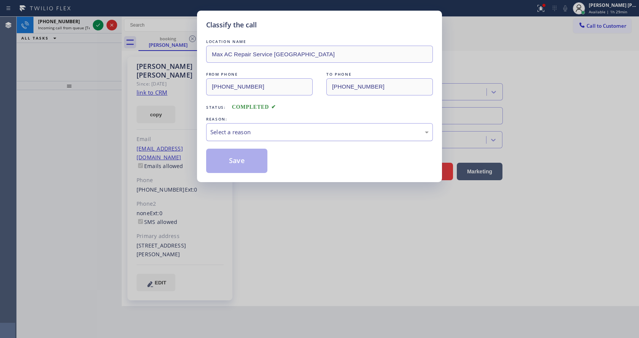
click at [246, 130] on div "Select a reason" at bounding box center [319, 132] width 218 height 9
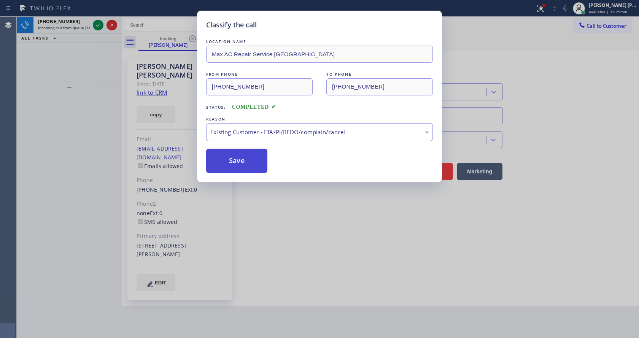
click at [239, 171] on button "Save" at bounding box center [236, 161] width 61 height 24
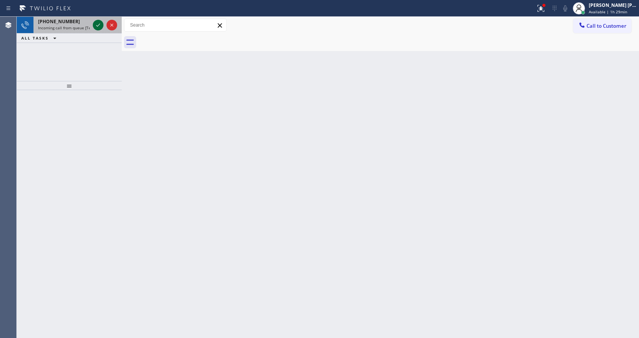
click at [98, 26] on icon at bounding box center [98, 25] width 9 height 9
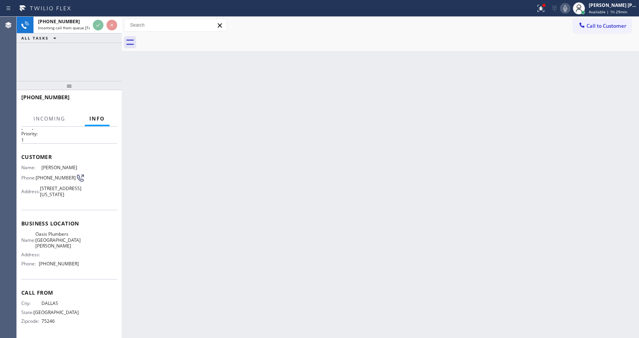
scroll to position [27, 0]
click at [245, 221] on div "Back to Dashboard Change Sender ID Customers Technicians Select a contact Outbo…" at bounding box center [380, 177] width 517 height 321
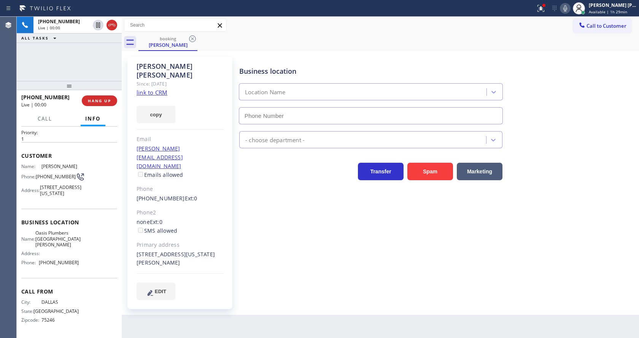
type input "[PHONE_NUMBER]"
click at [298, 248] on div "Business location [GEOGRAPHIC_DATA] [GEOGRAPHIC_DATA][PERSON_NAME] [PHONE_NUMBE…" at bounding box center [437, 178] width 399 height 239
click at [164, 89] on link "link to CRM" at bounding box center [152, 93] width 31 height 8
click at [91, 99] on span "HANG UP" at bounding box center [99, 100] width 23 height 5
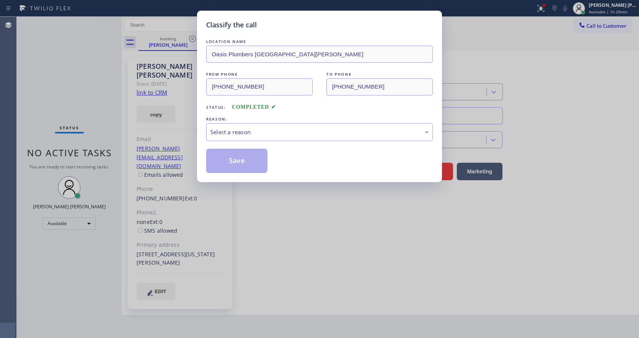
click at [91, 99] on div "Classify the call LOCATION NAME Oasis Plumbers [GEOGRAPHIC_DATA][PERSON_NAME] F…" at bounding box center [319, 169] width 639 height 338
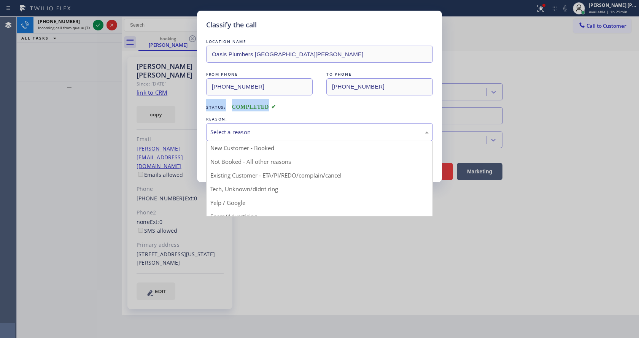
click at [227, 133] on div "Select a reason" at bounding box center [319, 132] width 218 height 9
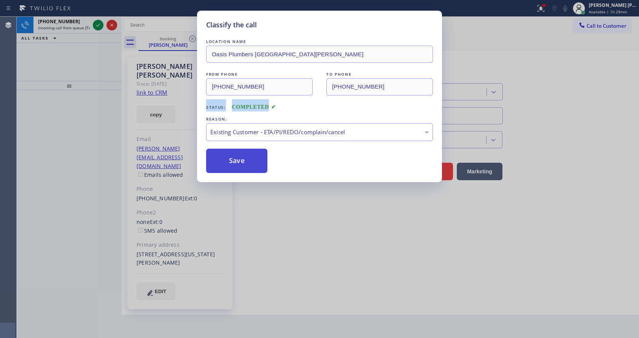
click at [229, 159] on button "Save" at bounding box center [236, 161] width 61 height 24
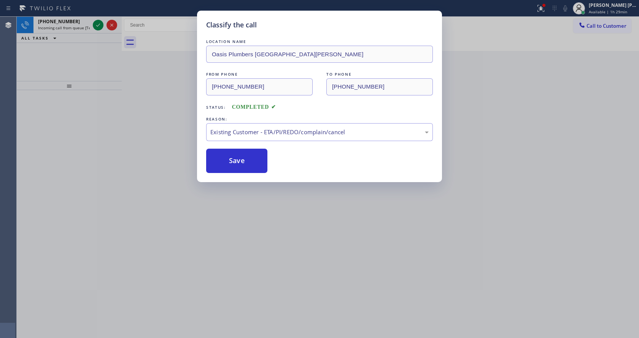
click at [99, 24] on div "Classify the call LOCATION NAME Samsung Appliance Repairs [GEOGRAPHIC_DATA] FRO…" at bounding box center [328, 177] width 622 height 321
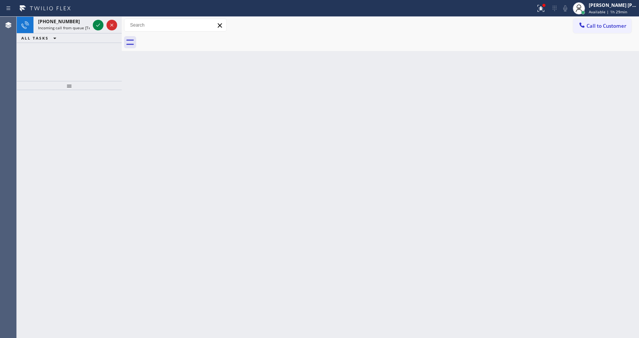
click at [99, 24] on icon at bounding box center [98, 25] width 9 height 9
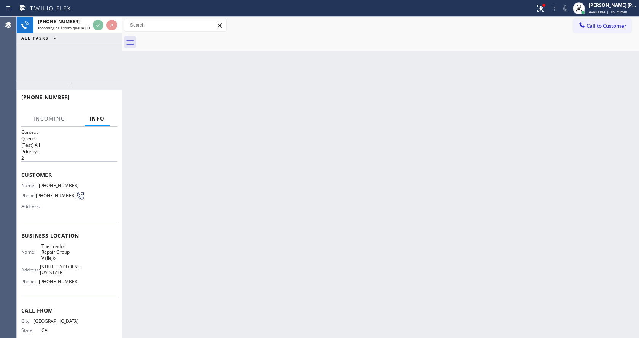
scroll to position [22, 0]
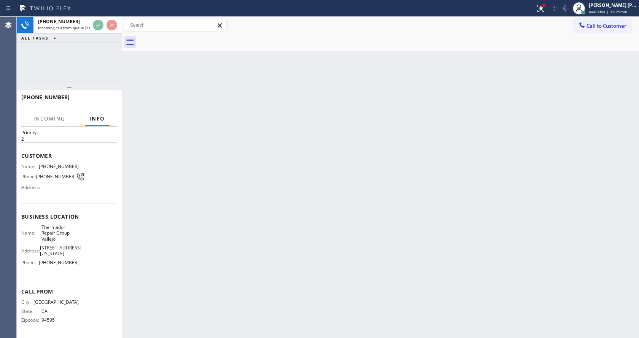
click at [281, 192] on div "Back to Dashboard Change Sender ID Customers Technicians Select a contact Outbo…" at bounding box center [380, 177] width 517 height 321
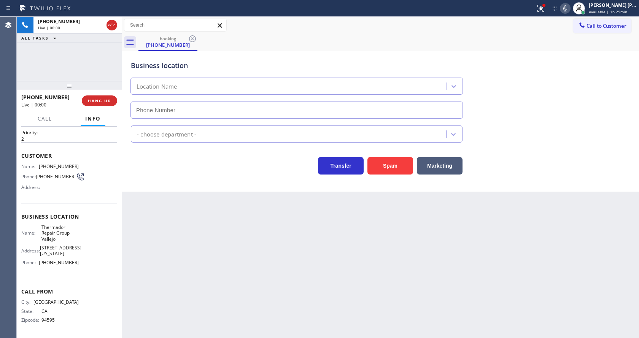
type input "[PHONE_NUMBER]"
click at [248, 229] on div "Back to Dashboard Change Sender ID Customers Technicians Select a contact Outbo…" at bounding box center [380, 177] width 517 height 321
click at [306, 290] on div "Back to Dashboard Change Sender ID Customers Technicians Select a contact Outbo…" at bounding box center [380, 177] width 517 height 321
click at [161, 220] on div "Back to Dashboard Change Sender ID Customers Technicians Select a contact Outbo…" at bounding box center [380, 177] width 517 height 321
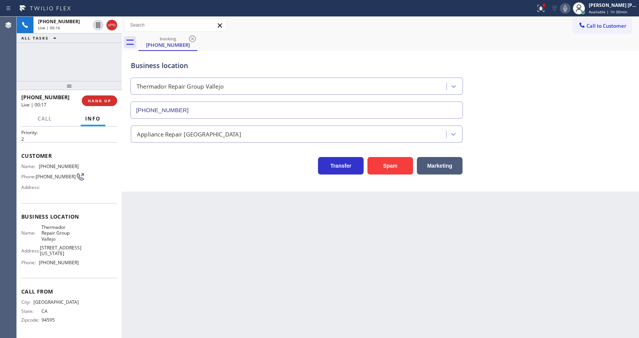
click at [78, 172] on div "Name: [PHONE_NUMBER] Phone: [PHONE_NUMBER] Address:" at bounding box center [69, 179] width 96 height 30
drag, startPoint x: 39, startPoint y: 162, endPoint x: 95, endPoint y: 167, distance: 56.9
click at [95, 167] on div "Name: [PHONE_NUMBER] Phone: [PHONE_NUMBER] Address:" at bounding box center [69, 179] width 96 height 30
click at [213, 220] on div "Back to Dashboard Change Sender ID Customers Technicians Select a contact Outbo…" at bounding box center [380, 177] width 517 height 321
click at [91, 247] on div "Name: Thermador Repair Group Vallejo Address: [STREET_ADDRESS][US_STATE] Phone:…" at bounding box center [69, 246] width 96 height 45
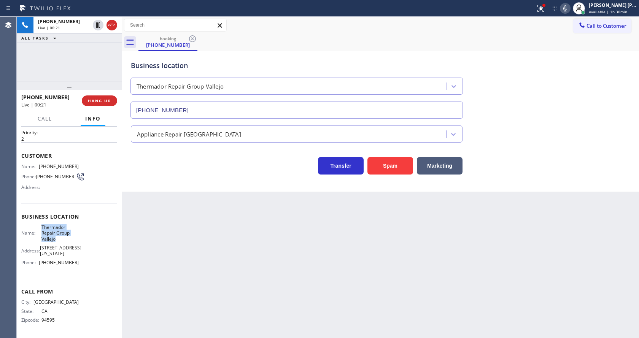
drag, startPoint x: 38, startPoint y: 226, endPoint x: 59, endPoint y: 239, distance: 24.8
click at [59, 239] on div "Name: Thermador Repair Group Vallejo" at bounding box center [49, 233] width 57 height 18
click at [222, 233] on div "Back to Dashboard Change Sender ID Customers Technicians Select a contact Outbo…" at bounding box center [380, 177] width 517 height 321
click at [63, 258] on div "Name: Thermador Repair Group Vallejo Address: [STREET_ADDRESS][US_STATE] Phone:…" at bounding box center [49, 246] width 57 height 45
drag, startPoint x: 39, startPoint y: 263, endPoint x: 76, endPoint y: 264, distance: 37.3
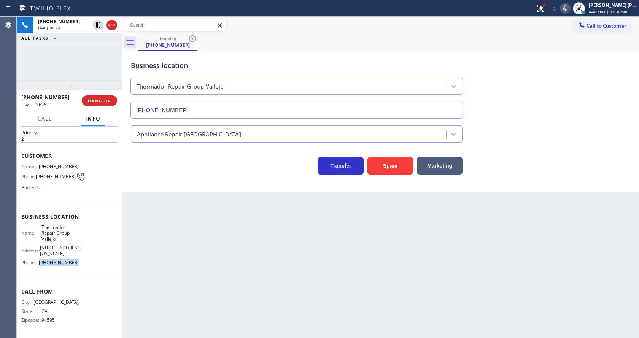
click at [76, 264] on div "Name: Thermador Repair Group Vallejo Address: [STREET_ADDRESS][US_STATE] Phone:…" at bounding box center [69, 246] width 96 height 45
click at [185, 234] on div "Back to Dashboard Change Sender ID Customers Technicians Select a contact Outbo…" at bounding box center [380, 177] width 517 height 321
click at [319, 244] on div "Back to Dashboard Change Sender ID Customers Technicians Select a contact Outbo…" at bounding box center [380, 177] width 517 height 321
click at [542, 5] on icon at bounding box center [540, 8] width 9 height 9
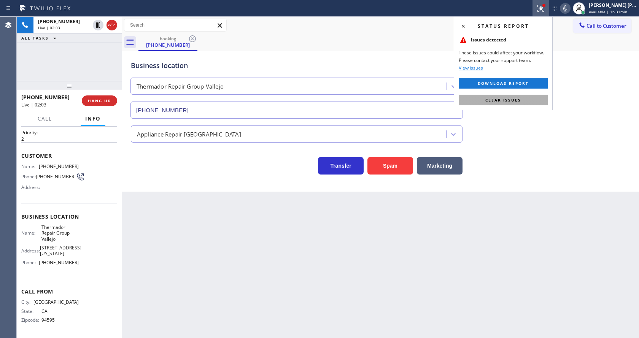
click at [521, 96] on button "Clear issues" at bounding box center [503, 100] width 89 height 11
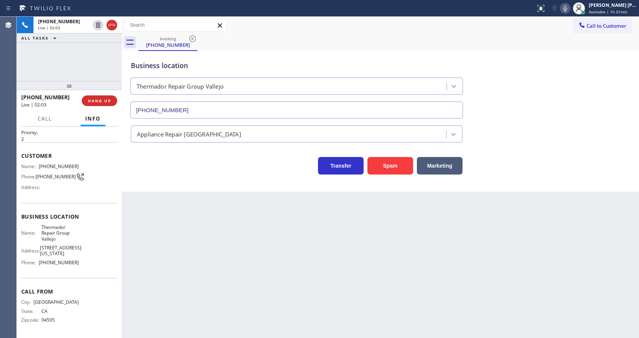
click at [556, 35] on div "booking [PHONE_NUMBER]" at bounding box center [388, 42] width 501 height 17
click at [185, 242] on div "Back to Dashboard Change Sender ID Customers Technicians Select a contact Outbo…" at bounding box center [380, 177] width 517 height 321
click at [174, 204] on div "Back to Dashboard Change Sender ID Customers Technicians Select a contact Outbo…" at bounding box center [380, 177] width 517 height 321
drag, startPoint x: 301, startPoint y: 253, endPoint x: 311, endPoint y: 250, distance: 11.0
click at [301, 253] on div "Back to Dashboard Change Sender ID Customers Technicians Select a contact Outbo…" at bounding box center [380, 177] width 517 height 321
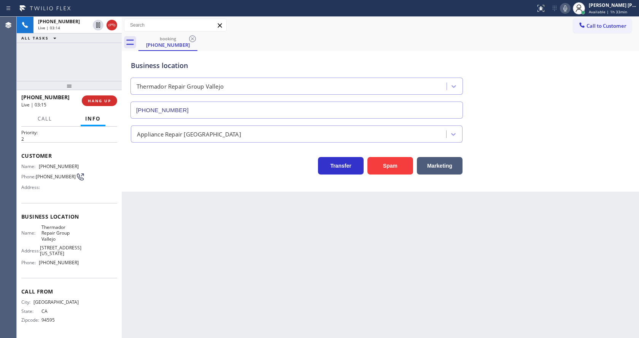
click at [570, 7] on icon at bounding box center [565, 8] width 9 height 9
click at [99, 24] on icon at bounding box center [98, 24] width 4 height 5
click at [225, 281] on div "Back to Dashboard Change Sender ID Customers Technicians Select a contact Outbo…" at bounding box center [380, 177] width 517 height 321
click at [170, 251] on div "Back to Dashboard Change Sender ID Customers Technicians Select a contact Outbo…" at bounding box center [380, 177] width 517 height 321
click at [366, 241] on div "Back to Dashboard Change Sender ID Customers Technicians Select a contact Outbo…" at bounding box center [380, 177] width 517 height 321
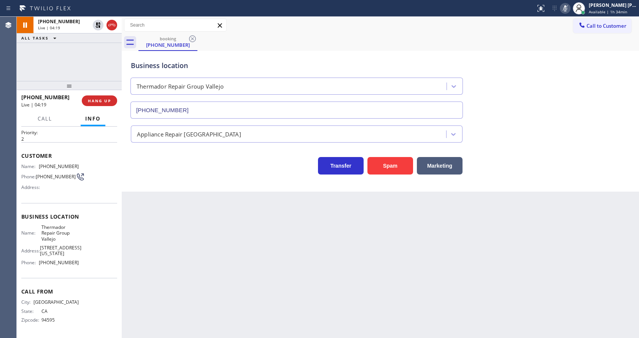
click at [231, 189] on div "Business location Thermador Repair Group [GEOGRAPHIC_DATA] [PHONE_NUMBER] Appli…" at bounding box center [380, 121] width 517 height 141
click at [97, 23] on icon at bounding box center [97, 24] width 5 height 5
click at [566, 11] on icon at bounding box center [565, 8] width 9 height 9
click at [565, 43] on div "booking [PHONE_NUMBER]" at bounding box center [388, 42] width 501 height 17
click at [175, 279] on div "Back to Dashboard Change Sender ID Customers Technicians Select a contact Outbo…" at bounding box center [380, 177] width 517 height 321
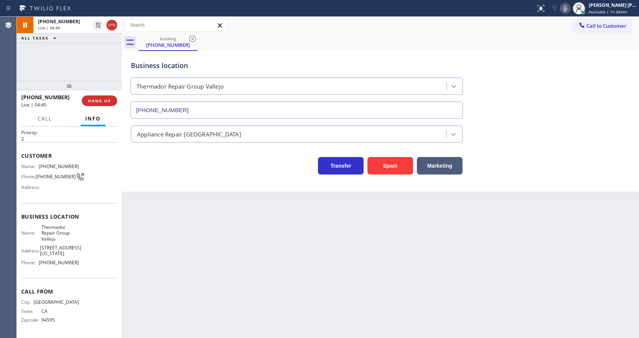
click at [304, 277] on div "Back to Dashboard Change Sender ID Customers Technicians Select a contact Outbo…" at bounding box center [380, 177] width 517 height 321
click at [224, 232] on div "Back to Dashboard Change Sender ID Customers Technicians Select a contact Outbo…" at bounding box center [380, 177] width 517 height 321
click at [96, 22] on icon at bounding box center [98, 25] width 9 height 9
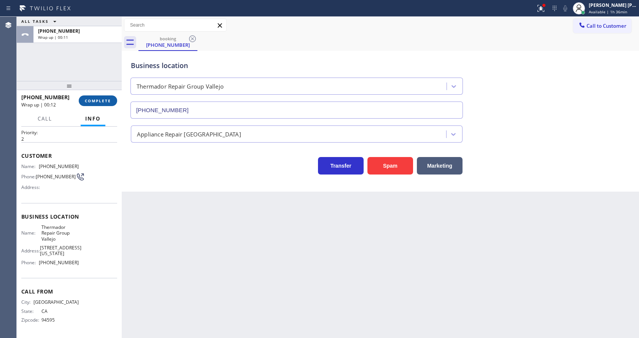
click at [100, 98] on button "COMPLETE" at bounding box center [98, 100] width 38 height 11
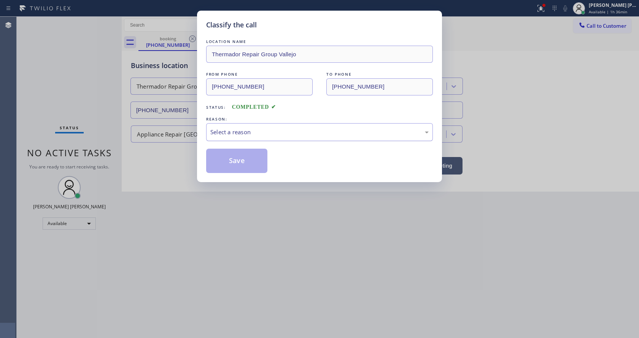
click at [232, 129] on div "Select a reason" at bounding box center [319, 132] width 218 height 9
click at [230, 158] on button "Save" at bounding box center [236, 161] width 61 height 24
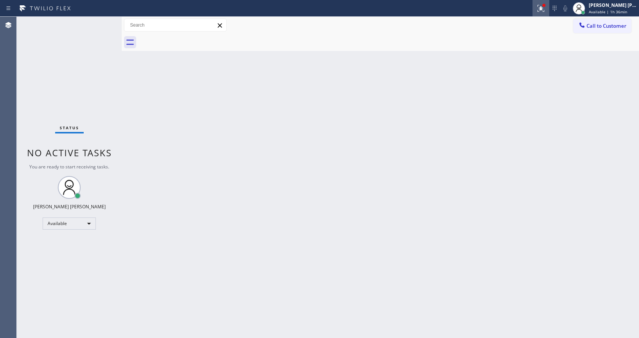
click at [541, 8] on icon at bounding box center [540, 8] width 9 height 9
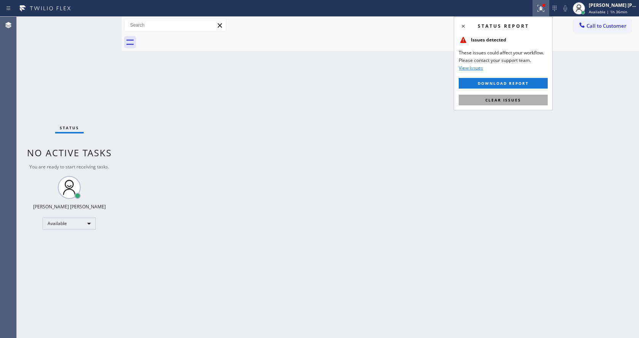
click at [519, 96] on button "Clear issues" at bounding box center [503, 100] width 89 height 11
click at [528, 93] on div "Back to Dashboard Change Sender ID Customers Technicians Select a contact Outbo…" at bounding box center [380, 177] width 517 height 321
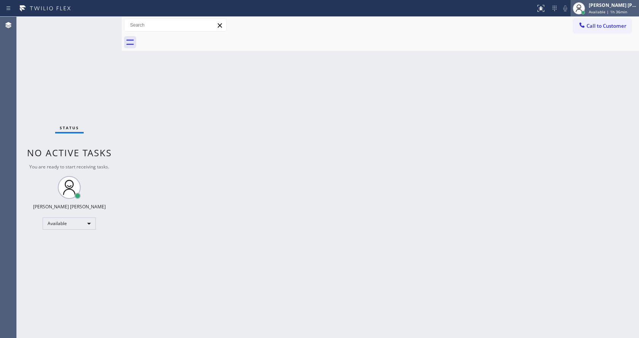
click at [622, 8] on div "[PERSON_NAME] [PERSON_NAME] Available | 1h 36min" at bounding box center [613, 8] width 52 height 13
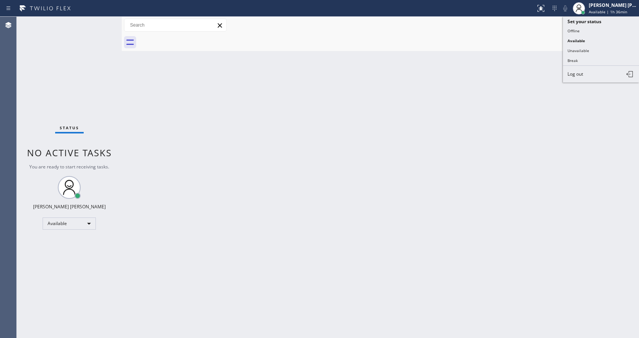
click at [336, 150] on div "Back to Dashboard Change Sender ID Customers Technicians Select a contact Outbo…" at bounding box center [380, 177] width 517 height 321
click at [142, 128] on div "Back to Dashboard Change Sender ID Customers Technicians Select a contact Outbo…" at bounding box center [380, 177] width 517 height 321
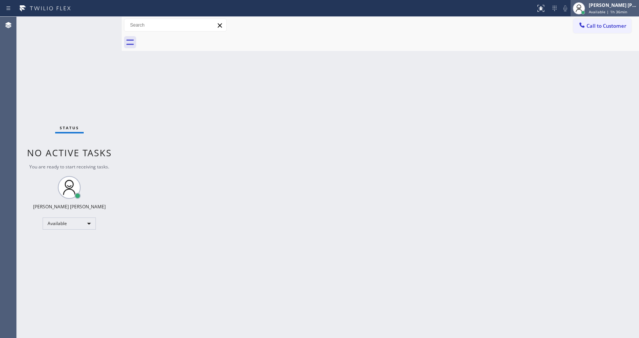
click at [597, 16] on div "[PERSON_NAME] [PERSON_NAME] Available | 1h 36min" at bounding box center [605, 8] width 68 height 17
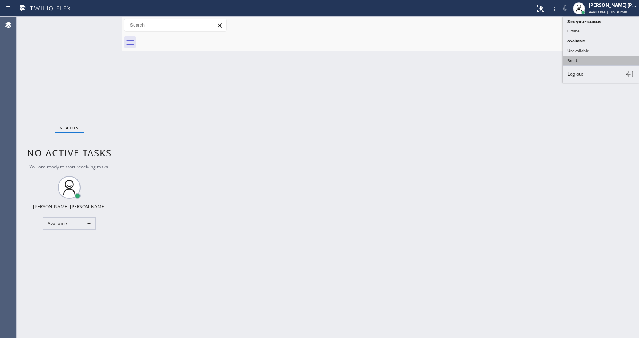
click at [589, 57] on button "Break" at bounding box center [601, 61] width 76 height 10
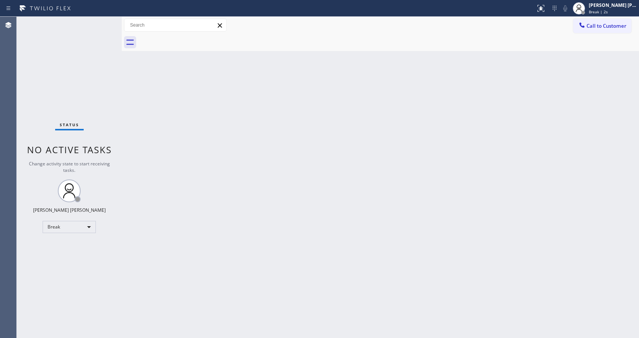
click at [255, 218] on div "Back to Dashboard Change Sender ID Customers Technicians Select a contact Outbo…" at bounding box center [380, 177] width 517 height 321
click at [231, 320] on div "Back to Dashboard Change Sender ID Customers Technicians Select a contact Outbo…" at bounding box center [380, 177] width 517 height 321
click at [109, 97] on div "Status No active tasks Change activity state to start receiving tasks. [PERSON_…" at bounding box center [69, 177] width 105 height 321
drag, startPoint x: 122, startPoint y: 80, endPoint x: 163, endPoint y: 82, distance: 41.5
click at [122, 80] on div at bounding box center [122, 177] width 0 height 321
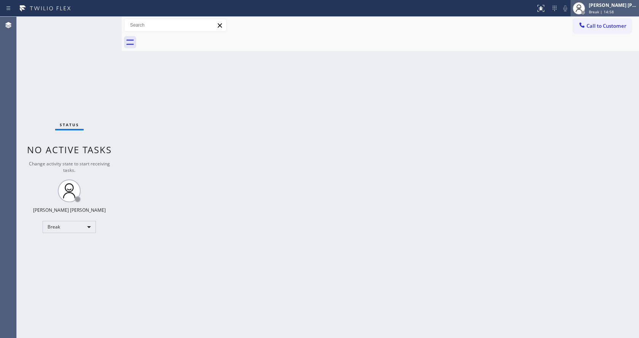
click at [604, 9] on span "Break | 14:58" at bounding box center [601, 11] width 25 height 5
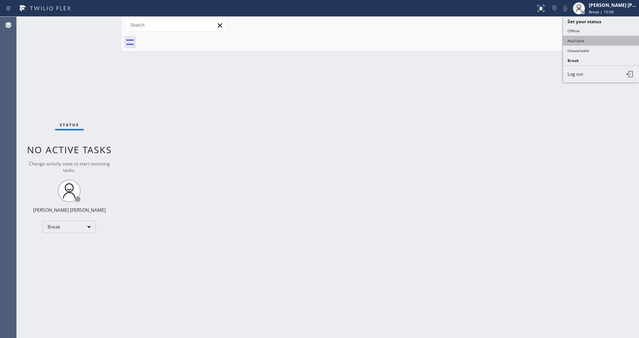
click at [581, 40] on button "Available" at bounding box center [601, 41] width 76 height 10
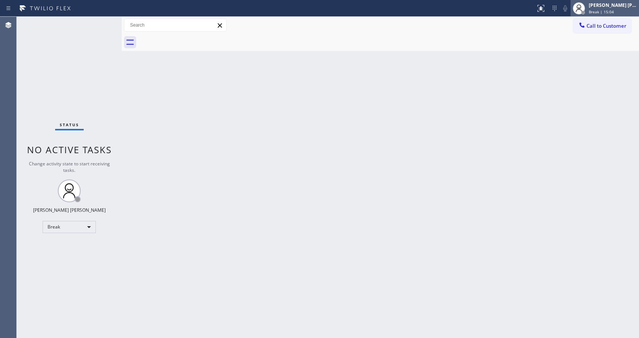
click at [601, 14] on div "[PERSON_NAME] [PERSON_NAME] Break | 15:04" at bounding box center [613, 8] width 52 height 13
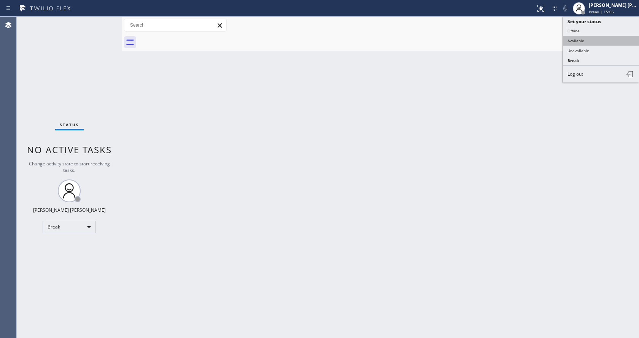
click at [587, 38] on button "Available" at bounding box center [601, 41] width 76 height 10
click at [587, 38] on div at bounding box center [388, 42] width 501 height 17
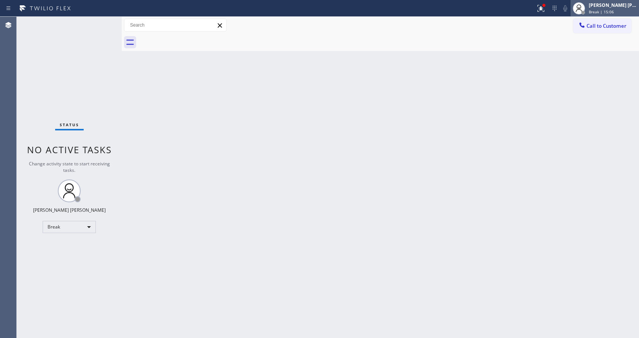
click at [600, 10] on span "Break | 15:06" at bounding box center [601, 11] width 25 height 5
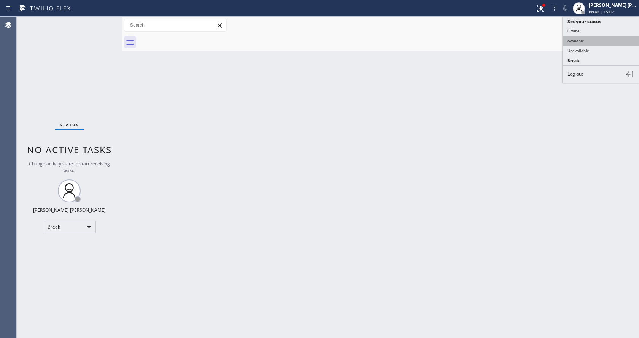
click at [588, 38] on button "Available" at bounding box center [601, 41] width 76 height 10
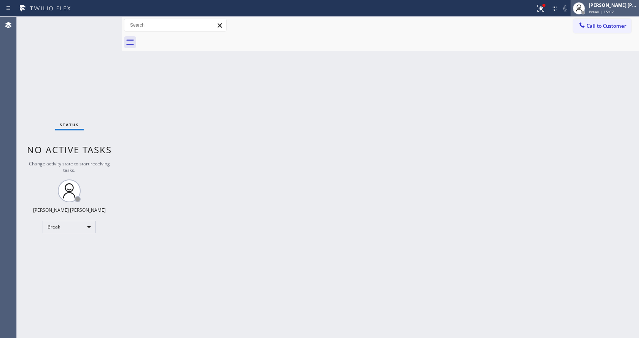
click at [593, 13] on span "Break | 15:07" at bounding box center [601, 11] width 25 height 5
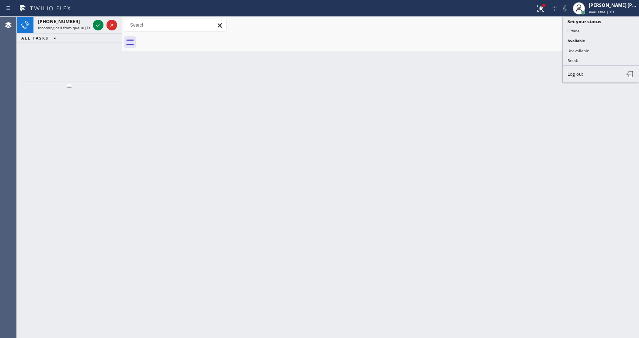
click at [505, 86] on div "Back to Dashboard Change Sender ID Customers Technicians Select a contact Outbo…" at bounding box center [380, 177] width 517 height 321
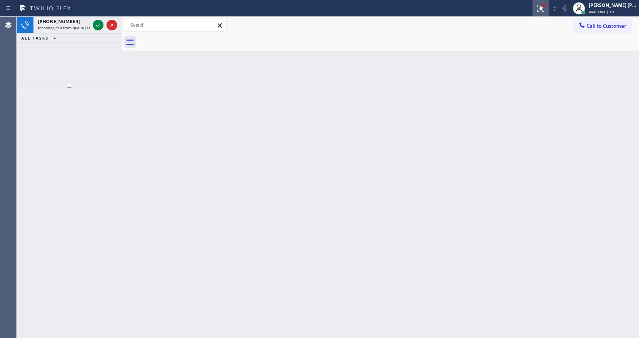
click at [539, 8] on div at bounding box center [541, 8] width 17 height 9
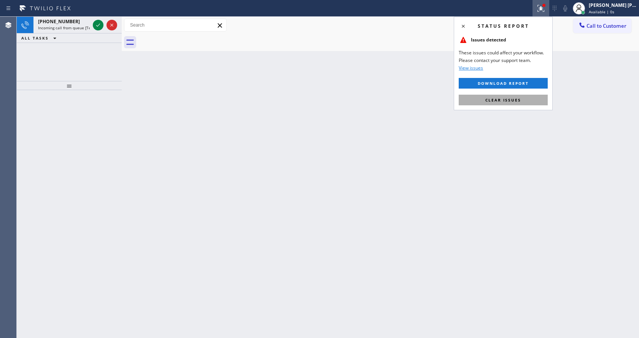
click at [512, 101] on span "Clear issues" at bounding box center [503, 99] width 36 height 5
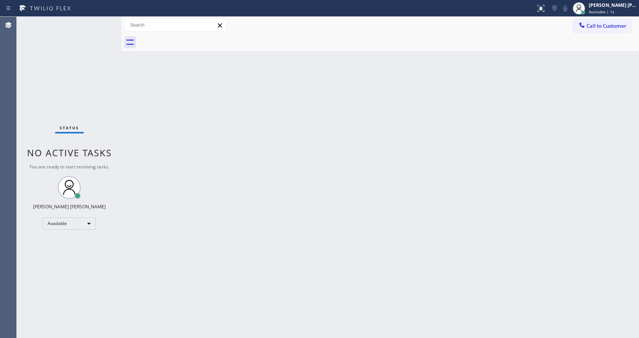
click at [320, 175] on div "Back to Dashboard Change Sender ID Customers Technicians Select a contact Outbo…" at bounding box center [380, 177] width 517 height 321
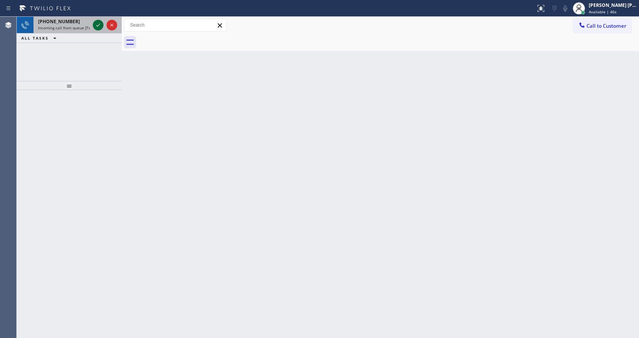
click at [97, 22] on icon at bounding box center [98, 25] width 9 height 9
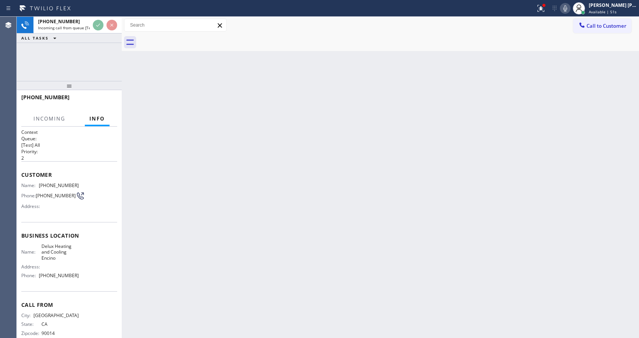
click at [277, 250] on div "Back to Dashboard Change Sender ID Customers Technicians Select a contact Outbo…" at bounding box center [380, 177] width 517 height 321
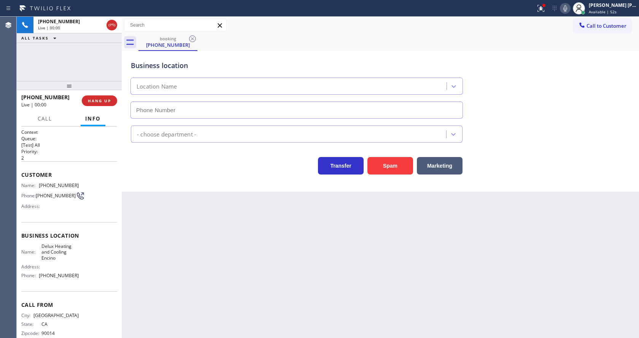
type input "[PHONE_NUMBER]"
click at [238, 234] on div "Back to Dashboard Change Sender ID Customers Technicians Select a contact Outbo…" at bounding box center [380, 177] width 517 height 321
click at [389, 167] on button "Spam" at bounding box center [391, 166] width 46 height 18
click at [298, 267] on div "Back to Dashboard Change Sender ID Customers Technicians Select a contact Outbo…" at bounding box center [380, 177] width 517 height 321
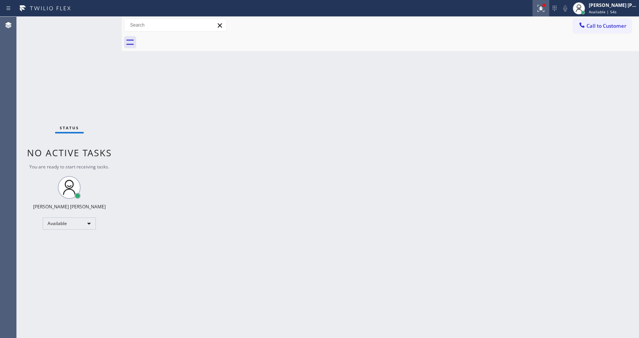
click at [544, 10] on icon at bounding box center [541, 8] width 7 height 7
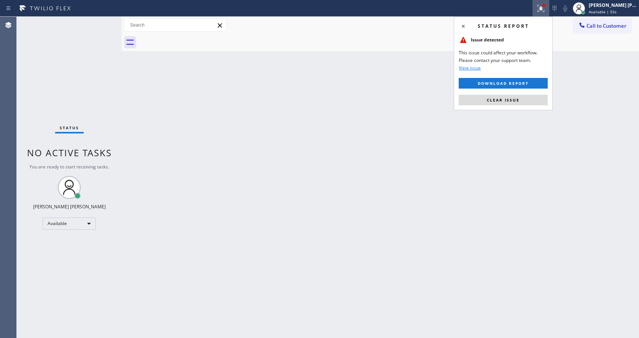
drag, startPoint x: 521, startPoint y: 100, endPoint x: 528, endPoint y: 91, distance: 12.3
click at [523, 97] on button "Clear issue" at bounding box center [503, 100] width 89 height 11
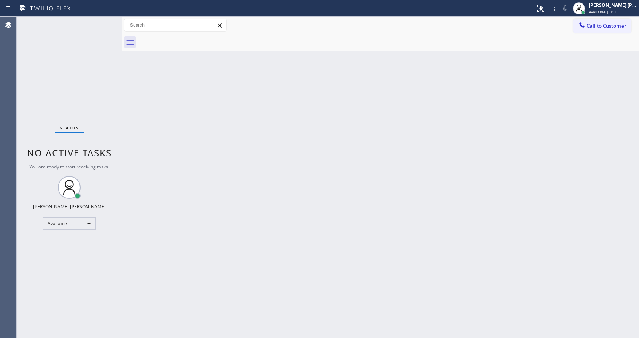
click at [461, 221] on div "Back to Dashboard Change Sender ID Customers Technicians Select a contact Outbo…" at bounding box center [380, 177] width 517 height 321
click at [400, 235] on div "Back to Dashboard Change Sender ID Customers Technicians Select a contact Outbo…" at bounding box center [380, 177] width 517 height 321
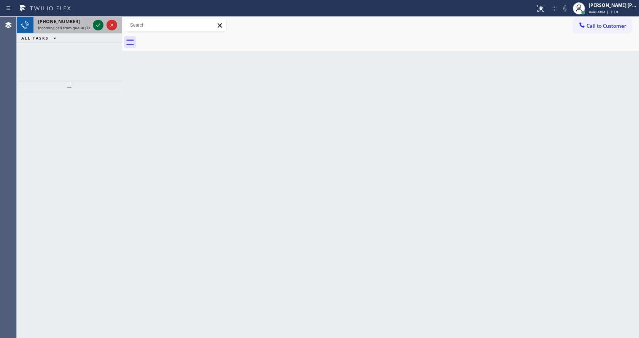
click at [100, 24] on icon at bounding box center [98, 25] width 9 height 9
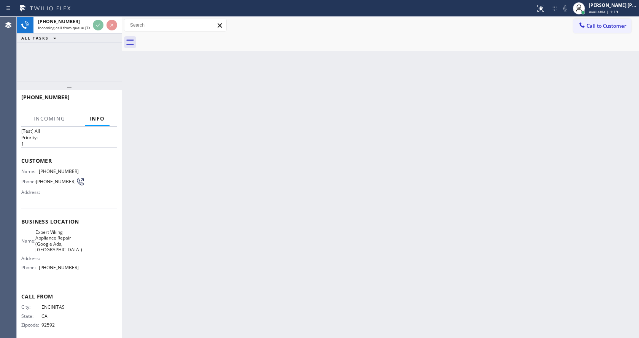
scroll to position [22, 0]
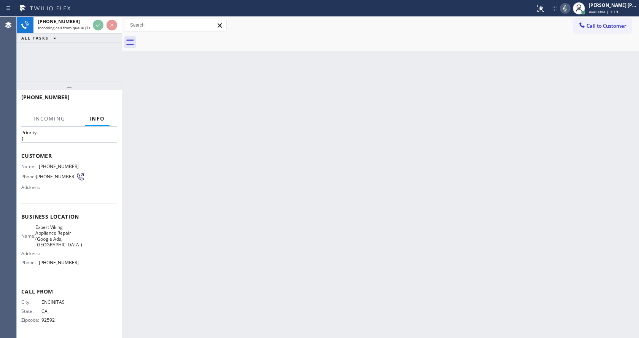
click at [274, 229] on div "Back to Dashboard Change Sender ID Customers Technicians Select a contact Outbo…" at bounding box center [380, 177] width 517 height 321
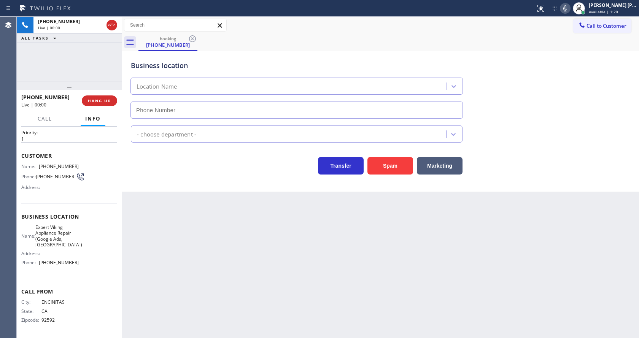
type input "[PHONE_NUMBER]"
click at [220, 244] on div "Back to Dashboard Change Sender ID Customers Technicians Select a contact Outbo…" at bounding box center [380, 177] width 517 height 321
click at [193, 192] on div "Back to Dashboard Change Sender ID Customers Technicians Select a contact Outbo…" at bounding box center [380, 177] width 517 height 321
click at [326, 253] on div "Back to Dashboard Change Sender ID Customers Technicians Select a contact Outbo…" at bounding box center [380, 177] width 517 height 321
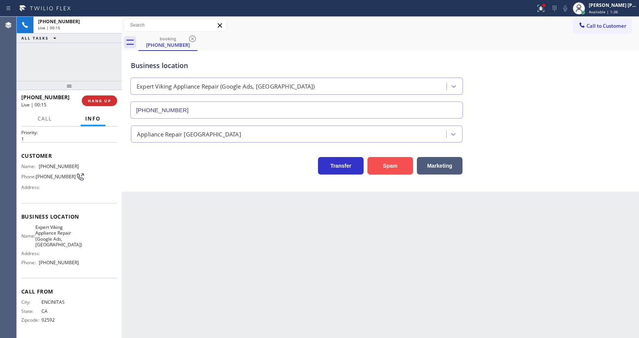
click at [396, 169] on button "Spam" at bounding box center [391, 166] width 46 height 18
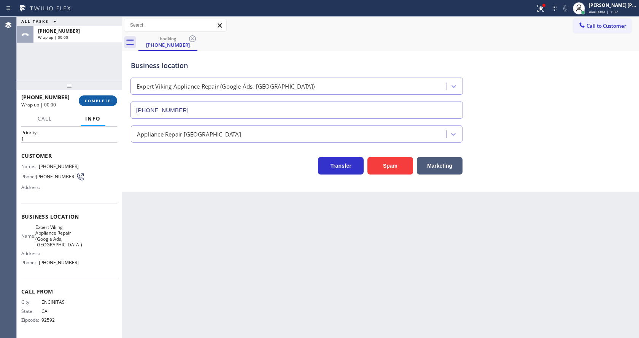
click at [99, 100] on span "COMPLETE" at bounding box center [98, 100] width 26 height 5
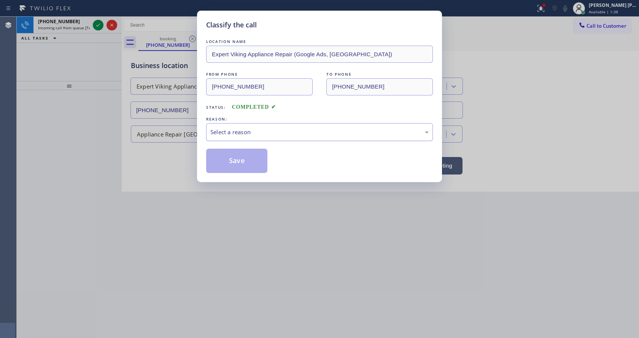
click at [224, 137] on div "Select a reason" at bounding box center [319, 132] width 227 height 18
click at [240, 159] on button "Save" at bounding box center [236, 161] width 61 height 24
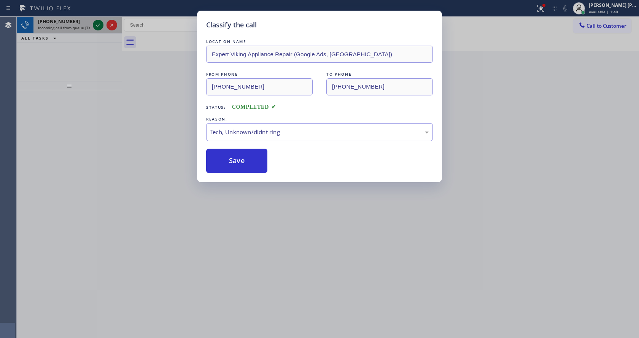
click at [97, 23] on icon at bounding box center [98, 25] width 9 height 9
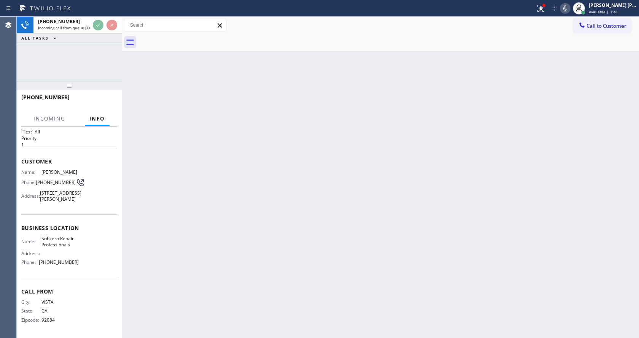
click at [237, 155] on div "Back to Dashboard Change Sender ID Customers Technicians Select a contact Outbo…" at bounding box center [380, 177] width 517 height 321
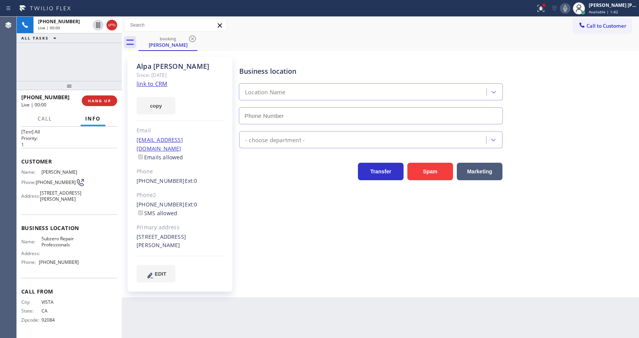
type input "[PHONE_NUMBER]"
click at [227, 237] on div "[PERSON_NAME] Since: [DATE] link to CRM copy Email [EMAIL_ADDRESS][DOMAIN_NAME]…" at bounding box center [179, 174] width 105 height 235
click at [307, 231] on div "Business location Subzero Repair Professionals [PHONE_NUMBER] Appliance Repair …" at bounding box center [437, 170] width 399 height 222
click at [140, 81] on link "link to CRM" at bounding box center [152, 84] width 31 height 8
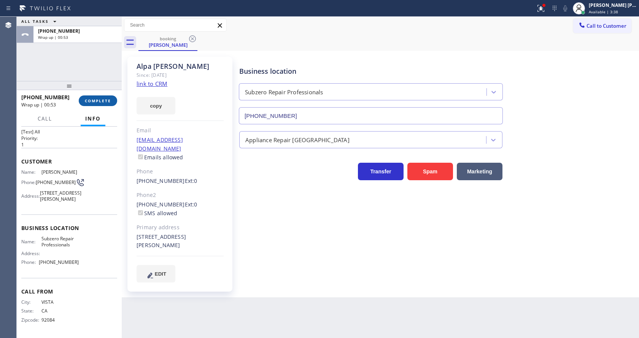
click at [96, 105] on button "COMPLETE" at bounding box center [98, 100] width 38 height 11
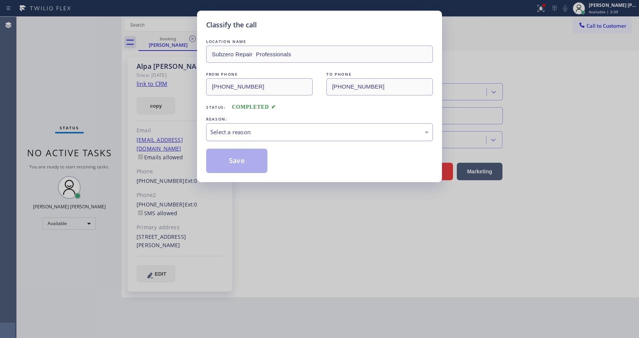
click at [238, 129] on div "Select a reason" at bounding box center [319, 132] width 218 height 9
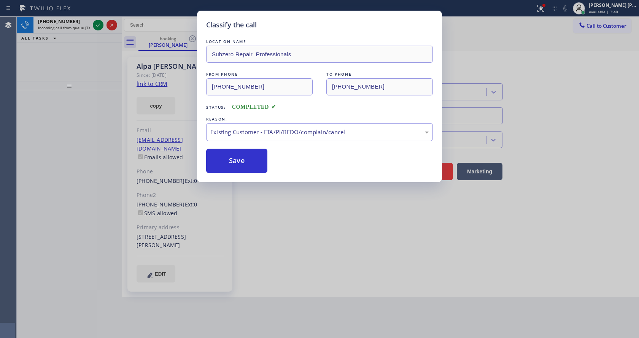
click at [246, 158] on button "Save" at bounding box center [236, 161] width 61 height 24
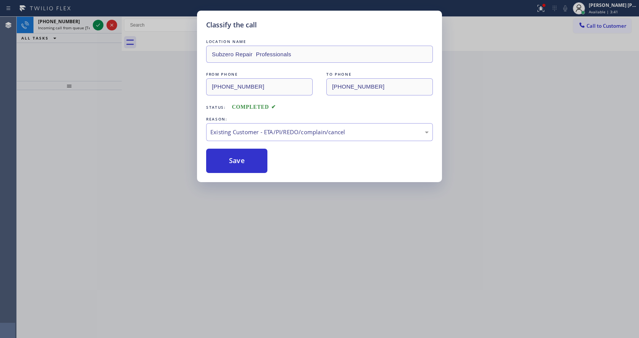
click at [256, 196] on div "Classify the call LOCATION NAME Subzero Repair Professionals FROM PHONE [PHONE_…" at bounding box center [319, 169] width 639 height 338
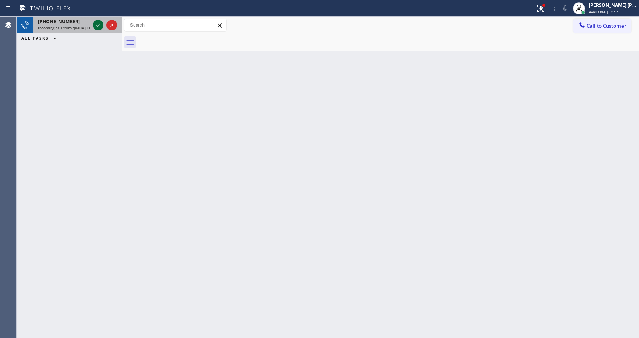
click at [96, 23] on icon at bounding box center [98, 25] width 9 height 9
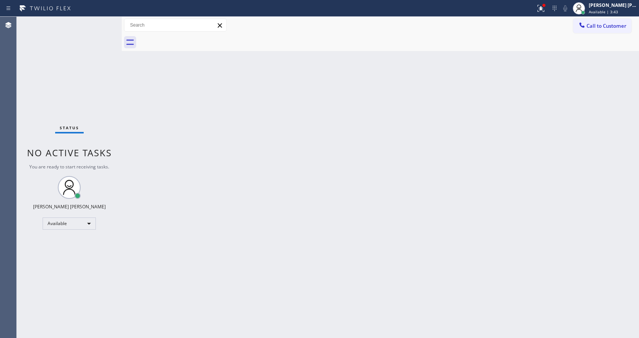
click at [258, 271] on div "Back to Dashboard Change Sender ID Customers Technicians Select a contact Outbo…" at bounding box center [380, 177] width 517 height 321
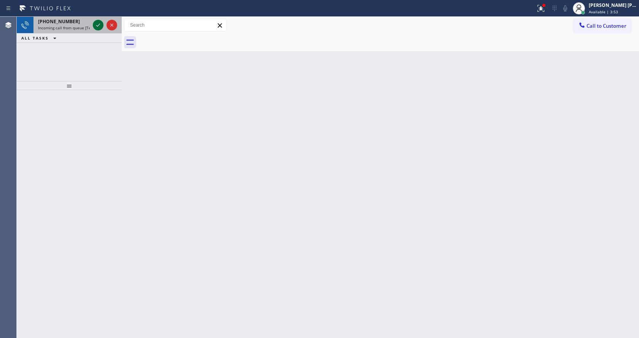
click at [98, 27] on icon at bounding box center [98, 25] width 9 height 9
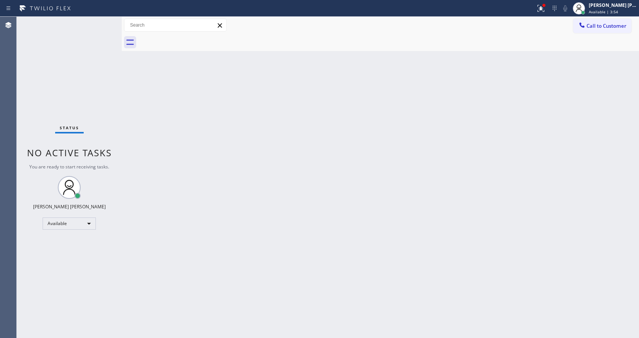
click at [133, 171] on div "Back to Dashboard Change Sender ID Customers Technicians Select a contact Outbo…" at bounding box center [380, 177] width 517 height 321
click at [95, 25] on div "Status No active tasks You are ready to start receiving tasks. [PERSON_NAME] [P…" at bounding box center [69, 177] width 105 height 321
click at [219, 227] on div "Back to Dashboard Change Sender ID Customers Technicians Select a contact Outbo…" at bounding box center [380, 177] width 517 height 321
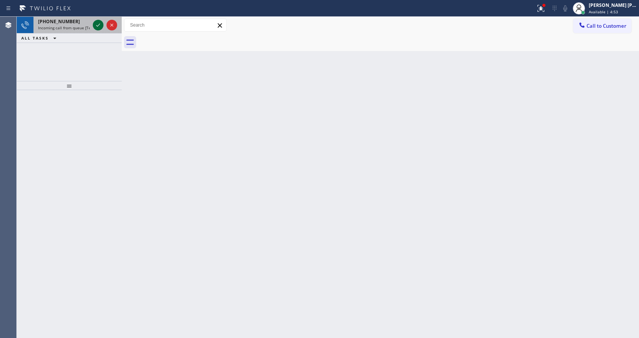
click at [97, 20] on button at bounding box center [98, 25] width 11 height 11
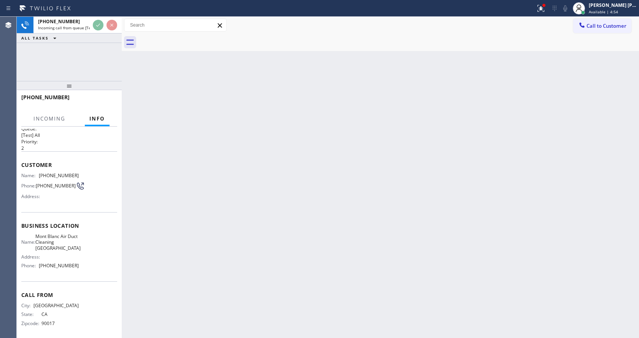
scroll to position [16, 0]
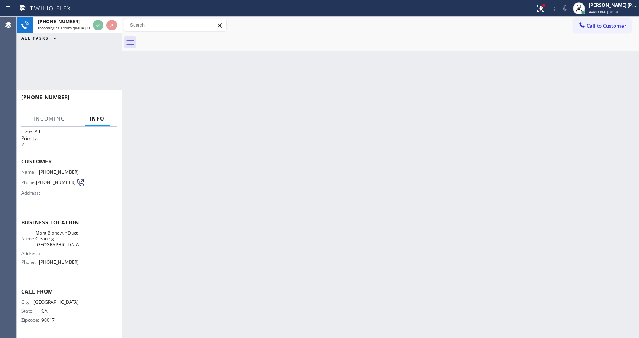
click at [248, 243] on div "Back to Dashboard Change Sender ID Customers Technicians Select a contact Outbo…" at bounding box center [380, 177] width 517 height 321
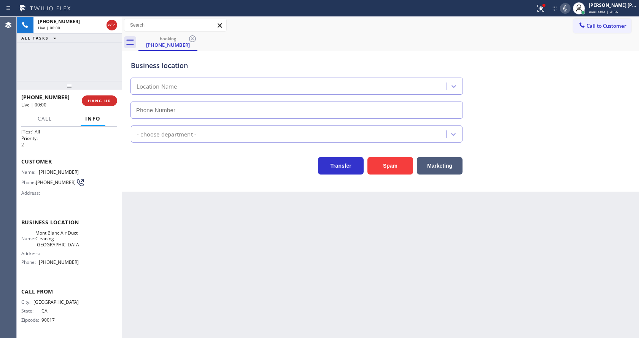
type input "[PHONE_NUMBER]"
click at [148, 193] on div "Back to Dashboard Change Sender ID Customers Technicians Select a contact Outbo…" at bounding box center [380, 177] width 517 height 321
click at [387, 167] on button "Spam" at bounding box center [391, 166] width 46 height 18
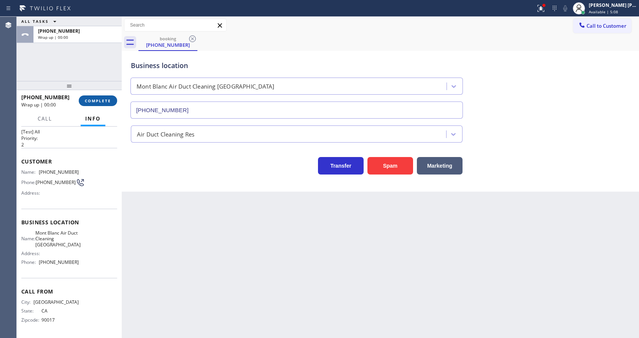
click at [86, 100] on span "COMPLETE" at bounding box center [98, 100] width 26 height 5
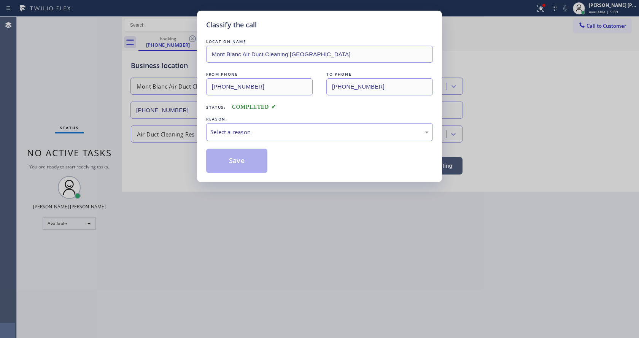
click at [249, 135] on div "Select a reason" at bounding box center [319, 132] width 218 height 9
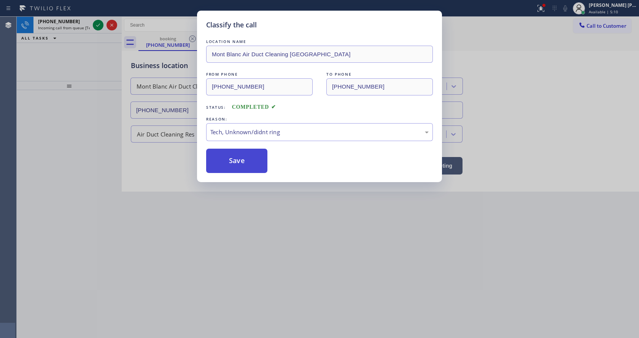
click at [235, 164] on button "Save" at bounding box center [236, 161] width 61 height 24
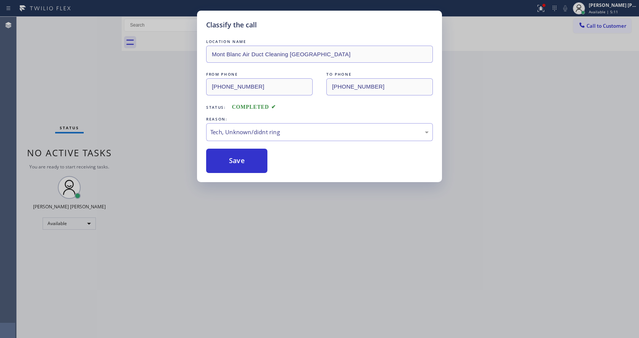
click at [197, 241] on div "Classify the call LOCATION NAME [GEOGRAPHIC_DATA] Duct Cleaning [GEOGRAPHIC_DAT…" at bounding box center [319, 169] width 639 height 338
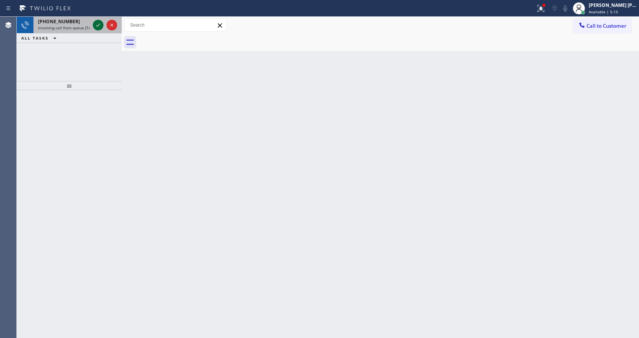
click at [94, 26] on icon at bounding box center [98, 25] width 9 height 9
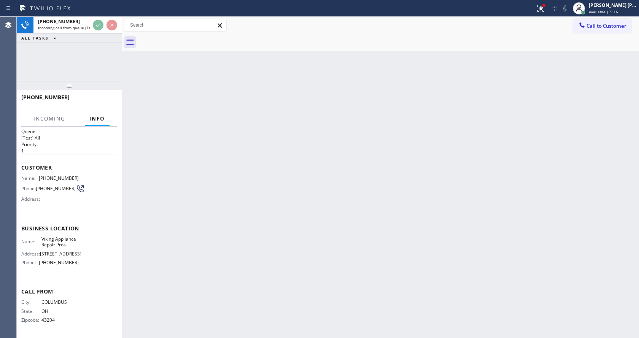
scroll to position [16, 0]
click at [170, 247] on div "Back to Dashboard Change Sender ID Customers Technicians Select a contact Outbo…" at bounding box center [380, 177] width 517 height 321
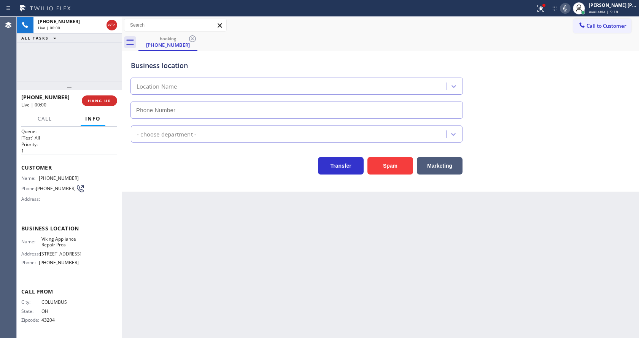
type input "[PHONE_NUMBER]"
click at [152, 205] on div "Back to Dashboard Change Sender ID Customers Technicians Select a contact Outbo…" at bounding box center [380, 177] width 517 height 321
click at [122, 169] on div at bounding box center [122, 177] width 0 height 321
click at [324, 264] on div "Back to Dashboard Change Sender ID Customers Technicians Select a contact Outbo…" at bounding box center [380, 177] width 517 height 321
click at [255, 262] on div "Back to Dashboard Change Sender ID Customers Technicians Select a contact Outbo…" at bounding box center [380, 177] width 517 height 321
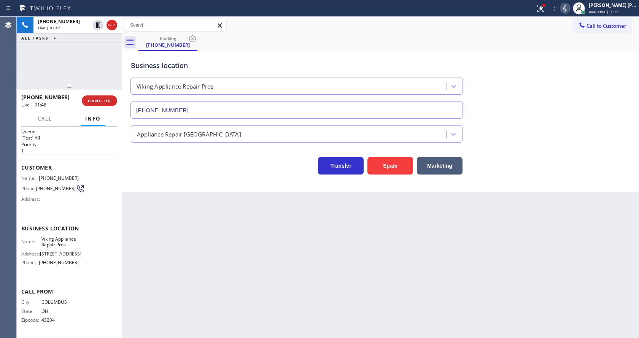
click at [387, 250] on div "Back to Dashboard Change Sender ID Customers Technicians Select a contact Outbo…" at bounding box center [380, 177] width 517 height 321
click at [98, 99] on span "HANG UP" at bounding box center [99, 100] width 23 height 5
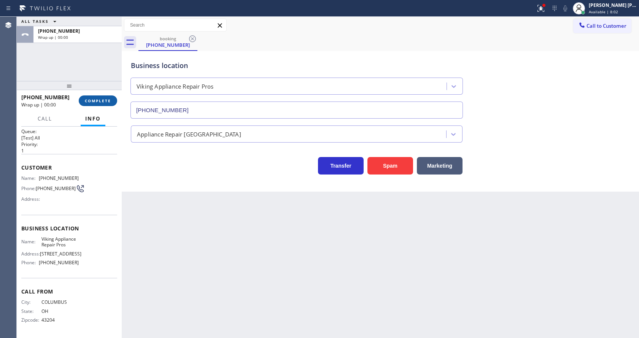
click at [98, 99] on span "COMPLETE" at bounding box center [98, 100] width 26 height 5
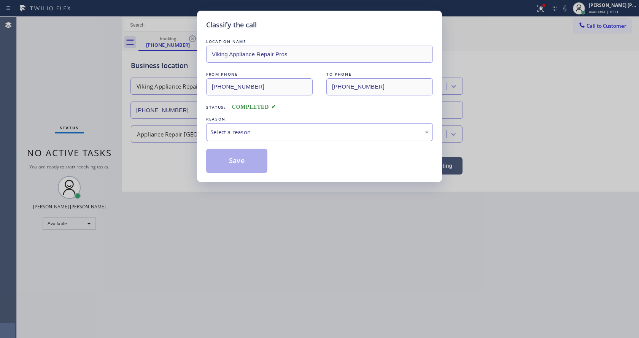
click at [241, 129] on div "Select a reason" at bounding box center [319, 132] width 218 height 9
click at [237, 165] on button "Save" at bounding box center [236, 161] width 61 height 24
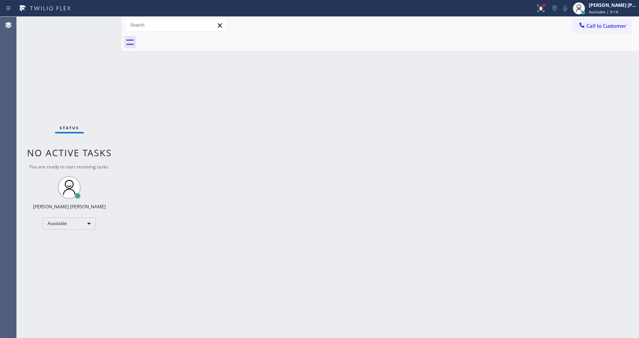
click at [97, 24] on div "Status No active tasks You are ready to start receiving tasks. [PERSON_NAME] [P…" at bounding box center [69, 177] width 105 height 321
click at [300, 152] on div "Back to Dashboard Change Sender ID Customers Technicians Select a contact Outbo…" at bounding box center [380, 177] width 517 height 321
click at [542, 3] on button at bounding box center [541, 8] width 17 height 17
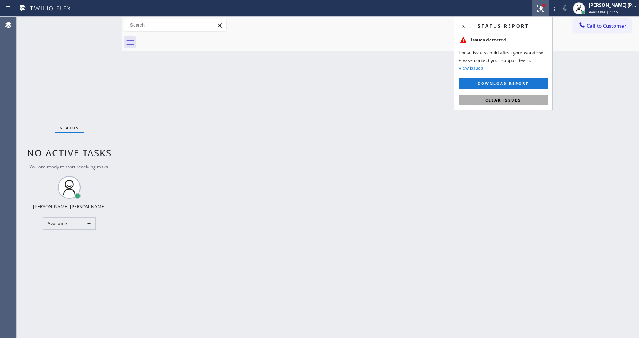
click at [516, 100] on span "Clear issues" at bounding box center [503, 99] width 36 height 5
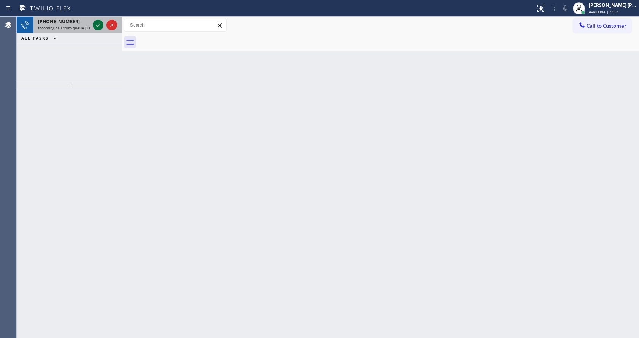
click at [97, 27] on icon at bounding box center [98, 25] width 9 height 9
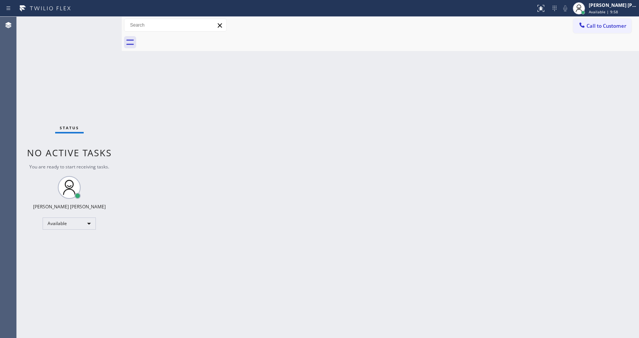
click at [286, 238] on div "Back to Dashboard Change Sender ID Customers Technicians Select a contact Outbo…" at bounding box center [380, 177] width 517 height 321
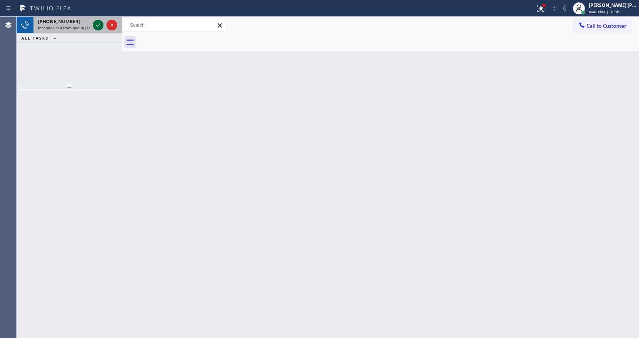
click at [97, 30] on button at bounding box center [98, 25] width 11 height 11
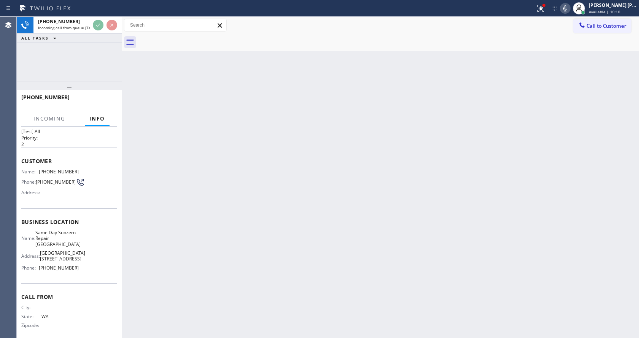
click at [346, 206] on div "Back to Dashboard Change Sender ID Customers Technicians Select a contact Outbo…" at bounding box center [380, 177] width 517 height 321
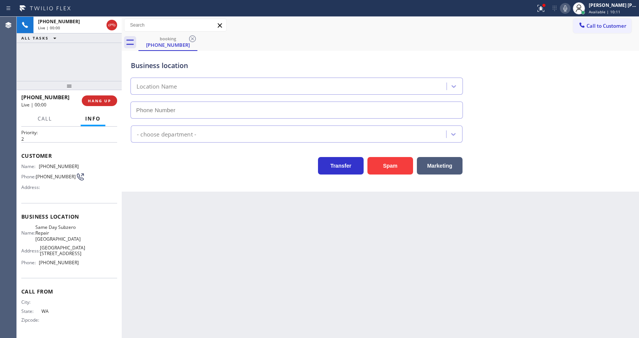
type input "[PHONE_NUMBER]"
click at [380, 170] on button "Spam" at bounding box center [391, 166] width 46 height 18
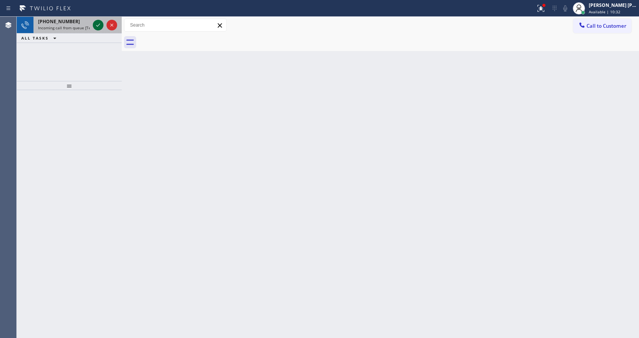
click at [101, 22] on icon at bounding box center [98, 25] width 9 height 9
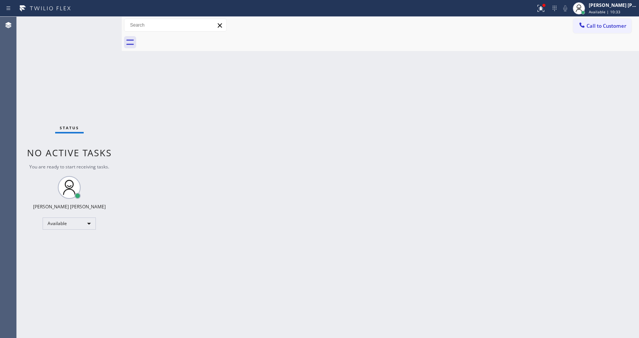
click at [239, 173] on div "Back to Dashboard Change Sender ID Customers Technicians Select a contact Outbo…" at bounding box center [380, 177] width 517 height 321
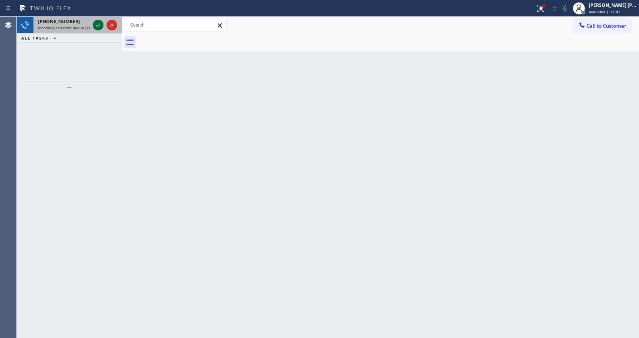
click at [98, 25] on icon at bounding box center [98, 25] width 9 height 9
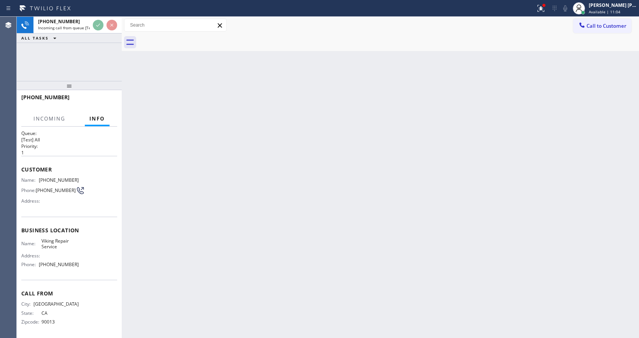
scroll to position [10, 0]
click at [286, 225] on div "Back to Dashboard Change Sender ID Customers Technicians Select a contact Outbo…" at bounding box center [380, 177] width 517 height 321
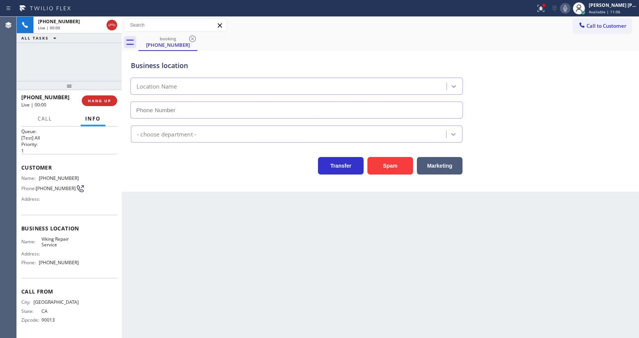
type input "[PHONE_NUMBER]"
click at [541, 5] on icon at bounding box center [540, 7] width 5 height 5
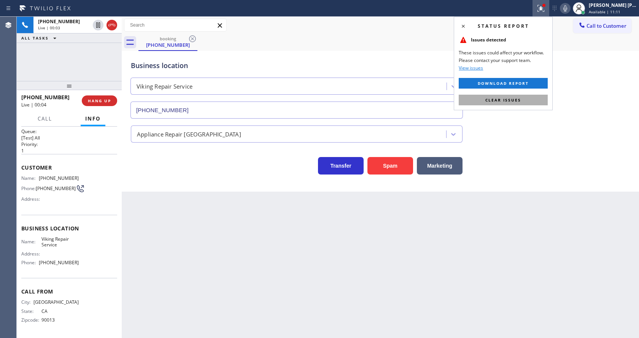
click at [520, 100] on span "Clear issues" at bounding box center [503, 99] width 36 height 5
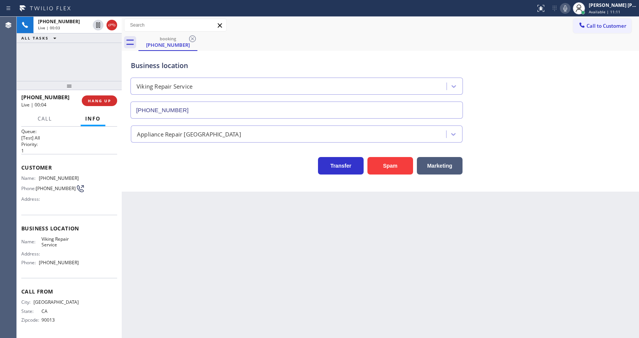
click at [544, 102] on div "Business location Viking Repair Service [PHONE_NUMBER]" at bounding box center [380, 84] width 502 height 69
click at [215, 207] on div "Back to Dashboard Change Sender ID Customers Technicians Select a contact Outbo…" at bounding box center [380, 177] width 517 height 321
click at [224, 286] on div "Back to Dashboard Change Sender ID Customers Technicians Select a contact Outbo…" at bounding box center [380, 177] width 517 height 321
click at [75, 197] on div "Address:" at bounding box center [49, 199] width 57 height 6
drag, startPoint x: 39, startPoint y: 175, endPoint x: 73, endPoint y: 172, distance: 34.7
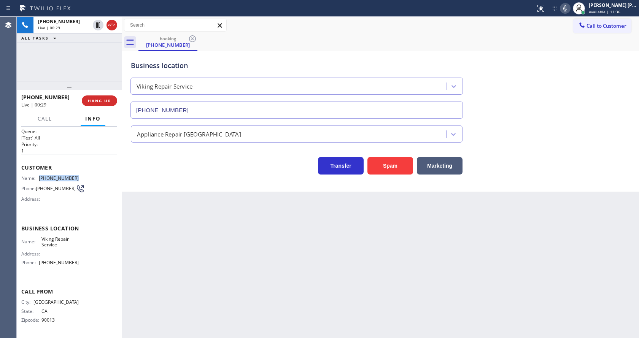
click at [73, 175] on div "Name: [PHONE_NUMBER]" at bounding box center [49, 178] width 57 height 6
click at [228, 254] on div "Back to Dashboard Change Sender ID Customers Technicians Select a contact Outbo…" at bounding box center [380, 177] width 517 height 321
click at [103, 246] on div "Name: Viking Repair Service Address: Phone: [PHONE_NUMBER]" at bounding box center [69, 252] width 96 height 33
drag, startPoint x: 37, startPoint y: 236, endPoint x: 67, endPoint y: 244, distance: 31.0
click at [67, 244] on div "Name: Viking Repair Service" at bounding box center [49, 242] width 57 height 12
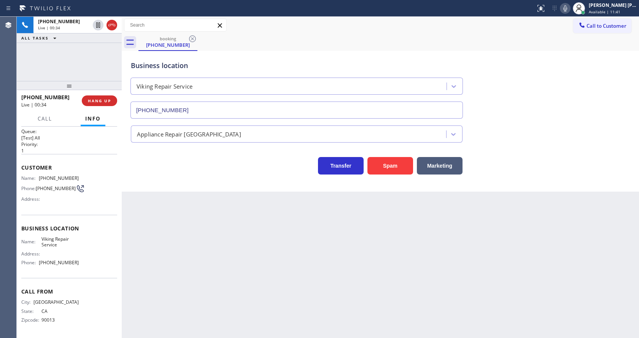
click at [188, 255] on div "Back to Dashboard Change Sender ID Customers Technicians Select a contact Outbo…" at bounding box center [380, 177] width 517 height 321
click at [63, 259] on div "Name: Viking Repair Service Address: Phone: [PHONE_NUMBER]" at bounding box center [49, 252] width 57 height 33
drag, startPoint x: 37, startPoint y: 263, endPoint x: 75, endPoint y: 264, distance: 38.0
click at [75, 264] on div "Phone: [PHONE_NUMBER]" at bounding box center [49, 263] width 57 height 6
drag, startPoint x: 230, startPoint y: 256, endPoint x: 206, endPoint y: 304, distance: 53.4
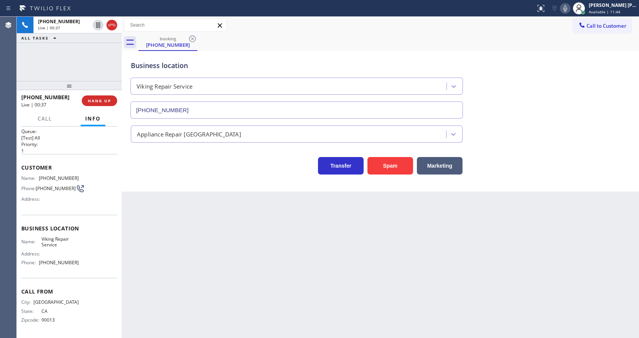
click at [230, 256] on div "Back to Dashboard Change Sender ID Customers Technicians Select a contact Outbo…" at bounding box center [380, 177] width 517 height 321
click at [566, 10] on icon at bounding box center [565, 8] width 9 height 9
click at [209, 267] on div "Back to Dashboard Change Sender ID Customers Technicians Select a contact Outbo…" at bounding box center [380, 177] width 517 height 321
click at [570, 8] on icon at bounding box center [565, 8] width 9 height 9
click at [223, 283] on div "Back to Dashboard Change Sender ID Customers Technicians Select a contact Outbo…" at bounding box center [380, 177] width 517 height 321
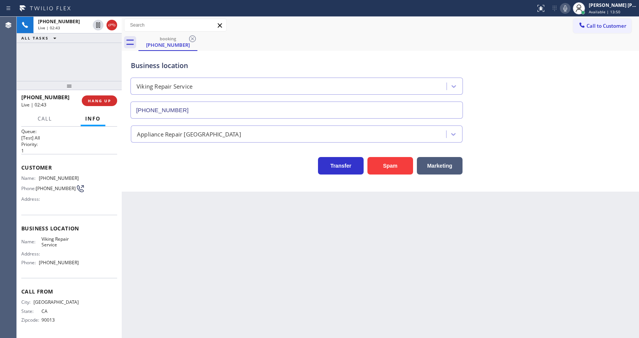
click at [308, 233] on div "Back to Dashboard Change Sender ID Customers Technicians Select a contact Outbo…" at bounding box center [380, 177] width 517 height 321
click at [188, 207] on div "Back to Dashboard Change Sender ID Customers Technicians Select a contact Outbo…" at bounding box center [380, 177] width 517 height 321
click at [318, 258] on div "Back to Dashboard Change Sender ID Customers Technicians Select a contact Outbo…" at bounding box center [380, 177] width 517 height 321
click at [190, 248] on div "Back to Dashboard Change Sender ID Customers Technicians Select a contact Outbo…" at bounding box center [380, 177] width 517 height 321
click at [196, 335] on div "Back to Dashboard Change Sender ID Customers Technicians Select a contact Outbo…" at bounding box center [380, 177] width 517 height 321
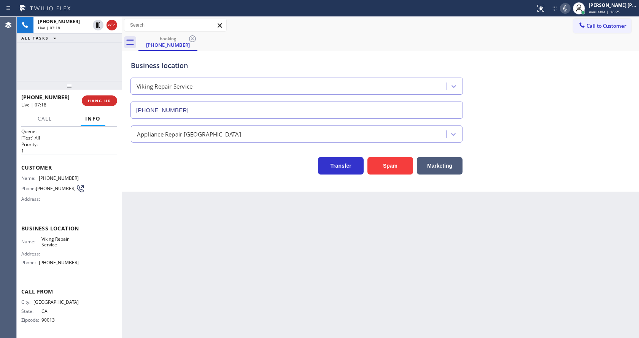
click at [296, 288] on div "Back to Dashboard Change Sender ID Customers Technicians Select a contact Outbo…" at bounding box center [380, 177] width 517 height 321
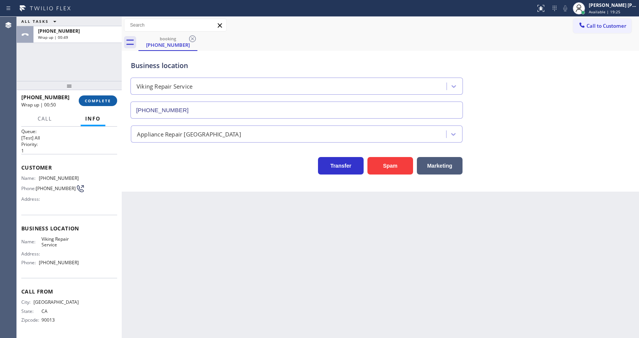
click at [90, 97] on button "COMPLETE" at bounding box center [98, 100] width 38 height 11
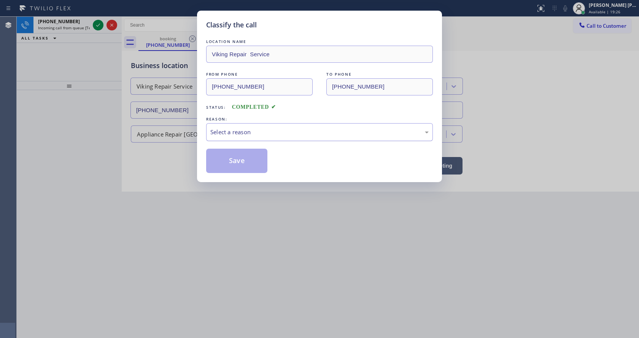
click at [234, 133] on div "Select a reason" at bounding box center [319, 132] width 218 height 9
click at [231, 162] on button "Save" at bounding box center [236, 161] width 61 height 24
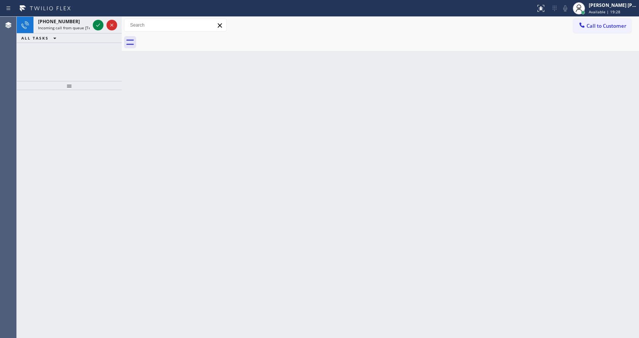
click at [98, 24] on icon at bounding box center [98, 25] width 9 height 9
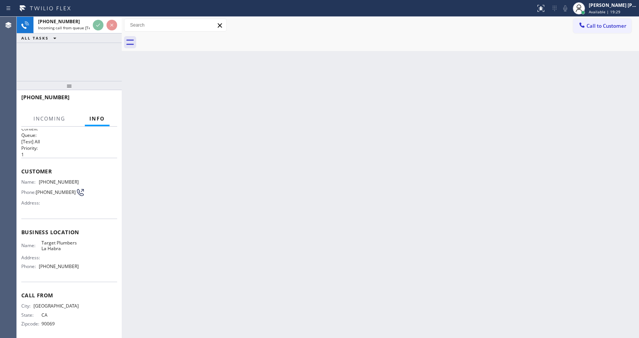
scroll to position [10, 0]
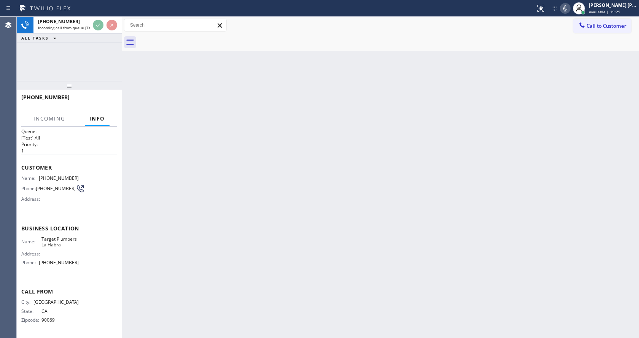
click at [284, 224] on div "Back to Dashboard Change Sender ID Customers Technicians Select a contact Outbo…" at bounding box center [380, 177] width 517 height 321
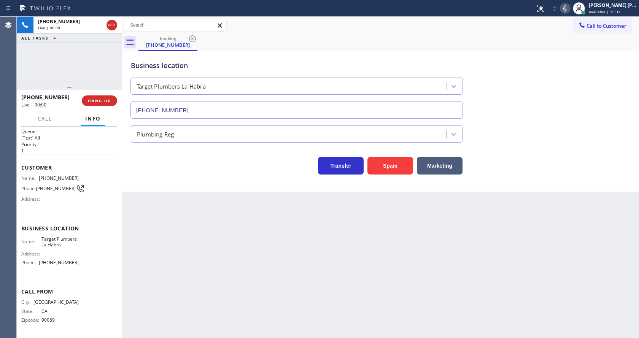
type input "[PHONE_NUMBER]"
click at [249, 228] on div "Back to Dashboard Change Sender ID Customers Technicians Select a contact Outbo…" at bounding box center [380, 177] width 517 height 321
click at [170, 210] on div "Back to Dashboard Change Sender ID Customers Technicians Select a contact Outbo…" at bounding box center [380, 177] width 517 height 321
click at [172, 215] on div "Back to Dashboard Change Sender ID Customers Technicians Select a contact Outbo…" at bounding box center [380, 177] width 517 height 321
click at [292, 245] on div "Back to Dashboard Change Sender ID Customers Technicians Select a contact Outbo…" at bounding box center [380, 177] width 517 height 321
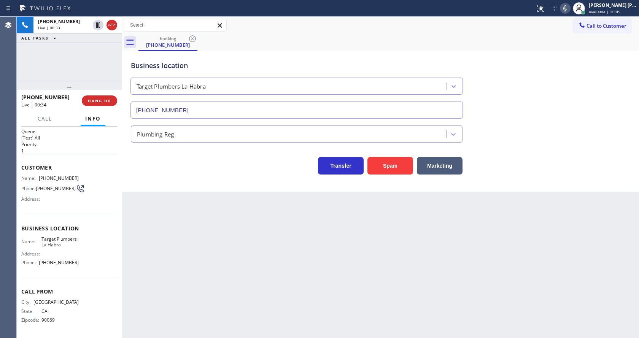
click at [166, 243] on div "Back to Dashboard Change Sender ID Customers Technicians Select a contact Outbo…" at bounding box center [380, 177] width 517 height 321
click at [122, 169] on div at bounding box center [122, 177] width 0 height 321
click at [402, 167] on button "Spam" at bounding box center [391, 166] width 46 height 18
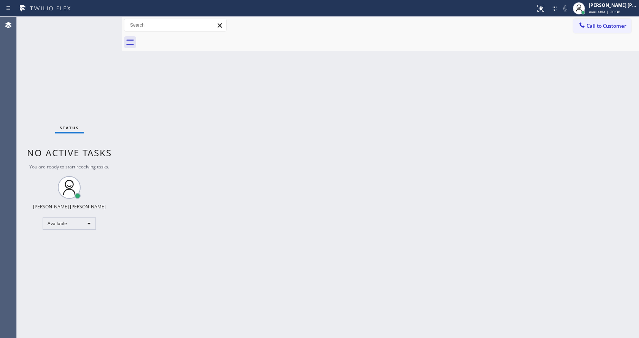
click at [162, 145] on div "Back to Dashboard Change Sender ID Customers Technicians Select a contact Outbo…" at bounding box center [380, 177] width 517 height 321
click at [88, 68] on div "Status No active tasks You are ready to start receiving tasks. [PERSON_NAME] [P…" at bounding box center [69, 177] width 105 height 321
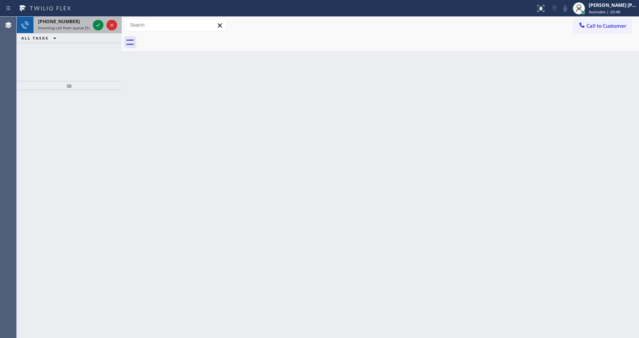
click at [97, 19] on div at bounding box center [104, 25] width 27 height 17
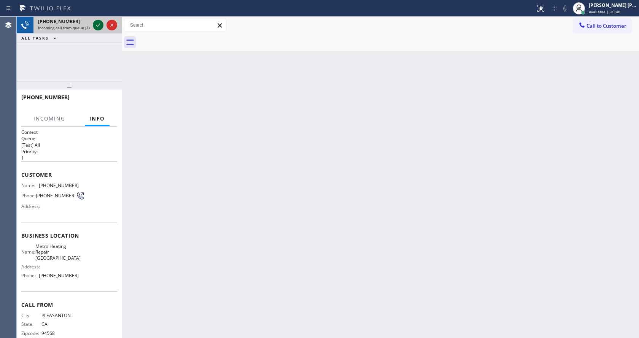
click at [95, 25] on icon at bounding box center [98, 25] width 9 height 9
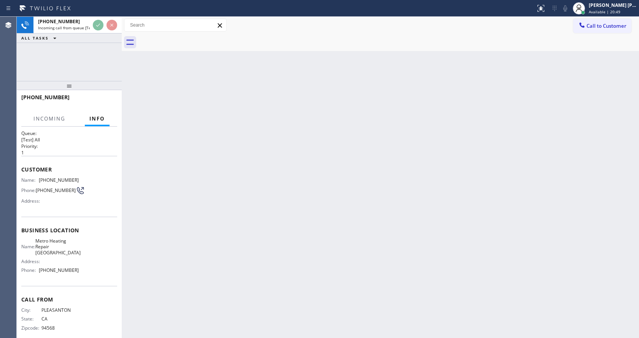
scroll to position [10, 0]
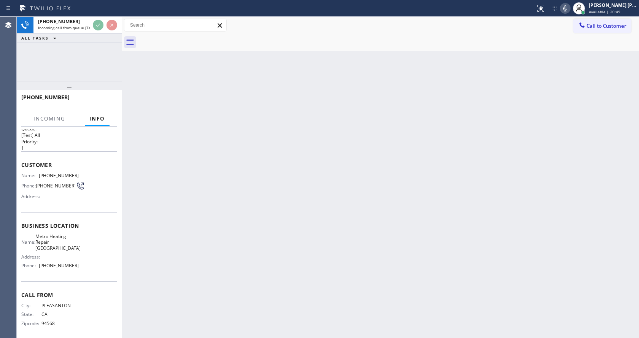
click at [183, 253] on div "Back to Dashboard Change Sender ID Customers Technicians Select a contact Outbo…" at bounding box center [380, 177] width 517 height 321
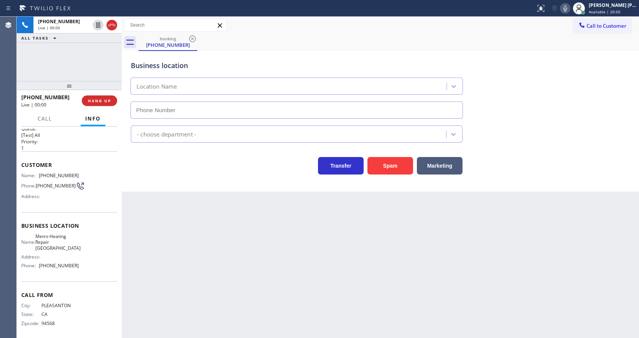
type input "[PHONE_NUMBER]"
click at [247, 288] on div "Back to Dashboard Change Sender ID Customers Technicians Select a contact Outbo…" at bounding box center [380, 177] width 517 height 321
click at [92, 253] on div "Name: Metro Heating Repair [GEOGRAPHIC_DATA] Address: Phone: [PHONE_NUMBER]" at bounding box center [69, 253] width 96 height 38
click at [35, 172] on div "Customer Name: [PHONE_NUMBER] Phone: [PHONE_NUMBER] Address:" at bounding box center [69, 181] width 96 height 61
drag, startPoint x: 40, startPoint y: 175, endPoint x: 76, endPoint y: 177, distance: 36.2
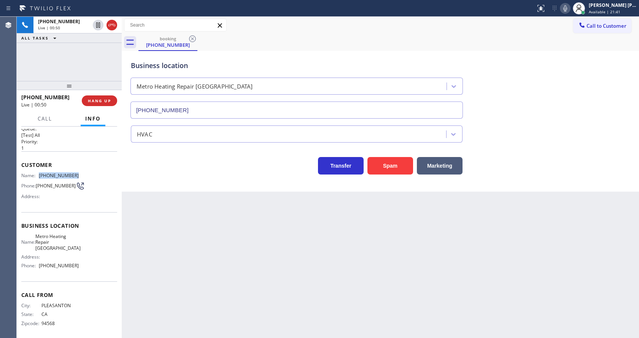
click at [76, 177] on div "Name: [PHONE_NUMBER] Phone: [PHONE_NUMBER] Address:" at bounding box center [69, 188] width 96 height 30
click at [201, 234] on div "Back to Dashboard Change Sender ID Customers Technicians Select a contact Outbo…" at bounding box center [380, 177] width 517 height 321
drag, startPoint x: 91, startPoint y: 234, endPoint x: 86, endPoint y: 239, distance: 7.0
click at [91, 234] on div "Business location Name: Metro Heating Repair [GEOGRAPHIC_DATA] Address: Phone: …" at bounding box center [69, 246] width 96 height 69
drag, startPoint x: 38, startPoint y: 235, endPoint x: 73, endPoint y: 247, distance: 37.2
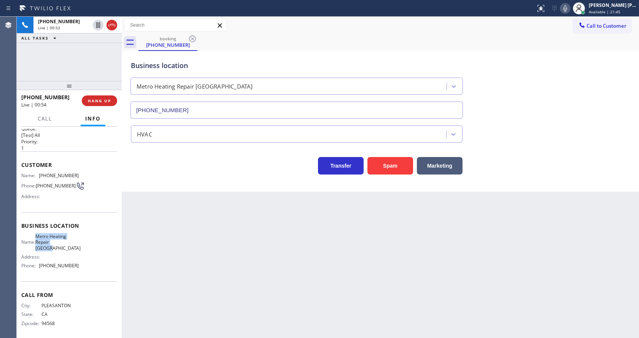
click at [73, 247] on div "Business location Name: Metro Heating Repair [GEOGRAPHIC_DATA] Address: Phone: …" at bounding box center [69, 246] width 96 height 69
click at [192, 253] on div "Back to Dashboard Change Sender ID Customers Technicians Select a contact Outbo…" at bounding box center [380, 177] width 517 height 321
click at [71, 245] on span "Metro Heating Repair [GEOGRAPHIC_DATA]" at bounding box center [57, 243] width 45 height 18
drag, startPoint x: 39, startPoint y: 262, endPoint x: 77, endPoint y: 264, distance: 38.5
click at [77, 264] on div "Name: Metro Heating Repair [GEOGRAPHIC_DATA] Address: Phone: [PHONE_NUMBER]" at bounding box center [69, 253] width 96 height 38
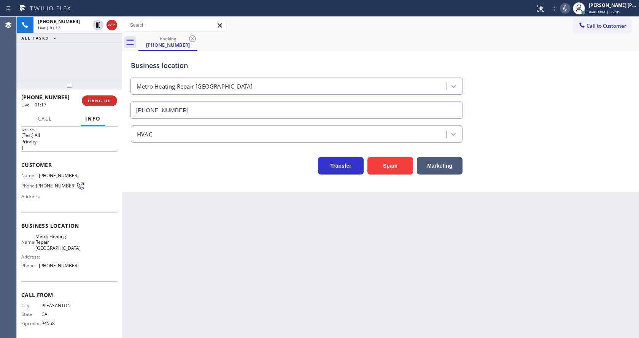
click at [154, 259] on div "Back to Dashboard Change Sender ID Customers Technicians Select a contact Outbo…" at bounding box center [380, 177] width 517 height 321
click at [197, 197] on div "Back to Dashboard Change Sender ID Customers Technicians Select a contact Outbo…" at bounding box center [380, 177] width 517 height 321
drag, startPoint x: 342, startPoint y: 280, endPoint x: 329, endPoint y: 278, distance: 13.4
click at [342, 280] on div "Back to Dashboard Change Sender ID Customers Technicians Select a contact Outbo…" at bounding box center [380, 177] width 517 height 321
click at [164, 259] on div "Back to Dashboard Change Sender ID Customers Technicians Select a contact Outbo…" at bounding box center [380, 177] width 517 height 321
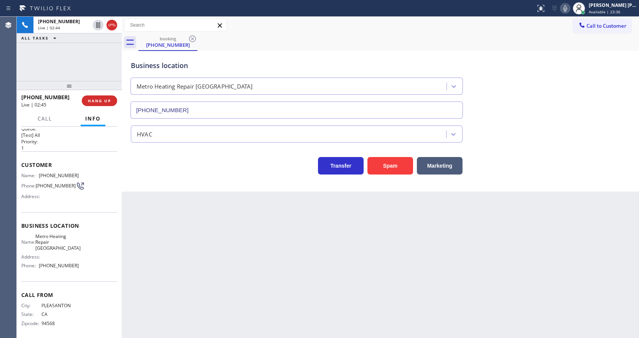
click at [328, 266] on div "Back to Dashboard Change Sender ID Customers Technicians Select a contact Outbo…" at bounding box center [380, 177] width 517 height 321
click at [566, 11] on icon at bounding box center [565, 8] width 9 height 9
click at [97, 22] on icon at bounding box center [98, 24] width 4 height 5
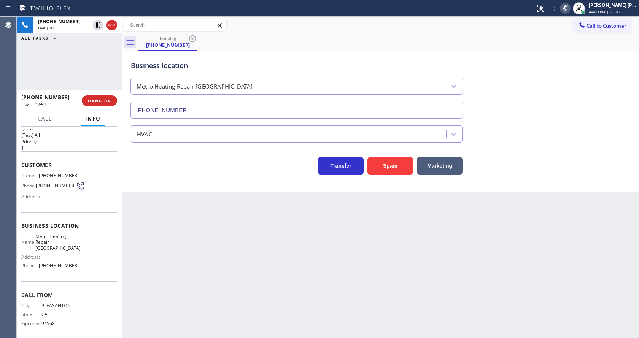
click at [277, 286] on div "Back to Dashboard Change Sender ID Customers Technicians Select a contact Outbo…" at bounding box center [380, 177] width 517 height 321
click at [186, 186] on div "Business location Metro Heating Repair [GEOGRAPHIC_DATA] [PHONE_NUMBER] HVAC Tr…" at bounding box center [380, 121] width 517 height 141
click at [99, 24] on icon at bounding box center [97, 24] width 5 height 5
click at [566, 10] on icon at bounding box center [565, 8] width 9 height 9
click at [240, 247] on div "Back to Dashboard Change Sender ID Customers Technicians Select a contact Outbo…" at bounding box center [380, 177] width 517 height 321
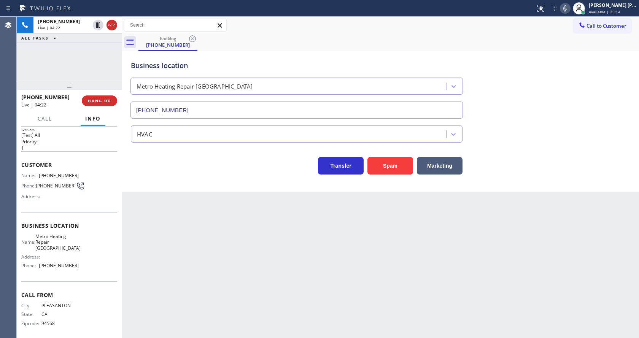
click at [147, 209] on div "Back to Dashboard Change Sender ID Customers Technicians Select a contact Outbo…" at bounding box center [380, 177] width 517 height 321
click at [314, 234] on div "Back to Dashboard Change Sender ID Customers Technicians Select a contact Outbo…" at bounding box center [380, 177] width 517 height 321
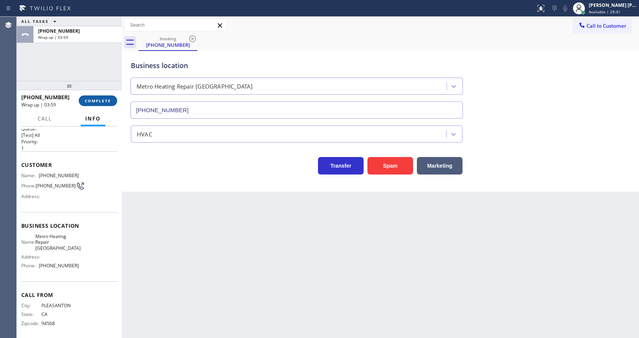
click at [87, 95] on button "COMPLETE" at bounding box center [98, 100] width 38 height 11
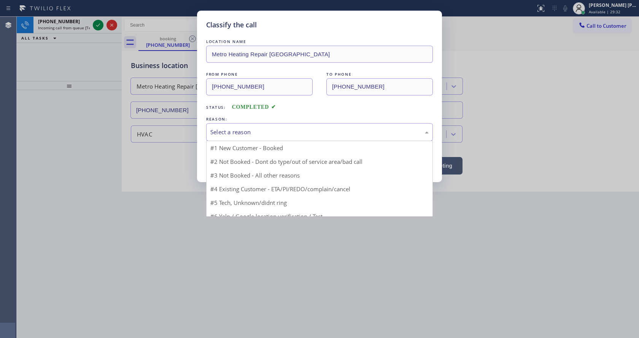
click at [228, 134] on div "Select a reason" at bounding box center [319, 132] width 218 height 9
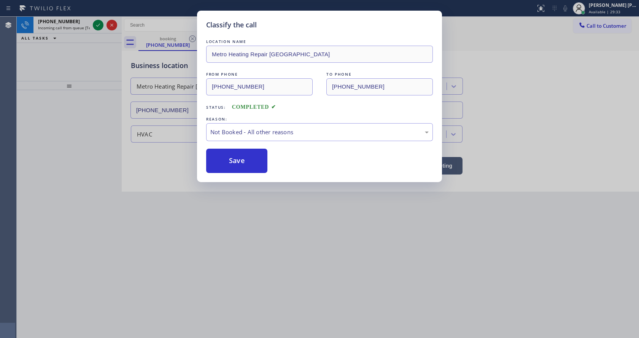
click at [232, 157] on button "Save" at bounding box center [236, 161] width 61 height 24
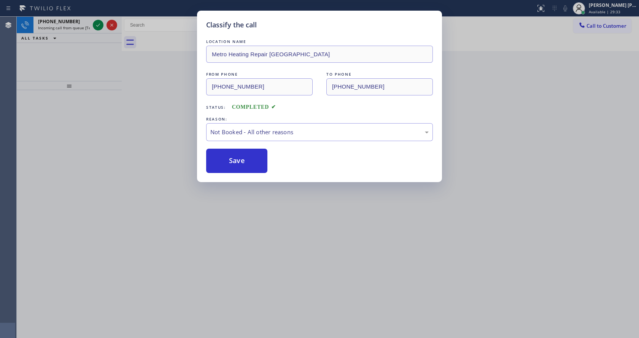
click at [232, 157] on button "Save" at bounding box center [236, 161] width 61 height 24
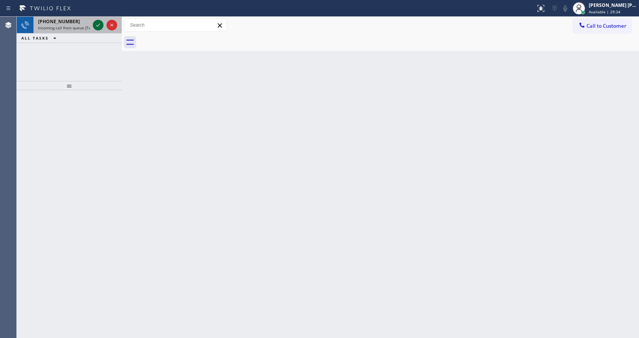
click at [96, 23] on icon at bounding box center [98, 25] width 9 height 9
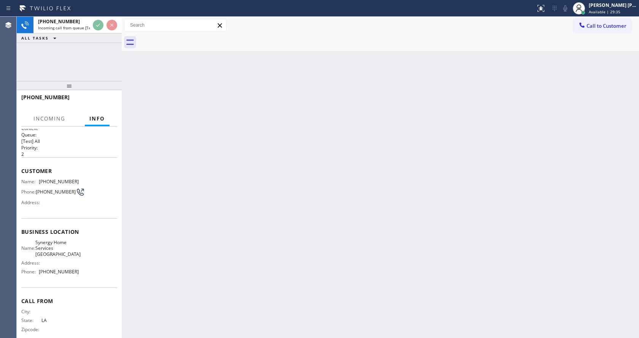
scroll to position [10, 0]
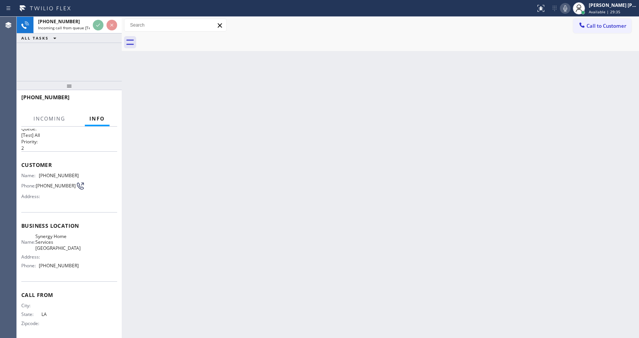
click at [383, 170] on div "Back to Dashboard Change Sender ID Customers Technicians Select a contact Outbo…" at bounding box center [380, 177] width 517 height 321
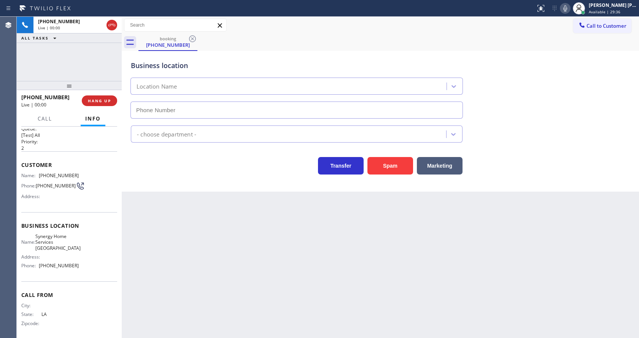
type input "[PHONE_NUMBER]"
click at [383, 170] on button "Spam" at bounding box center [391, 166] width 46 height 18
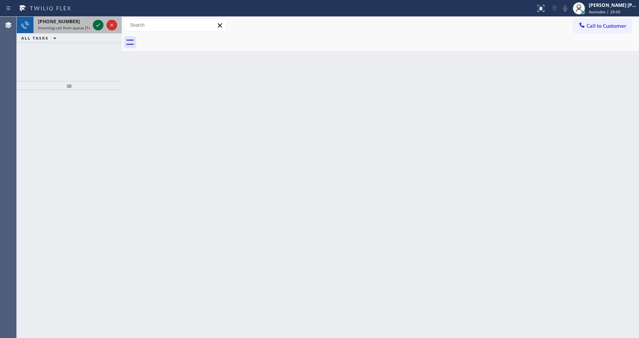
click at [94, 27] on icon at bounding box center [98, 25] width 9 height 9
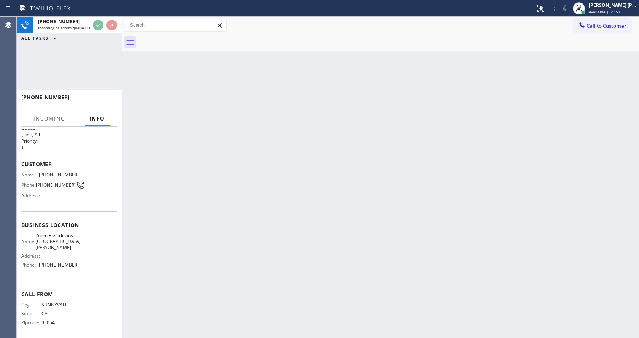
scroll to position [16, 0]
click at [247, 244] on div "Back to Dashboard Change Sender ID Customers Technicians Select a contact Outbo…" at bounding box center [380, 177] width 517 height 321
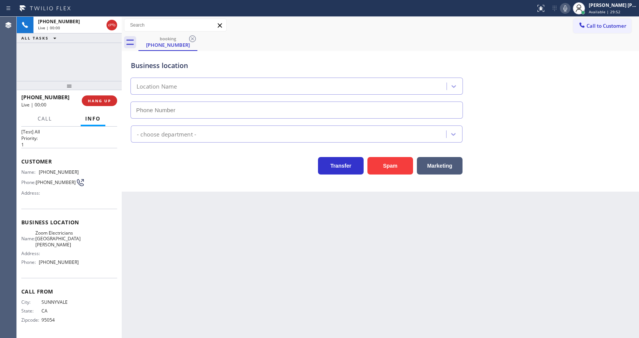
type input "[PHONE_NUMBER]"
click at [334, 268] on div "Back to Dashboard Change Sender ID Customers Technicians Select a contact Outbo…" at bounding box center [380, 177] width 517 height 321
click at [159, 236] on div "Back to Dashboard Change Sender ID Customers Technicians Select a contact Outbo…" at bounding box center [380, 177] width 517 height 321
click at [45, 203] on div "Customer Name: [PHONE_NUMBER] Phone: [PHONE_NUMBER] Address:" at bounding box center [69, 178] width 96 height 61
click at [59, 245] on span "Zoom Electricians [GEOGRAPHIC_DATA][PERSON_NAME]" at bounding box center [57, 239] width 45 height 18
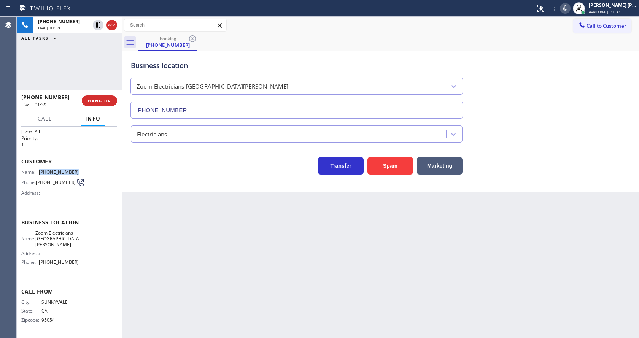
drag, startPoint x: 37, startPoint y: 174, endPoint x: 79, endPoint y: 173, distance: 41.9
click at [79, 173] on div "Name: [PHONE_NUMBER] Phone: [PHONE_NUMBER] Address:" at bounding box center [69, 184] width 96 height 30
click at [161, 215] on div "Back to Dashboard Change Sender ID Customers Technicians Select a contact Outbo…" at bounding box center [380, 177] width 517 height 321
click at [75, 253] on div "Address:" at bounding box center [49, 254] width 57 height 6
drag, startPoint x: 39, startPoint y: 232, endPoint x: 63, endPoint y: 245, distance: 26.7
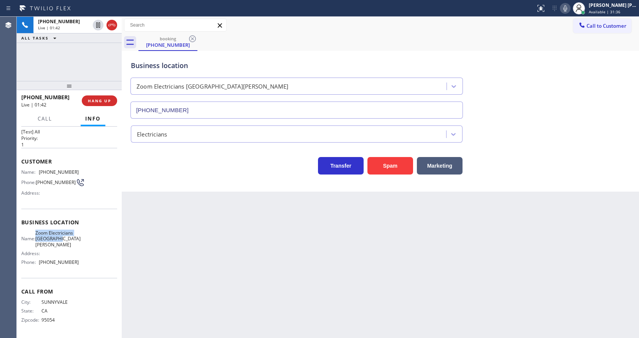
click at [63, 245] on div "Name: Zoom Electricians [GEOGRAPHIC_DATA][PERSON_NAME]" at bounding box center [49, 239] width 57 height 18
click at [164, 252] on div "Back to Dashboard Change Sender ID Customers Technicians Select a contact Outbo…" at bounding box center [380, 177] width 517 height 321
click at [64, 270] on div "Business location Name: Zoom Electricians San [PERSON_NAME] Address: Phone: [PH…" at bounding box center [69, 243] width 96 height 69
drag, startPoint x: 37, startPoint y: 263, endPoint x: 87, endPoint y: 265, distance: 50.3
click at [87, 265] on div "Name: Zoom Electricians San [PERSON_NAME] Address: Phone: [PHONE_NUMBER]" at bounding box center [69, 249] width 96 height 38
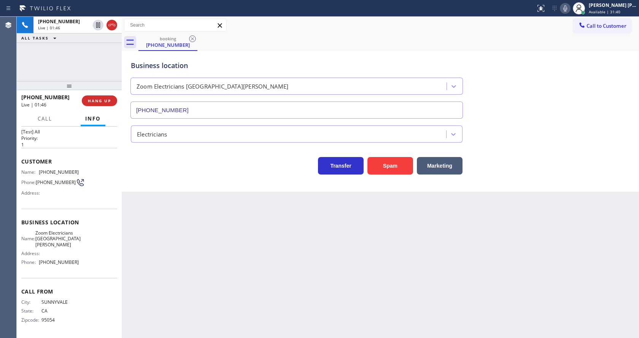
click at [157, 264] on div "Back to Dashboard Change Sender ID Customers Technicians Select a contact Outbo…" at bounding box center [380, 177] width 517 height 321
click at [296, 253] on div "Back to Dashboard Change Sender ID Customers Technicians Select a contact Outbo…" at bounding box center [380, 177] width 517 height 321
click at [243, 285] on div "Back to Dashboard Change Sender ID Customers Technicians Select a contact Outbo…" at bounding box center [380, 177] width 517 height 321
click at [180, 220] on div "Back to Dashboard Change Sender ID Customers Technicians Select a contact Outbo…" at bounding box center [380, 177] width 517 height 321
click at [176, 231] on div "Back to Dashboard Change Sender ID Customers Technicians Select a contact Outbo…" at bounding box center [380, 177] width 517 height 321
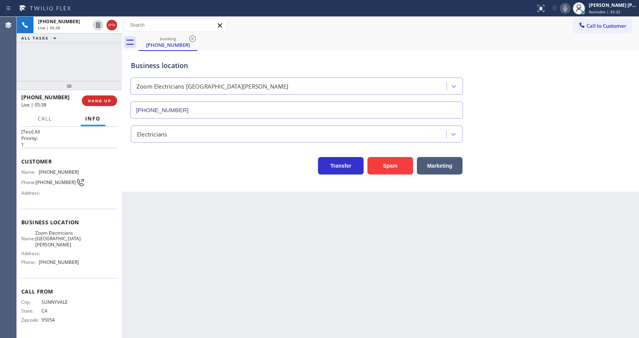
click at [355, 277] on div "Back to Dashboard Change Sender ID Customers Technicians Select a contact Outbo…" at bounding box center [380, 177] width 517 height 321
click at [181, 214] on div "Back to Dashboard Change Sender ID Customers Technicians Select a contact Outbo…" at bounding box center [380, 177] width 517 height 321
click at [234, 243] on div "Back to Dashboard Change Sender ID Customers Technicians Select a contact Outbo…" at bounding box center [380, 177] width 517 height 321
drag, startPoint x: 277, startPoint y: 244, endPoint x: 269, endPoint y: 254, distance: 12.7
click at [277, 244] on div "Back to Dashboard Change Sender ID Customers Technicians Select a contact Outbo…" at bounding box center [380, 177] width 517 height 321
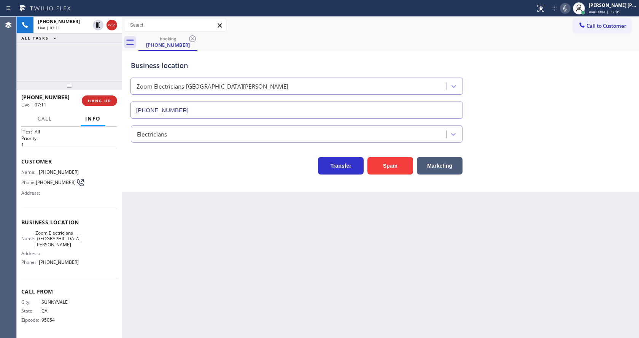
click at [181, 211] on div "Back to Dashboard Change Sender ID Customers Technicians Select a contact Outbo…" at bounding box center [380, 177] width 517 height 321
click at [567, 7] on icon at bounding box center [565, 8] width 9 height 9
click at [99, 25] on icon at bounding box center [98, 24] width 4 height 5
click at [206, 231] on div "Back to Dashboard Change Sender ID Customers Technicians Select a contact Outbo…" at bounding box center [380, 177] width 517 height 321
click at [172, 216] on div "Back to Dashboard Change Sender ID Customers Technicians Select a contact Outbo…" at bounding box center [380, 177] width 517 height 321
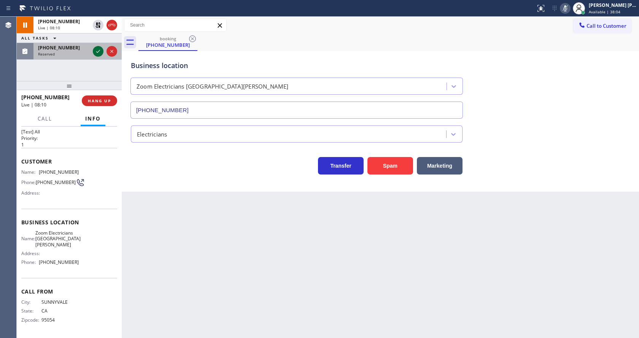
click at [97, 52] on icon at bounding box center [98, 51] width 9 height 9
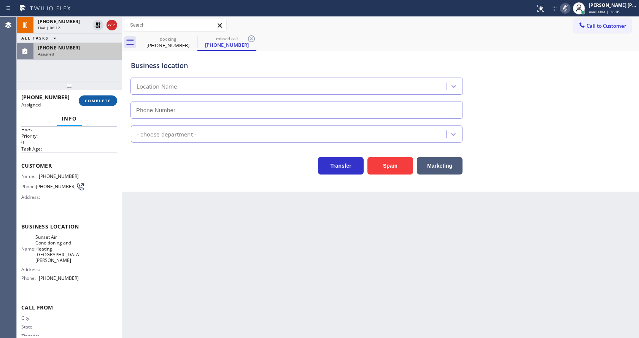
type input "[PHONE_NUMBER]"
click at [91, 96] on button "COMPLETE" at bounding box center [98, 100] width 38 height 11
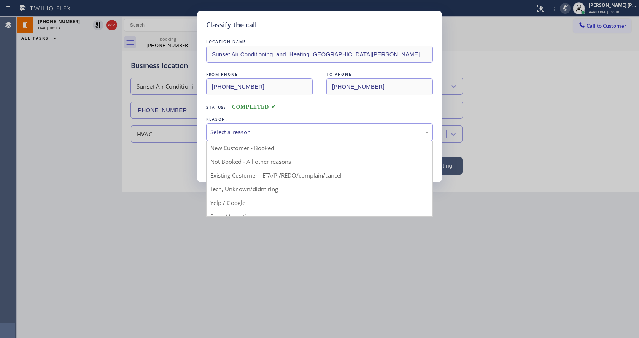
click at [231, 129] on div "Select a reason" at bounding box center [319, 132] width 218 height 9
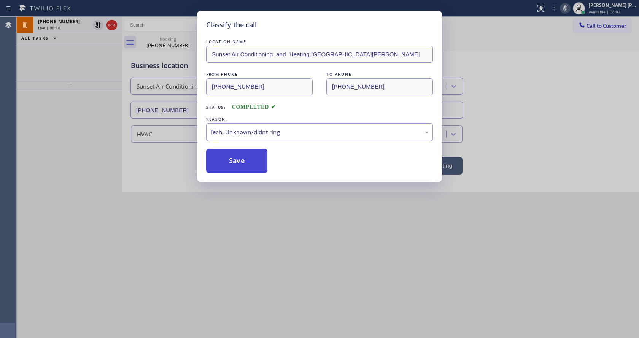
click at [232, 154] on button "Save" at bounding box center [236, 161] width 61 height 24
click at [290, 221] on div "Classify the call LOCATION NAME Sunset Air Conditioning and Heating Santa [PERS…" at bounding box center [319, 169] width 639 height 338
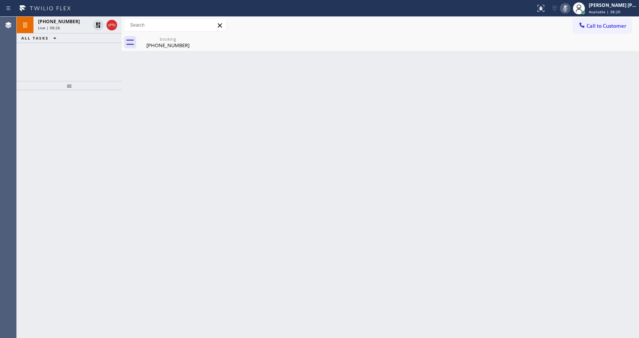
drag, startPoint x: 130, startPoint y: 201, endPoint x: 131, endPoint y: 166, distance: 35.4
click at [130, 201] on div "Back to Dashboard Change Sender ID Customers Technicians Select a contact Outbo…" at bounding box center [380, 177] width 517 height 321
click at [205, 196] on div "Back to Dashboard Change Sender ID Customers Technicians Select a contact Outbo…" at bounding box center [380, 177] width 517 height 321
click at [154, 41] on div "booking" at bounding box center [167, 39] width 57 height 6
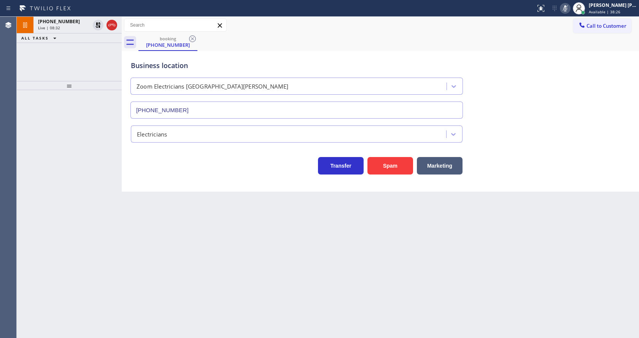
click at [77, 33] on div "ALL TASKS ALL TASKS ACTIVE TASKS TASKS IN WRAP UP" at bounding box center [69, 38] width 105 height 10
click at [71, 25] on div "Live | 08:32" at bounding box center [64, 27] width 52 height 5
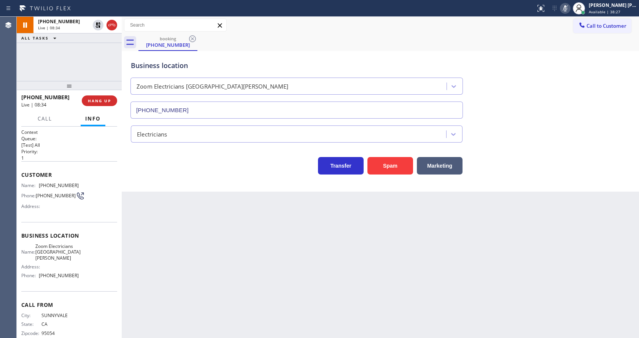
click at [193, 200] on div "Back to Dashboard Change Sender ID Customers Technicians Select a contact Outbo…" at bounding box center [380, 177] width 517 height 321
click at [165, 247] on div "Back to Dashboard Change Sender ID Customers Technicians Select a contact Outbo…" at bounding box center [380, 177] width 517 height 321
click at [325, 270] on div "Back to Dashboard Change Sender ID Customers Technicians Select a contact Outbo…" at bounding box center [380, 177] width 517 height 321
click at [140, 211] on div "Back to Dashboard Change Sender ID Customers Technicians Select a contact Outbo…" at bounding box center [380, 177] width 517 height 321
click at [158, 207] on div "Back to Dashboard Change Sender ID Customers Technicians Select a contact Outbo…" at bounding box center [380, 177] width 517 height 321
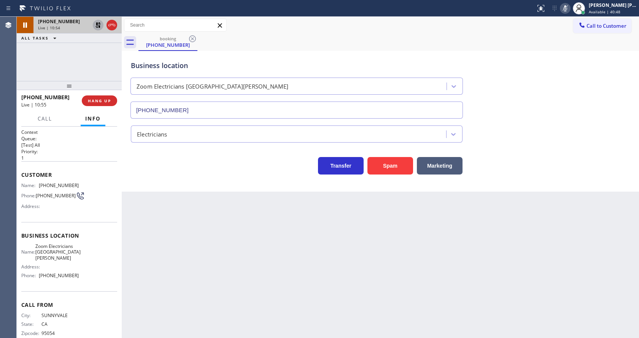
click at [99, 24] on icon at bounding box center [97, 24] width 5 height 5
click at [570, 7] on icon at bounding box center [565, 8] width 9 height 9
click at [565, 60] on div "Business location Zoom Electricians [GEOGRAPHIC_DATA][PERSON_NAME] [PHONE_NUMBE…" at bounding box center [380, 84] width 502 height 69
click at [229, 225] on div "Back to Dashboard Change Sender ID Customers Technicians Select a contact Outbo…" at bounding box center [380, 177] width 517 height 321
click at [299, 277] on div "Back to Dashboard Change Sender ID Customers Technicians Select a contact Outbo…" at bounding box center [380, 177] width 517 height 321
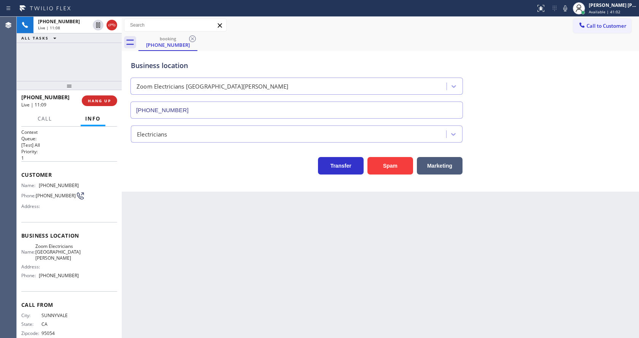
click at [150, 217] on div "Back to Dashboard Change Sender ID Customers Technicians Select a contact Outbo…" at bounding box center [380, 177] width 517 height 321
click at [168, 235] on div "Back to Dashboard Change Sender ID Customers Technicians Select a contact Outbo…" at bounding box center [380, 177] width 517 height 321
click at [307, 266] on div "Back to Dashboard Change Sender ID Customers Technicians Select a contact Outbo…" at bounding box center [380, 177] width 517 height 321
click at [569, 12] on icon at bounding box center [565, 8] width 9 height 9
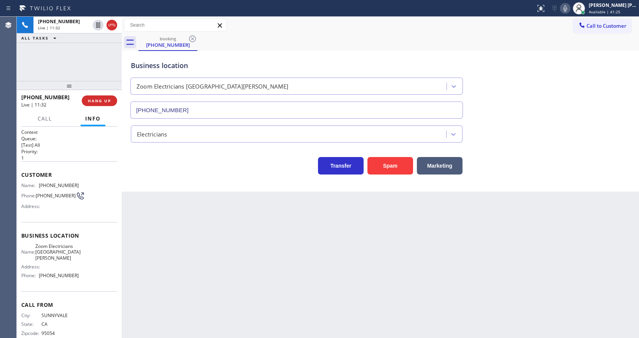
click at [528, 165] on div "Transfer Spam Marketing" at bounding box center [380, 162] width 502 height 24
click at [132, 212] on div "Back to Dashboard Change Sender ID Customers Technicians Select a contact Outbo…" at bounding box center [380, 177] width 517 height 321
click at [485, 287] on div "Back to Dashboard Change Sender ID Customers Technicians Select a contact Outbo…" at bounding box center [380, 177] width 517 height 321
click at [565, 14] on div "Status report No issues detected If you experience an issue, please download th…" at bounding box center [586, 8] width 107 height 17
click at [567, 11] on icon at bounding box center [565, 8] width 9 height 9
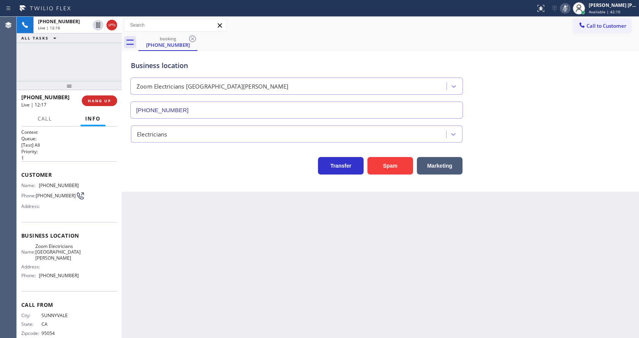
click at [567, 11] on icon at bounding box center [565, 8] width 9 height 9
click at [539, 136] on div "Electricians" at bounding box center [380, 133] width 502 height 20
click at [202, 265] on div "Back to Dashboard Change Sender ID Customers Technicians Select a contact Outbo…" at bounding box center [380, 177] width 517 height 321
click at [342, 270] on div "Back to Dashboard Change Sender ID Customers Technicians Select a contact Outbo…" at bounding box center [380, 177] width 517 height 321
click at [194, 215] on div "Back to Dashboard Change Sender ID Customers Technicians Select a contact Outbo…" at bounding box center [380, 177] width 517 height 321
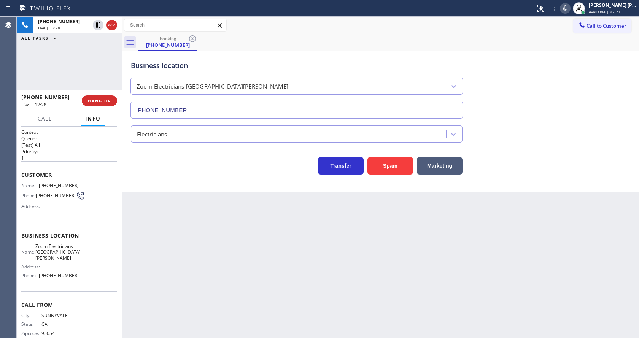
click at [171, 234] on div "Back to Dashboard Change Sender ID Customers Technicians Select a contact Outbo…" at bounding box center [380, 177] width 517 height 321
click at [399, 255] on div "Back to Dashboard Change Sender ID Customers Technicians Select a contact Outbo…" at bounding box center [380, 177] width 517 height 321
click at [236, 306] on div "Back to Dashboard Change Sender ID Customers Technicians Select a contact Outbo…" at bounding box center [380, 177] width 517 height 321
click at [295, 280] on div "Back to Dashboard Change Sender ID Customers Technicians Select a contact Outbo…" at bounding box center [380, 177] width 517 height 321
click at [566, 10] on icon at bounding box center [565, 8] width 9 height 9
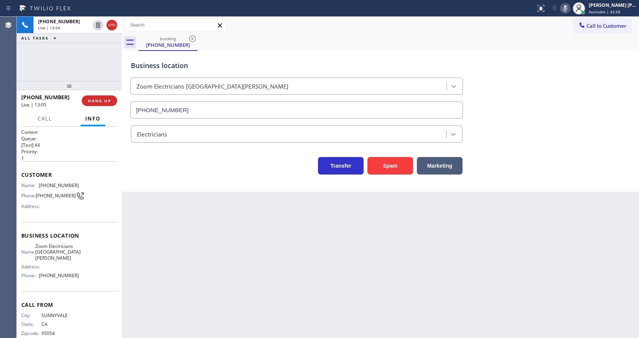
drag, startPoint x: 295, startPoint y: 298, endPoint x: 249, endPoint y: 329, distance: 55.4
click at [295, 298] on div "Back to Dashboard Change Sender ID Customers Technicians Select a contact Outbo…" at bounding box center [380, 177] width 517 height 321
click at [568, 8] on rect at bounding box center [565, 7] width 5 height 5
click at [567, 132] on div "Electricians" at bounding box center [380, 133] width 502 height 20
click at [228, 291] on div "Back to Dashboard Change Sender ID Customers Technicians Select a contact Outbo…" at bounding box center [380, 177] width 517 height 321
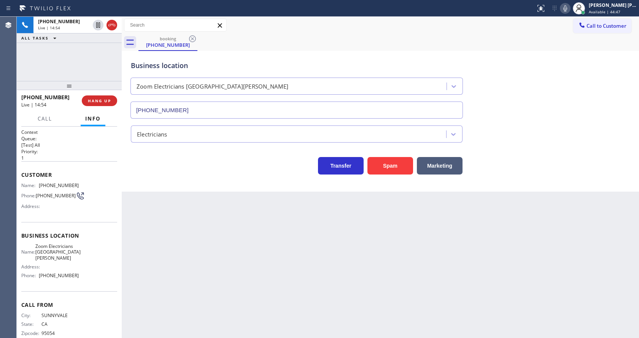
click at [149, 170] on div "Transfer Spam Marketing" at bounding box center [296, 163] width 335 height 21
click at [569, 11] on icon at bounding box center [565, 8] width 9 height 9
click at [560, 61] on div "Business location Zoom Electricians [GEOGRAPHIC_DATA][PERSON_NAME] [PHONE_NUMBE…" at bounding box center [380, 84] width 502 height 69
click at [150, 205] on div "Back to Dashboard Change Sender ID Customers Technicians Select a contact Outbo…" at bounding box center [380, 177] width 517 height 321
drag, startPoint x: 305, startPoint y: 287, endPoint x: 310, endPoint y: 282, distance: 6.5
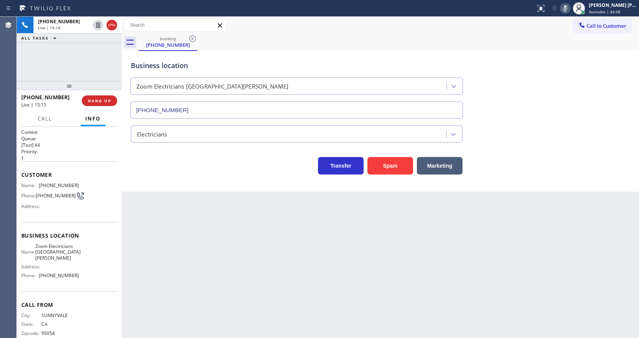
click at [305, 286] on div "Back to Dashboard Change Sender ID Customers Technicians Select a contact Outbo…" at bounding box center [380, 177] width 517 height 321
drag, startPoint x: 212, startPoint y: 265, endPoint x: 196, endPoint y: 327, distance: 64.0
click at [211, 268] on div "Back to Dashboard Change Sender ID Customers Technicians Select a contact Outbo…" at bounding box center [380, 177] width 517 height 321
click at [282, 245] on div "Back to Dashboard Change Sender ID Customers Technicians Select a contact Outbo…" at bounding box center [380, 177] width 517 height 321
click at [270, 218] on div "Back to Dashboard Change Sender ID Customers Technicians Select a contact Outbo…" at bounding box center [380, 177] width 517 height 321
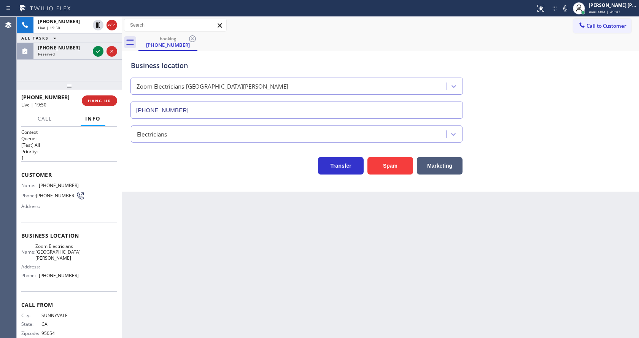
click at [232, 191] on div "Business location Zoom Electricians San Carlos (650) 456-2633 Electricians Tran…" at bounding box center [380, 121] width 517 height 141
click at [96, 47] on icon at bounding box center [98, 51] width 9 height 9
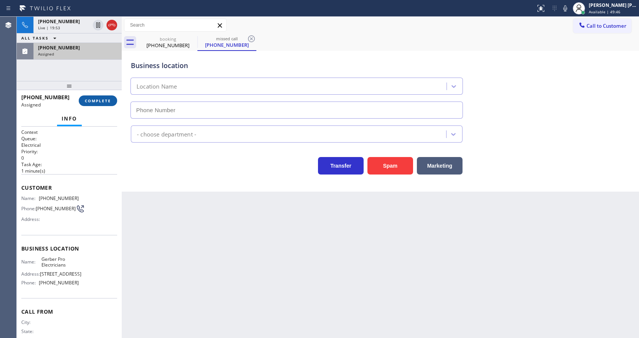
type input "(619) 547-0503"
click at [89, 103] on span "COMPLETE" at bounding box center [98, 100] width 26 height 5
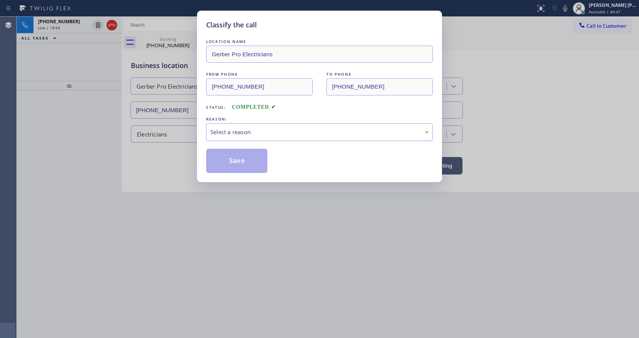
click at [224, 132] on div "Select a reason" at bounding box center [319, 132] width 218 height 9
click at [230, 162] on button "Save" at bounding box center [236, 161] width 61 height 24
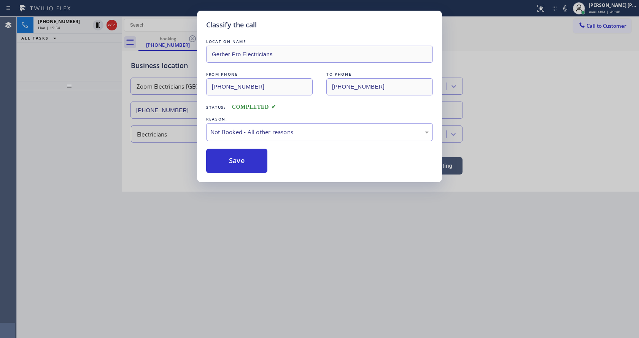
click at [230, 162] on button "Save" at bounding box center [236, 161] width 61 height 24
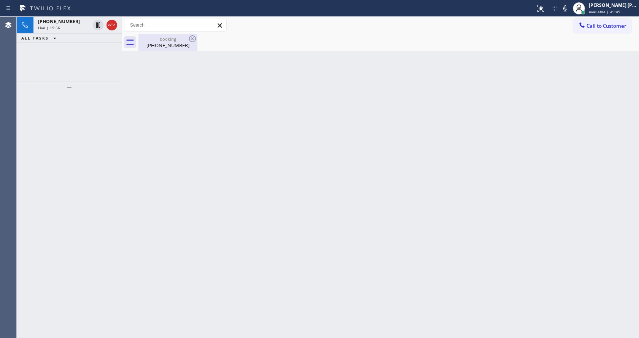
click at [167, 48] on div "[PHONE_NUMBER]" at bounding box center [167, 45] width 57 height 7
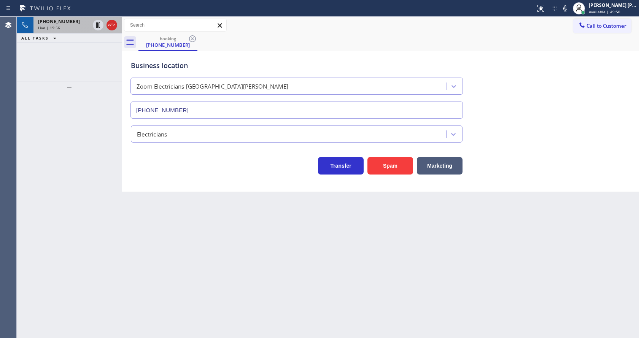
click at [63, 30] on div "+14087183722 Live | 19:56" at bounding box center [62, 25] width 58 height 17
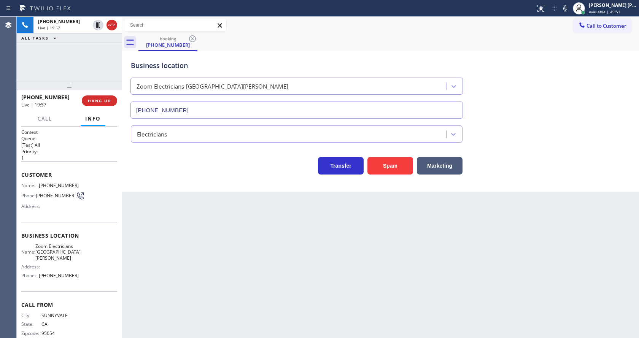
click at [259, 277] on div "Back to Dashboard Change Sender ID Customers Technicians Select a contact Outbo…" at bounding box center [380, 177] width 517 height 321
click at [326, 267] on div "Back to Dashboard Change Sender ID Customers Technicians Select a contact Outbo…" at bounding box center [380, 177] width 517 height 321
click at [122, 209] on div at bounding box center [122, 177] width 0 height 321
click at [321, 245] on div "Back to Dashboard Change Sender ID Customers Technicians Select a contact Outbo…" at bounding box center [380, 177] width 517 height 321
click at [228, 214] on div "Back to Dashboard Change Sender ID Customers Technicians Select a contact Outbo…" at bounding box center [380, 177] width 517 height 321
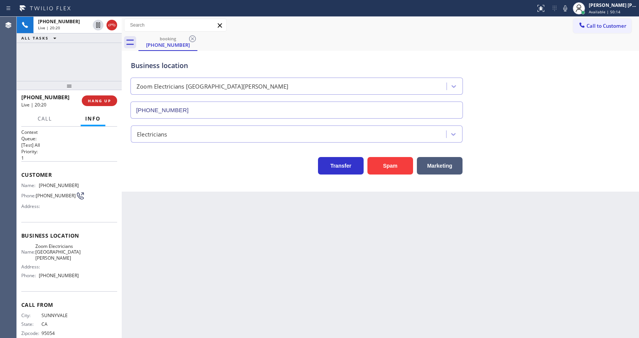
click at [301, 272] on div "Back to Dashboard Change Sender ID Customers Technicians Select a contact Outbo…" at bounding box center [380, 177] width 517 height 321
click at [305, 253] on div "Back to Dashboard Change Sender ID Customers Technicians Select a contact Outbo…" at bounding box center [380, 177] width 517 height 321
click at [253, 257] on div "Back to Dashboard Change Sender ID Customers Technicians Select a contact Outbo…" at bounding box center [380, 177] width 517 height 321
click at [306, 296] on div "Back to Dashboard Change Sender ID Customers Technicians Select a contact Outbo…" at bounding box center [380, 177] width 517 height 321
click at [303, 263] on div "Back to Dashboard Change Sender ID Customers Technicians Select a contact Outbo…" at bounding box center [380, 177] width 517 height 321
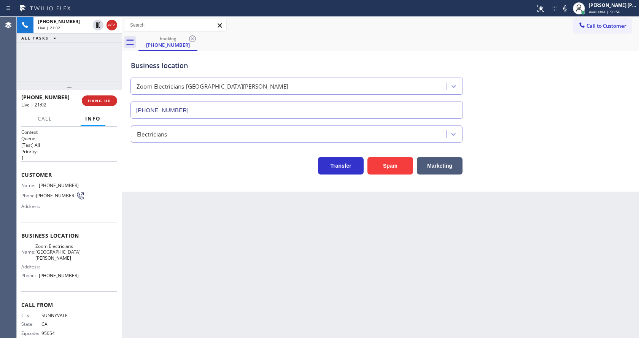
click at [580, 185] on div "Business location Zoom Electricians San Carlos (650) 456-2633 Electricians Tran…" at bounding box center [380, 121] width 517 height 141
click at [567, 8] on icon at bounding box center [565, 8] width 4 height 6
click at [605, 123] on div "Electricians" at bounding box center [380, 133] width 502 height 20
click at [171, 255] on div "Back to Dashboard Change Sender ID Customers Technicians Select a contact Outbo…" at bounding box center [380, 177] width 517 height 321
drag, startPoint x: 156, startPoint y: 212, endPoint x: 249, endPoint y: 196, distance: 94.8
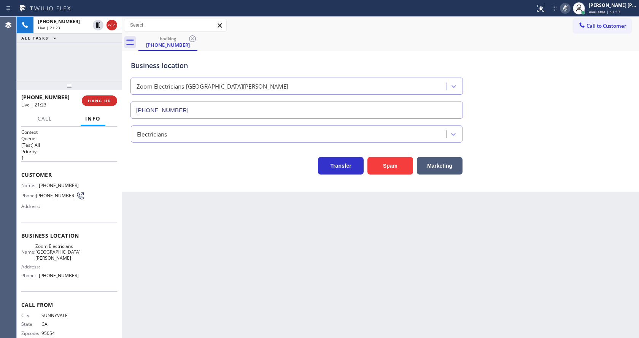
click at [156, 212] on div "Back to Dashboard Change Sender ID Customers Technicians Select a contact Outbo…" at bounding box center [380, 177] width 517 height 321
click at [140, 181] on div "Business location Zoom Electricians San Carlos (650) 456-2633 Electricians Tran…" at bounding box center [380, 121] width 517 height 141
drag, startPoint x: 567, startPoint y: 8, endPoint x: 567, endPoint y: 48, distance: 39.9
click at [567, 7] on icon at bounding box center [565, 8] width 9 height 9
click at [567, 110] on div "Business location Zoom Electricians [GEOGRAPHIC_DATA][PERSON_NAME] [PHONE_NUMBE…" at bounding box center [380, 84] width 502 height 69
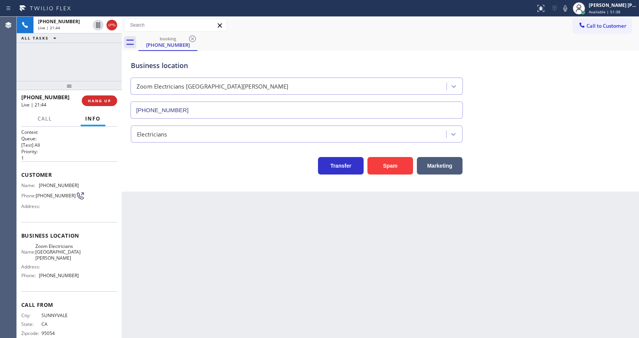
click at [196, 199] on div "Back to Dashboard Change Sender ID Customers Technicians Select a contact Outbo…" at bounding box center [380, 177] width 517 height 321
click at [334, 284] on div "Back to Dashboard Change Sender ID Customers Technicians Select a contact Outbo…" at bounding box center [380, 177] width 517 height 321
click at [230, 272] on div "Back to Dashboard Change Sender ID Customers Technicians Select a contact Outbo…" at bounding box center [380, 177] width 517 height 321
click at [187, 240] on div "Back to Dashboard Change Sender ID Customers Technicians Select a contact Outbo…" at bounding box center [380, 177] width 517 height 321
click at [95, 101] on span "HANG UP" at bounding box center [99, 100] width 23 height 5
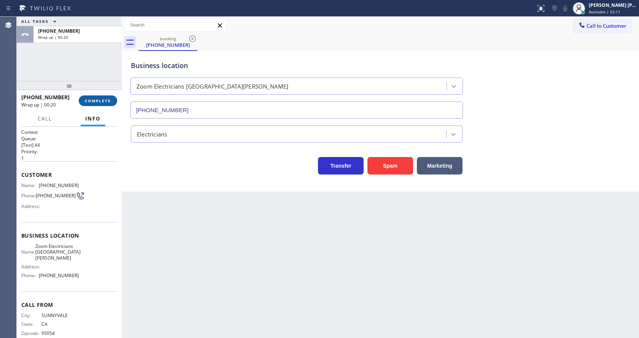
click at [92, 97] on button "COMPLETE" at bounding box center [98, 100] width 38 height 11
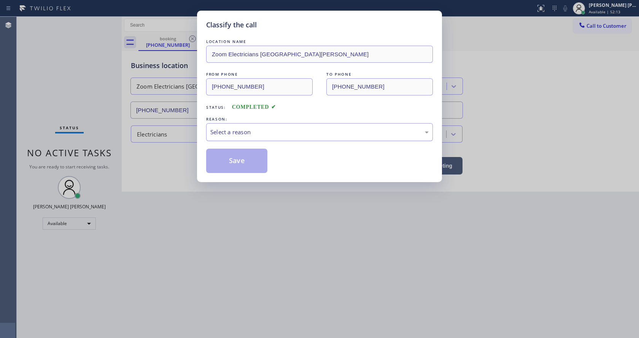
click at [218, 133] on div "Select a reason" at bounding box center [319, 132] width 218 height 9
click at [224, 156] on button "Save" at bounding box center [236, 161] width 61 height 24
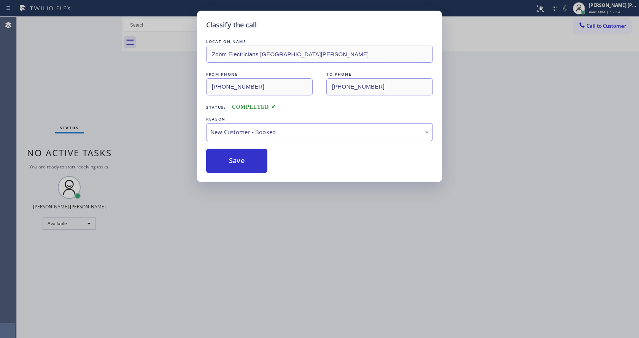
drag, startPoint x: 318, startPoint y: 219, endPoint x: 238, endPoint y: 275, distance: 97.8
click at [318, 220] on div "Classify the call LOCATION NAME Zoom Electricians San Carlos FROM PHONE (408) 7…" at bounding box center [319, 169] width 639 height 338
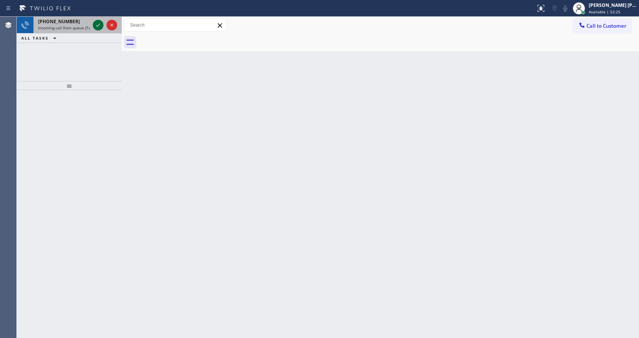
click at [98, 25] on icon at bounding box center [98, 25] width 9 height 9
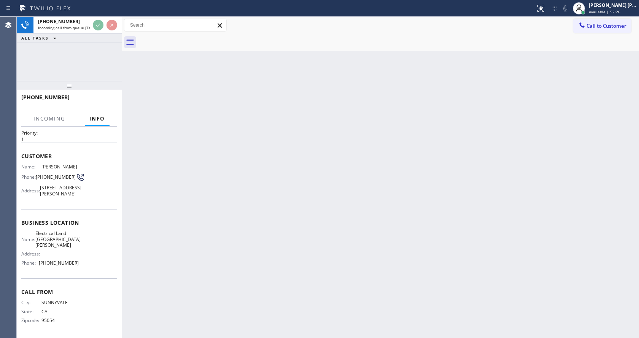
scroll to position [27, 0]
click at [242, 235] on div "Back to Dashboard Change Sender ID Customers Technicians Select a contact Outbo…" at bounding box center [380, 177] width 517 height 321
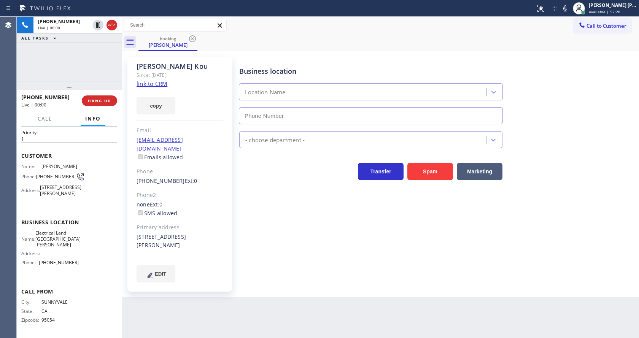
type input "(510) 880-1070"
click at [333, 247] on div "Business location Electrical Land San Carlos (510) 880-1070 Electricians Transf…" at bounding box center [437, 170] width 399 height 222
click at [308, 268] on div "Business location Electrical Land San Carlos (510) 880-1070 Electricians Transf…" at bounding box center [437, 170] width 399 height 222
click at [351, 258] on div "Business location Electrical Land San Carlos (510) 880-1070 Electricians Transf…" at bounding box center [437, 170] width 399 height 222
click at [564, 7] on icon at bounding box center [565, 8] width 9 height 9
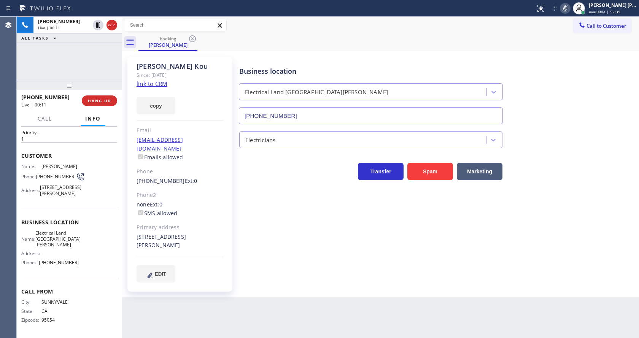
click at [564, 7] on icon at bounding box center [565, 8] width 9 height 9
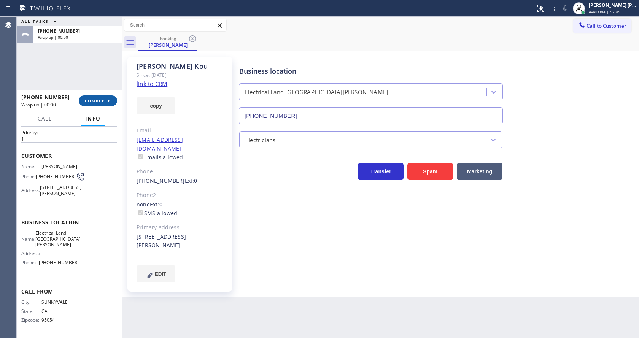
click at [99, 97] on button "COMPLETE" at bounding box center [98, 100] width 38 height 11
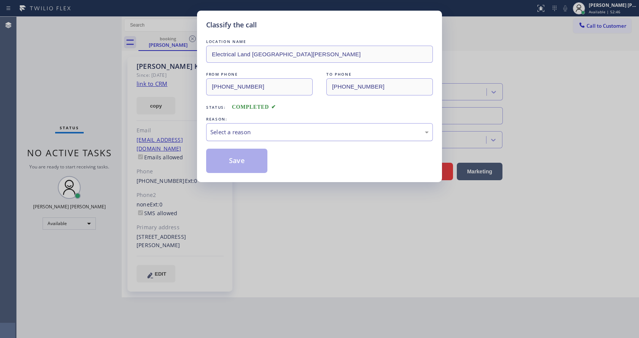
click at [266, 134] on div "Select a reason" at bounding box center [319, 132] width 218 height 9
click at [241, 164] on button "Save" at bounding box center [236, 161] width 61 height 24
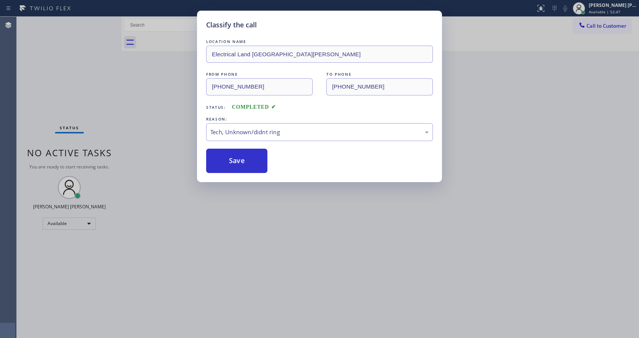
click at [323, 256] on div "Classify the call LOCATION NAME Electrical Land San Carlos FROM PHONE (408) 718…" at bounding box center [319, 169] width 639 height 338
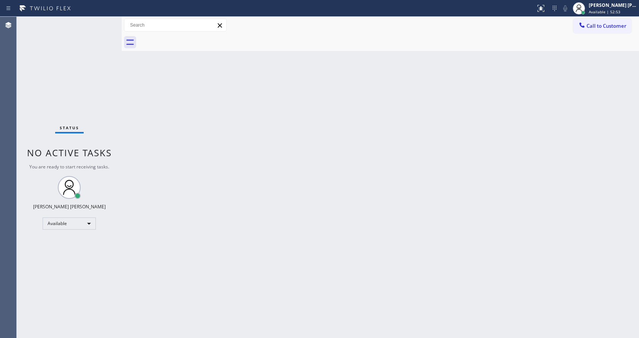
click at [130, 103] on div "Back to Dashboard Change Sender ID Customers Technicians Select a contact Outbo…" at bounding box center [380, 177] width 517 height 321
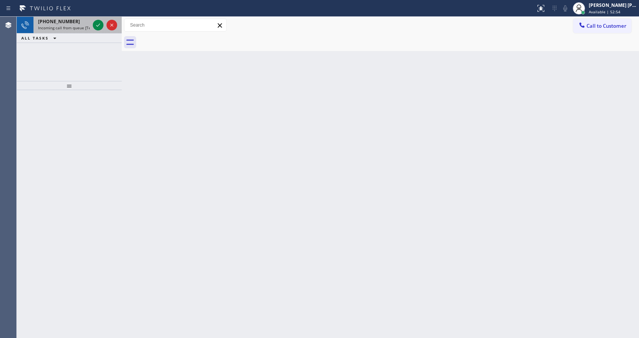
click at [76, 29] on span "Incoming call from queue [Test] All" at bounding box center [69, 27] width 63 height 5
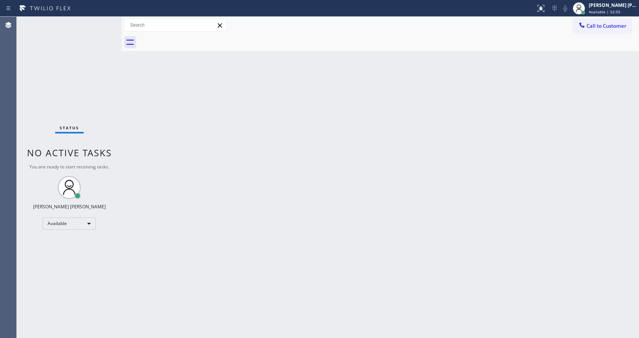
click at [249, 198] on div "Back to Dashboard Change Sender ID Customers Technicians Select a contact Outbo…" at bounding box center [380, 177] width 517 height 321
click at [134, 154] on div "Back to Dashboard Change Sender ID Customers Technicians Select a contact Outbo…" at bounding box center [380, 177] width 517 height 321
click at [323, 127] on div "Back to Dashboard Change Sender ID Customers Technicians Select a contact Outbo…" at bounding box center [380, 177] width 517 height 321
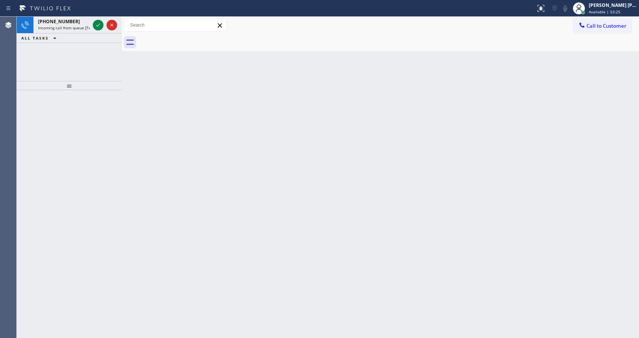
click at [167, 242] on div "Back to Dashboard Change Sender ID Customers Technicians Select a contact Outbo…" at bounding box center [380, 177] width 517 height 321
click at [84, 107] on div at bounding box center [69, 214] width 105 height 248
click at [77, 32] on div "+18182671892 Incoming call from queue [Test] All" at bounding box center [62, 25] width 58 height 17
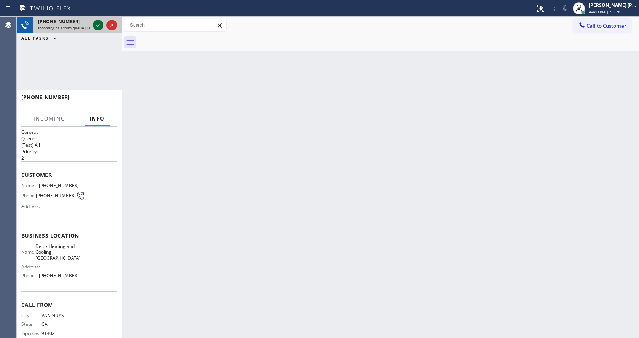
click at [98, 22] on icon at bounding box center [98, 25] width 9 height 9
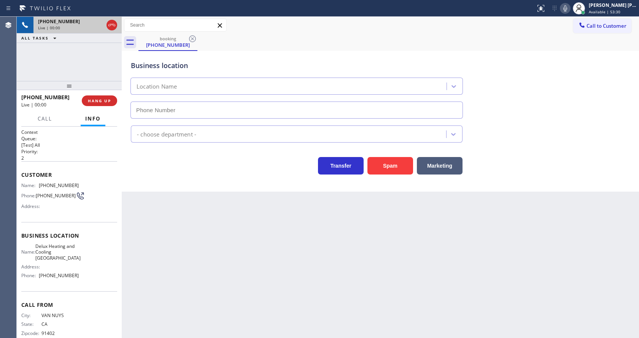
type input "(818) 452-1588"
click at [388, 171] on button "Spam" at bounding box center [391, 166] width 46 height 18
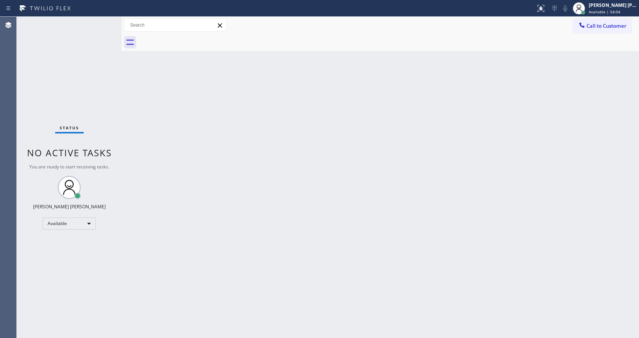
click at [102, 22] on div "Status No active tasks You are ready to start receiving tasks. [PERSON_NAME] [P…" at bounding box center [69, 177] width 105 height 321
click at [102, 23] on div "Status No active tasks You are ready to start receiving tasks. [PERSON_NAME] [P…" at bounding box center [69, 177] width 105 height 321
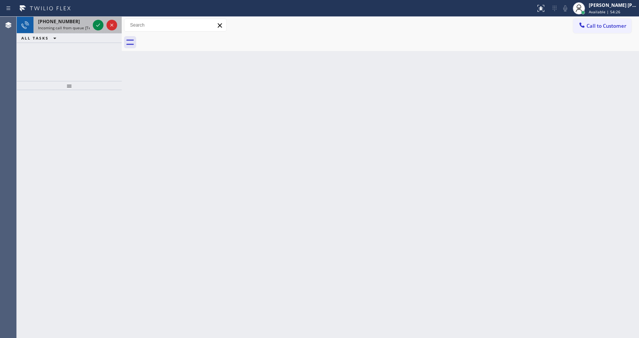
click at [81, 27] on span "Incoming call from queue [Test] All" at bounding box center [69, 27] width 63 height 5
click at [97, 25] on icon at bounding box center [98, 25] width 9 height 9
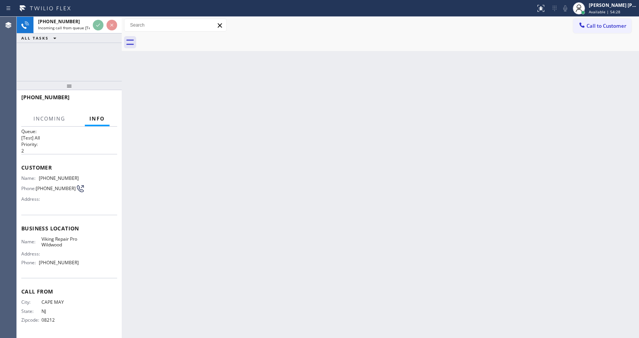
scroll to position [10, 0]
click at [227, 263] on div "Back to Dashboard Change Sender ID Customers Technicians Select a contact Outbo…" at bounding box center [380, 177] width 517 height 321
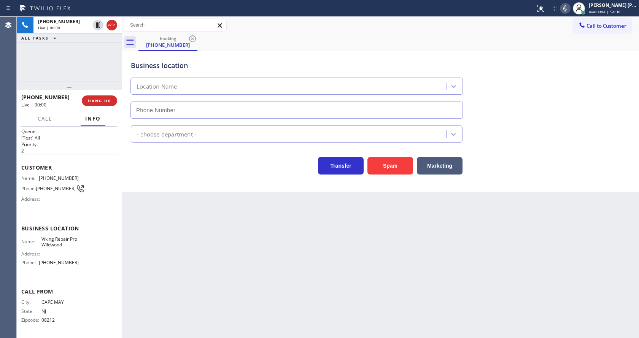
type input "(609) 293-4646"
click at [390, 171] on button "Spam" at bounding box center [391, 166] width 46 height 18
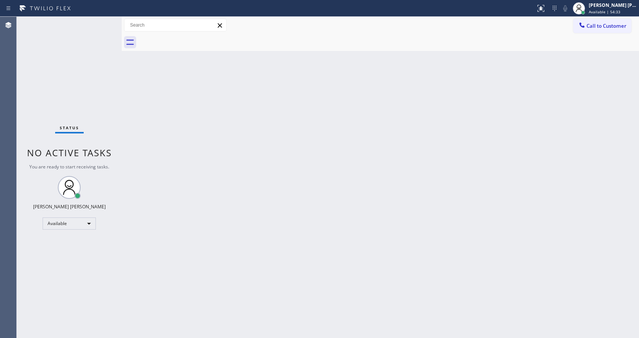
click at [246, 299] on div "Back to Dashboard Change Sender ID Customers Technicians Select a contact Outbo…" at bounding box center [380, 177] width 517 height 321
click at [345, 193] on div "Back to Dashboard Change Sender ID Customers Technicians Select a contact Outbo…" at bounding box center [380, 177] width 517 height 321
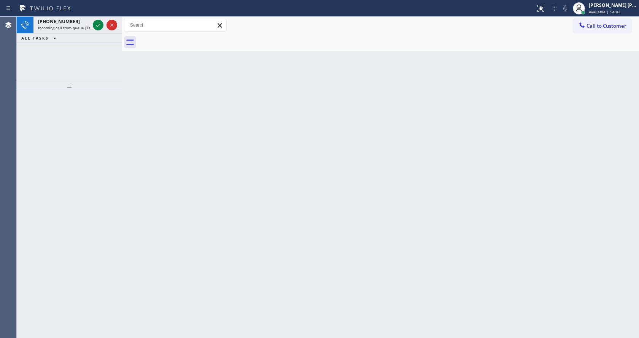
click at [95, 89] on div at bounding box center [69, 85] width 105 height 9
click at [92, 27] on div at bounding box center [104, 25] width 27 height 17
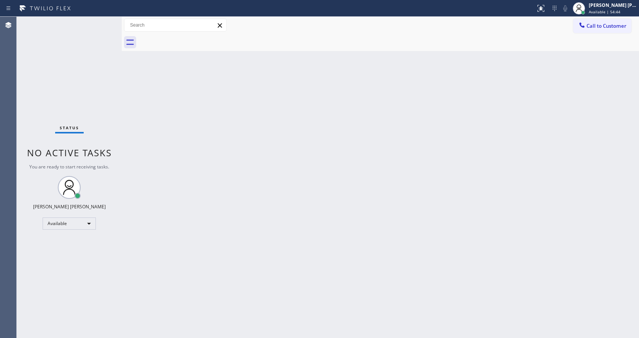
click at [196, 93] on div "Back to Dashboard Change Sender ID Customers Technicians Select a contact Outbo…" at bounding box center [380, 177] width 517 height 321
click at [333, 135] on div "Back to Dashboard Change Sender ID Customers Technicians Select a contact Outbo…" at bounding box center [380, 177] width 517 height 321
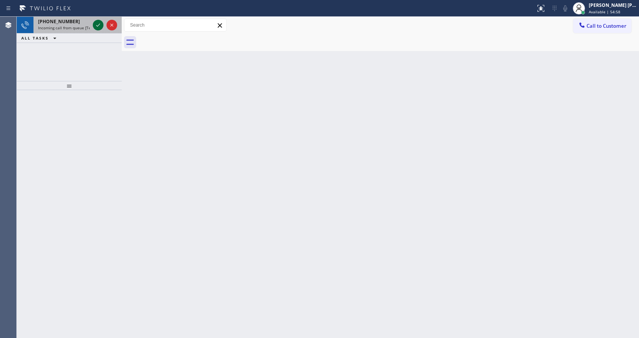
click at [97, 24] on icon at bounding box center [98, 25] width 9 height 9
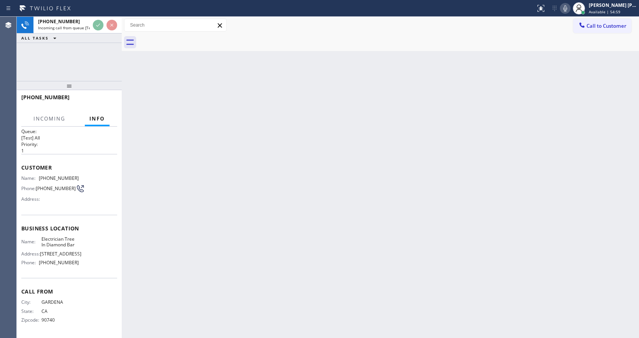
scroll to position [16, 0]
click at [245, 185] on div "Back to Dashboard Change Sender ID Customers Technicians Select a contact Outbo…" at bounding box center [380, 177] width 517 height 321
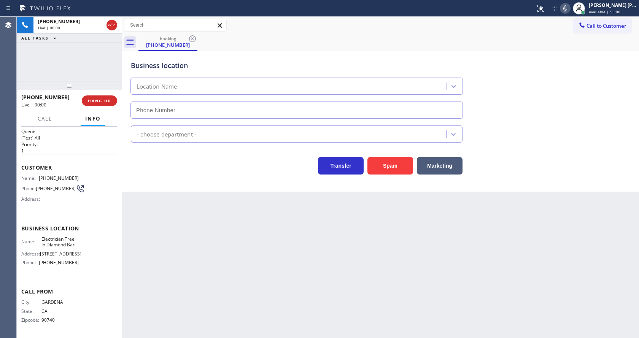
type input "(909) 546-4983"
click at [254, 228] on div "Back to Dashboard Change Sender ID Customers Technicians Select a contact Outbo…" at bounding box center [380, 177] width 517 height 321
click at [159, 209] on div "Back to Dashboard Change Sender ID Customers Technicians Select a contact Outbo…" at bounding box center [380, 177] width 517 height 321
click at [300, 228] on div "Back to Dashboard Change Sender ID Customers Technicians Select a contact Outbo…" at bounding box center [380, 177] width 517 height 321
click at [51, 251] on span "750 N Diamond Bar Blvd" at bounding box center [60, 254] width 41 height 6
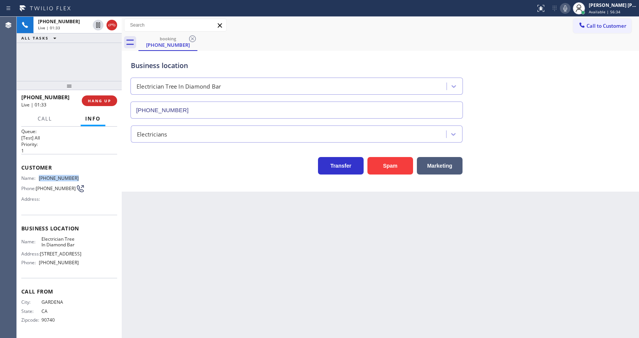
drag, startPoint x: 37, startPoint y: 168, endPoint x: 83, endPoint y: 171, distance: 46.1
click at [83, 175] on div "Name: (562) 818-7472 Phone: (562) 818-7472 Address:" at bounding box center [69, 190] width 96 height 30
copy div "(562) 818-7472"
click at [193, 233] on div "Back to Dashboard Change Sender ID Customers Technicians Select a contact Outbo…" at bounding box center [380, 177] width 517 height 321
drag, startPoint x: 38, startPoint y: 233, endPoint x: 77, endPoint y: 242, distance: 39.9
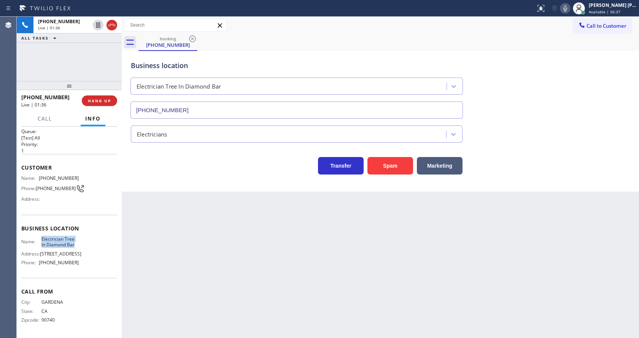
click at [77, 242] on div "Name: Electrician Tree In Diamond Bar Address: 750 N Diamond Bar Blvd Phone: (9…" at bounding box center [69, 252] width 96 height 33
copy div "Electrician Tree In Diamond Bar"
click at [218, 258] on div "Back to Dashboard Change Sender ID Customers Technicians Select a contact Outbo…" at bounding box center [380, 177] width 517 height 321
click at [31, 270] on div "Business location Name: Electrician Tree In Diamond Bar Address: 750 N Diamond …" at bounding box center [69, 247] width 96 height 64
drag, startPoint x: 38, startPoint y: 262, endPoint x: 81, endPoint y: 265, distance: 43.5
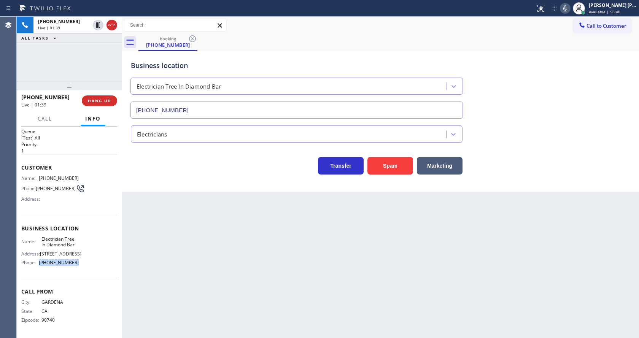
click at [81, 265] on div "Name: Electrician Tree In Diamond Bar Address: 750 N Diamond Bar Blvd Phone: (9…" at bounding box center [69, 252] width 96 height 33
copy div "(909) 546-4983"
click at [153, 267] on div "Back to Dashboard Change Sender ID Customers Technicians Select a contact Outbo…" at bounding box center [380, 177] width 517 height 321
click at [373, 248] on div "Back to Dashboard Change Sender ID Customers Technicians Select a contact Outbo…" at bounding box center [380, 177] width 517 height 321
click at [235, 268] on div "Back to Dashboard Change Sender ID Customers Technicians Select a contact Outbo…" at bounding box center [380, 177] width 517 height 321
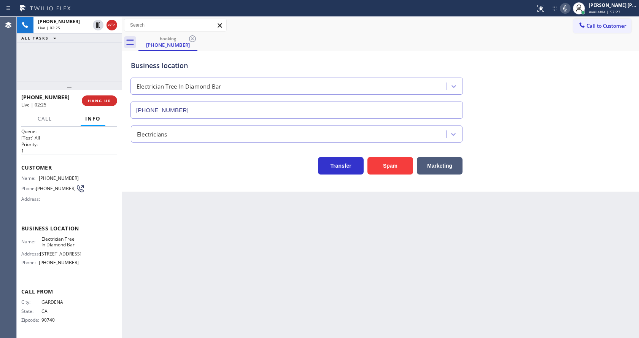
click at [191, 303] on div "Back to Dashboard Change Sender ID Customers Technicians Select a contact Outbo…" at bounding box center [380, 177] width 517 height 321
click at [333, 250] on div "Back to Dashboard Change Sender ID Customers Technicians Select a contact Outbo…" at bounding box center [380, 177] width 517 height 321
click at [570, 8] on icon at bounding box center [565, 8] width 9 height 9
click at [557, 84] on div "Business location Electrician Tree In Diamond Bar (909) 546-4983" at bounding box center [380, 84] width 502 height 69
click at [243, 259] on div "Back to Dashboard Change Sender ID Customers Technicians Select a contact Outbo…" at bounding box center [380, 177] width 517 height 321
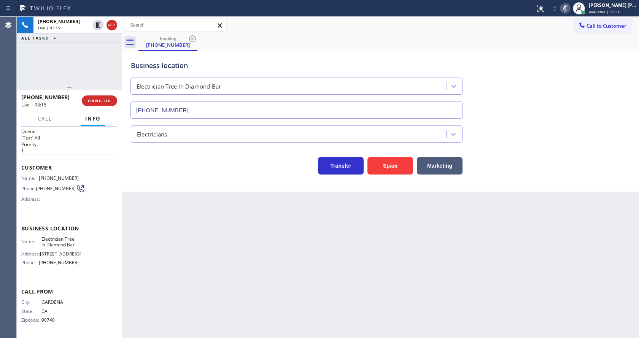
click at [371, 205] on div "Back to Dashboard Change Sender ID Customers Technicians Select a contact Outbo…" at bounding box center [380, 177] width 517 height 321
click at [565, 8] on icon at bounding box center [565, 8] width 9 height 9
click at [571, 121] on div "Electricians" at bounding box center [380, 131] width 502 height 24
click at [177, 260] on div "Back to Dashboard Change Sender ID Customers Technicians Select a contact Outbo…" at bounding box center [380, 177] width 517 height 321
click at [365, 282] on div "Back to Dashboard Change Sender ID Customers Technicians Select a contact Outbo…" at bounding box center [380, 177] width 517 height 321
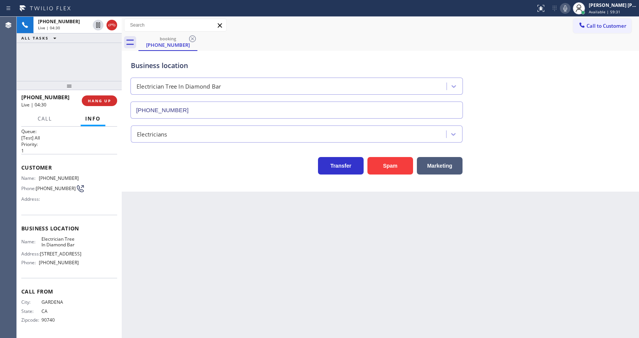
click at [355, 256] on div "Back to Dashboard Change Sender ID Customers Technicians Select a contact Outbo…" at bounding box center [380, 177] width 517 height 321
click at [440, 40] on div "booking (562) 818-7472" at bounding box center [388, 42] width 501 height 17
click at [219, 220] on div "Back to Dashboard Change Sender ID Customers Technicians Select a contact Outbo…" at bounding box center [380, 177] width 517 height 321
click at [359, 254] on div "Back to Dashboard Change Sender ID Customers Technicians Select a contact Outbo…" at bounding box center [380, 177] width 517 height 321
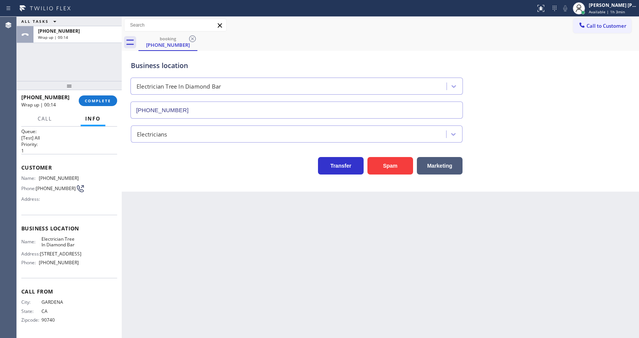
click at [101, 94] on div "+15628187472 Wrap up | 00:14 COMPLETE" at bounding box center [69, 101] width 96 height 20
drag, startPoint x: 353, startPoint y: 250, endPoint x: 346, endPoint y: 252, distance: 7.0
click at [353, 250] on div "Back to Dashboard Change Sender ID Customers Technicians Select a contact Outbo…" at bounding box center [380, 177] width 517 height 321
click at [156, 202] on div "Back to Dashboard Change Sender ID Customers Technicians Select a contact Outbo…" at bounding box center [380, 177] width 517 height 321
click at [94, 100] on span "COMPLETE" at bounding box center [98, 100] width 26 height 5
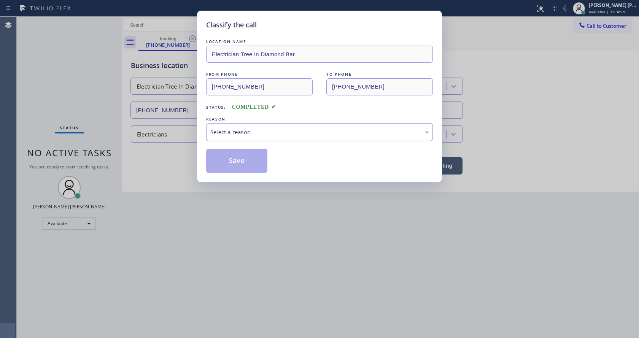
click at [234, 129] on div "Select a reason" at bounding box center [319, 132] width 218 height 9
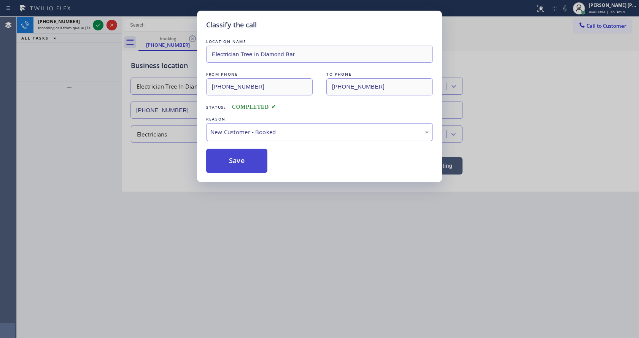
click at [232, 162] on button "Save" at bounding box center [236, 161] width 61 height 24
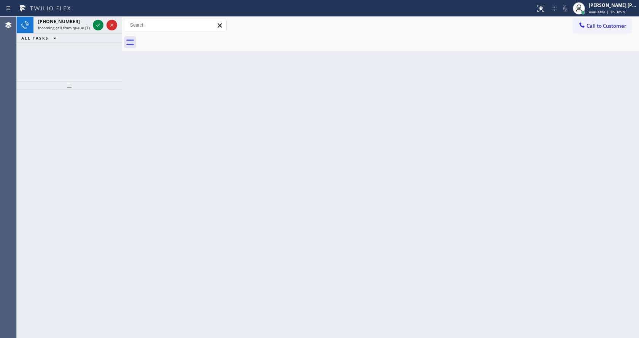
click at [100, 24] on icon at bounding box center [98, 25] width 9 height 9
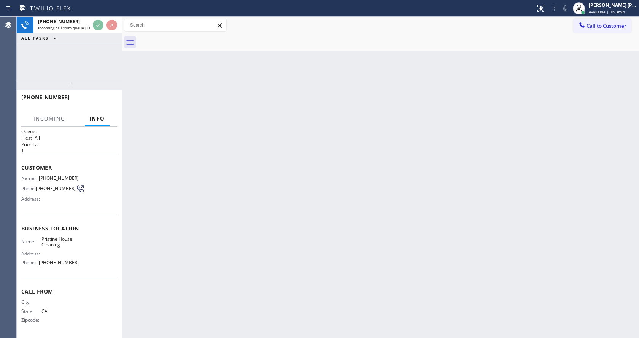
scroll to position [10, 0]
click at [250, 195] on div "Back to Dashboard Change Sender ID Customers Technicians Select a contact Outbo…" at bounding box center [380, 177] width 517 height 321
click at [332, 238] on div "Back to Dashboard Change Sender ID Customers Technicians Select a contact Outbo…" at bounding box center [380, 177] width 517 height 321
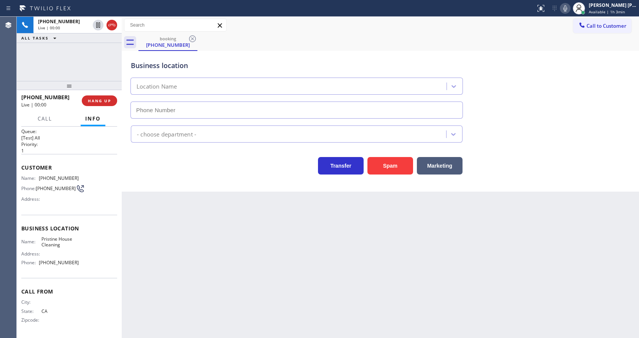
type input "(626) 548-3326"
click at [385, 159] on button "Spam" at bounding box center [391, 166] width 46 height 18
click at [251, 248] on div "Back to Dashboard Change Sender ID Customers Technicians Select a contact Outbo…" at bounding box center [380, 177] width 517 height 321
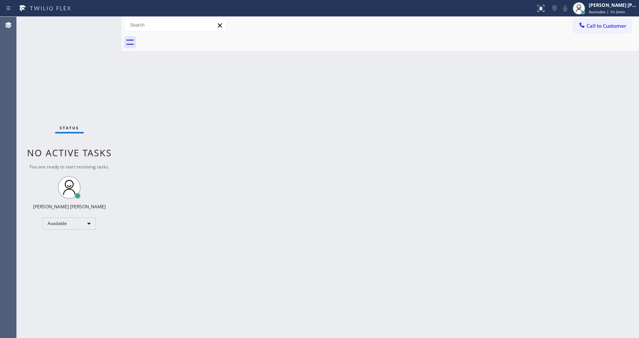
click at [322, 252] on div "Back to Dashboard Change Sender ID Customers Technicians Select a contact Outbo…" at bounding box center [380, 177] width 517 height 321
click at [300, 176] on div "Back to Dashboard Change Sender ID Customers Technicians Select a contact Outbo…" at bounding box center [380, 177] width 517 height 321
click at [51, 67] on div "Status No active tasks You are ready to start receiving tasks. [PERSON_NAME] [P…" at bounding box center [69, 177] width 105 height 321
click at [147, 130] on div "Back to Dashboard Change Sender ID Customers Technicians Select a contact Outbo…" at bounding box center [380, 177] width 517 height 321
drag, startPoint x: 186, startPoint y: 329, endPoint x: 185, endPoint y: 333, distance: 3.8
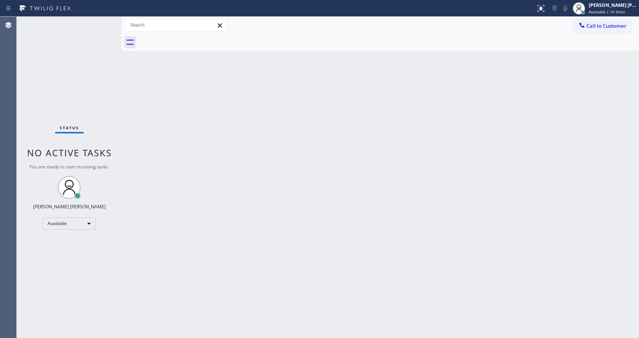
click at [185, 331] on div "Back to Dashboard Change Sender ID Customers Technicians Select a contact Outbo…" at bounding box center [380, 177] width 517 height 321
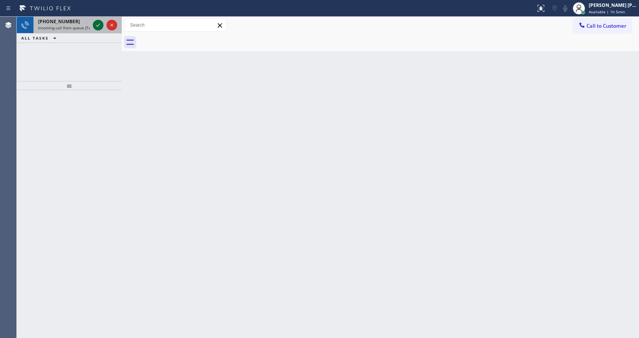
click at [100, 27] on icon at bounding box center [98, 25] width 9 height 9
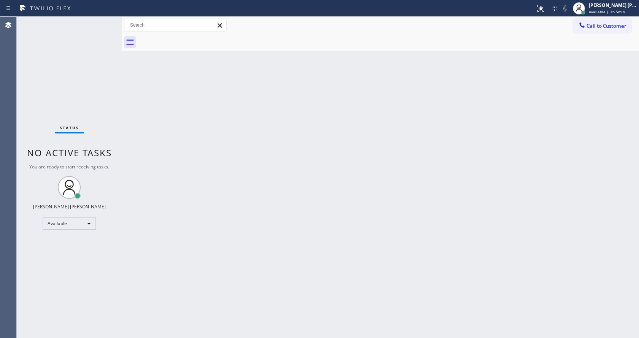
click at [312, 220] on div "Back to Dashboard Change Sender ID Customers Technicians Select a contact Outbo…" at bounding box center [380, 177] width 517 height 321
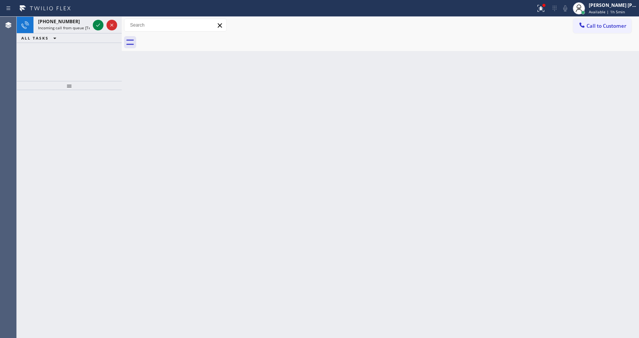
click at [266, 125] on div "Back to Dashboard Change Sender ID Customers Technicians Select a contact Outbo…" at bounding box center [380, 177] width 517 height 321
click at [100, 25] on icon at bounding box center [98, 25] width 9 height 9
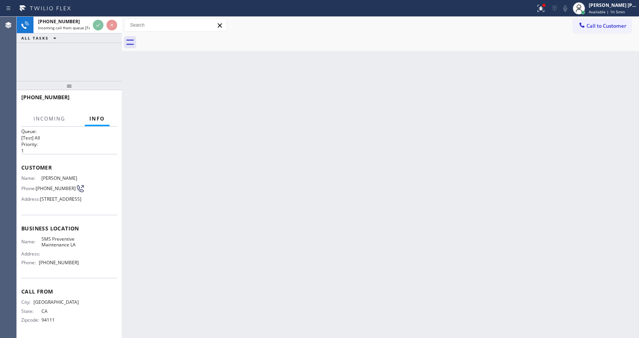
scroll to position [22, 0]
click at [328, 229] on div "Back to Dashboard Change Sender ID Customers Technicians Select a contact Outbo…" at bounding box center [380, 177] width 517 height 321
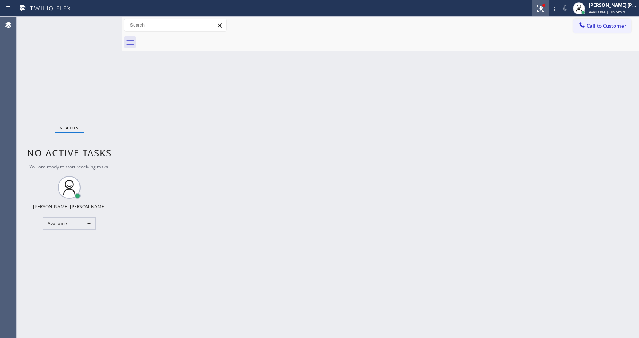
click at [541, 8] on icon at bounding box center [540, 8] width 9 height 9
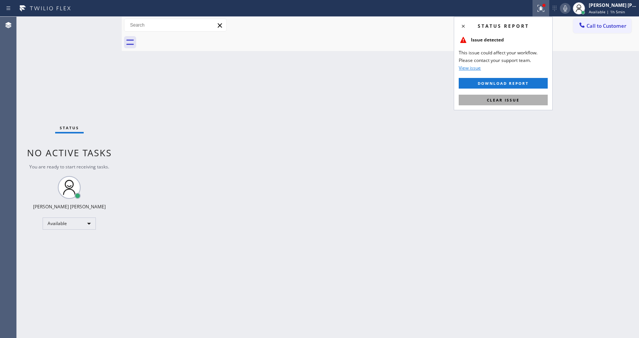
click at [522, 96] on button "Clear issue" at bounding box center [503, 100] width 89 height 11
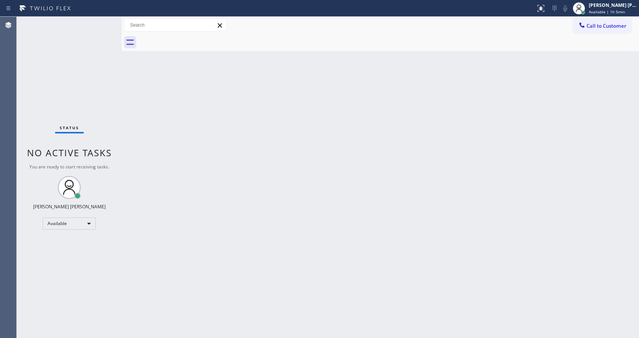
click at [503, 139] on div "Back to Dashboard Change Sender ID Customers Technicians Select a contact Outbo…" at bounding box center [380, 177] width 517 height 321
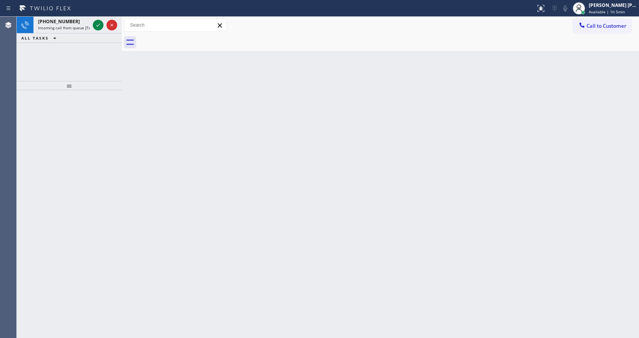
click at [69, 14] on icon at bounding box center [45, 8] width 57 height 12
click at [74, 31] on div "+16507995755 Incoming call from queue [Test] All" at bounding box center [62, 25] width 58 height 17
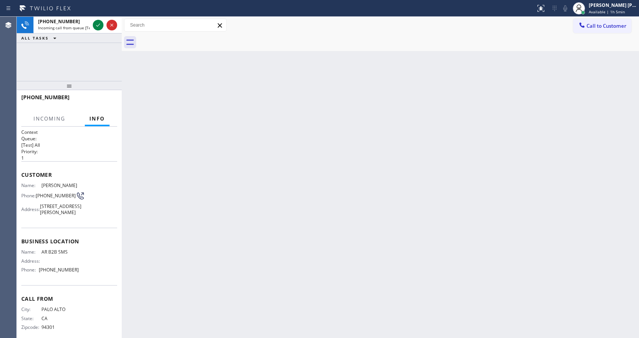
click at [260, 151] on div "Back to Dashboard Change Sender ID Customers Technicians Select a contact Outbo…" at bounding box center [380, 177] width 517 height 321
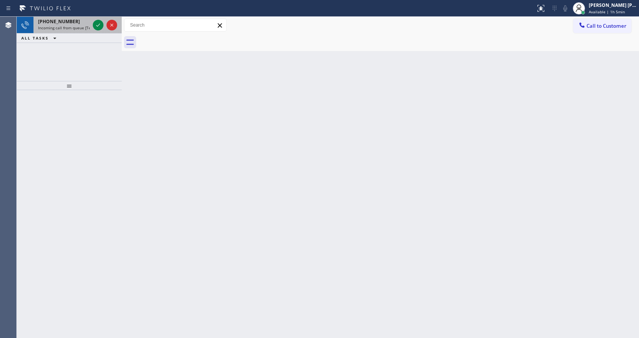
click at [86, 26] on span "Incoming call from queue [Test] All" at bounding box center [69, 27] width 63 height 5
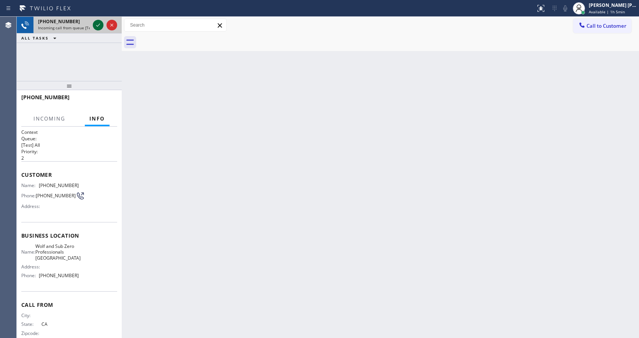
click at [94, 24] on icon at bounding box center [98, 25] width 9 height 9
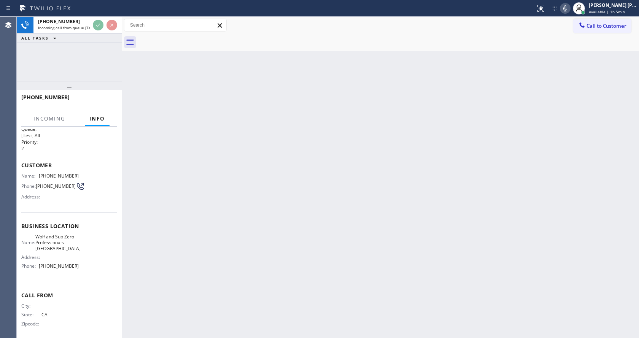
click at [251, 220] on div "Back to Dashboard Change Sender ID Customers Technicians Select a contact Outbo…" at bounding box center [380, 177] width 517 height 321
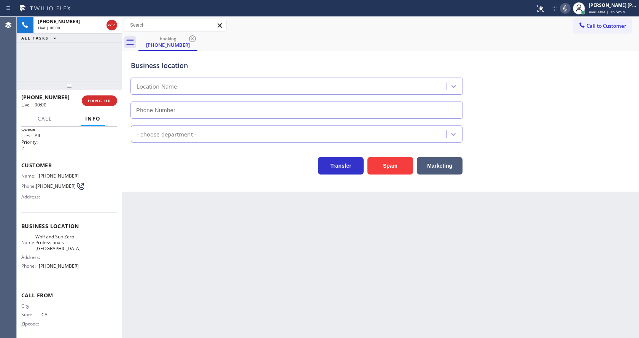
scroll to position [22, 0]
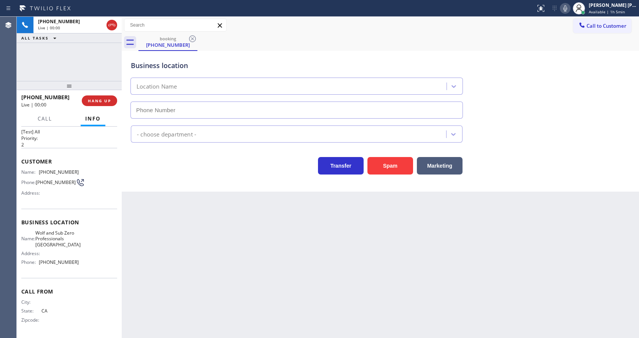
type input "(949) 506-3662"
click at [392, 173] on button "Spam" at bounding box center [391, 166] width 46 height 18
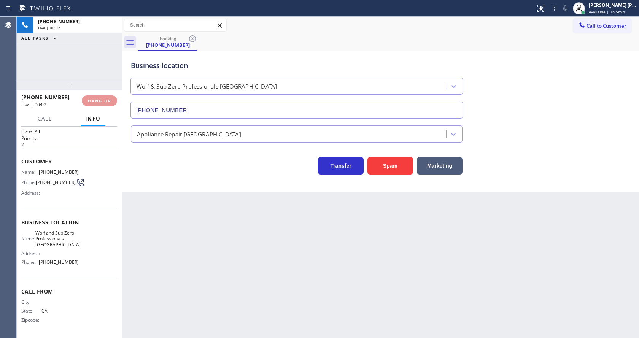
click at [305, 288] on div "Back to Dashboard Change Sender ID Customers Technicians Select a contact Outbo…" at bounding box center [380, 177] width 517 height 321
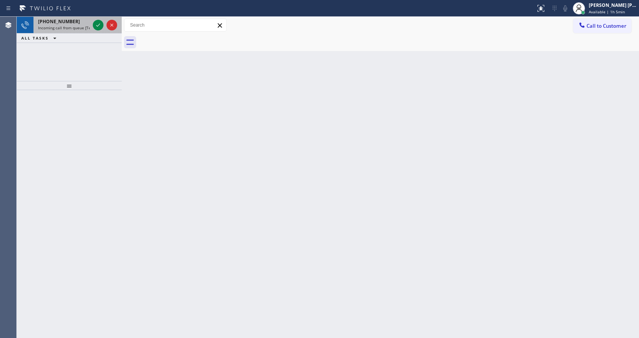
drag, startPoint x: 64, startPoint y: 22, endPoint x: 92, endPoint y: 27, distance: 28.6
click at [64, 22] on span "+16507995755" at bounding box center [59, 21] width 42 height 6
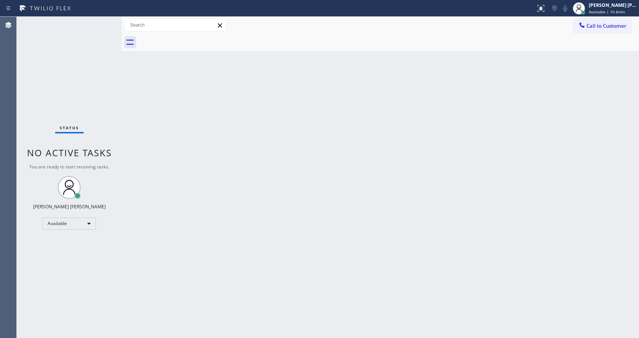
click at [97, 26] on div "Status No active tasks You are ready to start receiving tasks. [PERSON_NAME] [P…" at bounding box center [69, 177] width 105 height 321
click at [275, 298] on div "Back to Dashboard Change Sender ID Customers Technicians Select a contact Outbo…" at bounding box center [380, 177] width 517 height 321
click at [136, 70] on div "Back to Dashboard Change Sender ID Customers Technicians Select a contact Outbo…" at bounding box center [380, 177] width 517 height 321
click at [100, 22] on div "Status No active tasks You are ready to start receiving tasks. [PERSON_NAME] [P…" at bounding box center [69, 177] width 105 height 321
click at [97, 22] on div "Status No active tasks You are ready to start receiving tasks. [PERSON_NAME] [P…" at bounding box center [69, 177] width 105 height 321
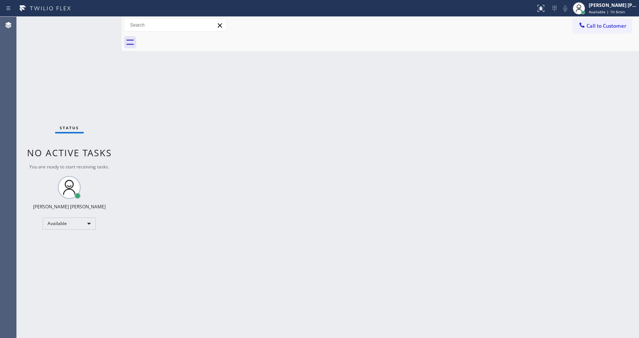
click at [254, 189] on div "Back to Dashboard Change Sender ID Customers Technicians Select a contact Outbo…" at bounding box center [380, 177] width 517 height 321
click at [95, 115] on div "Status No active tasks You are ready to start receiving tasks. [PERSON_NAME] [P…" at bounding box center [69, 177] width 105 height 321
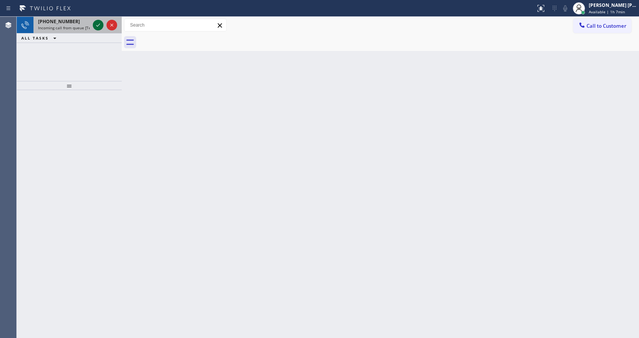
click at [99, 27] on icon at bounding box center [98, 25] width 9 height 9
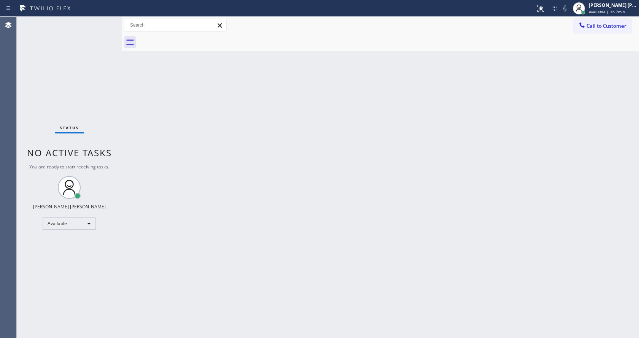
click at [268, 189] on div "Back to Dashboard Change Sender ID Customers Technicians Select a contact Outbo…" at bounding box center [380, 177] width 517 height 321
click at [536, 7] on div at bounding box center [541, 8] width 17 height 9
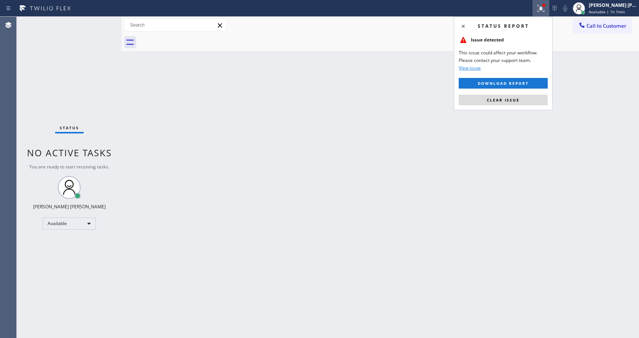
click at [509, 93] on div "Status report Issue detected This issue could affect your workflow. Please cont…" at bounding box center [503, 64] width 99 height 94
click at [507, 98] on span "Clear issue" at bounding box center [503, 99] width 33 height 5
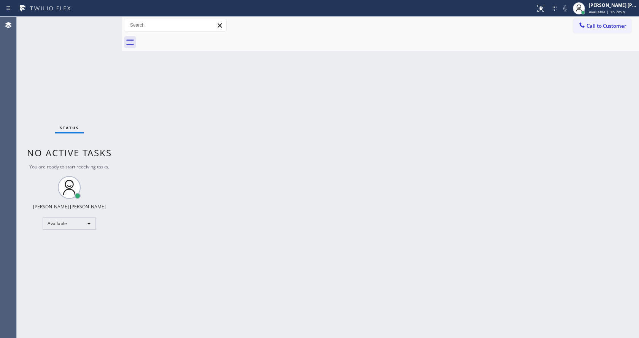
click at [307, 123] on div "Back to Dashboard Change Sender ID Customers Technicians Select a contact Outbo…" at bounding box center [380, 177] width 517 height 321
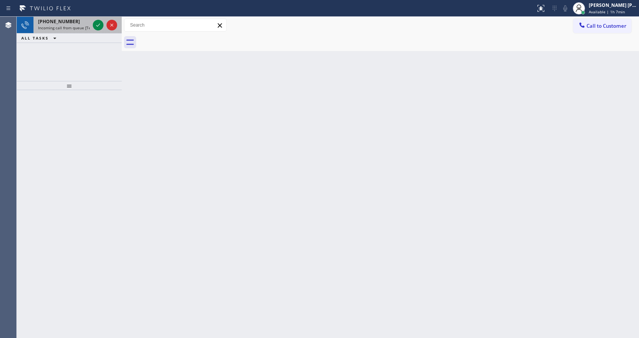
click at [82, 25] on span "Incoming call from queue [Test] All" at bounding box center [69, 27] width 63 height 5
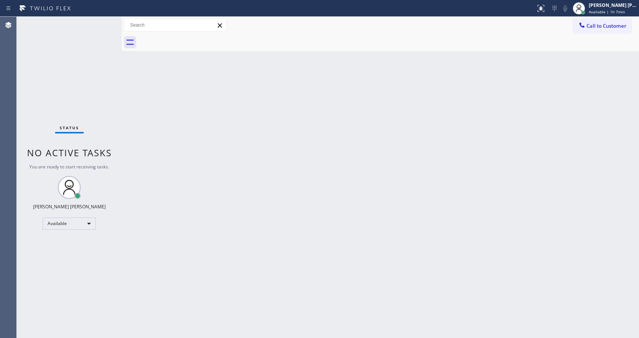
click at [96, 26] on div "Status No active tasks You are ready to start receiving tasks. [PERSON_NAME] [P…" at bounding box center [69, 177] width 105 height 321
click at [116, 74] on div "Status No active tasks You are ready to start receiving tasks. [PERSON_NAME] [P…" at bounding box center [69, 177] width 105 height 321
drag, startPoint x: 121, startPoint y: 27, endPoint x: 107, endPoint y: 26, distance: 13.8
click at [107, 26] on div "Status No active tasks You are ready to start receiving tasks. [PERSON_NAME] [P…" at bounding box center [328, 177] width 622 height 321
click at [126, 67] on div "Back to Dashboard Change Sender ID Customers Technicians Select a contact Outbo…" at bounding box center [380, 177] width 517 height 321
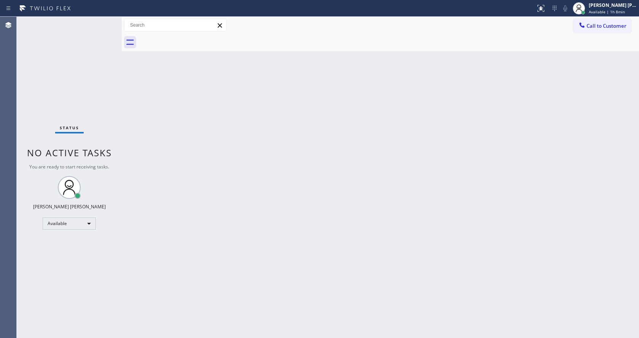
click at [106, 22] on div "Status No active tasks You are ready to start receiving tasks. [PERSON_NAME] [P…" at bounding box center [69, 177] width 105 height 321
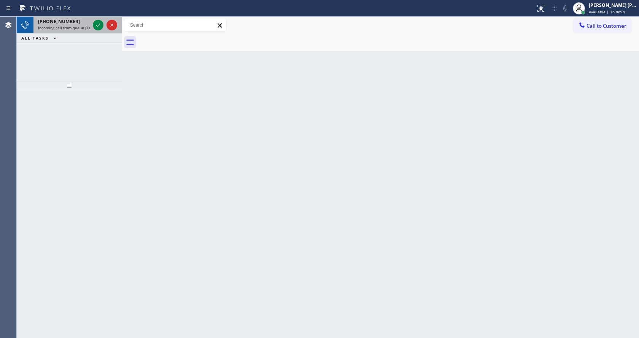
click at [104, 23] on div at bounding box center [104, 25] width 27 height 17
click at [99, 25] on icon at bounding box center [98, 25] width 4 height 3
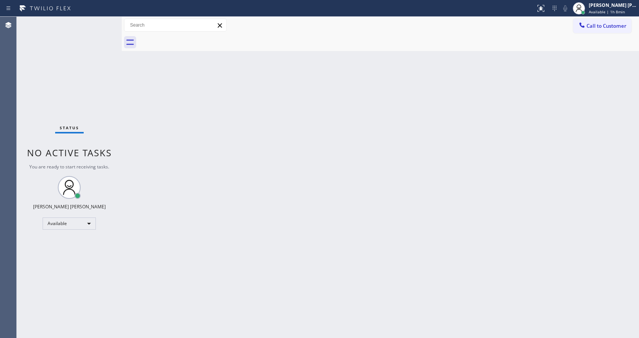
click at [246, 181] on div "Back to Dashboard Change Sender ID Customers Technicians Select a contact Outbo…" at bounding box center [380, 177] width 517 height 321
click at [546, 2] on button at bounding box center [541, 8] width 17 height 17
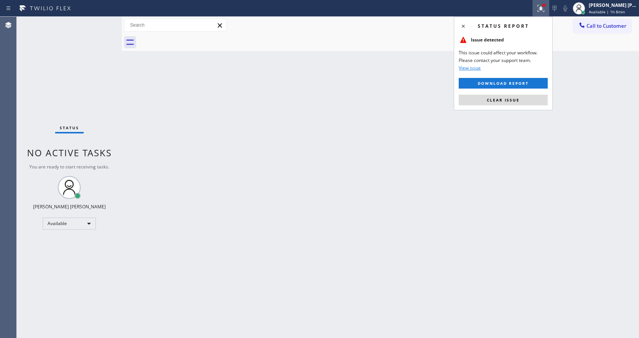
click at [511, 100] on span "Clear issue" at bounding box center [503, 99] width 33 height 5
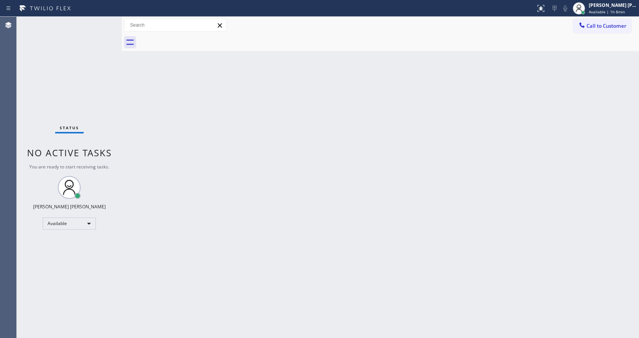
drag, startPoint x: 511, startPoint y: 100, endPoint x: 300, endPoint y: 71, distance: 213.1
click at [512, 100] on div "Back to Dashboard Change Sender ID Customers Technicians Select a contact Outbo…" at bounding box center [380, 177] width 517 height 321
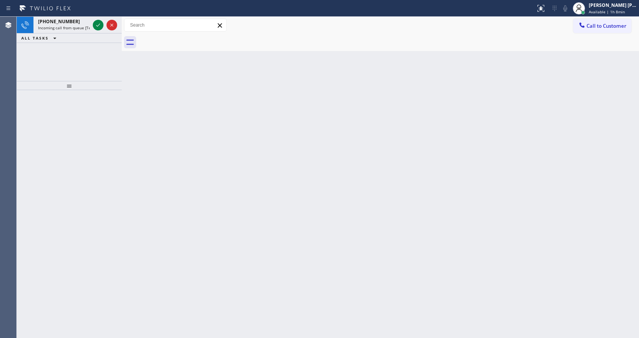
click at [102, 21] on icon at bounding box center [98, 25] width 9 height 9
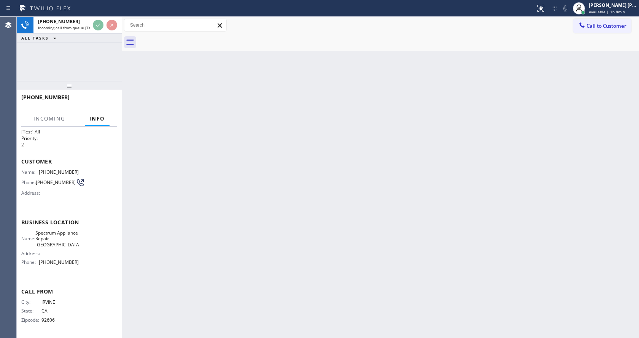
scroll to position [22, 0]
click at [256, 216] on div "Back to Dashboard Change Sender ID Customers Technicians Select a contact Outbo…" at bounding box center [380, 177] width 517 height 321
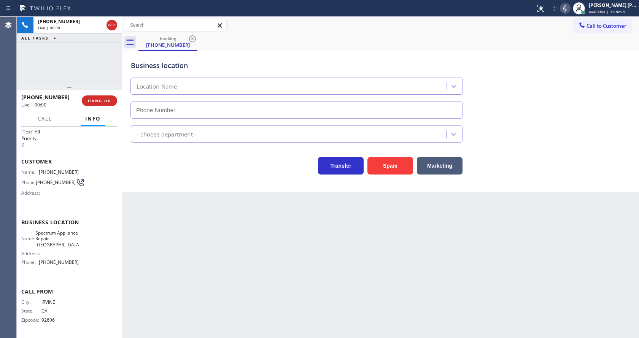
type input "(949) 635-4717"
click at [384, 171] on button "Spam" at bounding box center [391, 166] width 46 height 18
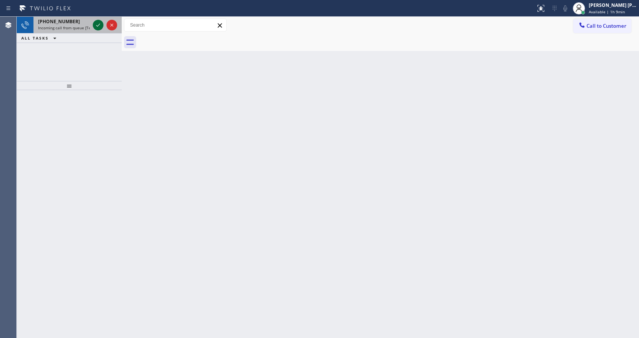
click at [96, 26] on icon at bounding box center [98, 25] width 9 height 9
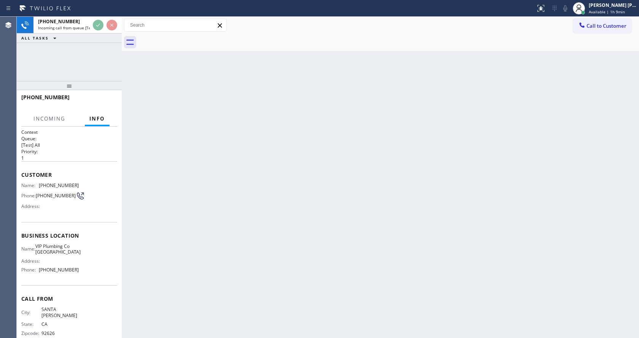
scroll to position [10, 0]
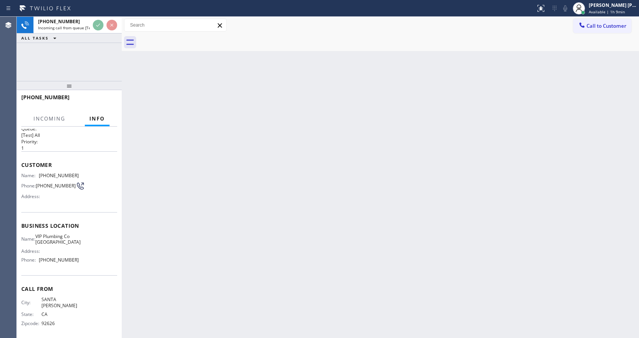
click at [310, 212] on div "Back to Dashboard Change Sender ID Customers Technicians Select a contact Outbo…" at bounding box center [380, 177] width 517 height 321
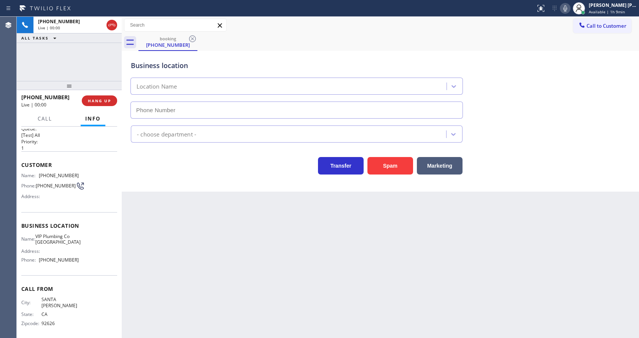
type input "(562) 372-4417"
click at [96, 99] on span "HANG UP" at bounding box center [99, 100] width 23 height 5
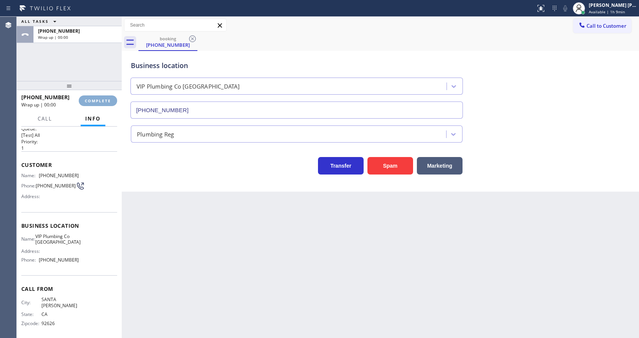
click at [96, 99] on span "COMPLETE" at bounding box center [98, 100] width 26 height 5
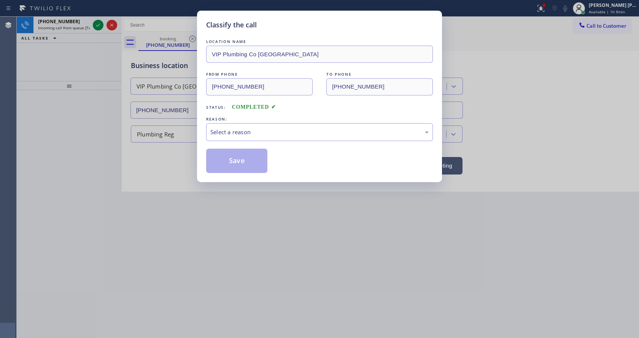
click at [245, 134] on div "Select a reason" at bounding box center [319, 132] width 218 height 9
click at [242, 156] on button "Save" at bounding box center [236, 161] width 61 height 24
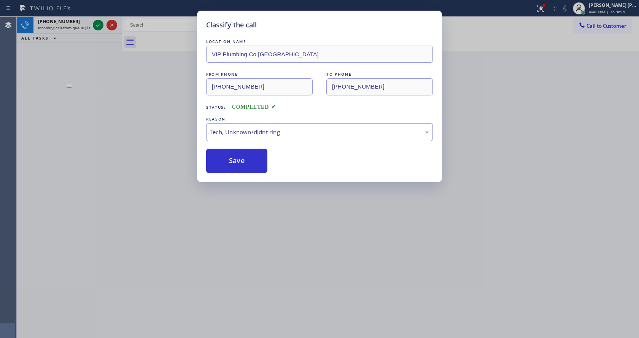
click at [78, 24] on div "+17148447145" at bounding box center [64, 21] width 52 height 6
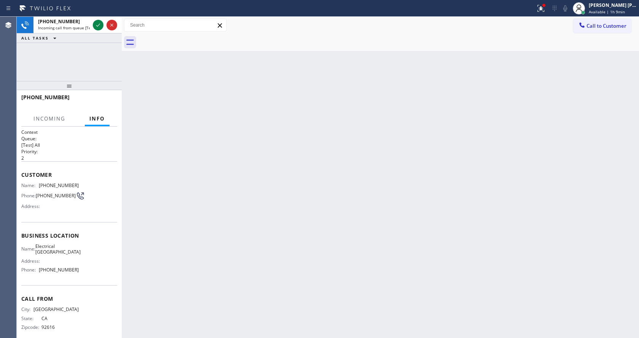
click at [78, 24] on div "+17148447145" at bounding box center [64, 21] width 52 height 6
click at [98, 26] on icon at bounding box center [98, 25] width 4 height 3
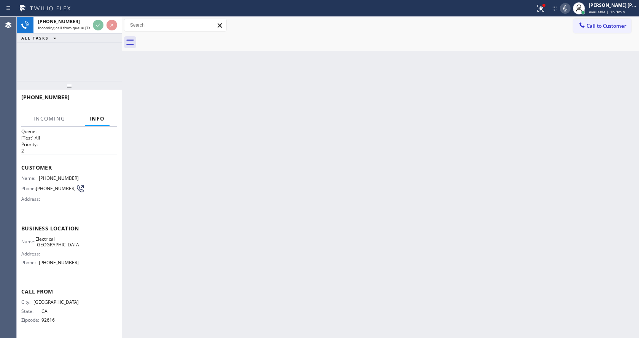
click at [196, 163] on div "Back to Dashboard Change Sender ID Customers Technicians Select a contact Outbo…" at bounding box center [380, 177] width 517 height 321
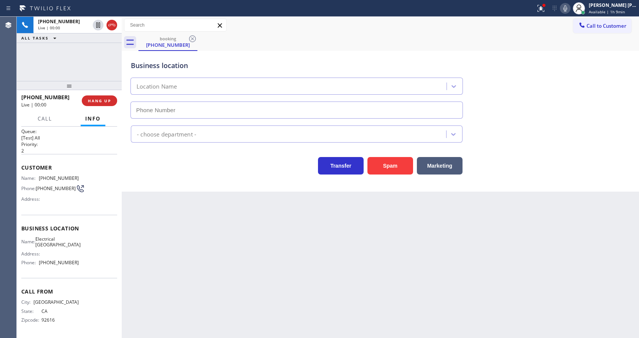
click at [380, 203] on div "Back to Dashboard Change Sender ID Customers Technicians Select a contact Outbo…" at bounding box center [380, 177] width 517 height 321
type input "(714) 364-1101"
click at [396, 164] on button "Spam" at bounding box center [391, 166] width 46 height 18
click at [270, 243] on div "Back to Dashboard Change Sender ID Customers Technicians Select a contact Outbo…" at bounding box center [380, 177] width 517 height 321
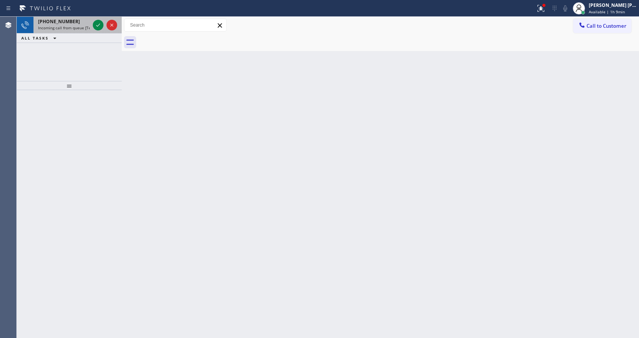
click at [74, 24] on div "+18059422667" at bounding box center [64, 21] width 52 height 6
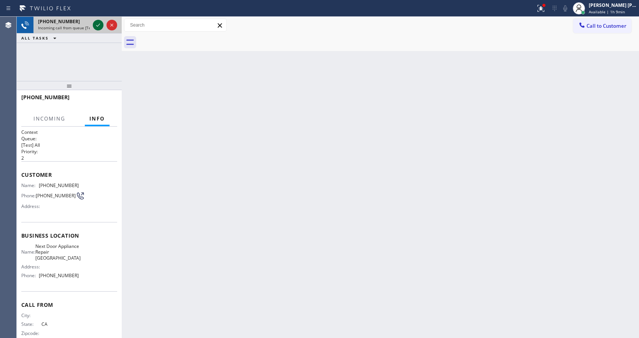
click at [97, 25] on icon at bounding box center [98, 25] width 9 height 9
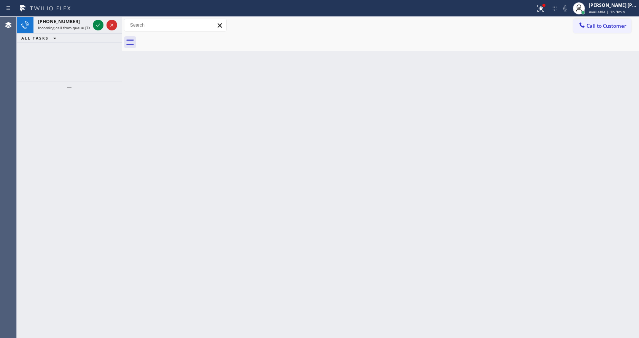
click at [315, 168] on div "Back to Dashboard Change Sender ID Customers Technicians Select a contact Outbo…" at bounding box center [380, 177] width 517 height 321
click at [82, 23] on div "+18059422667" at bounding box center [64, 21] width 52 height 6
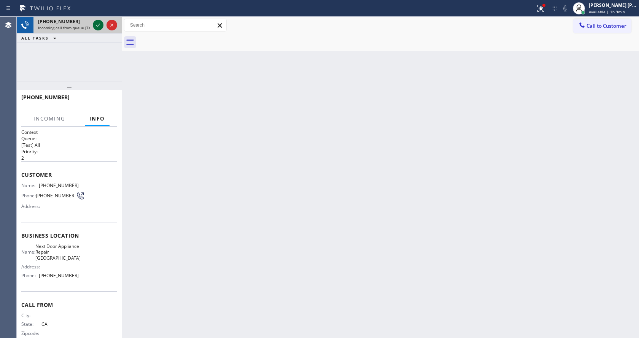
click at [97, 24] on icon at bounding box center [98, 25] width 9 height 9
click at [277, 218] on div "Back to Dashboard Change Sender ID Customers Technicians Select a contact Outbo…" at bounding box center [380, 177] width 517 height 321
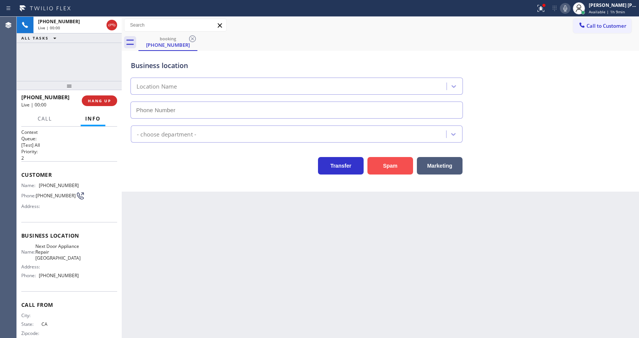
drag, startPoint x: 164, startPoint y: 194, endPoint x: 370, endPoint y: 165, distance: 208.2
click at [164, 194] on div "Back to Dashboard Change Sender ID Customers Technicians Select a contact Outbo…" at bounding box center [380, 177] width 517 height 321
type input "(805) 387-6909"
click at [384, 167] on button "Spam" at bounding box center [391, 166] width 46 height 18
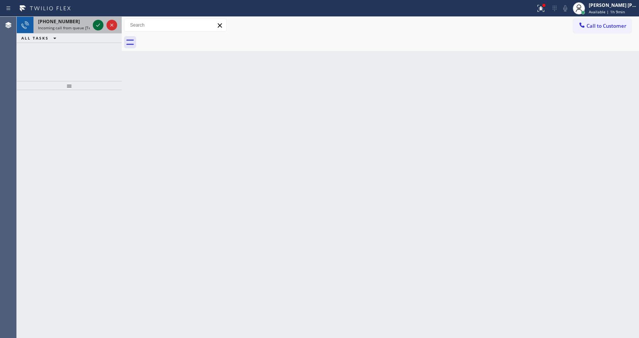
click at [99, 24] on icon at bounding box center [98, 25] width 4 height 3
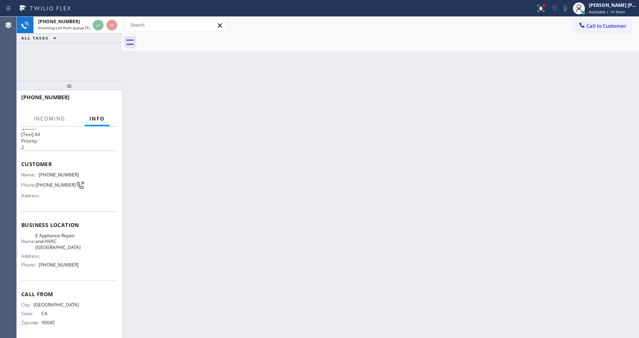
scroll to position [16, 0]
click at [330, 216] on div "Back to Dashboard Change Sender ID Customers Technicians Select a contact Outbo…" at bounding box center [380, 177] width 517 height 321
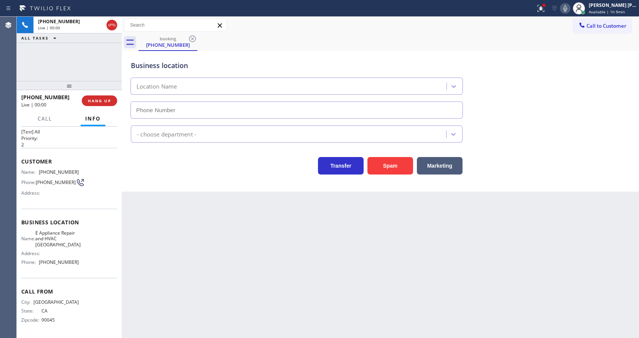
type input "(562) 378-4022"
click at [396, 164] on button "Spam" at bounding box center [391, 166] width 46 height 18
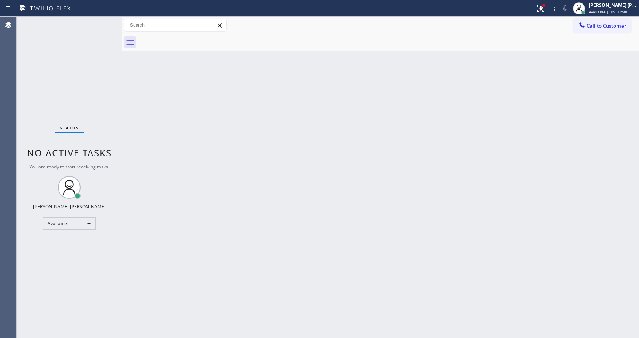
click at [188, 159] on div "Back to Dashboard Change Sender ID Customers Technicians Select a contact Outbo…" at bounding box center [380, 177] width 517 height 321
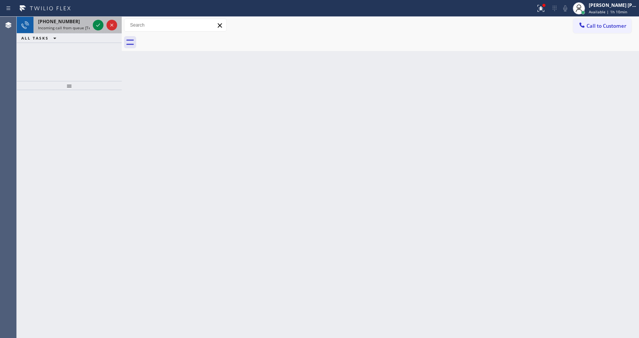
click at [87, 24] on div "+17606260048" at bounding box center [64, 21] width 52 height 6
click at [98, 25] on icon at bounding box center [98, 25] width 9 height 9
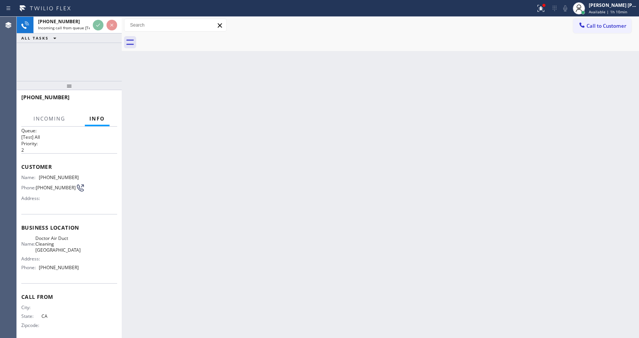
scroll to position [16, 0]
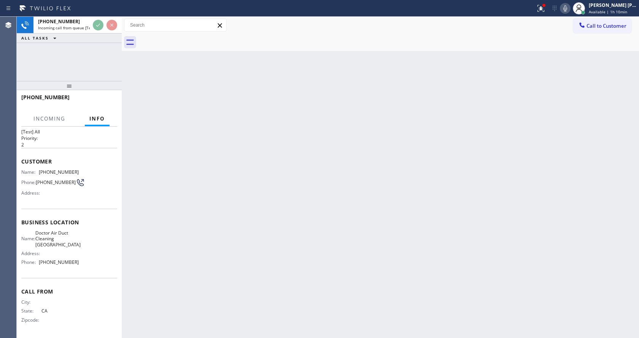
click at [282, 252] on div "Back to Dashboard Change Sender ID Customers Technicians Select a contact Outbo…" at bounding box center [380, 177] width 517 height 321
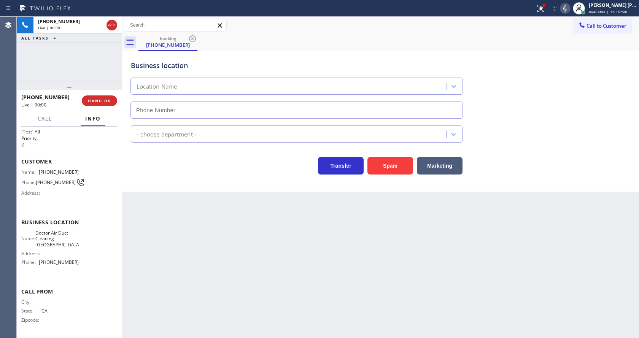
type input "(760) 388-9733"
click at [200, 238] on div "Back to Dashboard Change Sender ID Customers Technicians Select a contact Outbo…" at bounding box center [380, 177] width 517 height 321
click at [148, 185] on div "Business location Doctor Air Duct Cleaning Rancho Mirage (760) 388-9733 Air Duc…" at bounding box center [380, 121] width 517 height 141
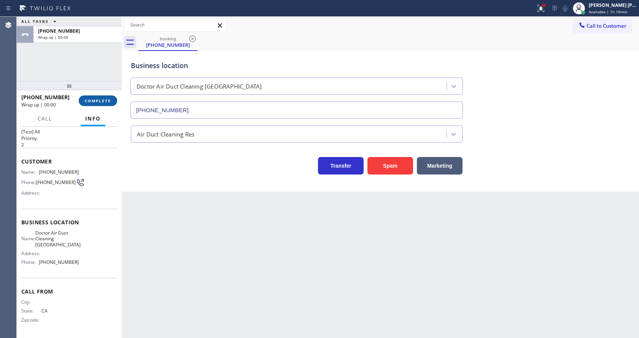
click at [98, 102] on span "COMPLETE" at bounding box center [98, 100] width 26 height 5
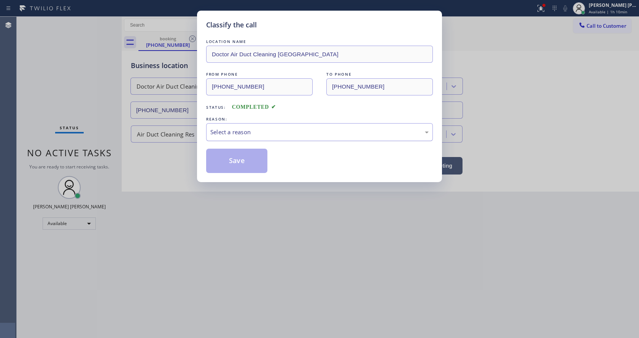
click at [236, 140] on div "Select a reason" at bounding box center [319, 132] width 227 height 18
click at [236, 165] on button "Save" at bounding box center [236, 161] width 61 height 24
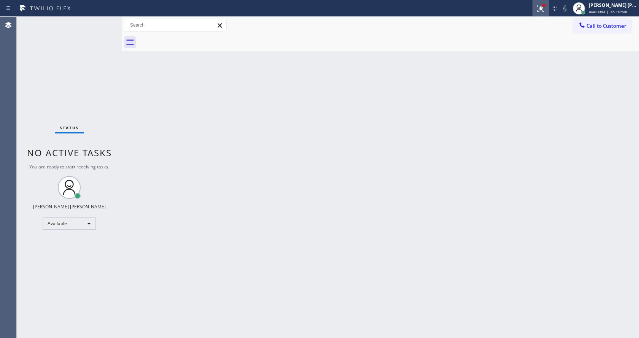
click at [543, 8] on icon at bounding box center [540, 8] width 9 height 9
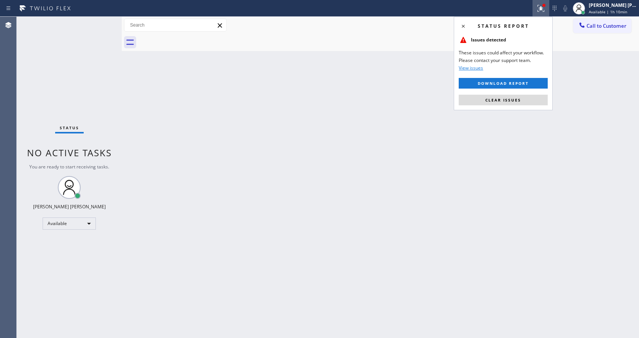
click at [504, 107] on div "Status report Issues detected These issues could affect your workflow. Please c…" at bounding box center [503, 64] width 99 height 94
click at [496, 99] on span "Clear issues" at bounding box center [503, 99] width 36 height 5
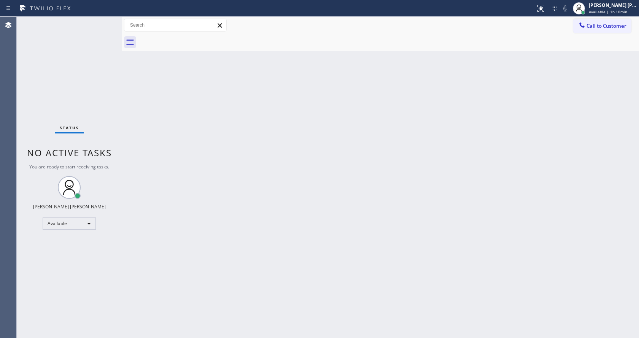
click at [505, 195] on div "Back to Dashboard Change Sender ID Customers Technicians Select a contact Outbo…" at bounding box center [380, 177] width 517 height 321
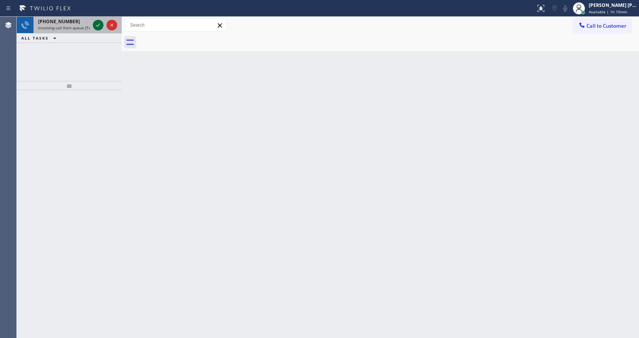
click at [97, 22] on icon at bounding box center [98, 25] width 9 height 9
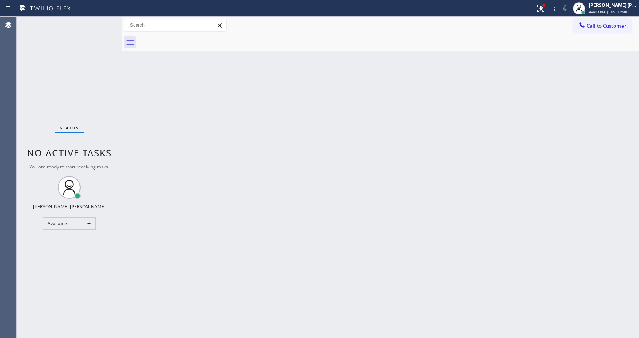
click at [294, 255] on div "Back to Dashboard Change Sender ID Customers Technicians Select a contact Outbo…" at bounding box center [380, 177] width 517 height 321
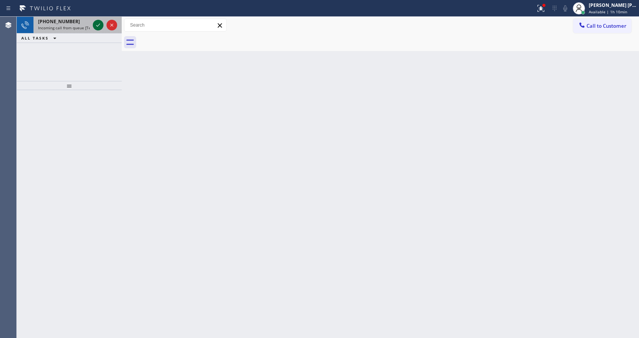
click at [95, 24] on icon at bounding box center [98, 25] width 9 height 9
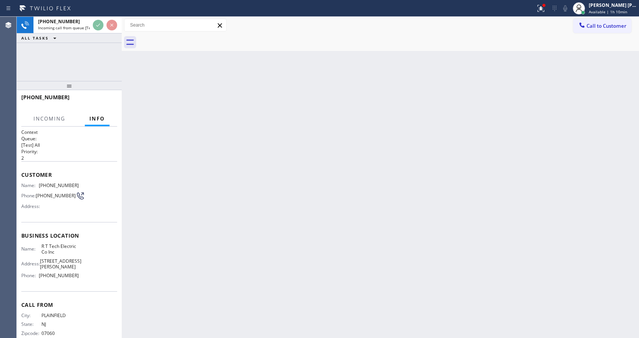
click at [269, 204] on div "Back to Dashboard Change Sender ID Customers Technicians Select a contact Outbo…" at bounding box center [380, 177] width 517 height 321
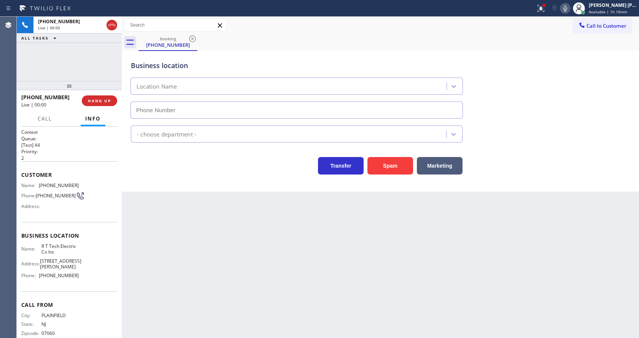
type input "(908) 824-6720"
click at [242, 271] on div "Back to Dashboard Change Sender ID Customers Technicians Select a contact Outbo…" at bounding box center [380, 177] width 517 height 321
click at [231, 256] on div "Back to Dashboard Change Sender ID Customers Technicians Select a contact Outbo…" at bounding box center [380, 177] width 517 height 321
click at [543, 3] on button at bounding box center [541, 8] width 17 height 17
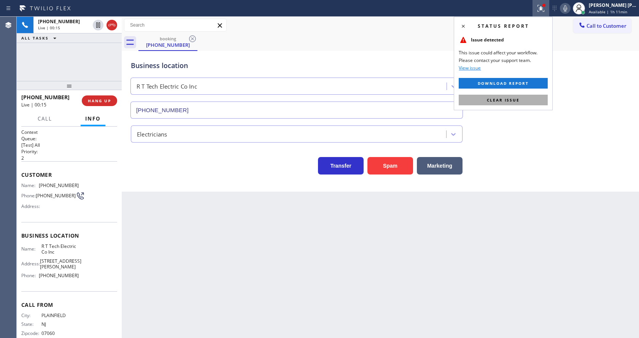
click at [527, 97] on button "Clear issue" at bounding box center [503, 100] width 89 height 11
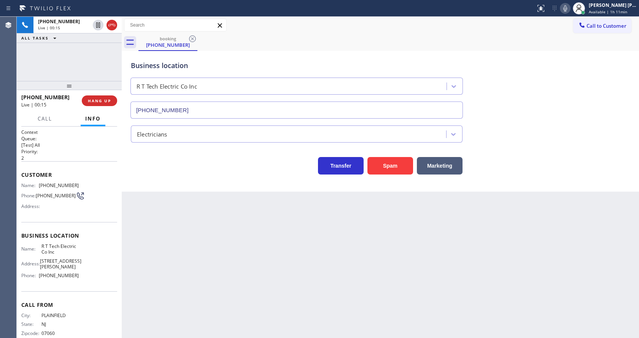
click at [528, 98] on div "Business location R T Tech Electric Co Inc (908) 824-6720" at bounding box center [380, 84] width 502 height 69
click at [261, 242] on div "Back to Dashboard Change Sender ID Customers Technicians Select a contact Outbo…" at bounding box center [380, 177] width 517 height 321
click at [118, 181] on div "Context Queue: [Test] All Priority: 2 Customer Name: (908) 922-3081 Phone: (908…" at bounding box center [69, 233] width 105 height 212
click at [206, 232] on div "Back to Dashboard Change Sender ID Customers Technicians Select a contact Outbo…" at bounding box center [380, 177] width 517 height 321
click at [170, 223] on div "Back to Dashboard Change Sender ID Customers Technicians Select a contact Outbo…" at bounding box center [380, 177] width 517 height 321
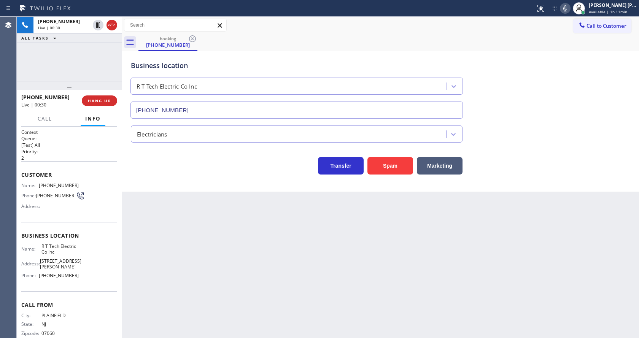
click at [263, 310] on div "Back to Dashboard Change Sender ID Customers Technicians Select a contact Outbo…" at bounding box center [380, 177] width 517 height 321
click at [305, 194] on div "Back to Dashboard Change Sender ID Customers Technicians Select a contact Outbo…" at bounding box center [380, 177] width 517 height 321
click at [99, 99] on span "HANG UP" at bounding box center [99, 100] width 23 height 5
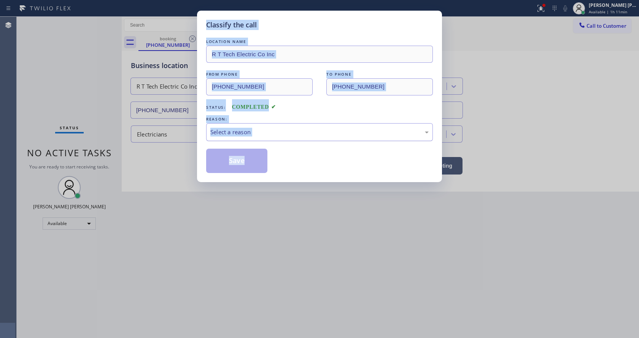
click at [247, 131] on div "Select a reason" at bounding box center [319, 132] width 218 height 9
click at [231, 152] on button "Save" at bounding box center [236, 161] width 61 height 24
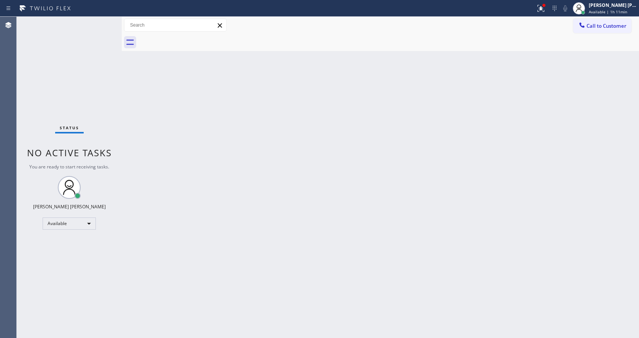
click at [157, 119] on div "Back to Dashboard Change Sender ID Customers Technicians Select a contact Outbo…" at bounding box center [380, 177] width 517 height 321
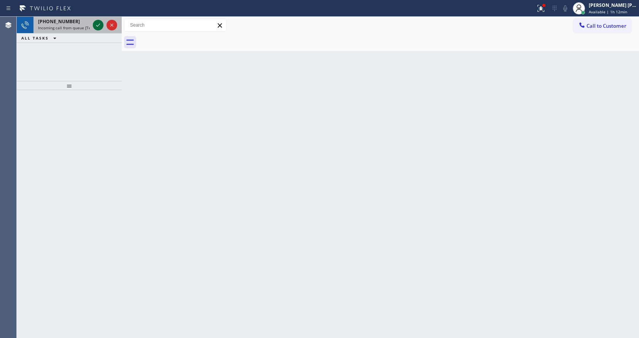
click at [96, 26] on icon at bounding box center [98, 25] width 9 height 9
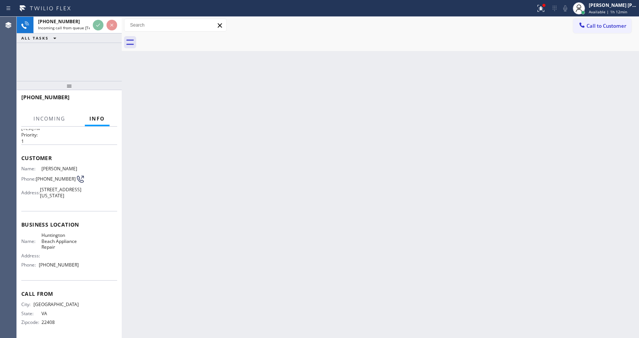
scroll to position [39, 0]
click at [264, 200] on div "Back to Dashboard Change Sender ID Customers Technicians Select a contact Outbo…" at bounding box center [380, 177] width 517 height 321
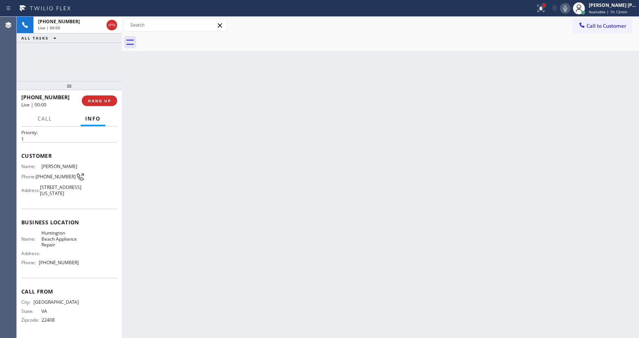
click at [545, 6] on div at bounding box center [544, 5] width 5 height 5
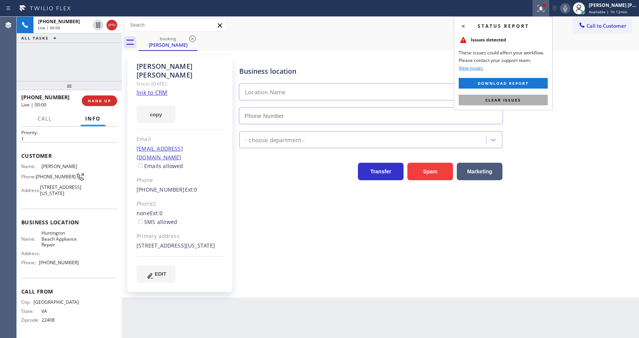
type input "(949) 899-6496"
click at [526, 98] on button "Clear issues" at bounding box center [503, 100] width 89 height 11
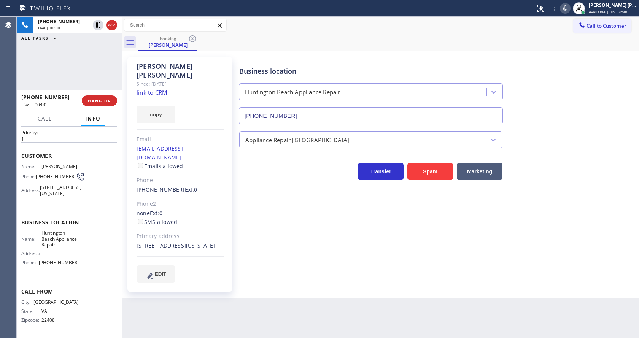
click at [576, 116] on div "Business location Huntington Beach Appliance Repair (949) 899-6496" at bounding box center [437, 90] width 399 height 69
click at [271, 249] on div "Business location Huntington Beach Appliance Repair (949) 899-6496 Appliance Re…" at bounding box center [437, 170] width 399 height 222
click at [274, 250] on div "Business location Huntington Beach Appliance Repair (949) 899-6496 Appliance Re…" at bounding box center [437, 170] width 399 height 222
click at [159, 89] on link "link to CRM" at bounding box center [152, 93] width 31 height 8
click at [94, 164] on div "Name: Michelle Hobson Phone: (540) 379-2471 Address: 1017 California St, Huntin…" at bounding box center [69, 182] width 96 height 36
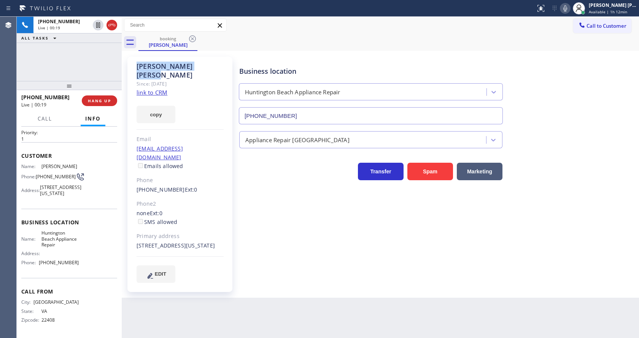
drag, startPoint x: 135, startPoint y: 68, endPoint x: 195, endPoint y: 65, distance: 60.2
click at [195, 65] on div "Michelle Hobson Since: 20 may 2020 link to CRM copy Email tritonmichelle@gmail.…" at bounding box center [179, 174] width 105 height 235
copy div "Michelle Hobson"
click at [275, 205] on div "Business location Huntington Beach Appliance Repair (949) 899-6496 Appliance Re…" at bounding box center [437, 170] width 399 height 222
drag, startPoint x: 82, startPoint y: 209, endPoint x: 76, endPoint y: 206, distance: 6.6
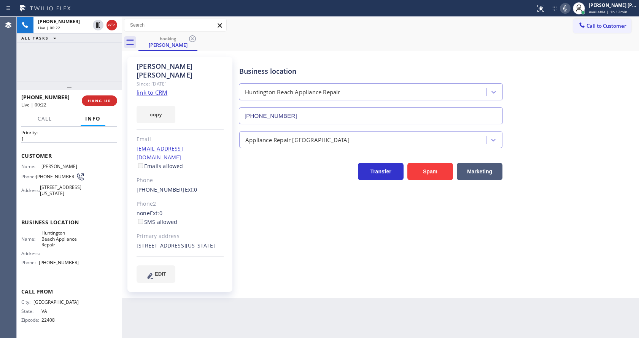
click at [82, 209] on div "Business location Name: Huntington Beach Appliance Repair Address: Phone: (949)…" at bounding box center [69, 243] width 96 height 69
drag, startPoint x: 37, startPoint y: 159, endPoint x: 58, endPoint y: 166, distance: 22.9
click at [58, 172] on div "Phone: (540) 379-2471" at bounding box center [49, 176] width 57 height 9
copy span "(540) 379-2471"
click at [267, 239] on div "Business location Huntington Beach Appliance Repair (949) 899-6496 Appliance Re…" at bounding box center [437, 170] width 399 height 222
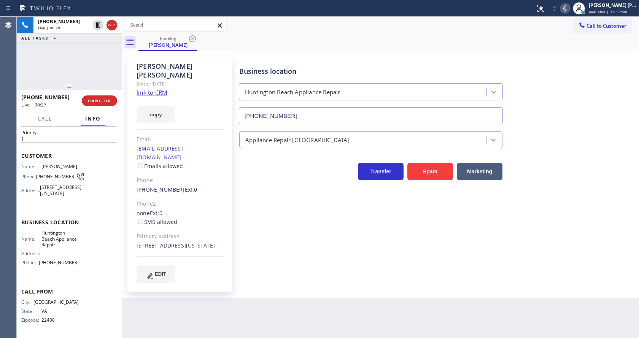
click at [84, 233] on div "Name: Huntington Beach Appliance Repair Address: Phone: (949) 899-6496" at bounding box center [69, 249] width 96 height 38
drag, startPoint x: 40, startPoint y: 231, endPoint x: 63, endPoint y: 245, distance: 26.3
click at [63, 245] on span "Huntington Beach Appliance Repair" at bounding box center [60, 239] width 38 height 18
copy span "Huntington Beach Appliance Repair"
click at [202, 290] on div "Back to Dashboard Change Sender ID Customers Technicians Select a contact Outbo…" at bounding box center [380, 177] width 517 height 321
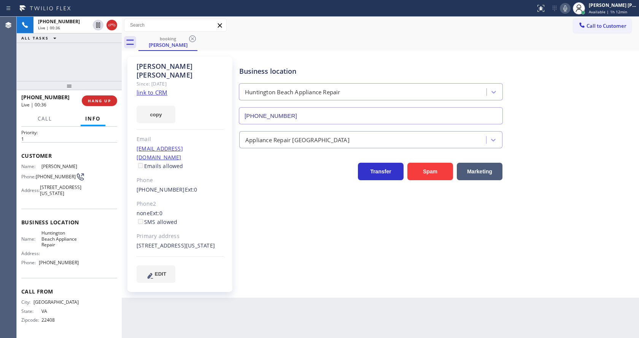
click at [48, 256] on div "Address:" at bounding box center [49, 254] width 57 height 6
drag, startPoint x: 38, startPoint y: 264, endPoint x: 85, endPoint y: 264, distance: 47.2
click at [85, 264] on div "Name: Huntington Beach Appliance Repair Address: Phone: (949) 899-6496" at bounding box center [69, 249] width 96 height 38
copy div "(949) 899-6496"
drag, startPoint x: 241, startPoint y: 285, endPoint x: 193, endPoint y: 334, distance: 68.6
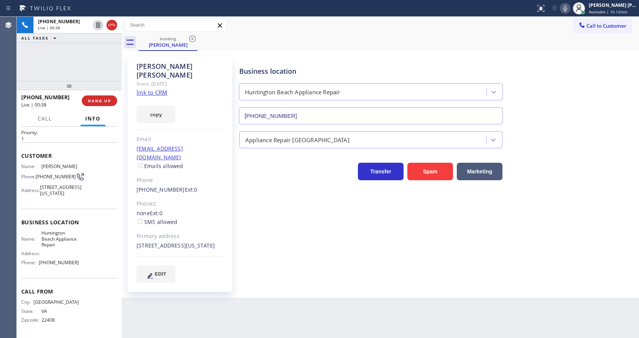
click at [240, 286] on div "Business location Huntington Beach Appliance Repair (949) 899-6496 Appliance Re…" at bounding box center [437, 177] width 399 height 237
click at [263, 201] on div "Business location Huntington Beach Appliance Repair (949) 899-6496 Appliance Re…" at bounding box center [437, 170] width 399 height 222
drag, startPoint x: 134, startPoint y: 170, endPoint x: 120, endPoint y: 180, distance: 16.6
click at [158, 179] on div "Michelle Hobson Since: 20 may 2020 link to CRM copy Email tritonmichelle@gmail.…" at bounding box center [179, 174] width 105 height 235
click at [85, 196] on div "Name: Michelle Hobson Phone: (540) 379-2471 Address: 1017 California St, Huntin…" at bounding box center [69, 182] width 96 height 36
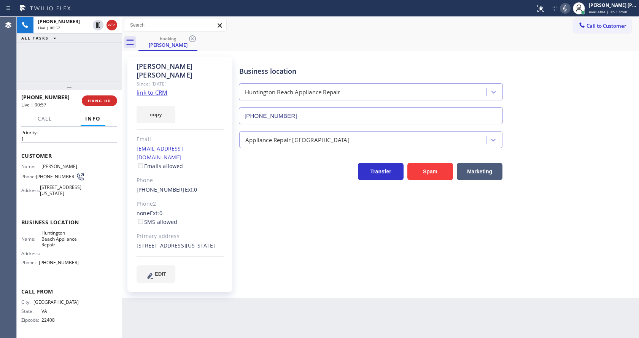
click at [300, 224] on div "Business location Huntington Beach Appliance Repair (949) 899-6496 Appliance Re…" at bounding box center [437, 170] width 399 height 222
drag, startPoint x: 133, startPoint y: 138, endPoint x: 212, endPoint y: 140, distance: 79.5
click at [212, 140] on div "Michelle Hobson Since: 20 may 2020 link to CRM copy Email tritonmichelle@gmail.…" at bounding box center [179, 174] width 105 height 235
copy link "tritonmichelle@gmail.com"
click at [292, 217] on div "Business location Huntington Beach Appliance Repair (949) 899-6496 Appliance Re…" at bounding box center [437, 170] width 399 height 222
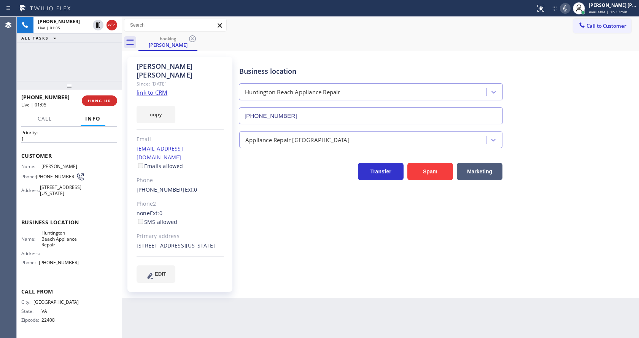
click at [292, 207] on div "Business location Huntington Beach Appliance Repair (949) 899-6496 Appliance Re…" at bounding box center [437, 170] width 399 height 222
click at [215, 232] on div "Primary address" at bounding box center [180, 236] width 87 height 9
click at [304, 215] on div "Business location Huntington Beach Appliance Repair (949) 899-6496 Appliance Re…" at bounding box center [437, 170] width 399 height 222
click at [199, 242] on div "1017 California St Huntington Beach, 92648 CA" at bounding box center [180, 246] width 87 height 9
click at [401, 274] on div "Business location Huntington Beach Appliance Repair (949) 899-6496 Appliance Re…" at bounding box center [437, 177] width 399 height 237
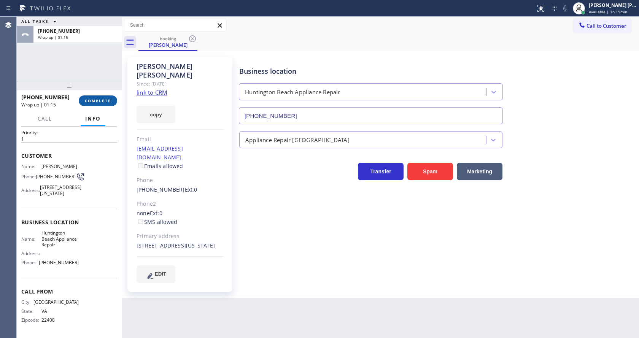
click at [95, 99] on span "COMPLETE" at bounding box center [98, 100] width 26 height 5
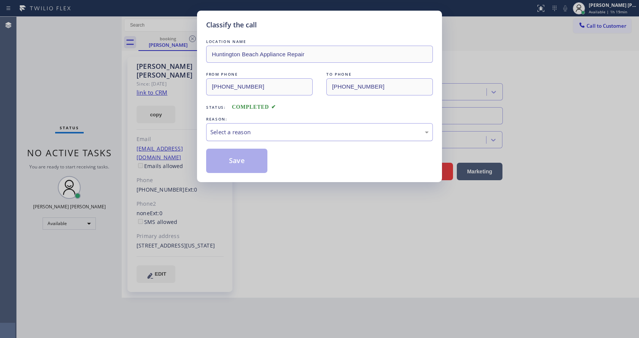
click at [237, 134] on div "Select a reason" at bounding box center [319, 132] width 218 height 9
click at [234, 165] on button "Save" at bounding box center [236, 161] width 61 height 24
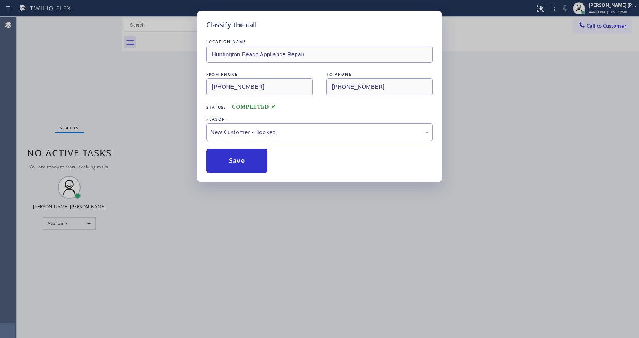
drag, startPoint x: 337, startPoint y: 248, endPoint x: 283, endPoint y: 274, distance: 60.2
click at [336, 248] on div "Classify the call LOCATION NAME Huntington Beach Appliance Repair FROM PHONE (5…" at bounding box center [319, 169] width 639 height 338
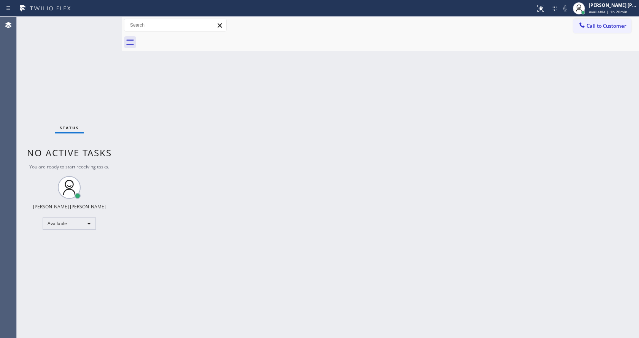
click at [124, 83] on div "Back to Dashboard Change Sender ID Customers Technicians Select a contact Outbo…" at bounding box center [380, 177] width 517 height 321
click at [316, 209] on div "Back to Dashboard Change Sender ID Customers Technicians Select a contact Outbo…" at bounding box center [380, 177] width 517 height 321
click at [379, 183] on div "Back to Dashboard Change Sender ID Customers Technicians Select a contact Outbo…" at bounding box center [380, 177] width 517 height 321
click at [301, 270] on div "Back to Dashboard Change Sender ID Customers Technicians Select a contact Outbo…" at bounding box center [380, 177] width 517 height 321
click at [155, 207] on div "Back to Dashboard Change Sender ID Customers Technicians Select a contact Outbo…" at bounding box center [380, 177] width 517 height 321
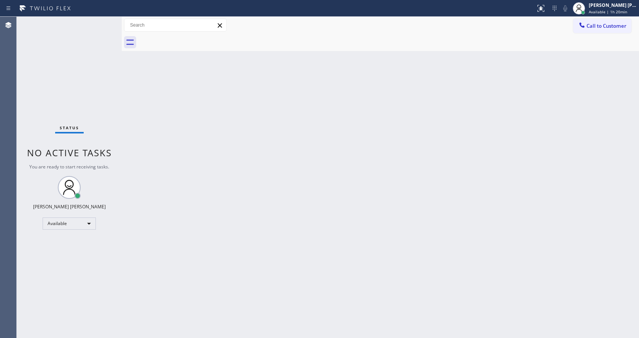
click at [242, 218] on div "Back to Dashboard Change Sender ID Customers Technicians Select a contact Outbo…" at bounding box center [380, 177] width 517 height 321
drag, startPoint x: 258, startPoint y: 323, endPoint x: 252, endPoint y: 337, distance: 15.1
click at [258, 323] on div "Back to Dashboard Change Sender ID Customers Technicians Select a contact Outbo…" at bounding box center [380, 177] width 517 height 321
click at [96, 73] on div "Status No active tasks You are ready to start receiving tasks. [PERSON_NAME] [P…" at bounding box center [69, 177] width 105 height 321
click at [603, 13] on span "Available | 1h 20min" at bounding box center [608, 11] width 38 height 5
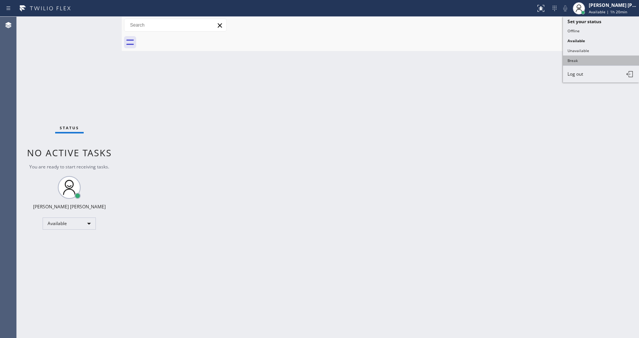
click at [596, 57] on button "Break" at bounding box center [601, 61] width 76 height 10
